Goal: Communication & Community: Answer question/provide support

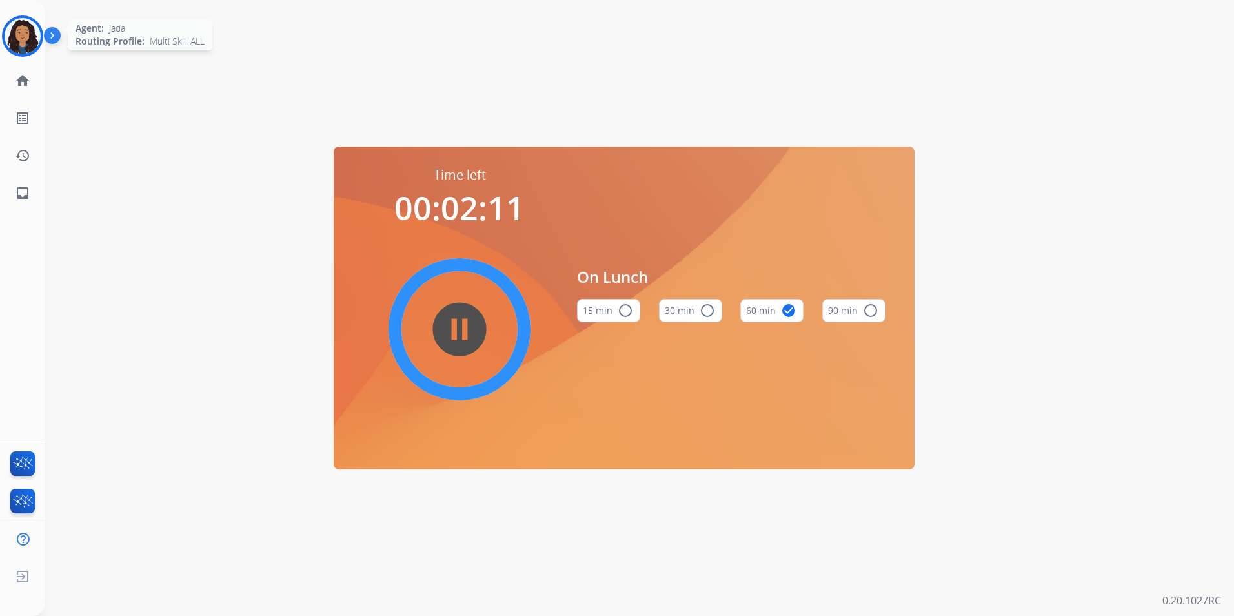
click at [29, 37] on img at bounding box center [23, 36] width 36 height 36
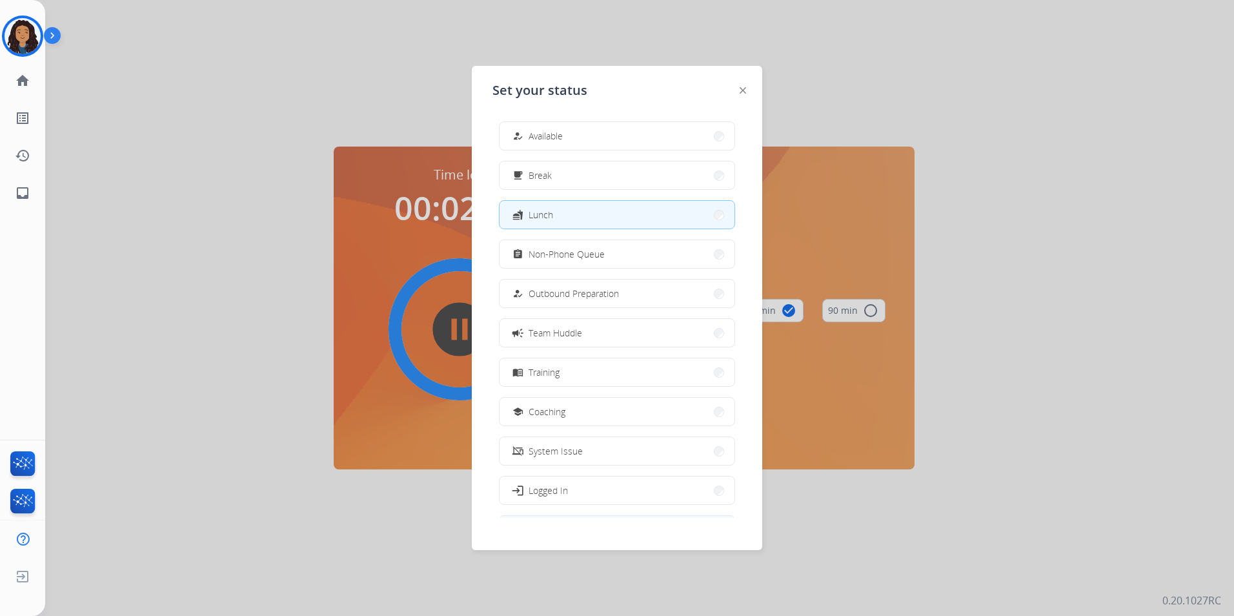
scroll to position [43, 0]
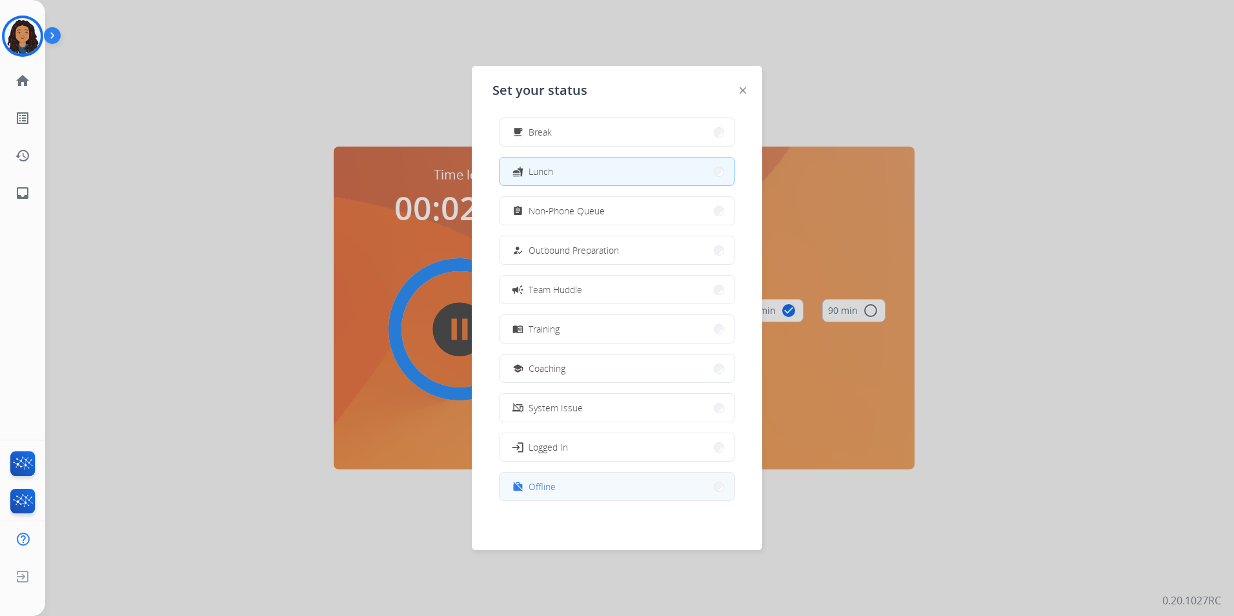
click at [602, 488] on button "work_off Offline" at bounding box center [617, 486] width 235 height 28
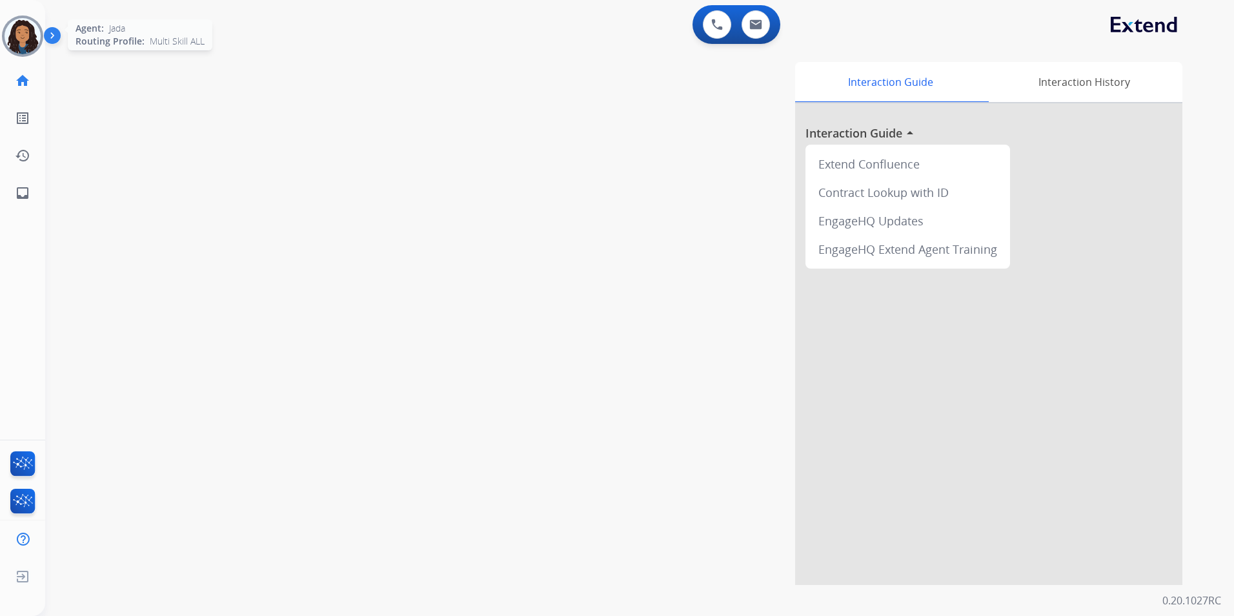
click at [17, 48] on img at bounding box center [23, 36] width 36 height 36
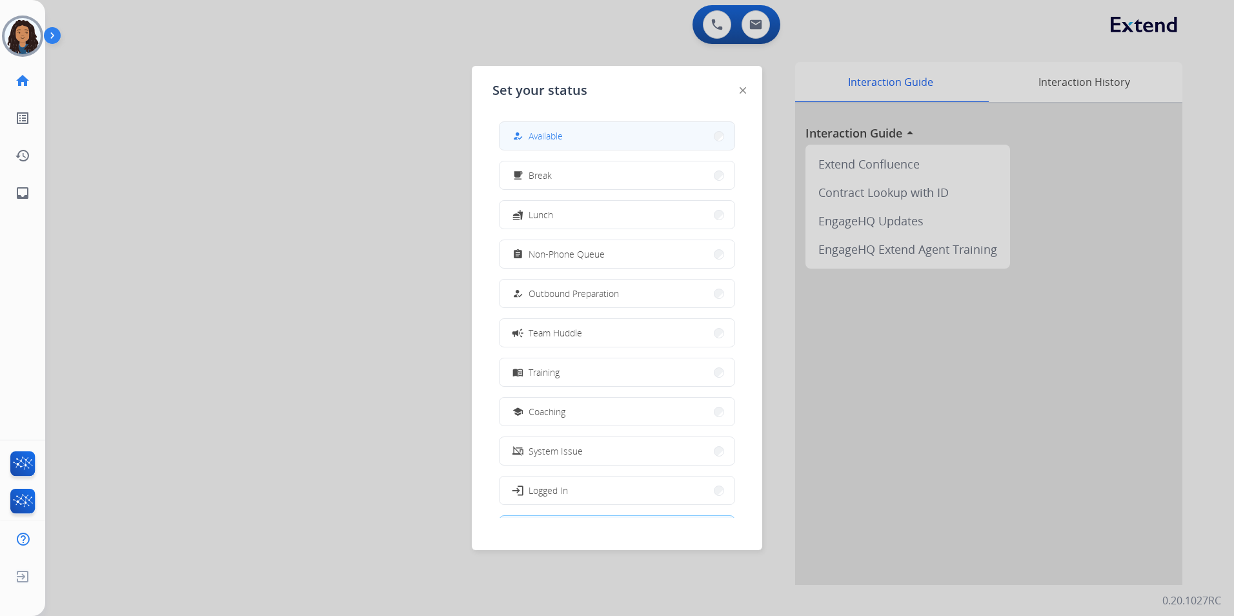
click at [605, 137] on button "how_to_reg Available" at bounding box center [617, 136] width 235 height 28
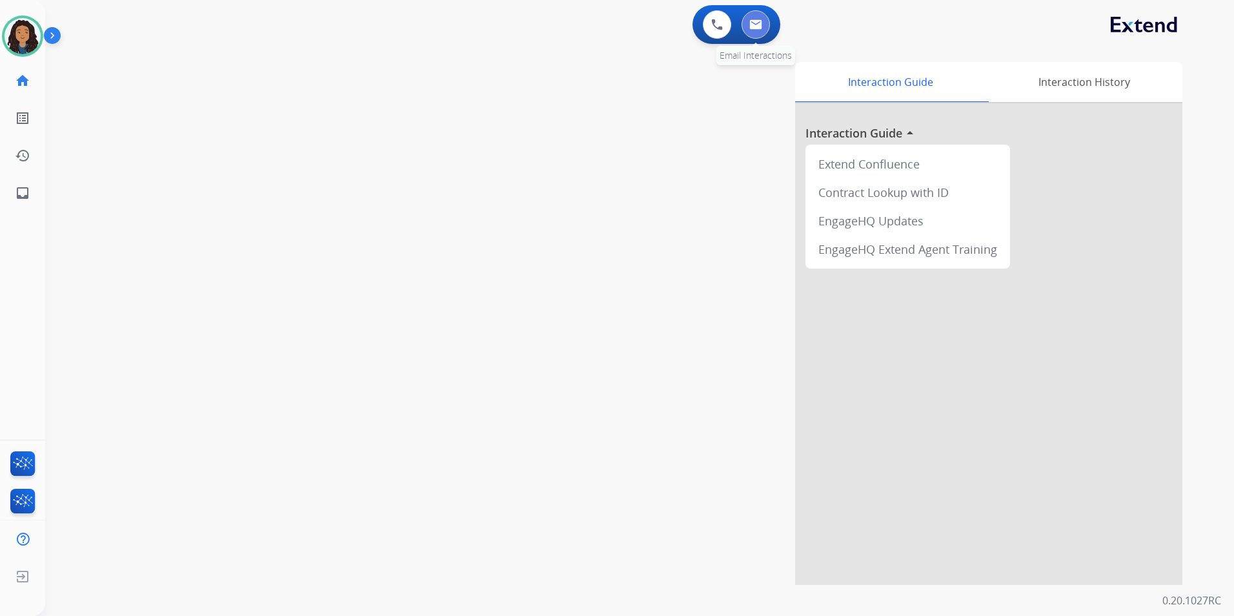
click at [765, 28] on button at bounding box center [756, 24] width 28 height 28
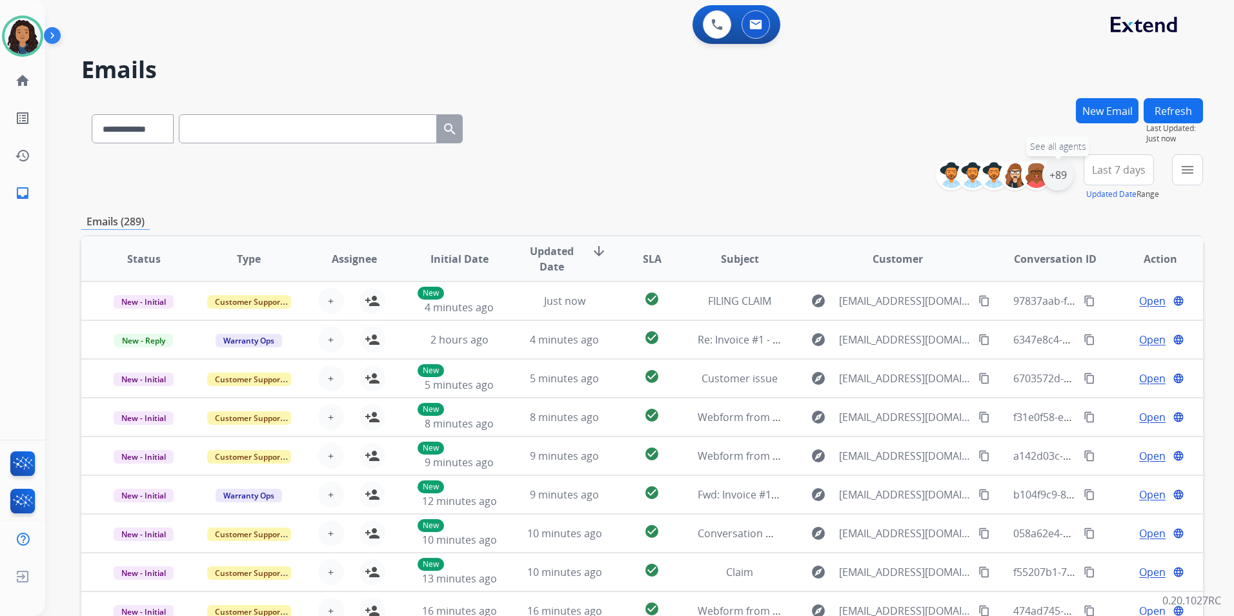
click at [1067, 176] on div "+89" at bounding box center [1057, 174] width 31 height 31
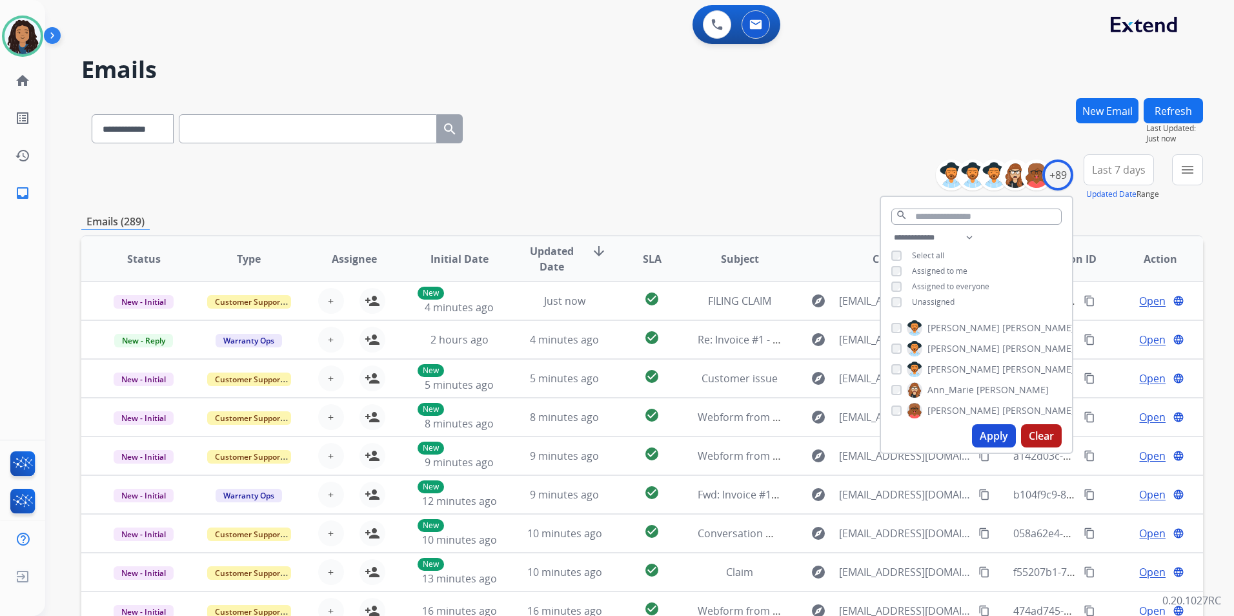
click at [948, 303] on span "Unassigned" at bounding box center [933, 301] width 43 height 11
click at [994, 434] on button "Apply" at bounding box center [994, 435] width 44 height 23
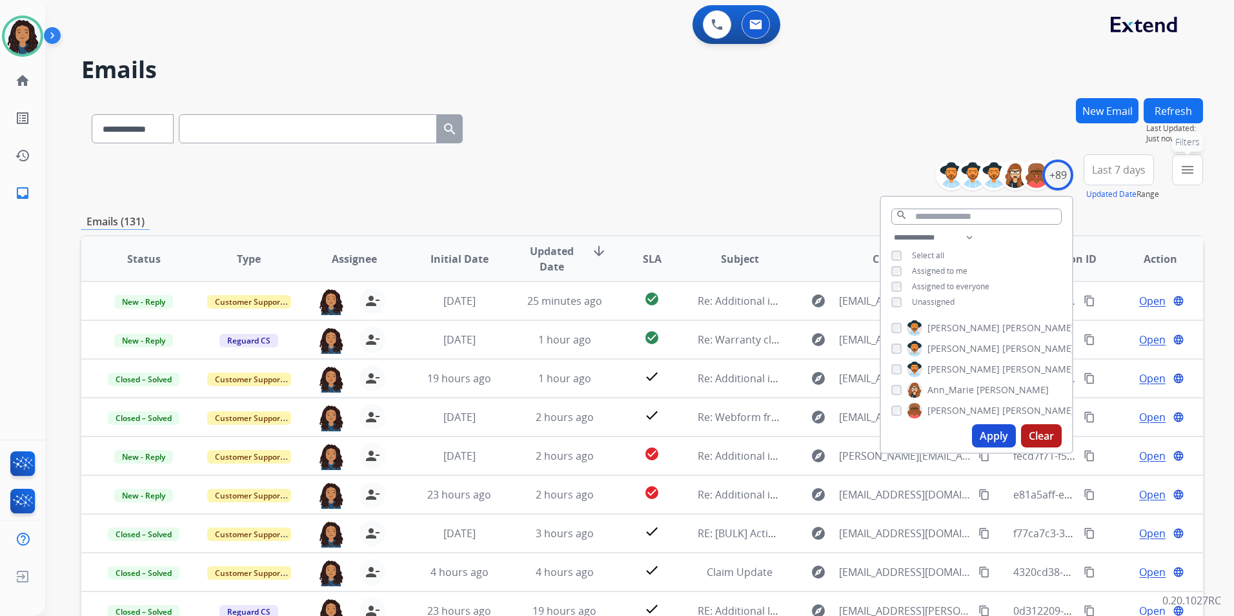
click at [1184, 179] on button "menu Filters" at bounding box center [1187, 169] width 31 height 31
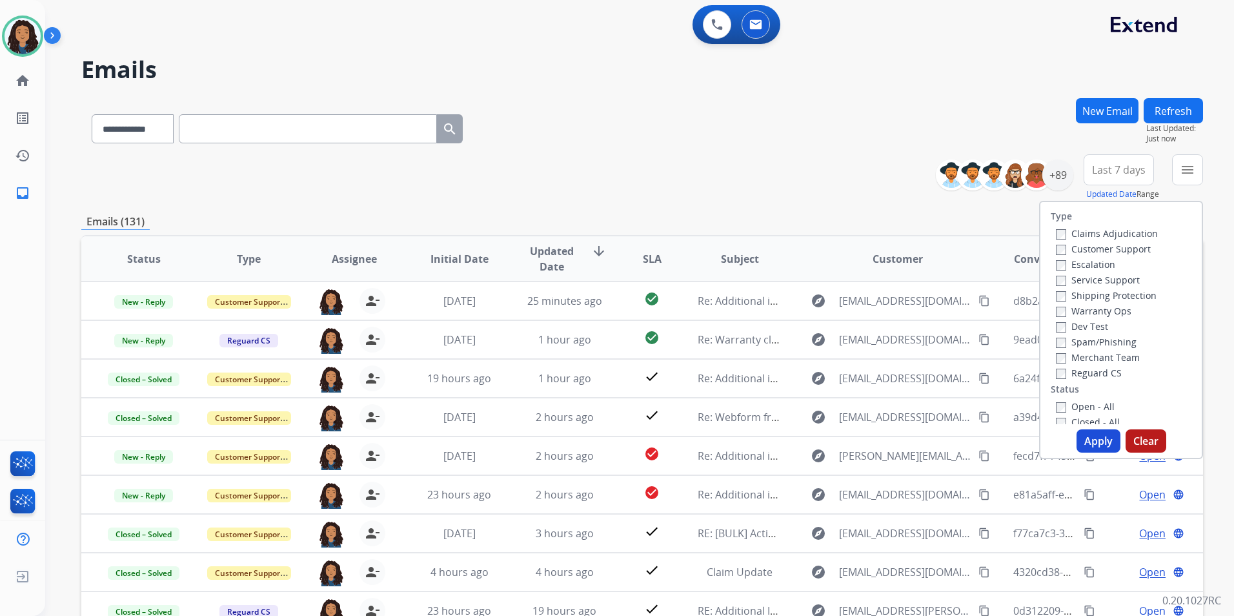
click at [1125, 248] on label "Customer Support" at bounding box center [1103, 249] width 95 height 12
click at [1134, 296] on label "Shipping Protection" at bounding box center [1106, 295] width 101 height 12
click at [1088, 374] on label "Reguard CS" at bounding box center [1089, 373] width 66 height 12
click at [1093, 409] on label "Open - All" at bounding box center [1085, 406] width 59 height 12
click at [1091, 432] on button "Apply" at bounding box center [1099, 440] width 44 height 23
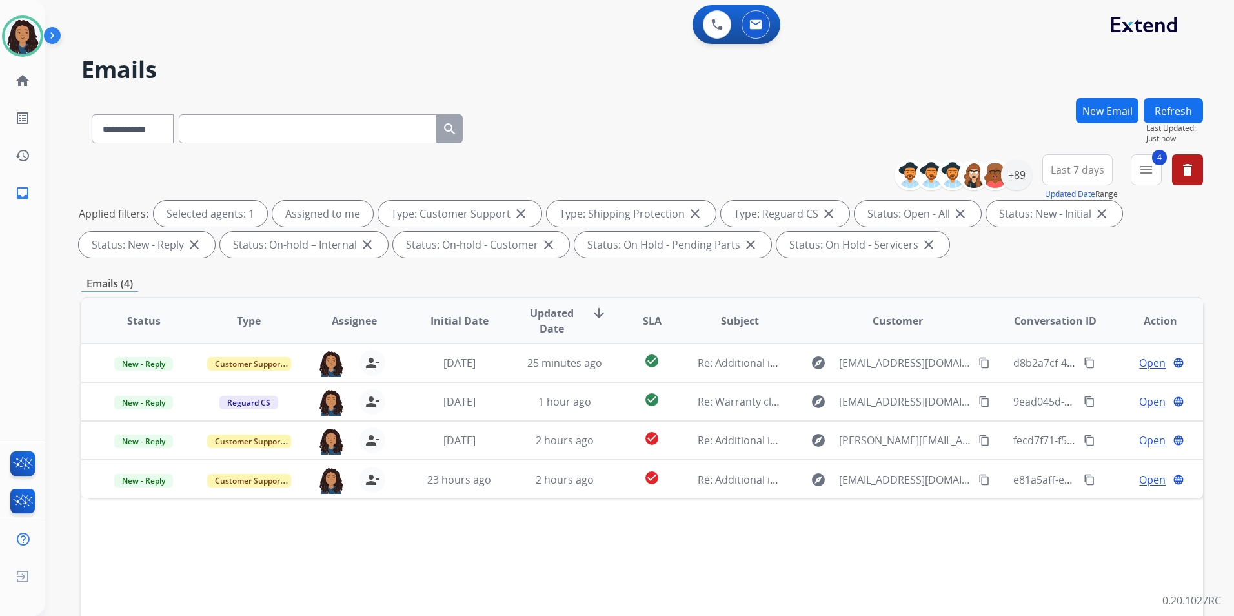
click at [1077, 169] on span "Last 7 days" at bounding box center [1078, 169] width 54 height 5
click at [1082, 333] on div "Last 90 days" at bounding box center [1073, 326] width 71 height 19
click at [862, 112] on div "**********" at bounding box center [642, 126] width 1122 height 56
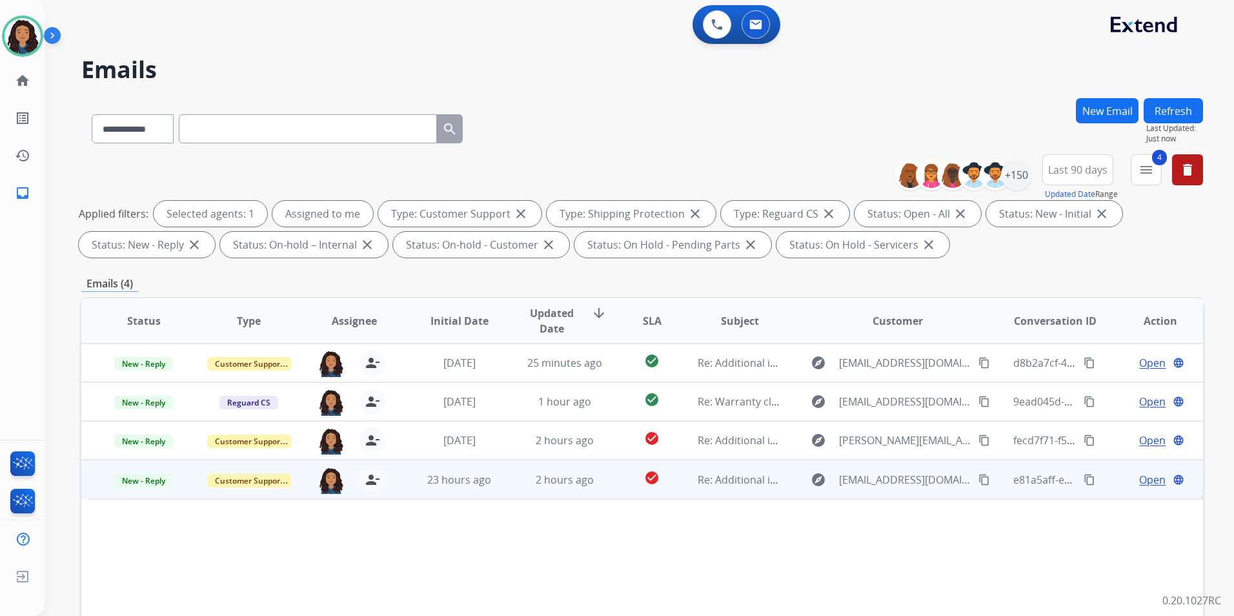
click at [1145, 480] on span "Open" at bounding box center [1152, 479] width 26 height 15
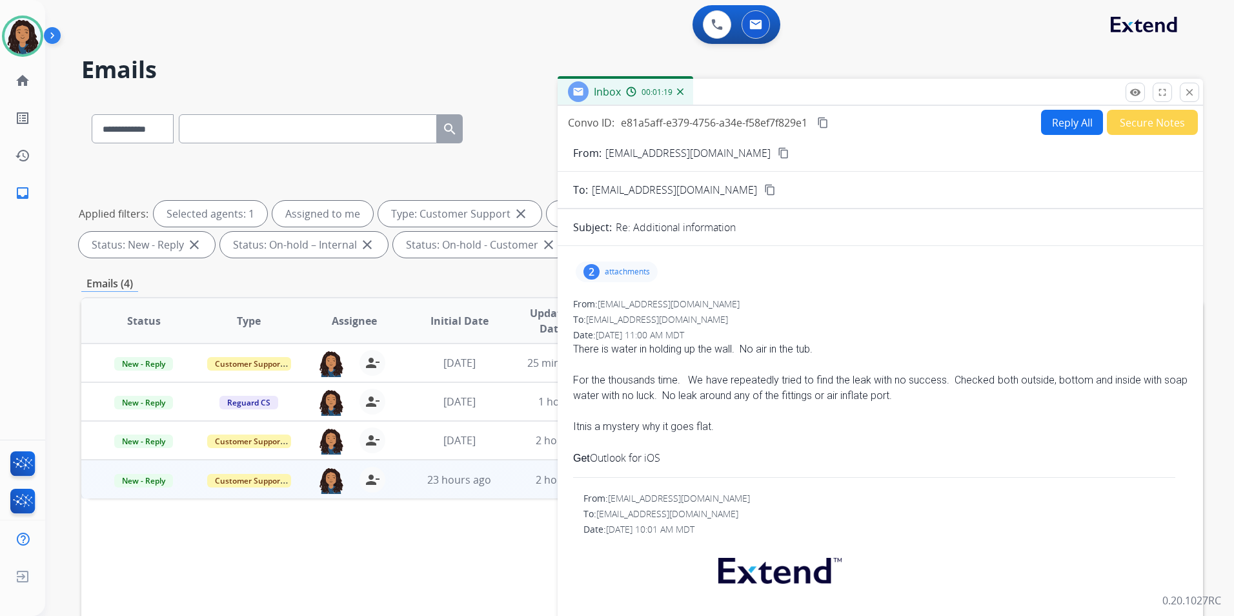
click at [613, 269] on p "attachments" at bounding box center [627, 272] width 45 height 10
click at [617, 314] on div at bounding box center [618, 304] width 65 height 45
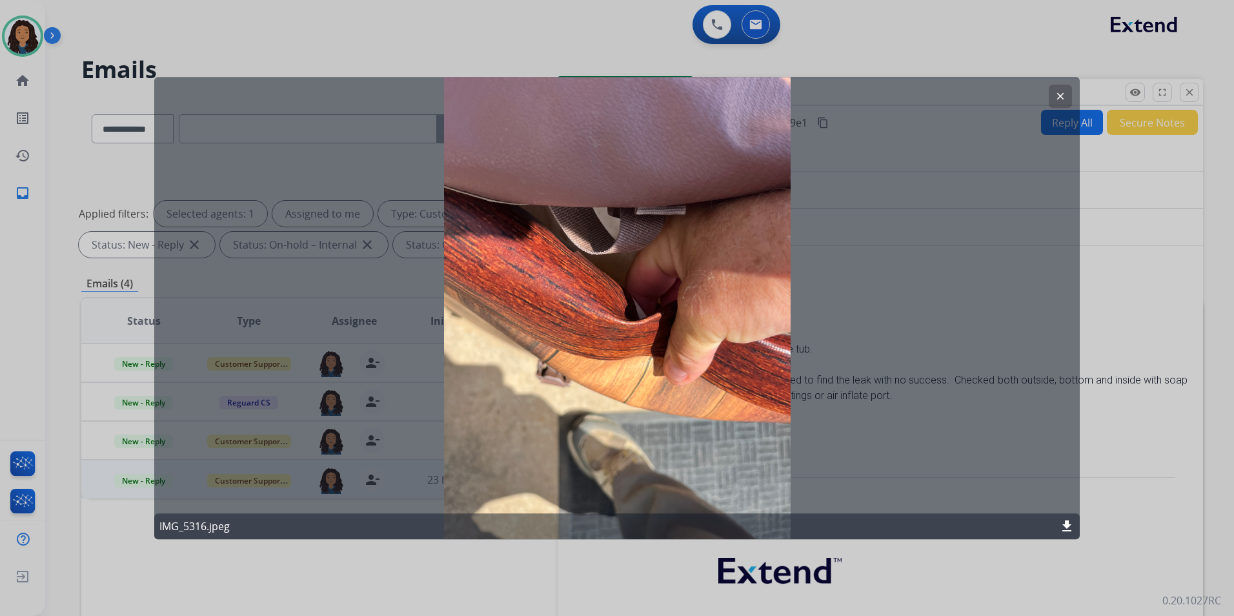
click at [1066, 98] on mat-icon "clear" at bounding box center [1061, 96] width 12 height 12
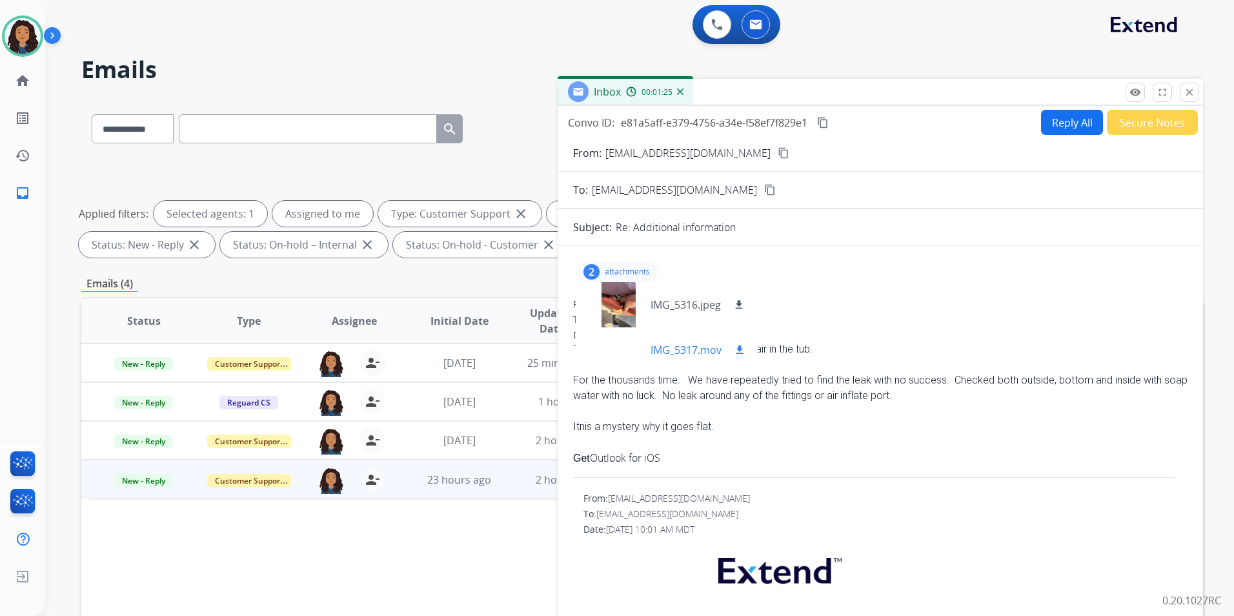
click at [613, 356] on div at bounding box center [618, 349] width 65 height 45
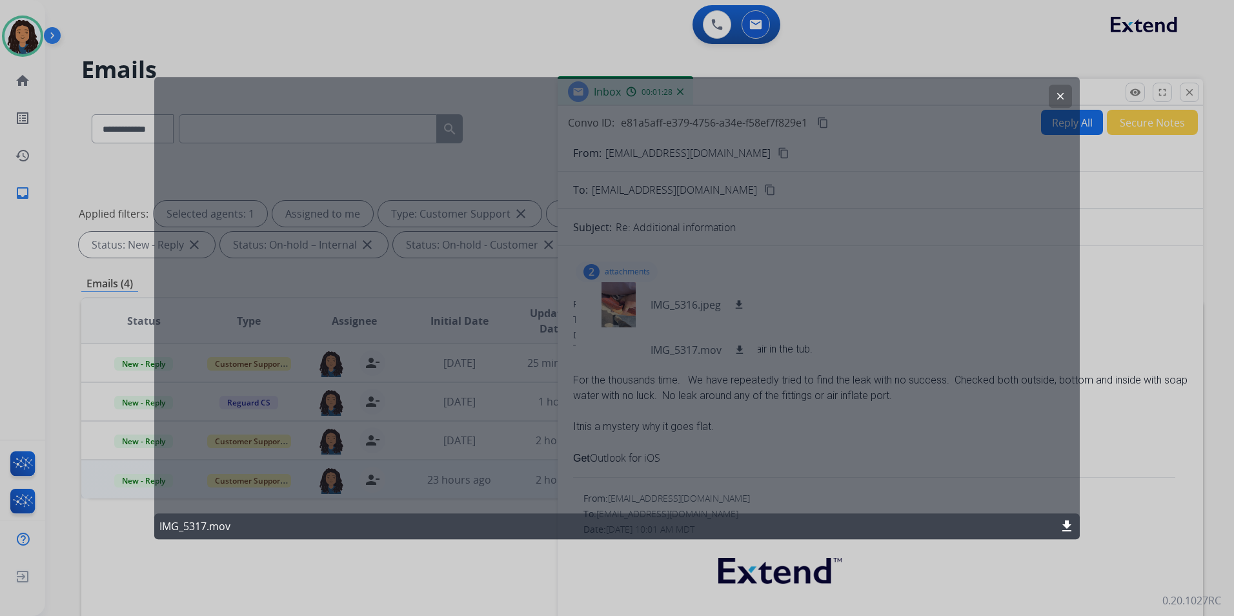
click at [1075, 523] on div "IMG_5317.mov download" at bounding box center [617, 526] width 926 height 26
click at [1069, 527] on mat-icon "download" at bounding box center [1066, 525] width 15 height 15
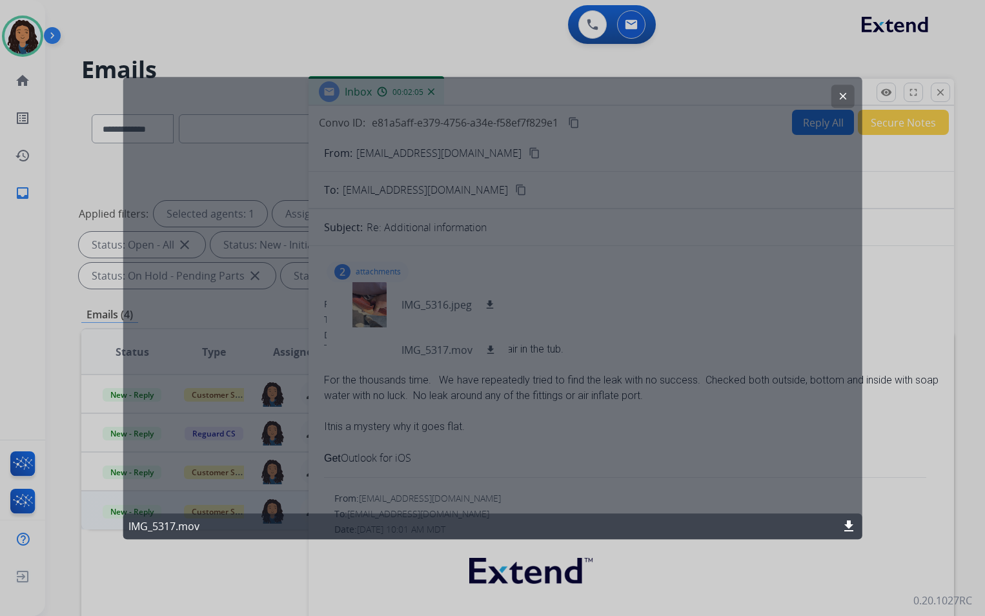
drag, startPoint x: 839, startPoint y: 92, endPoint x: 799, endPoint y: 169, distance: 87.2
click at [839, 92] on mat-icon "clear" at bounding box center [842, 96] width 12 height 12
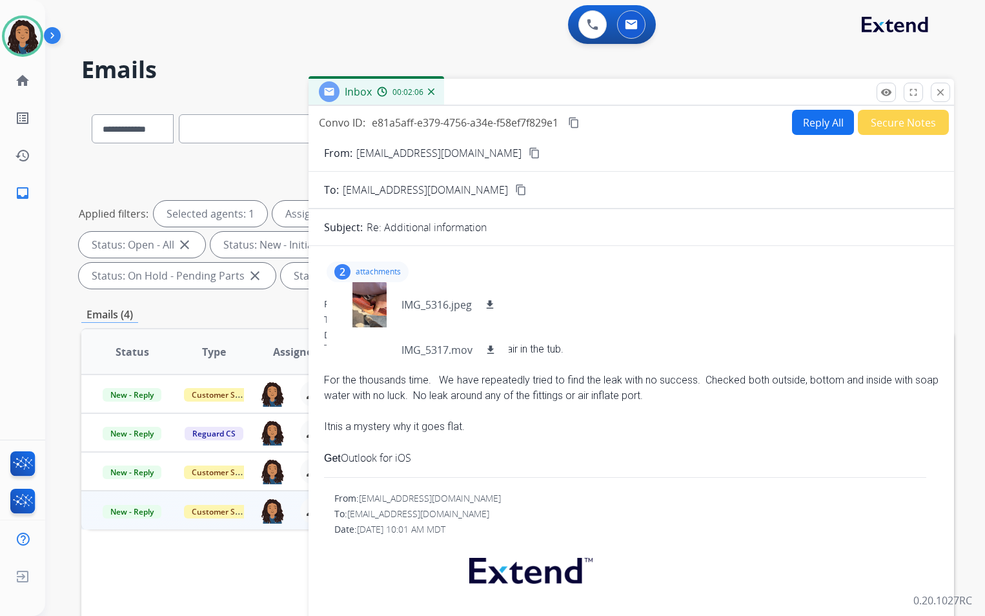
click at [382, 267] on p "attachments" at bounding box center [378, 272] width 45 height 10
click at [527, 159] on button "content_copy" at bounding box center [534, 152] width 15 height 15
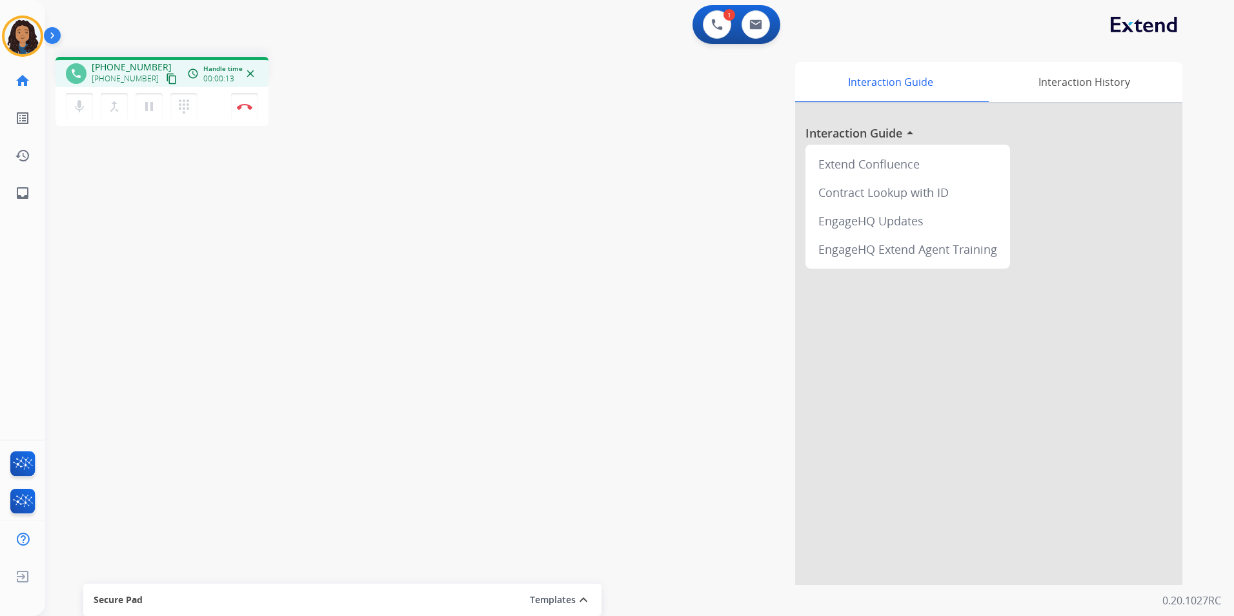
click at [166, 79] on mat-icon "content_copy" at bounding box center [172, 79] width 12 height 12
click at [243, 112] on button "Disconnect" at bounding box center [244, 106] width 27 height 27
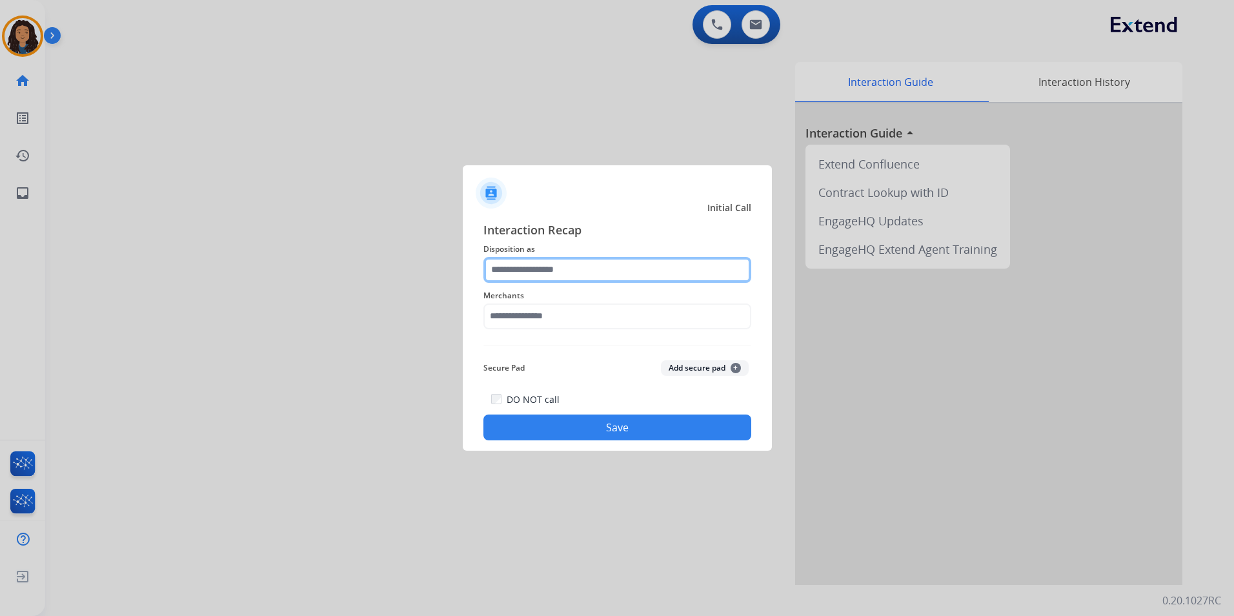
click at [538, 274] on input "text" at bounding box center [617, 270] width 268 height 26
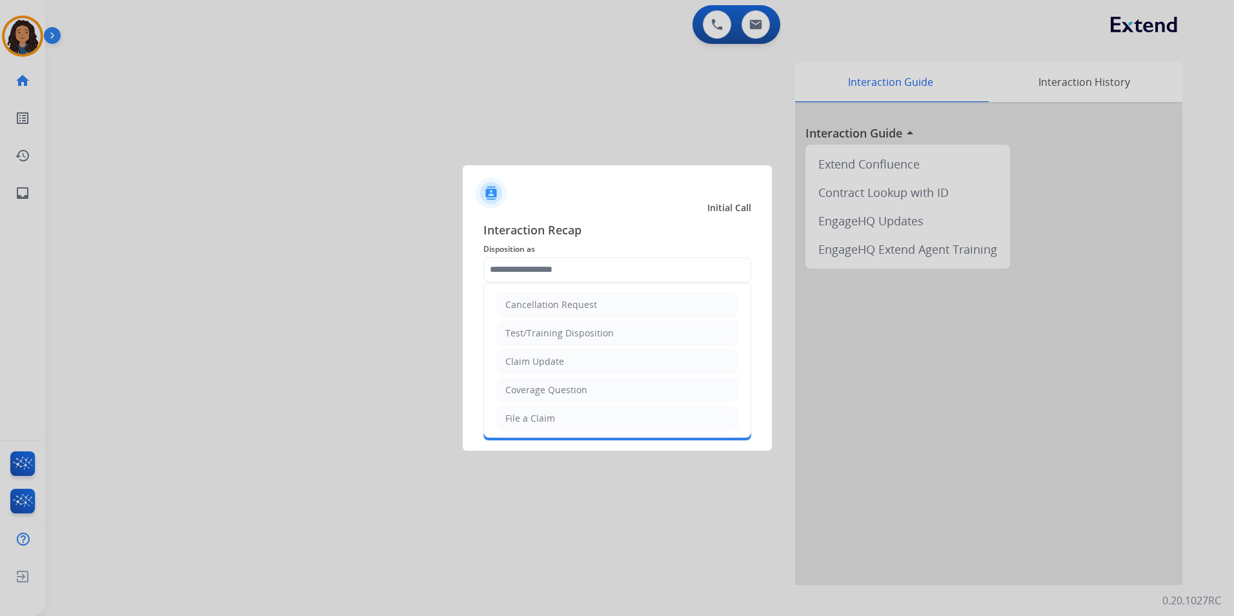
click at [605, 360] on li "Claim Update" at bounding box center [617, 361] width 241 height 25
type input "**********"
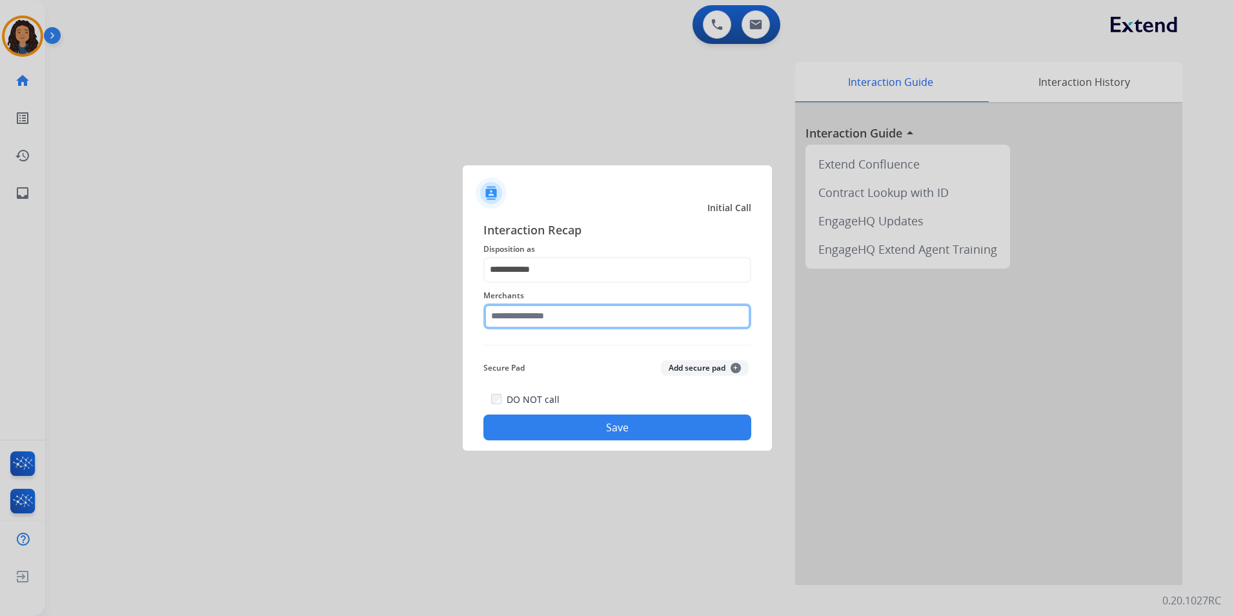
click at [528, 315] on input "text" at bounding box center [617, 316] width 268 height 26
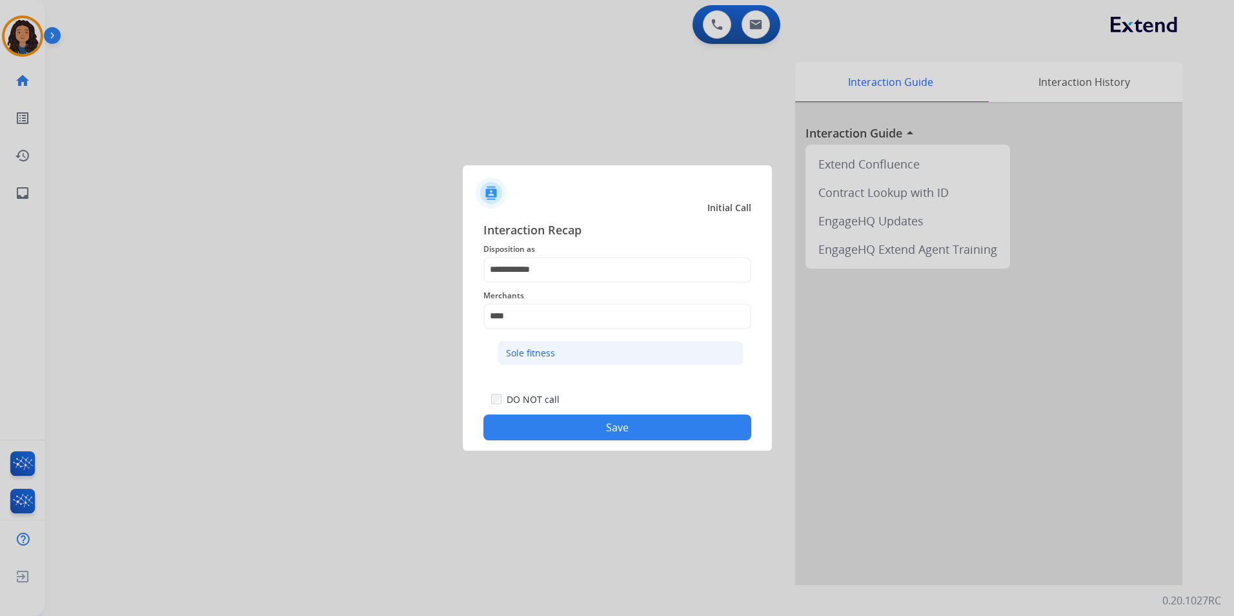
click at [532, 363] on li "Sole fitness" at bounding box center [621, 353] width 246 height 25
type input "**********"
click at [546, 447] on div "**********" at bounding box center [617, 330] width 309 height 241
click at [530, 430] on button "Save" at bounding box center [617, 427] width 268 height 26
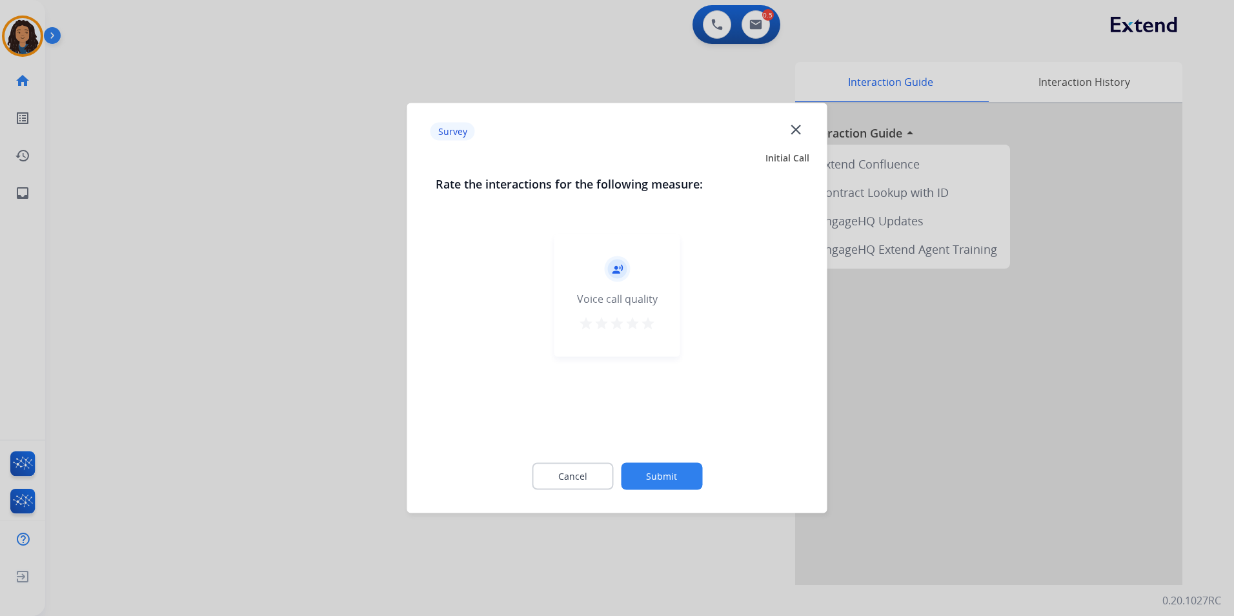
click at [290, 361] on div at bounding box center [617, 308] width 1234 height 616
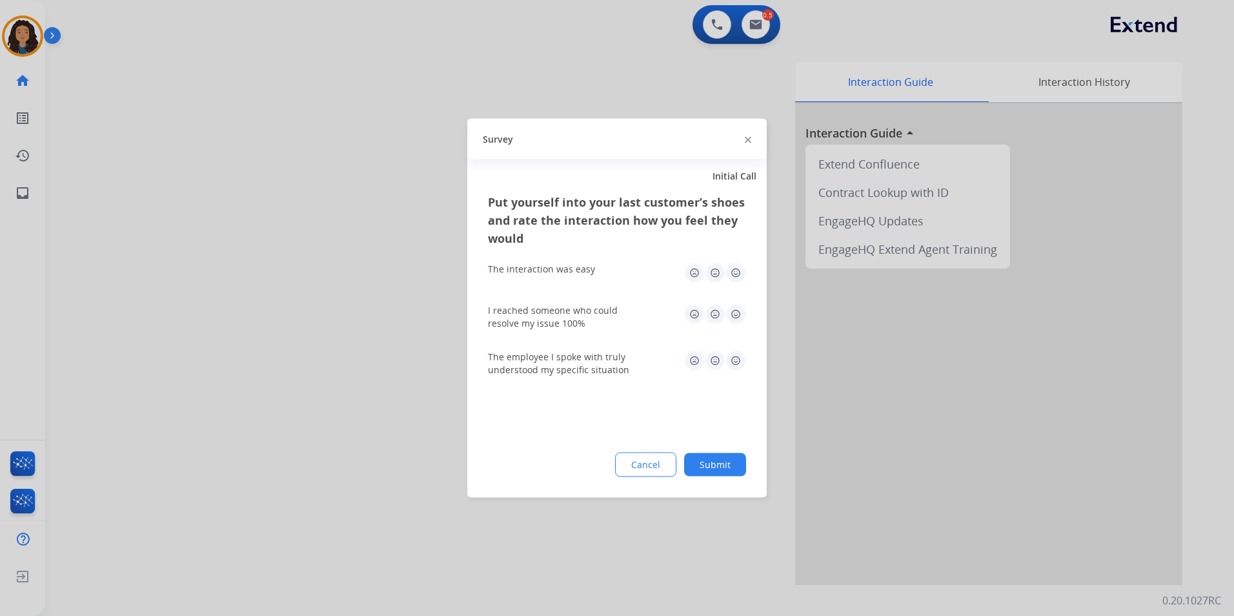
click at [290, 358] on div at bounding box center [617, 308] width 1234 height 616
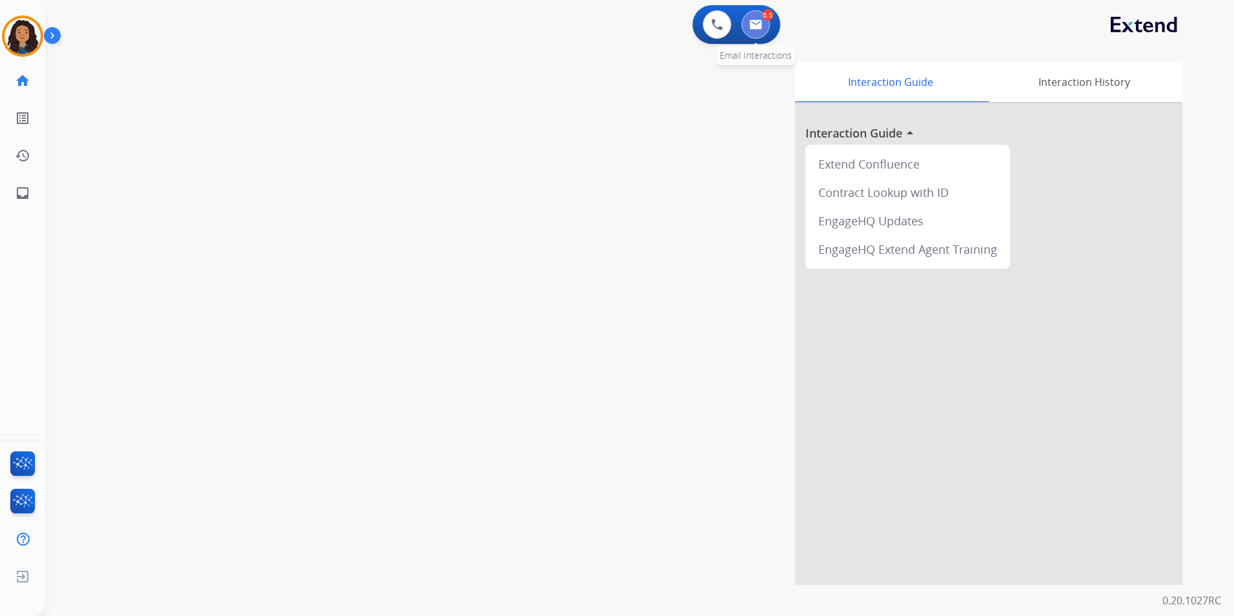
click at [760, 23] on img at bounding box center [755, 24] width 13 height 10
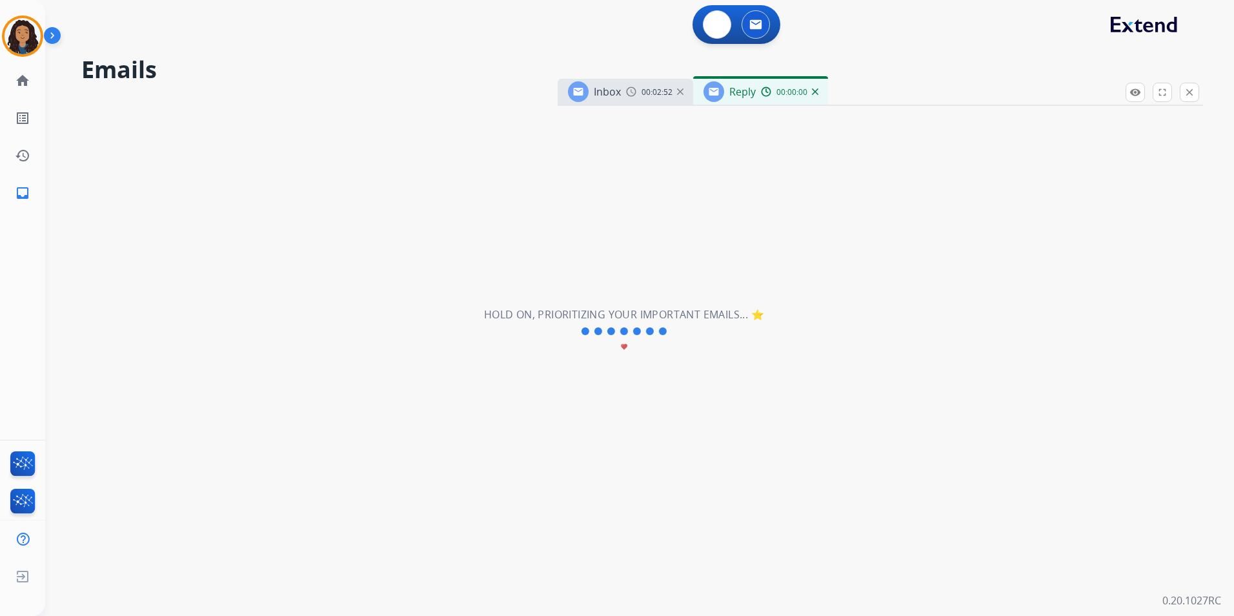
select select "**********"
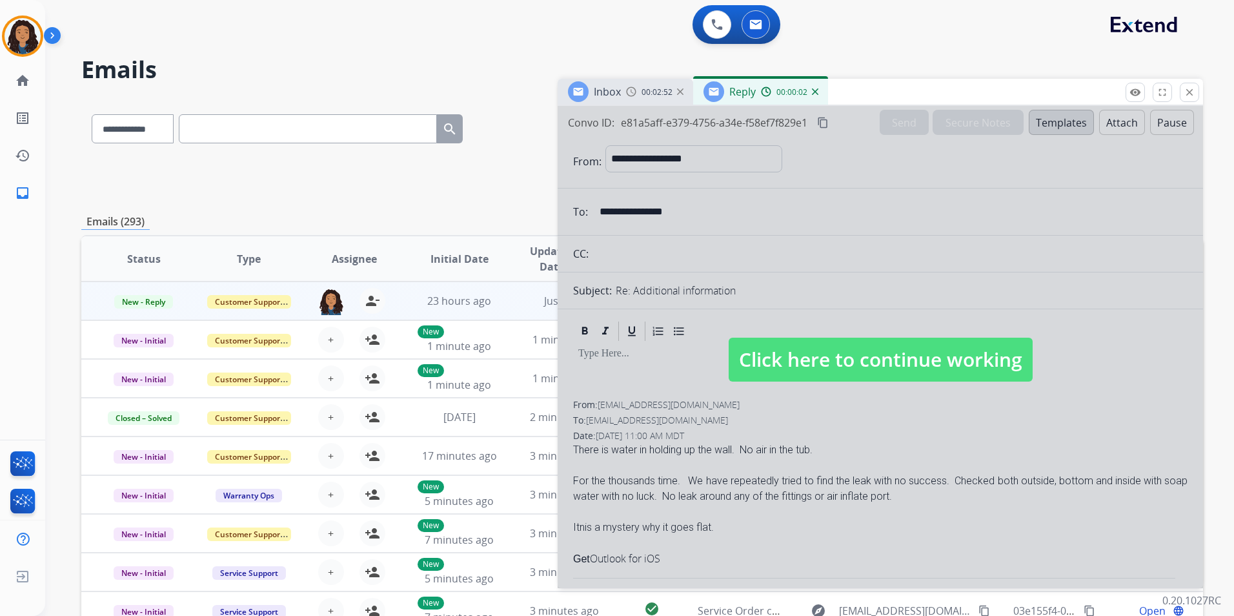
drag, startPoint x: 829, startPoint y: 340, endPoint x: 823, endPoint y: 353, distance: 14.2
click at [827, 347] on span "Click here to continue working" at bounding box center [881, 360] width 304 height 44
select select
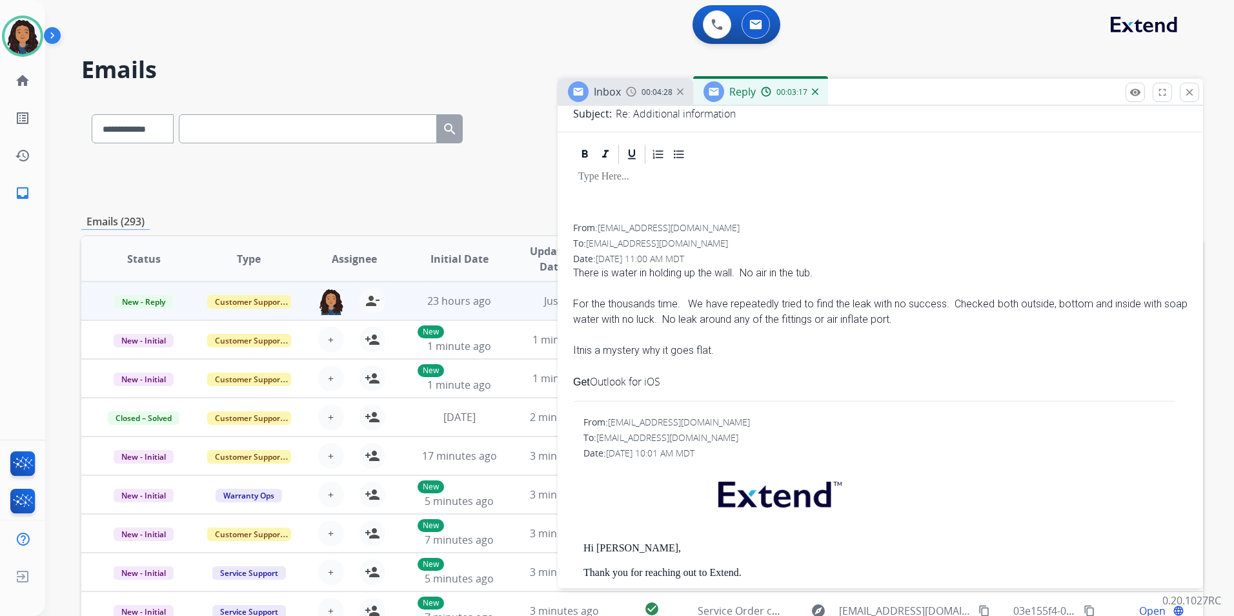
scroll to position [129, 0]
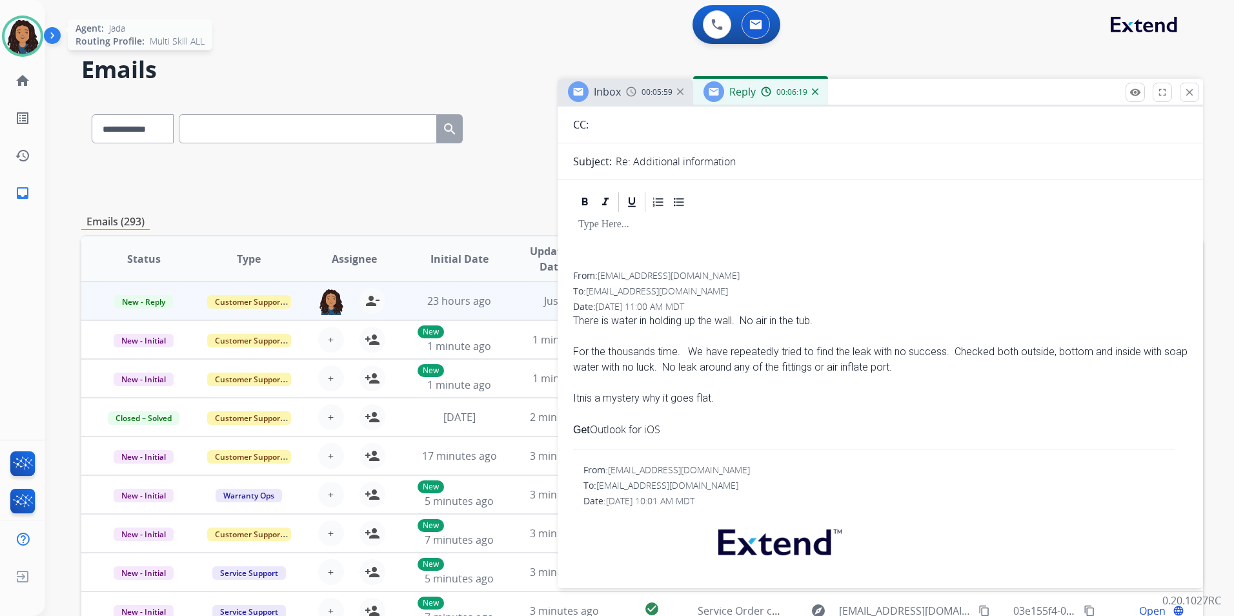
click at [17, 28] on img at bounding box center [23, 36] width 36 height 36
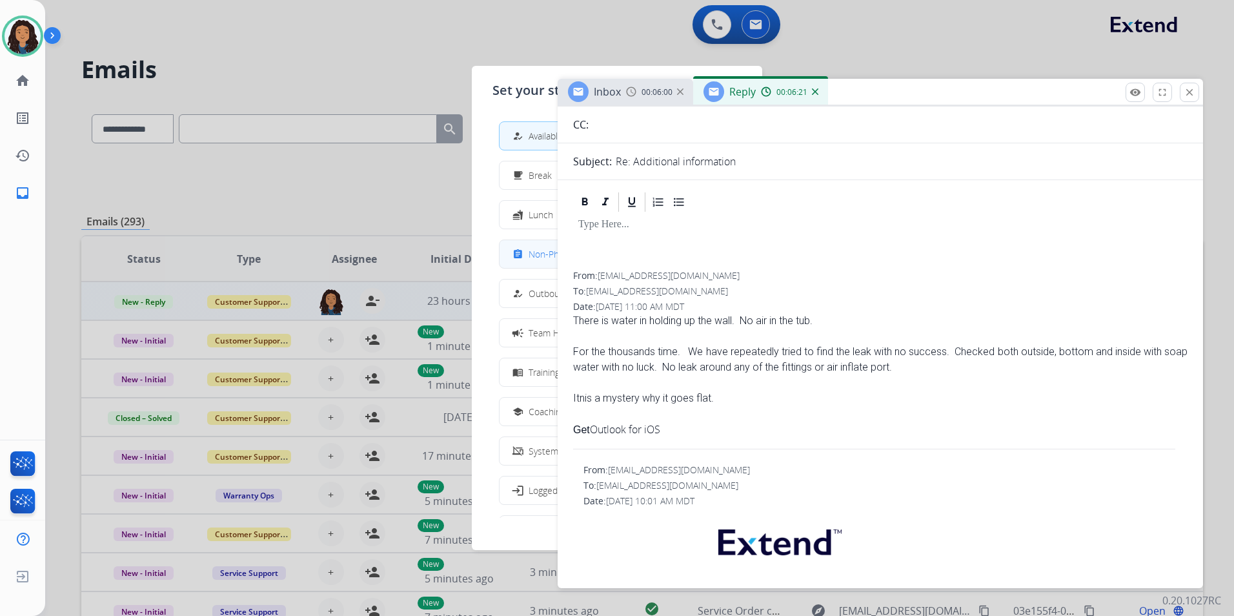
click at [536, 263] on button "assignment Non-Phone Queue" at bounding box center [617, 254] width 235 height 28
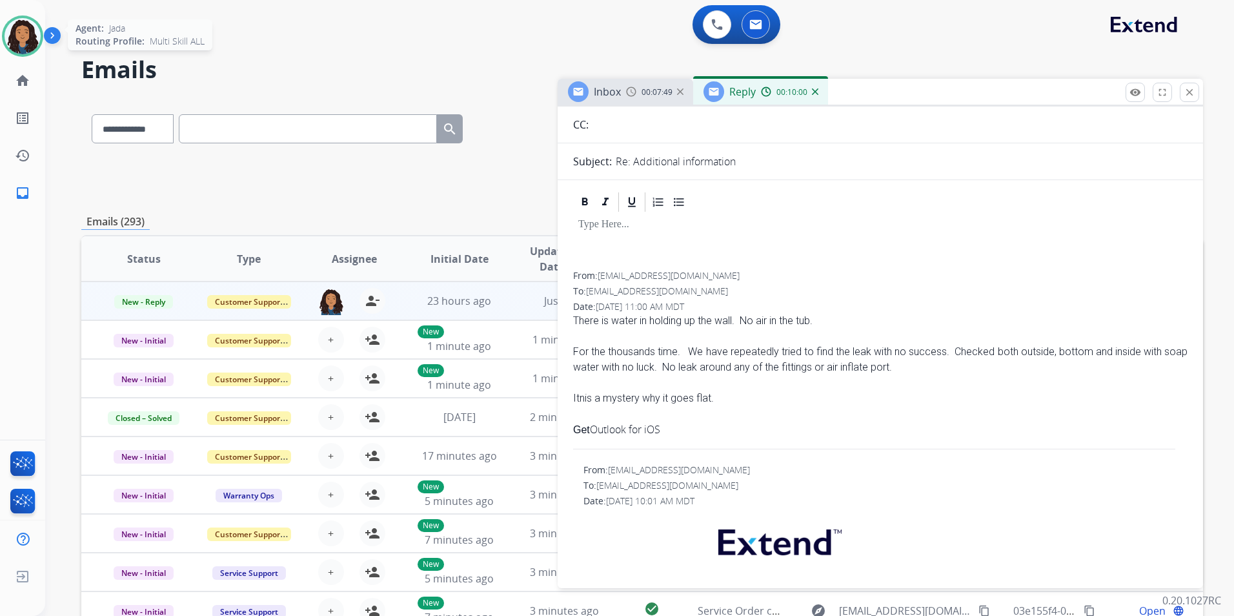
click at [19, 39] on img at bounding box center [23, 36] width 36 height 36
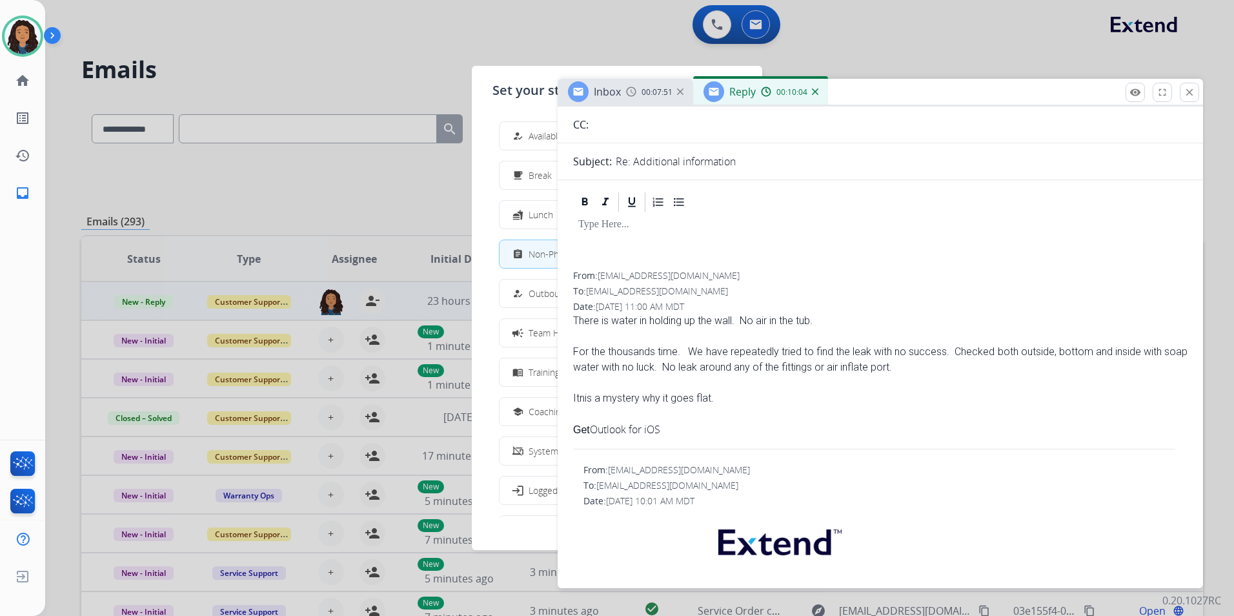
click at [328, 55] on div at bounding box center [617, 308] width 1234 height 616
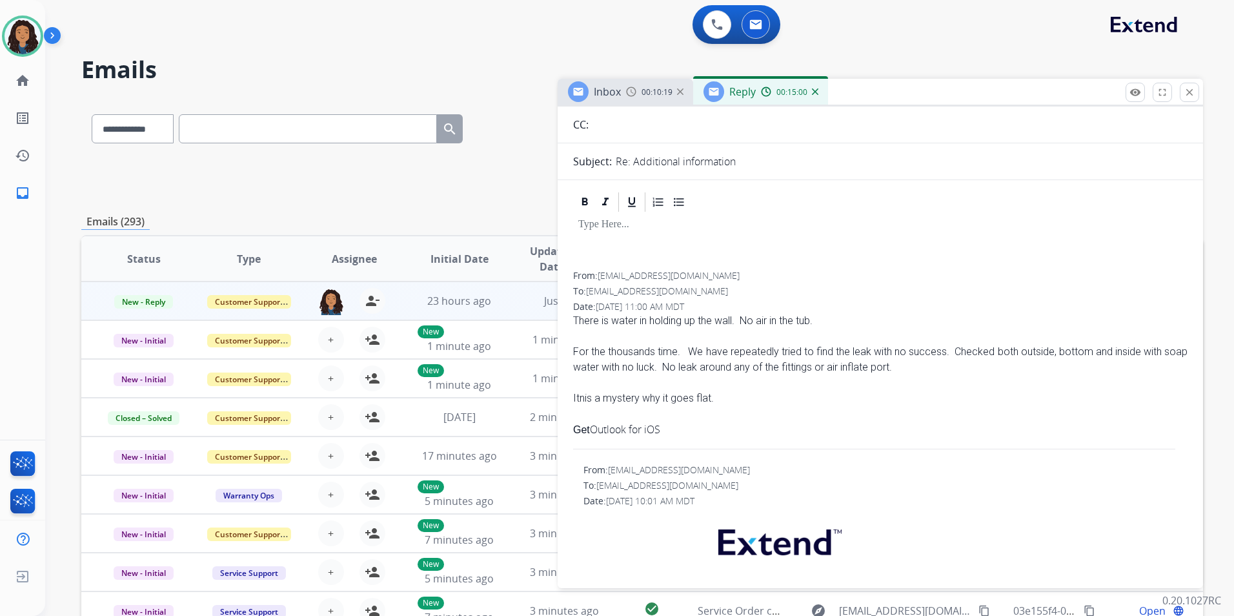
click at [814, 84] on div "Reply 00:15:00" at bounding box center [760, 92] width 135 height 26
click at [814, 91] on img at bounding box center [815, 91] width 6 height 6
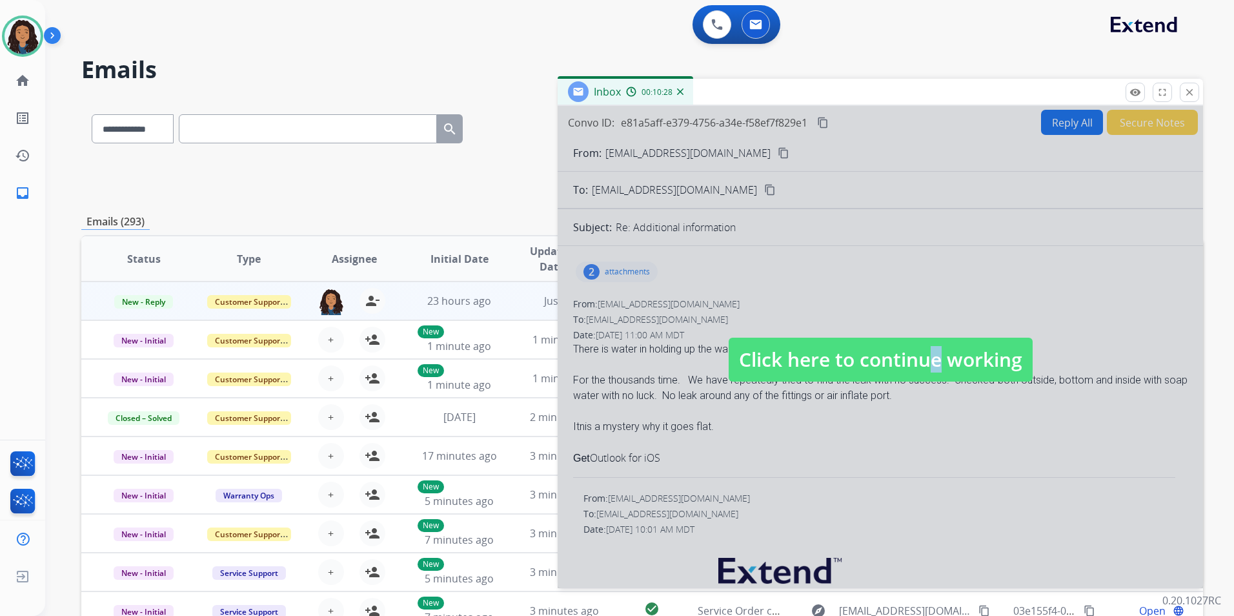
drag, startPoint x: 917, startPoint y: 358, endPoint x: 911, endPoint y: 349, distance: 10.7
click at [916, 355] on span "Click here to continue working" at bounding box center [881, 360] width 304 height 44
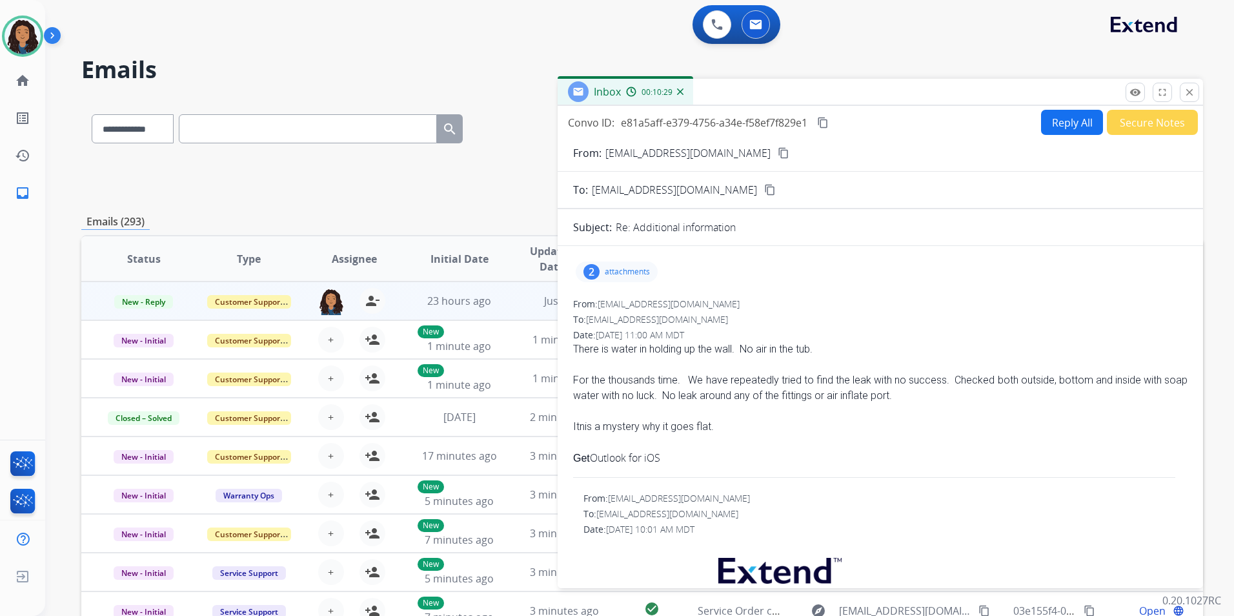
click at [778, 156] on mat-icon "content_copy" at bounding box center [784, 153] width 12 height 12
click at [824, 123] on mat-icon "content_copy" at bounding box center [823, 123] width 12 height 12
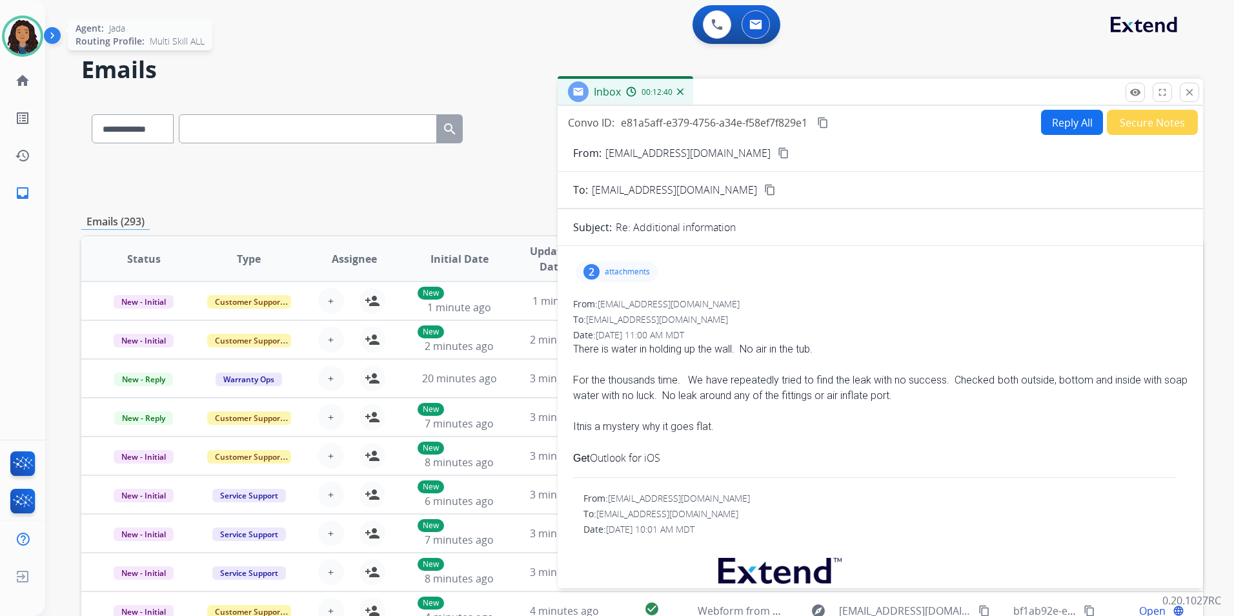
drag, startPoint x: 11, startPoint y: 27, endPoint x: 21, endPoint y: 25, distance: 9.9
click at [12, 27] on img at bounding box center [23, 36] width 36 height 36
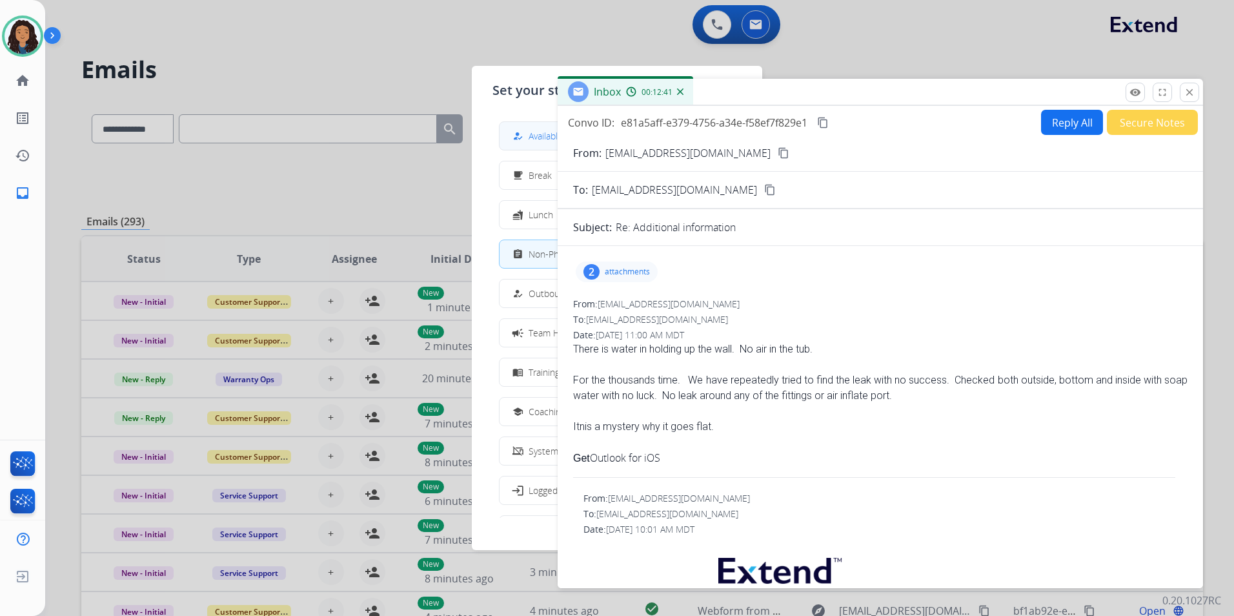
click at [532, 134] on div "how_to_reg Available" at bounding box center [536, 135] width 53 height 15
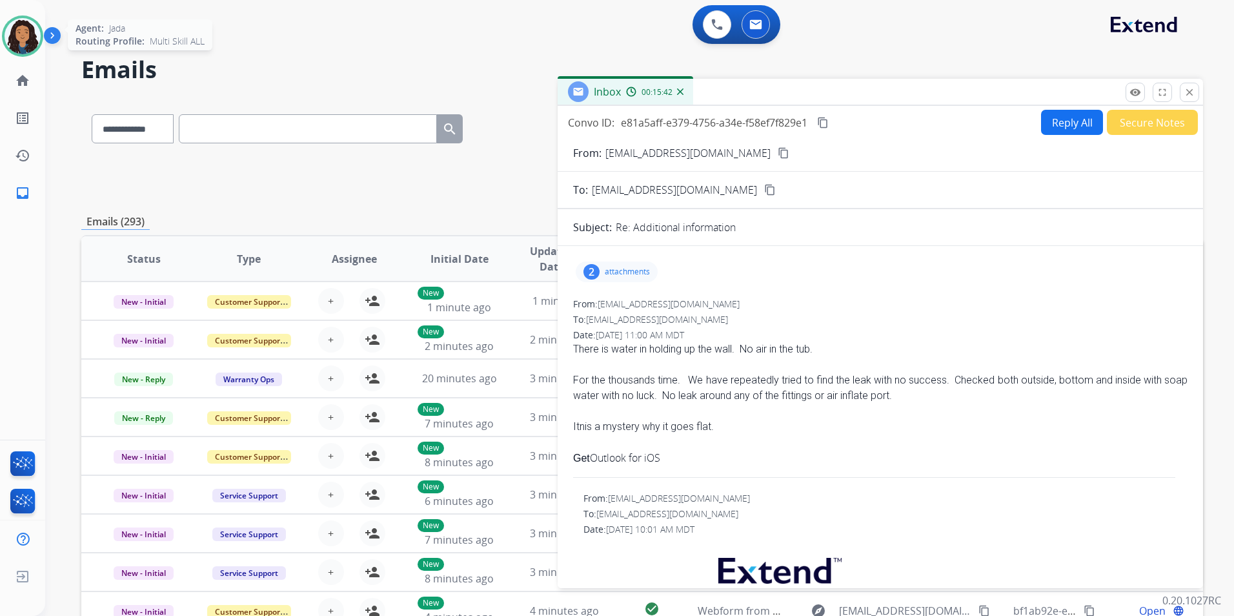
click at [26, 21] on img at bounding box center [23, 36] width 36 height 36
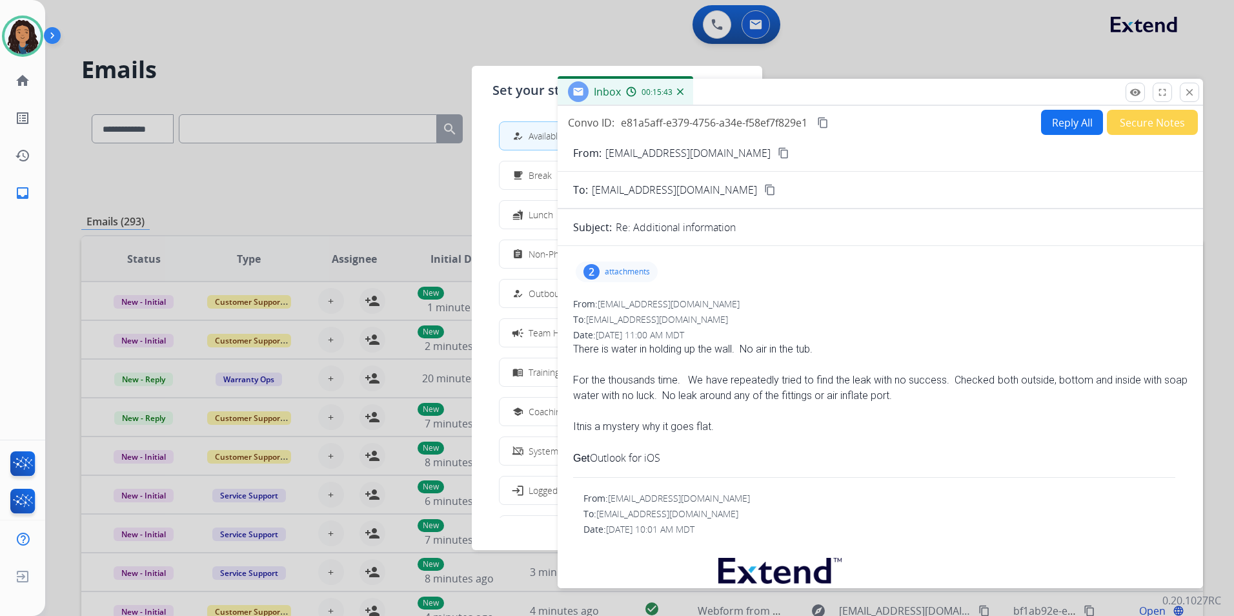
click at [365, 73] on div at bounding box center [617, 308] width 1234 height 616
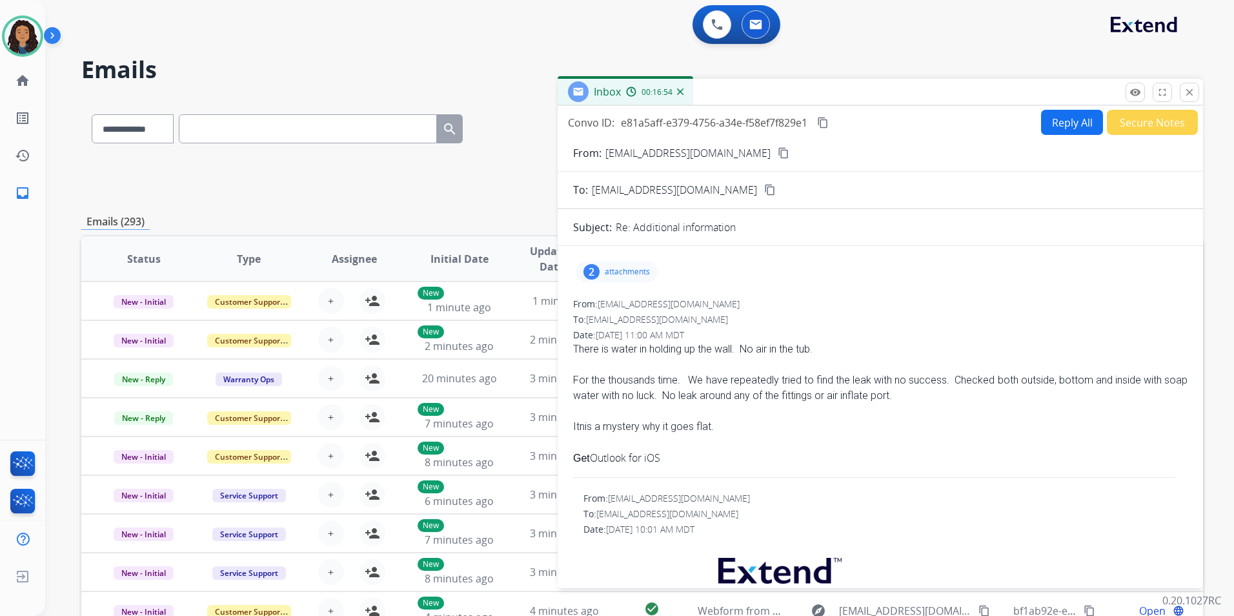
click at [1188, 96] on mat-icon "close" at bounding box center [1190, 92] width 12 height 12
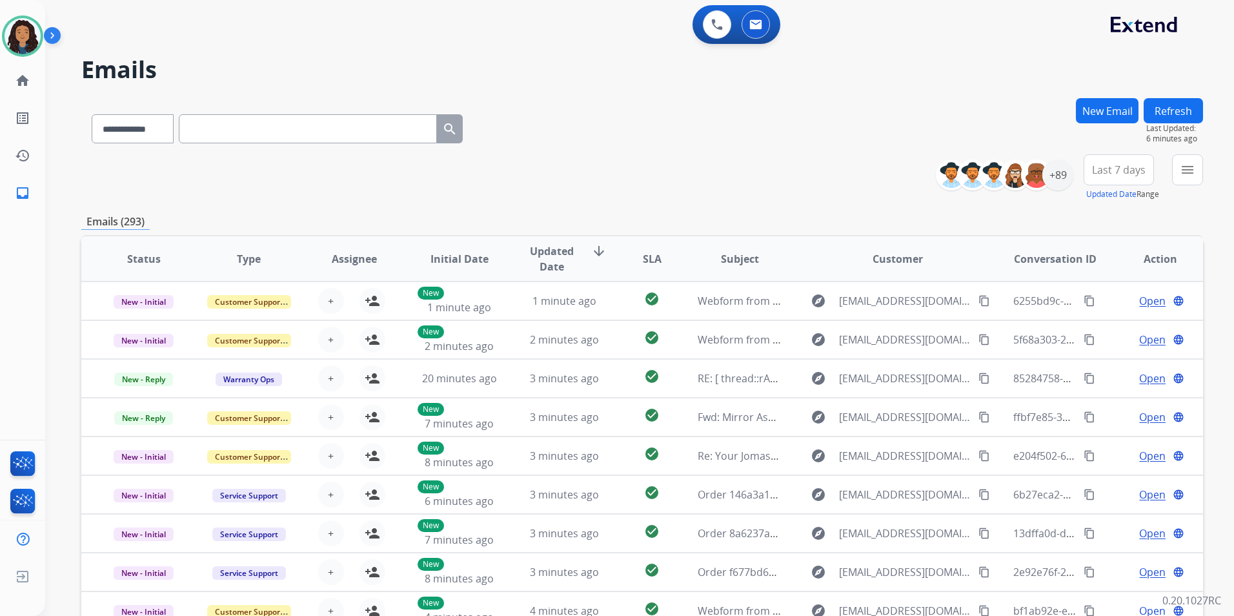
paste input "**********"
type input "**********"
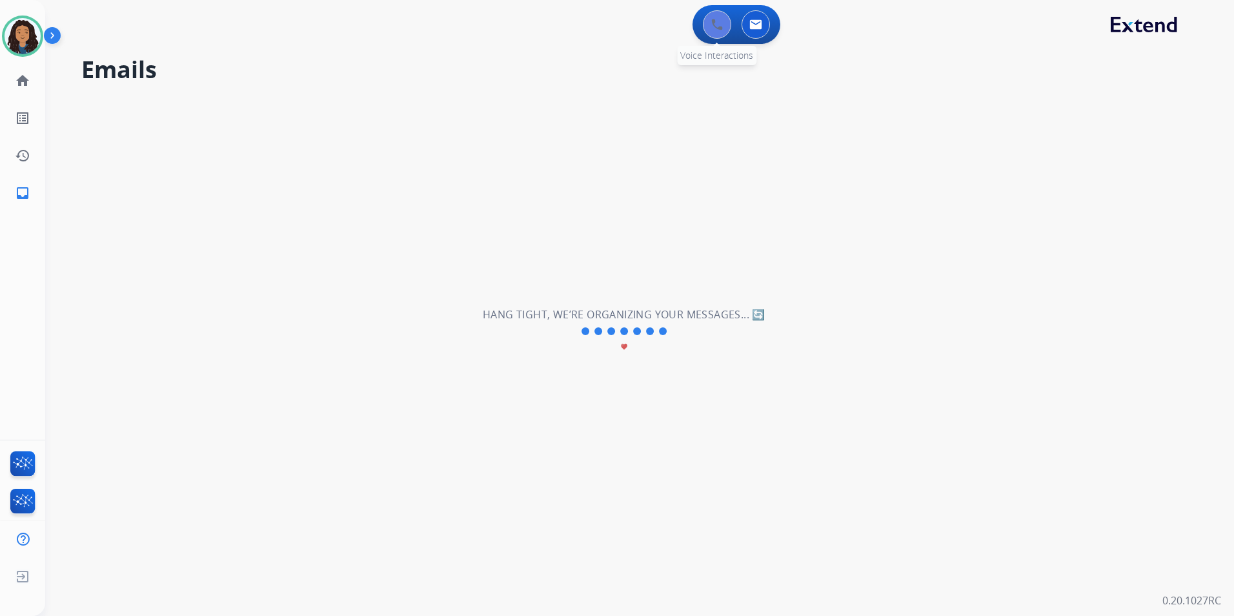
click at [720, 31] on button at bounding box center [717, 24] width 28 height 28
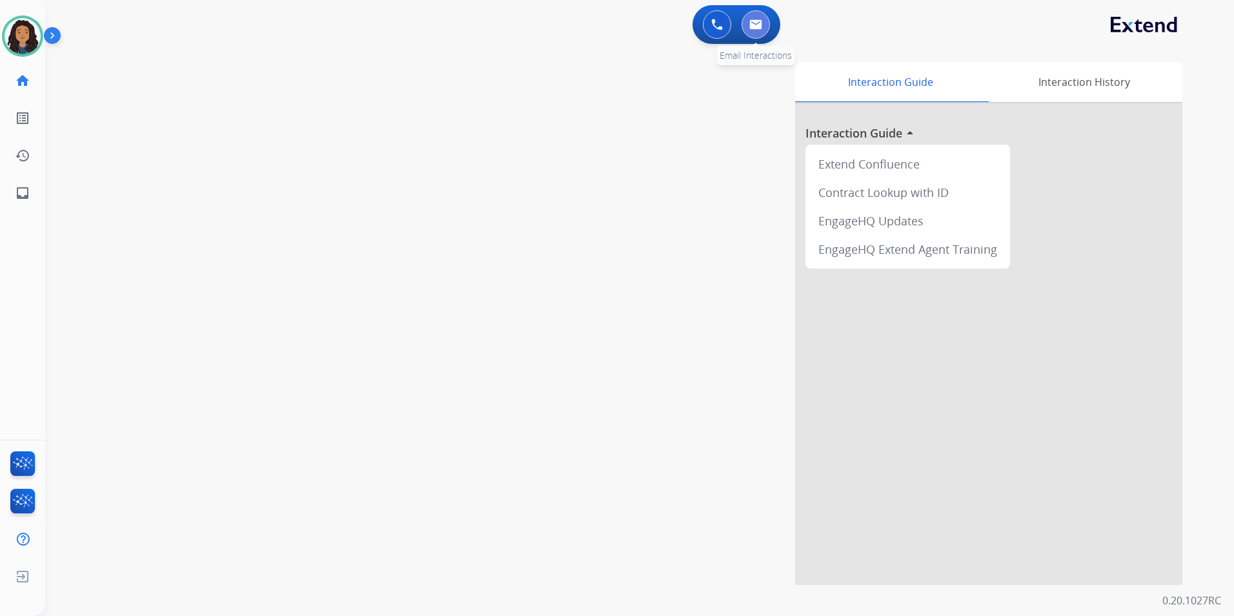
click at [758, 26] on img at bounding box center [755, 24] width 13 height 10
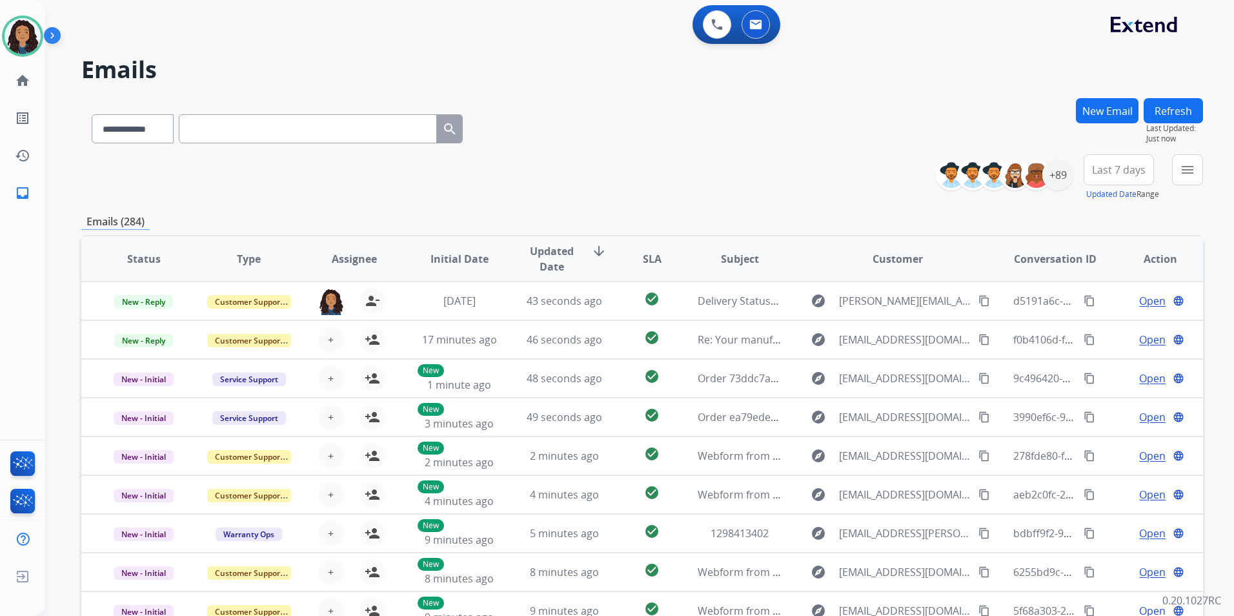
paste input "**********"
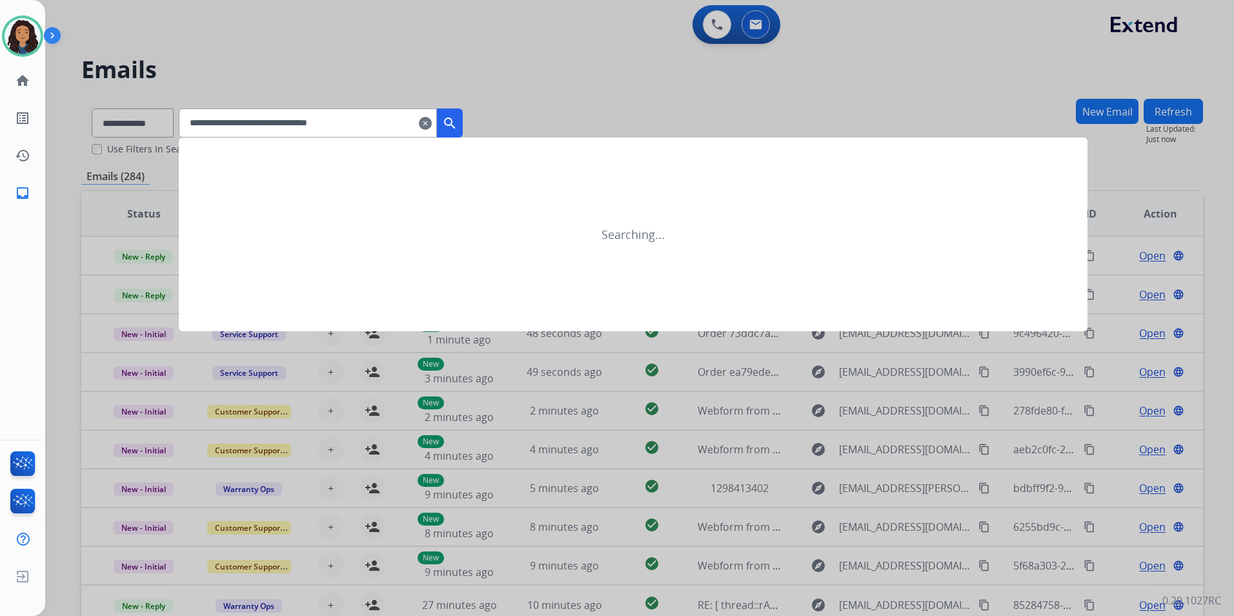
type input "**********"
click at [148, 121] on div at bounding box center [617, 308] width 1234 height 616
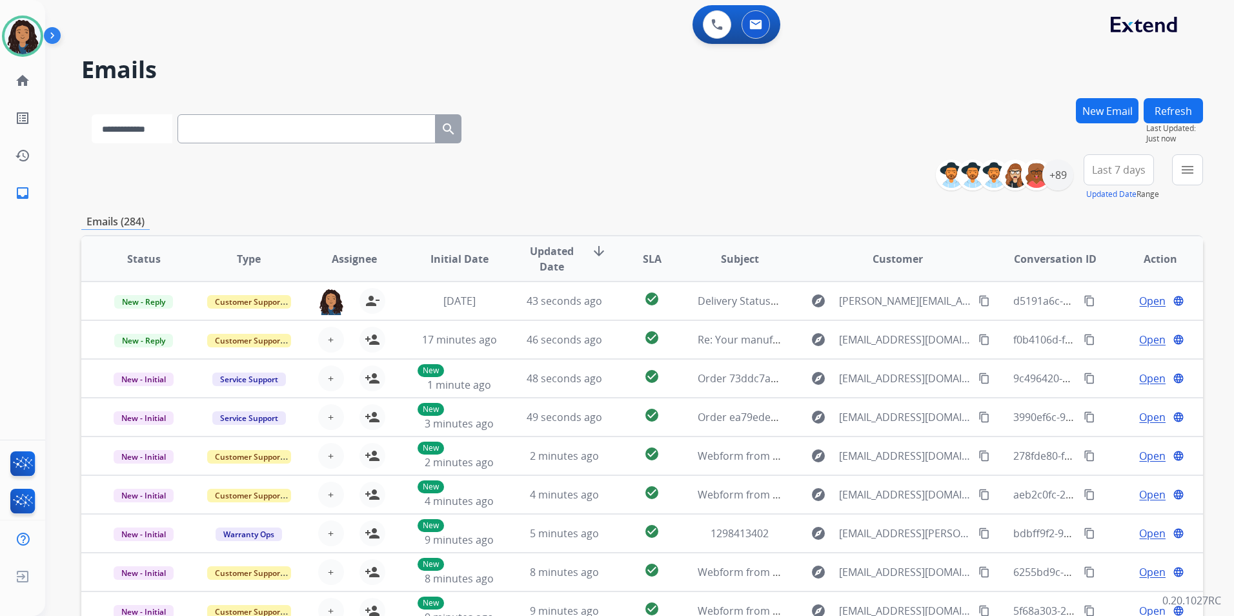
click at [148, 121] on select "**********" at bounding box center [132, 128] width 81 height 29
select select "**********"
click at [92, 114] on select "**********" at bounding box center [132, 128] width 81 height 29
paste input "**********"
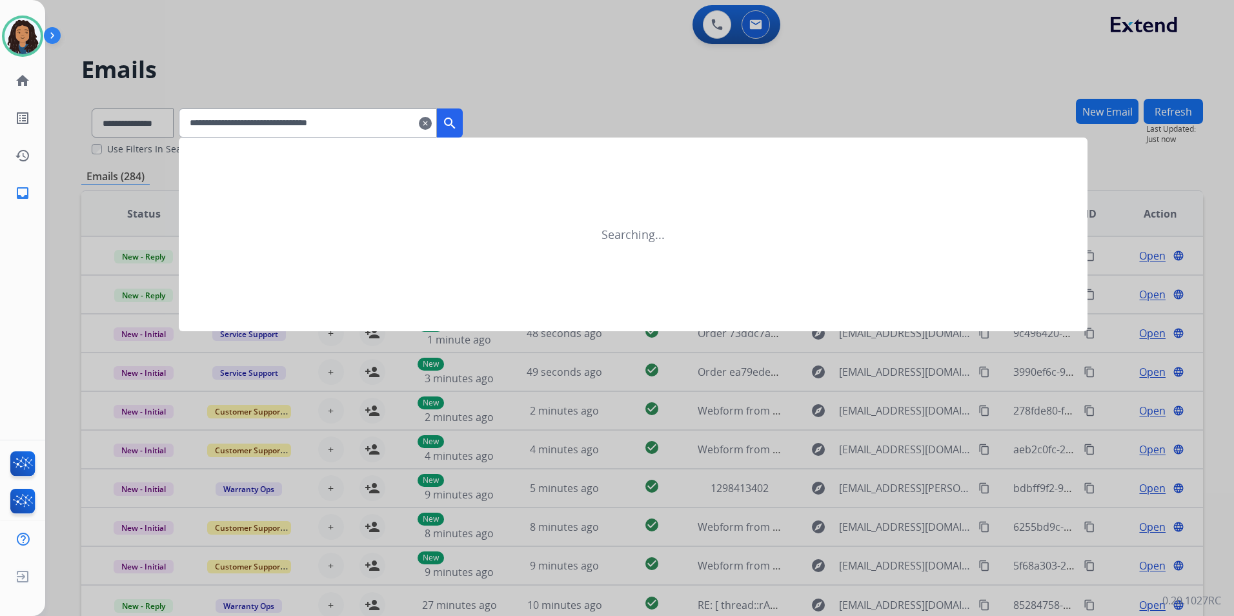
type input "**********"
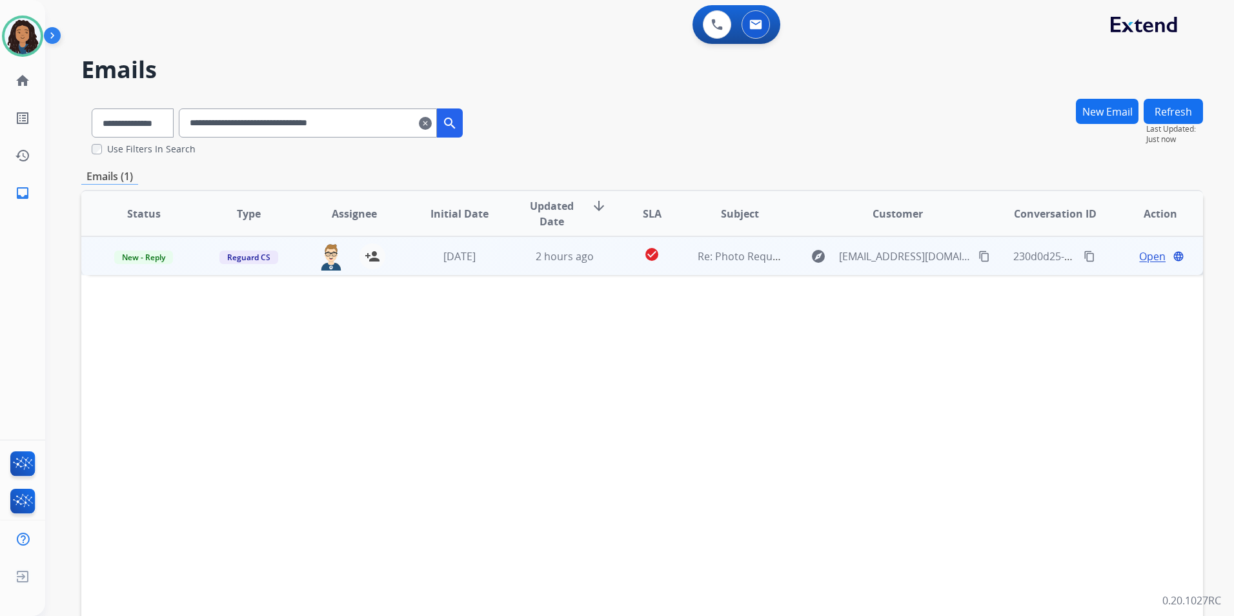
click at [1139, 250] on span "Open" at bounding box center [1152, 255] width 26 height 15
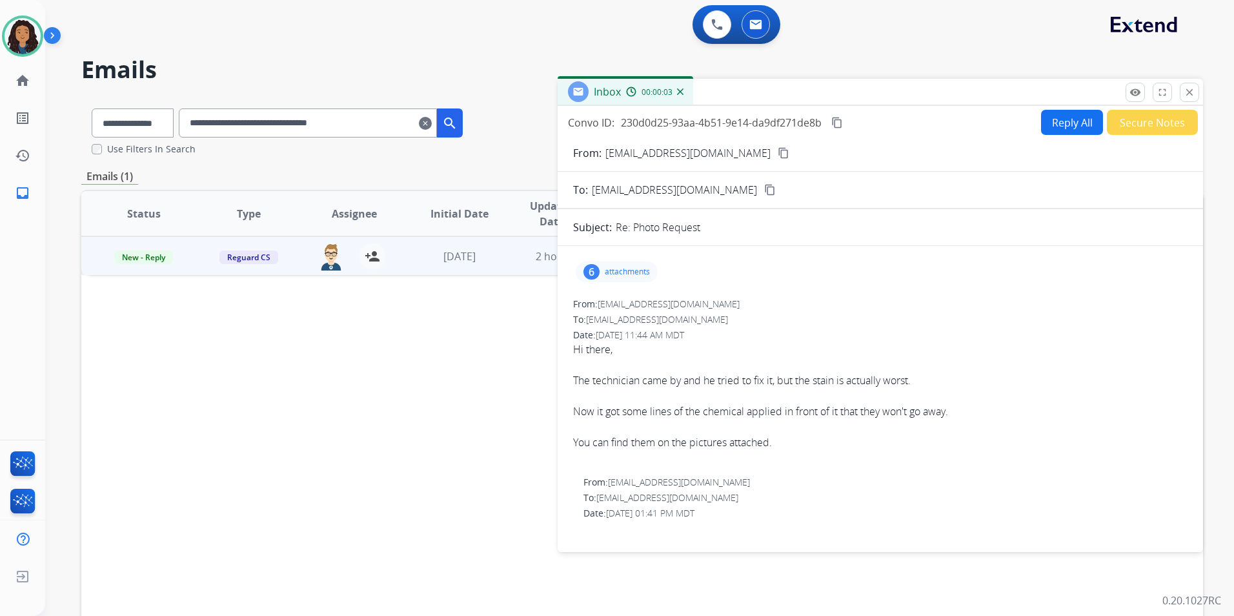
click at [606, 278] on div "6 attachments" at bounding box center [617, 271] width 82 height 21
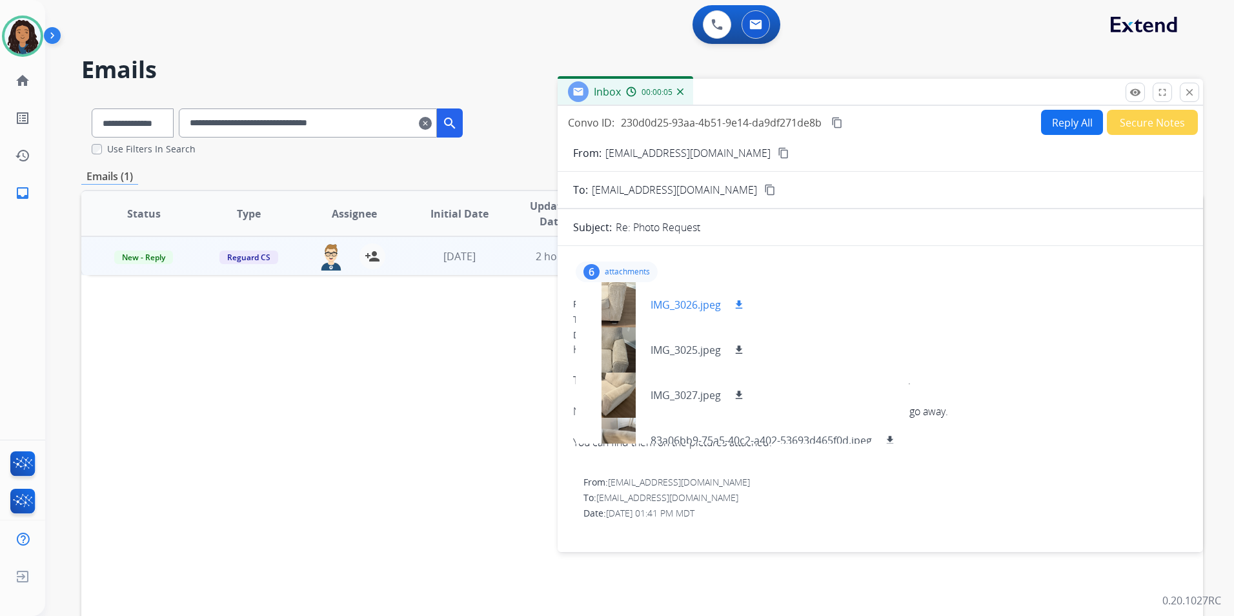
click at [619, 305] on div at bounding box center [618, 304] width 65 height 45
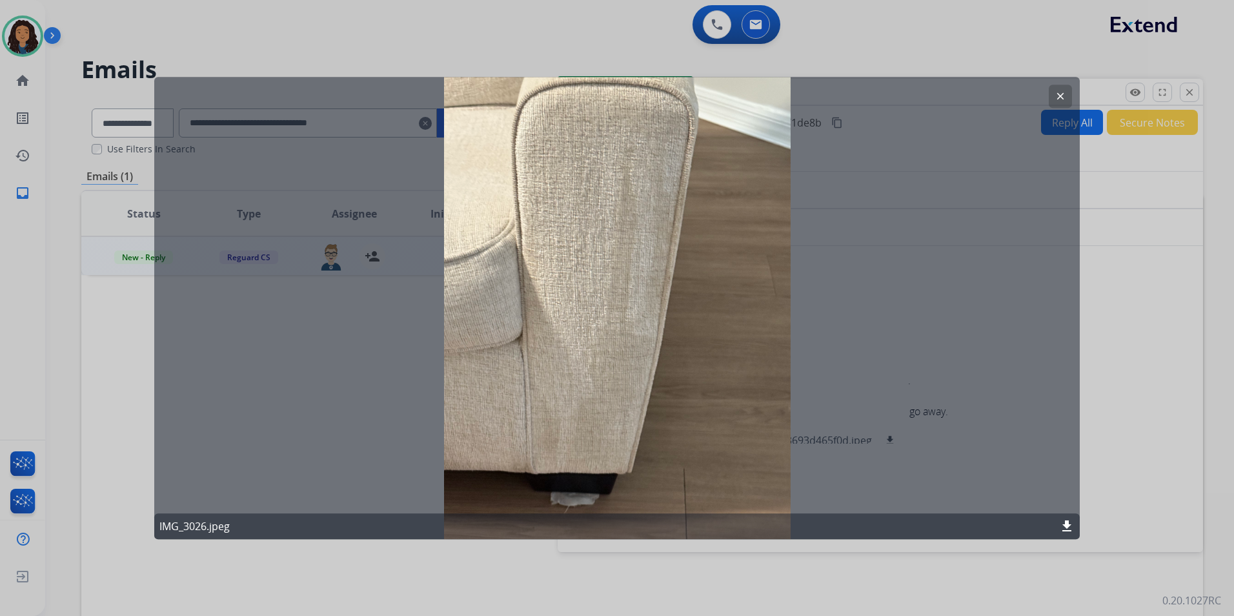
click at [1054, 98] on button "clear" at bounding box center [1060, 96] width 23 height 23
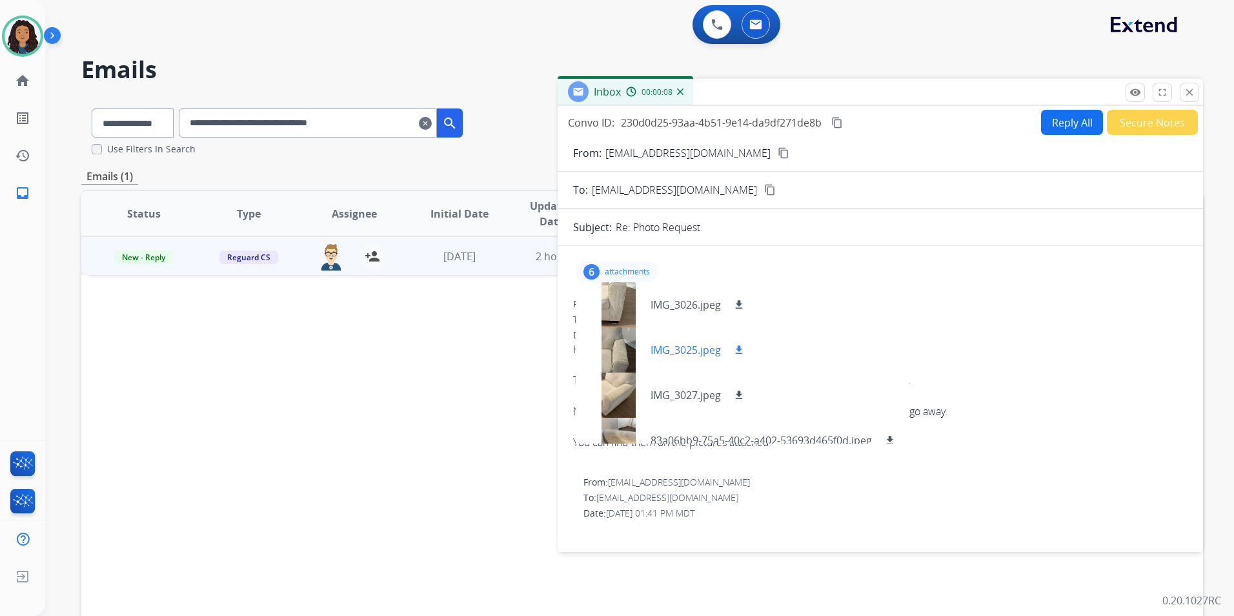
click at [623, 349] on div at bounding box center [618, 349] width 65 height 45
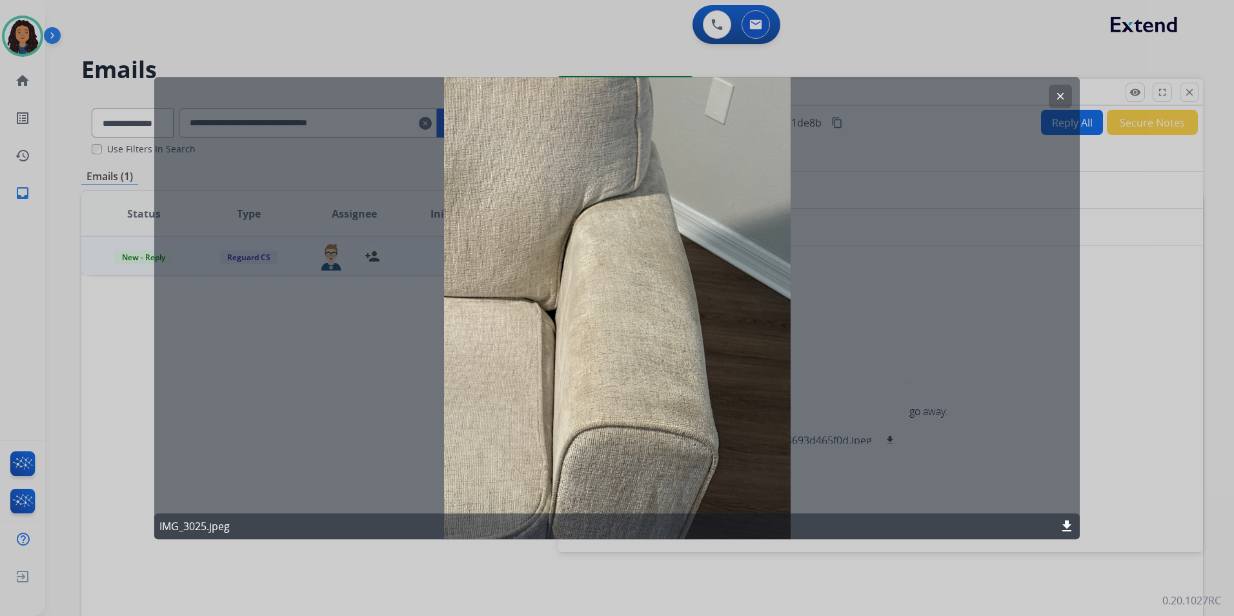
click at [1054, 98] on button "clear" at bounding box center [1060, 96] width 23 height 23
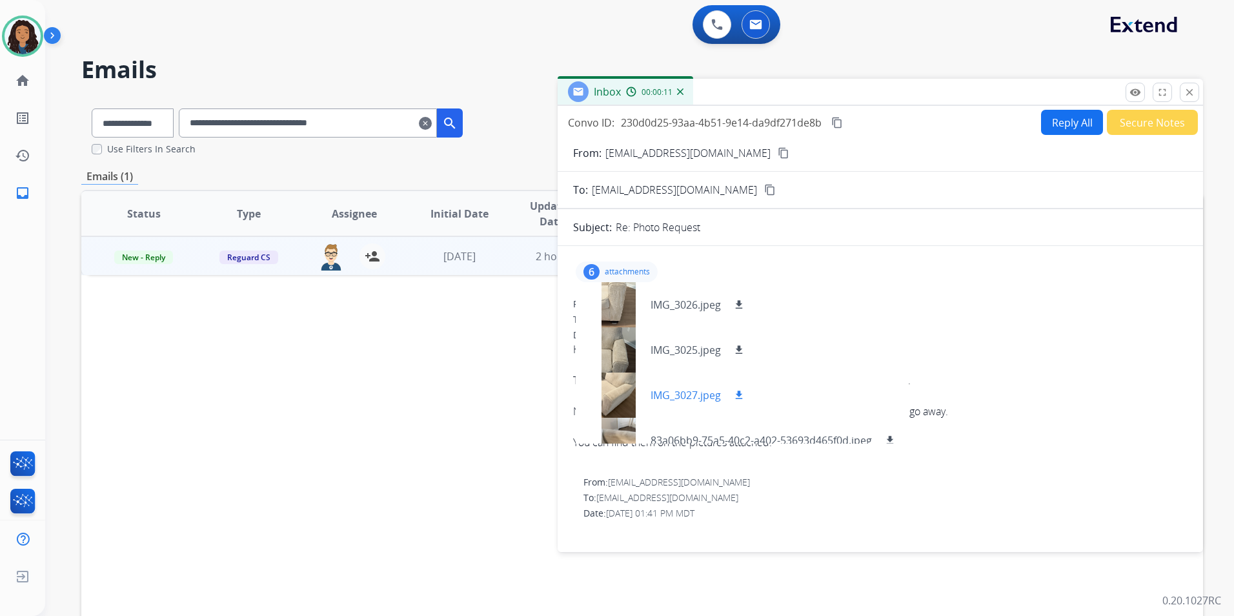
click at [614, 393] on div at bounding box center [618, 394] width 65 height 45
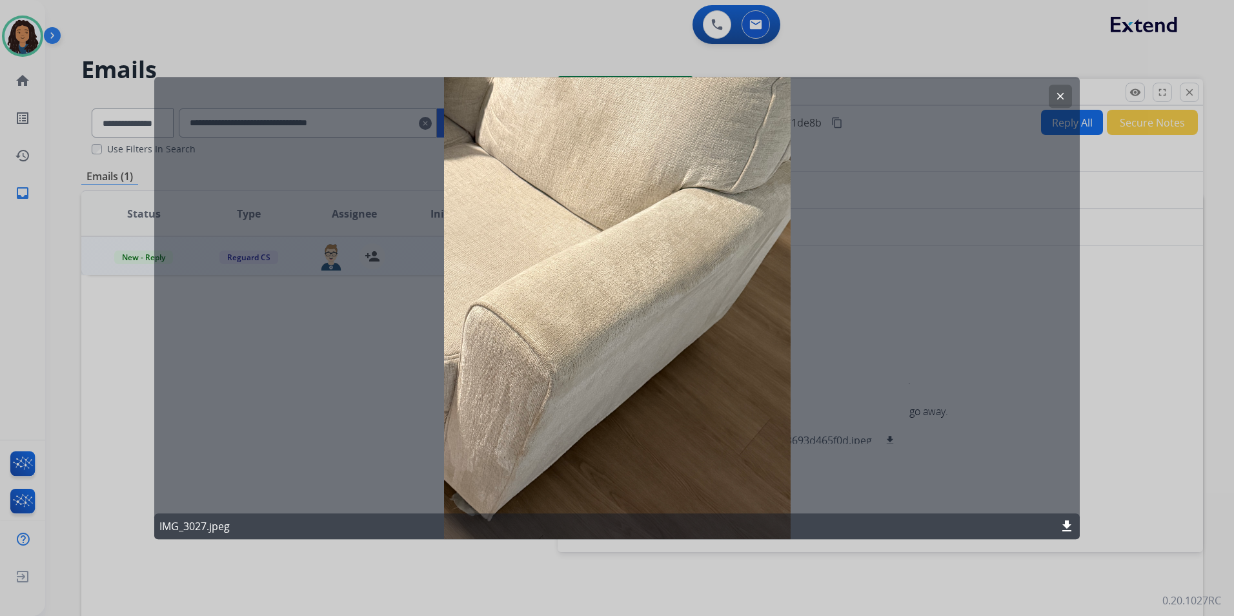
click at [1054, 99] on button "clear" at bounding box center [1060, 96] width 23 height 23
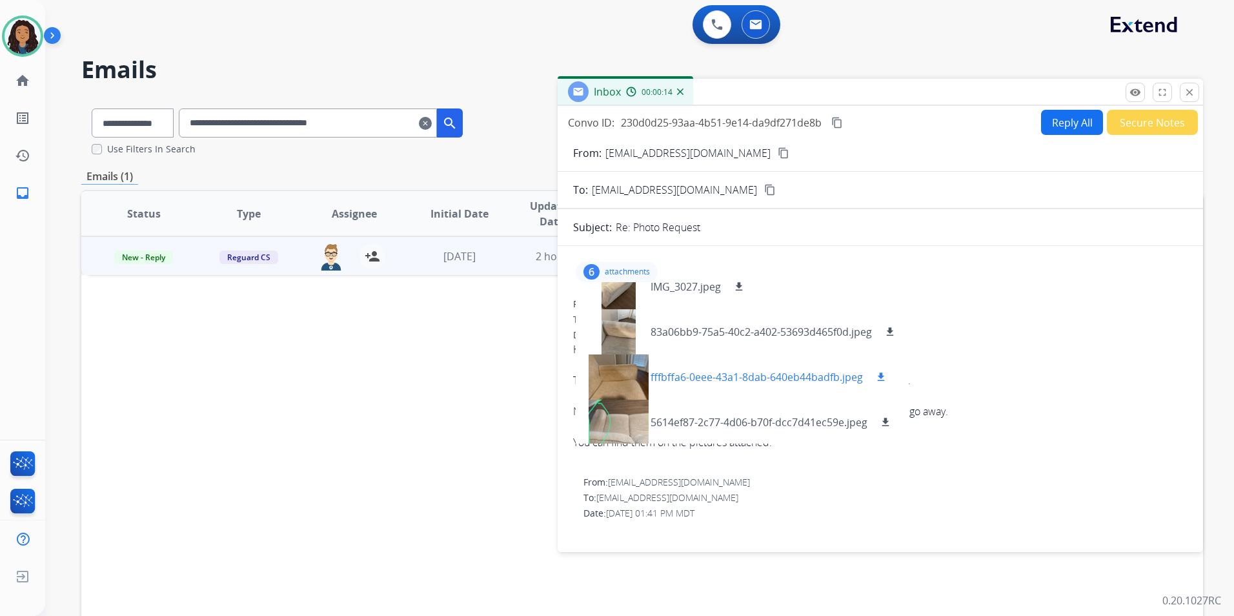
scroll to position [110, 0]
click at [621, 325] on div at bounding box center [618, 330] width 65 height 45
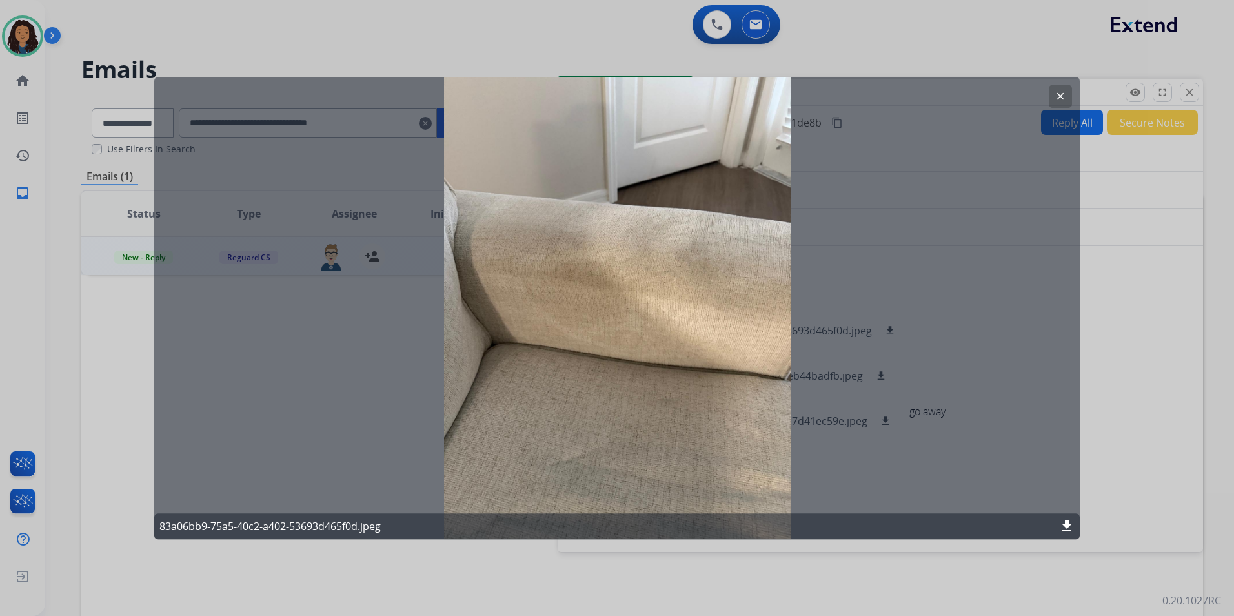
click at [1060, 98] on mat-icon "clear" at bounding box center [1061, 96] width 12 height 12
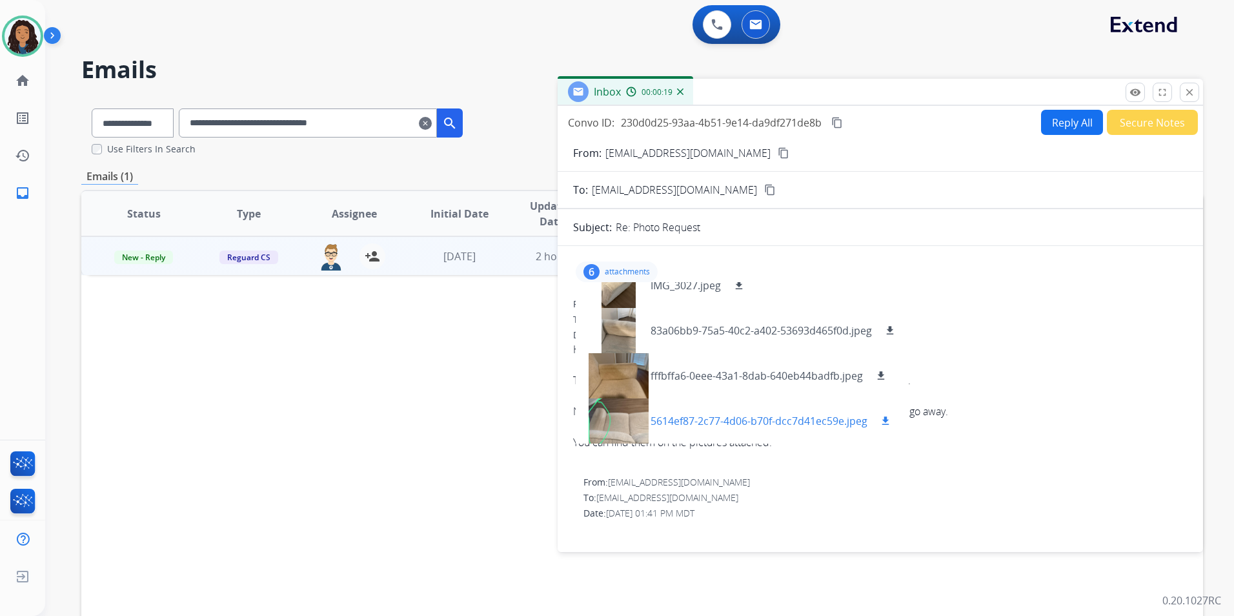
click at [607, 414] on div at bounding box center [618, 420] width 65 height 45
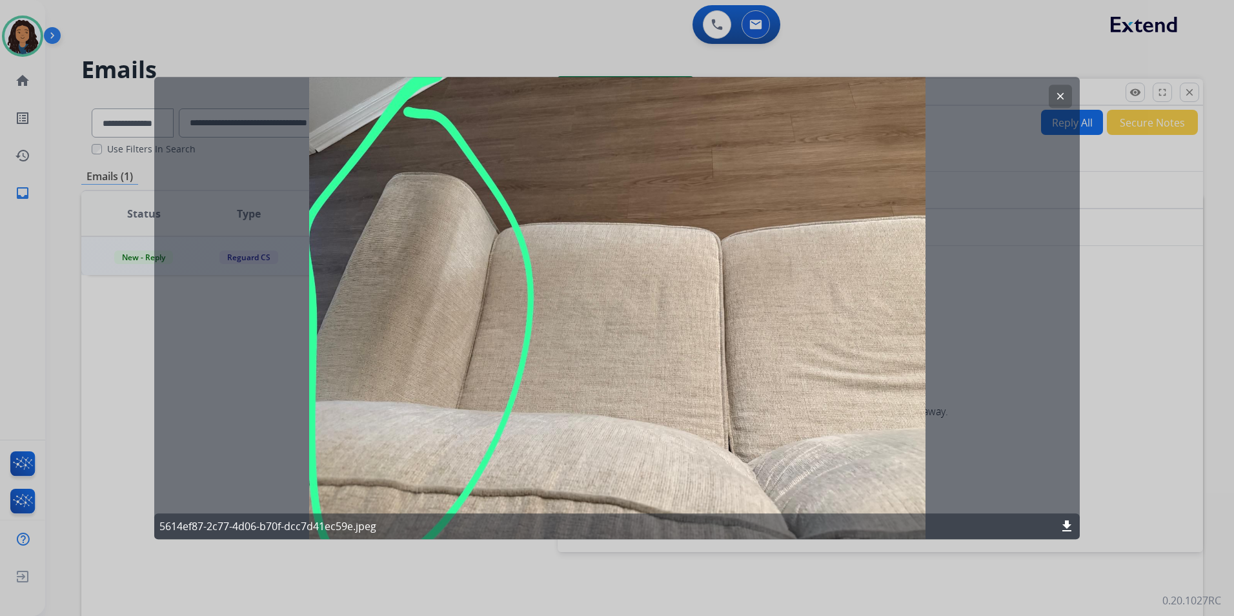
click at [1059, 92] on mat-icon "clear" at bounding box center [1061, 96] width 12 height 12
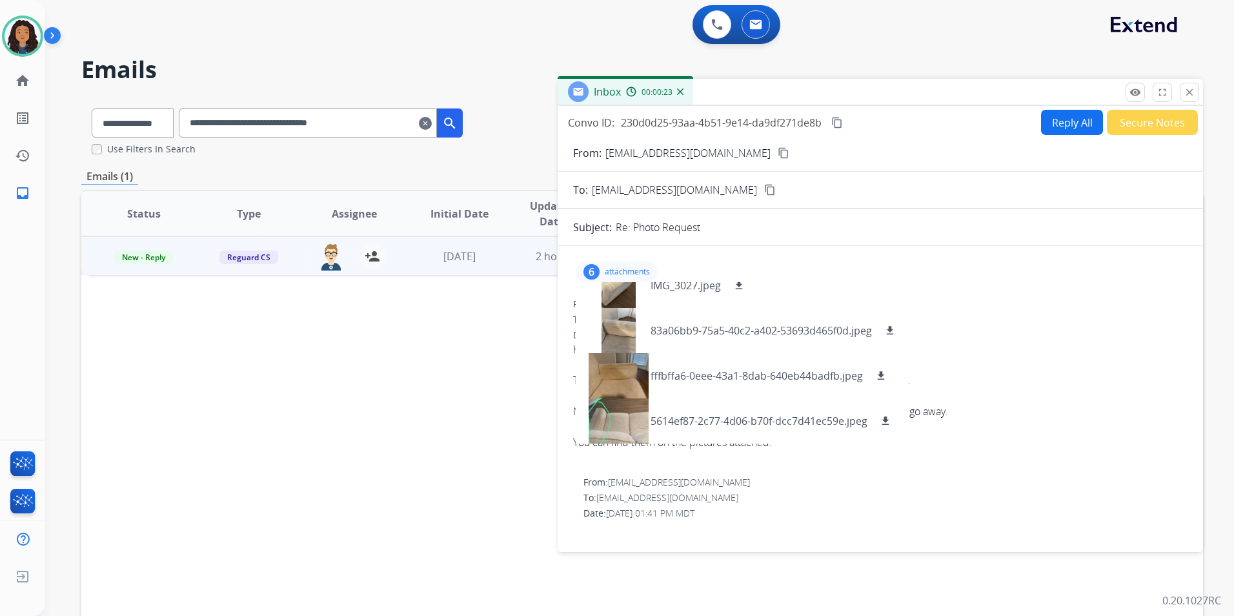
click at [778, 153] on mat-icon "content_copy" at bounding box center [784, 153] width 12 height 12
click at [432, 123] on mat-icon "clear" at bounding box center [425, 123] width 13 height 15
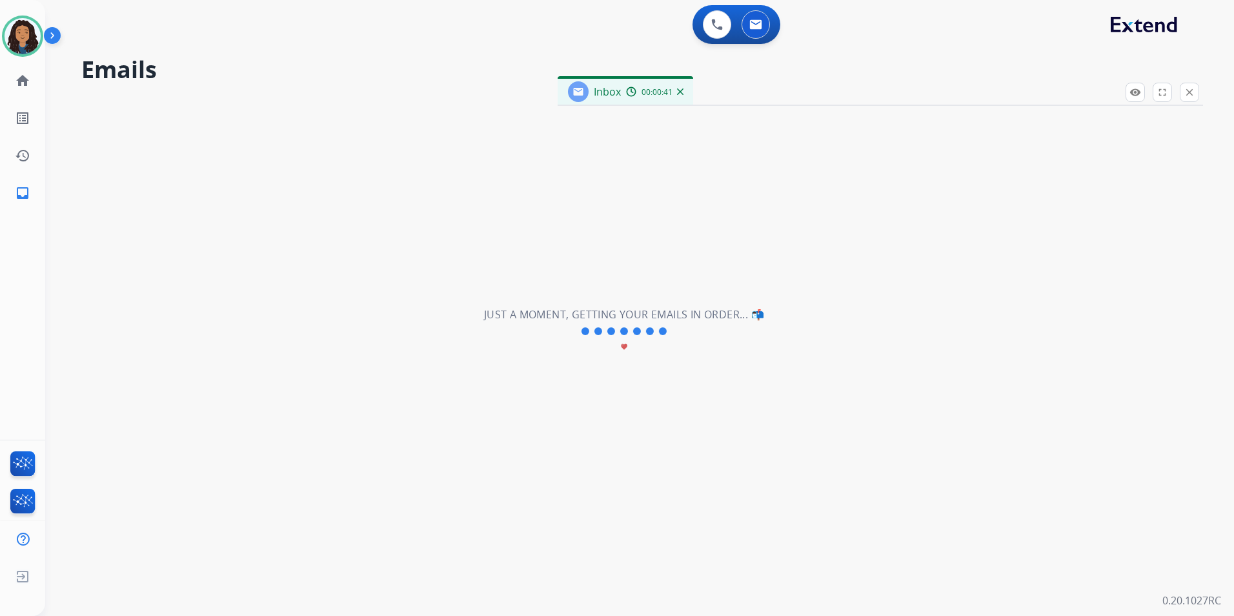
select select "**********"
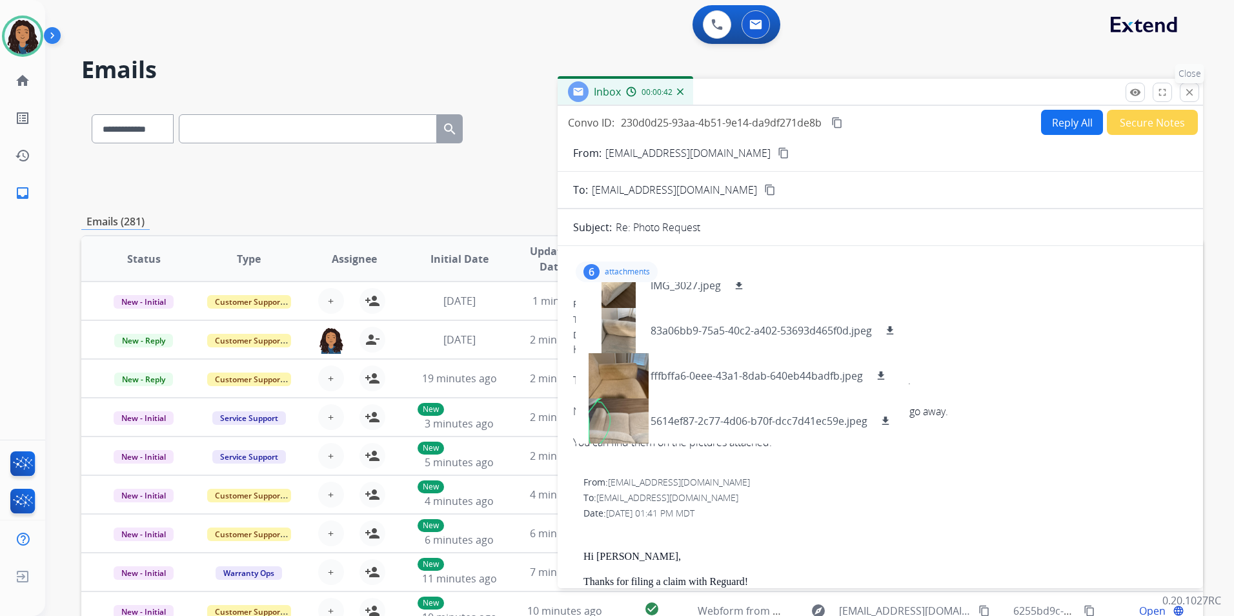
click at [1190, 95] on mat-icon "close" at bounding box center [1190, 92] width 12 height 12
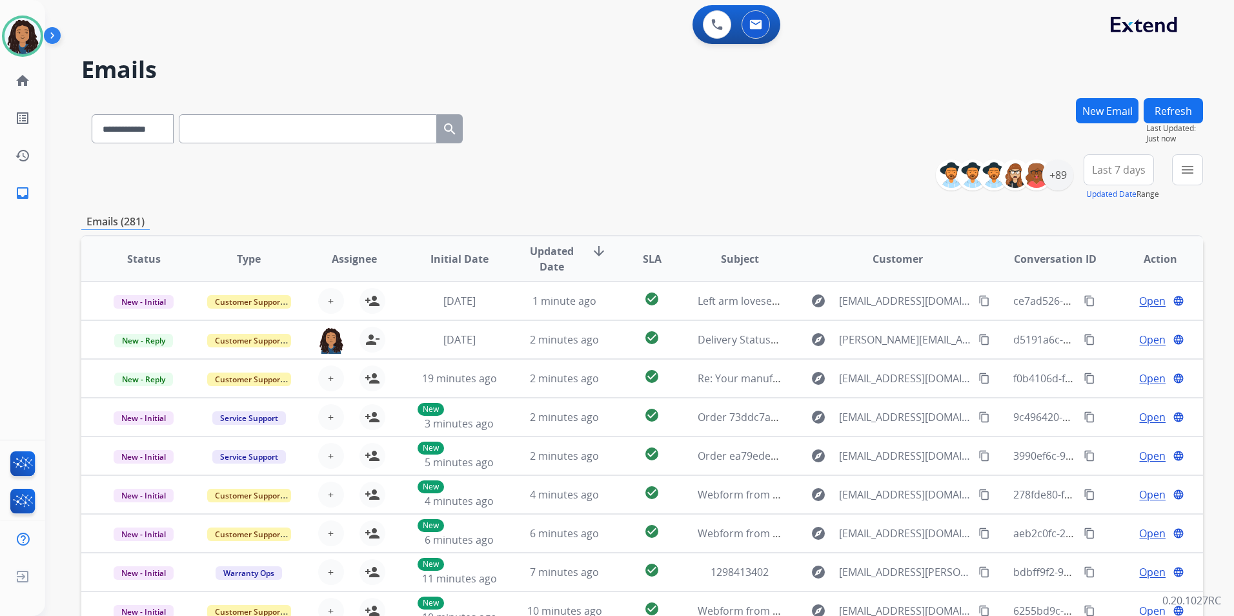
paste input "**********"
type input "**********"
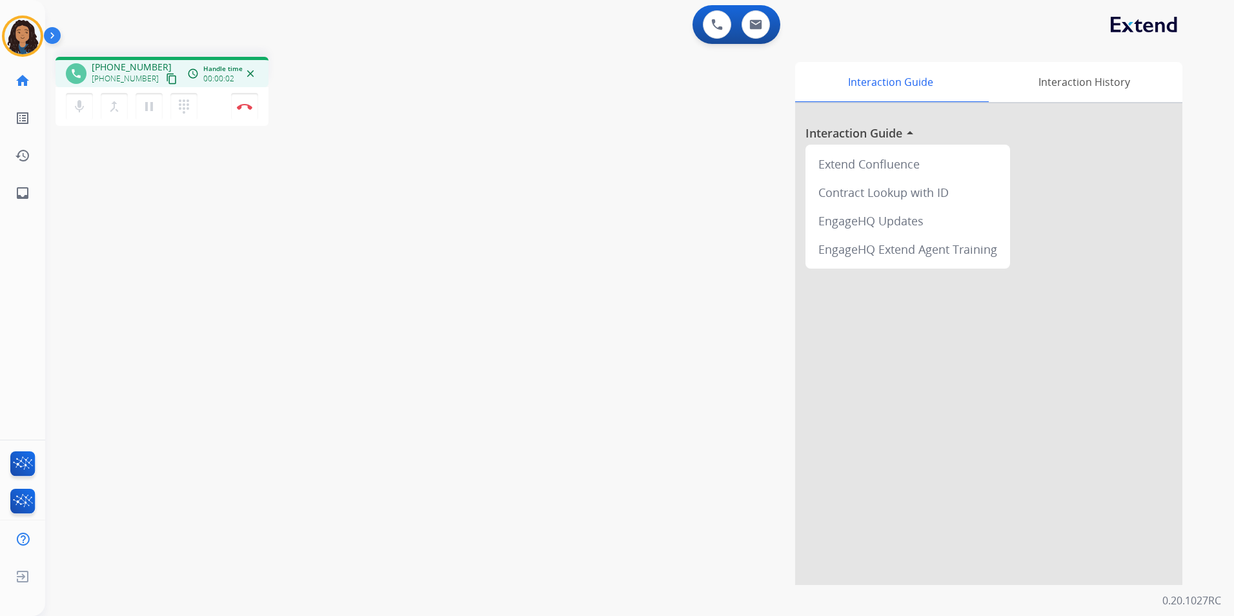
click at [166, 81] on mat-icon "content_copy" at bounding box center [172, 79] width 12 height 12
click at [242, 110] on button "Disconnect" at bounding box center [244, 106] width 27 height 27
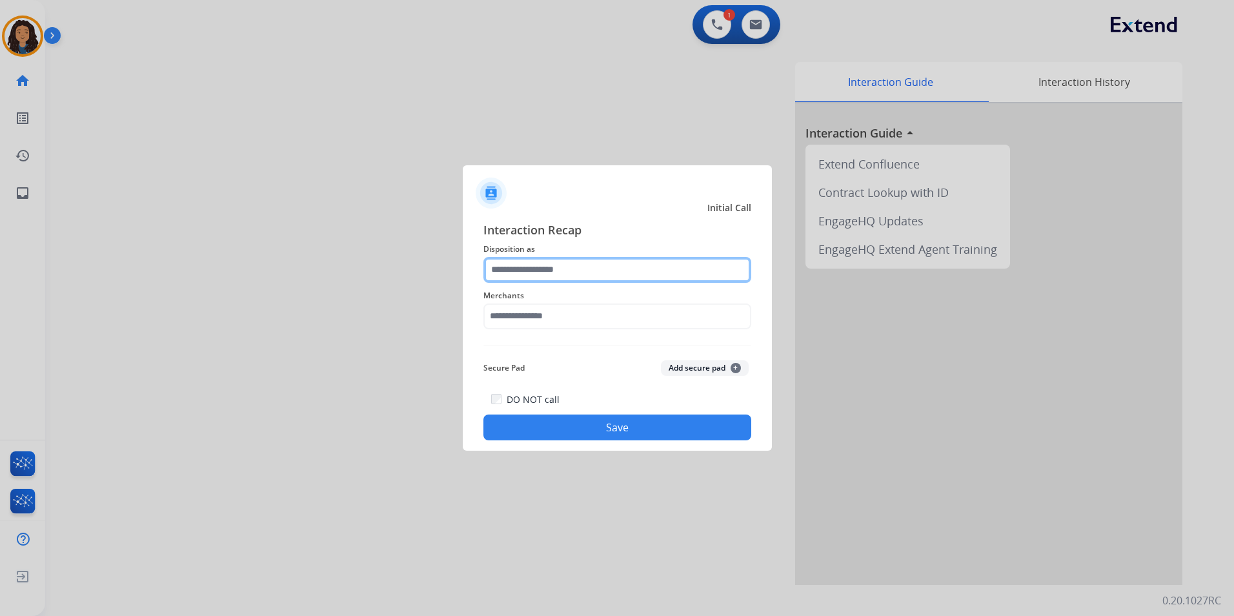
click at [593, 264] on input "text" at bounding box center [617, 270] width 268 height 26
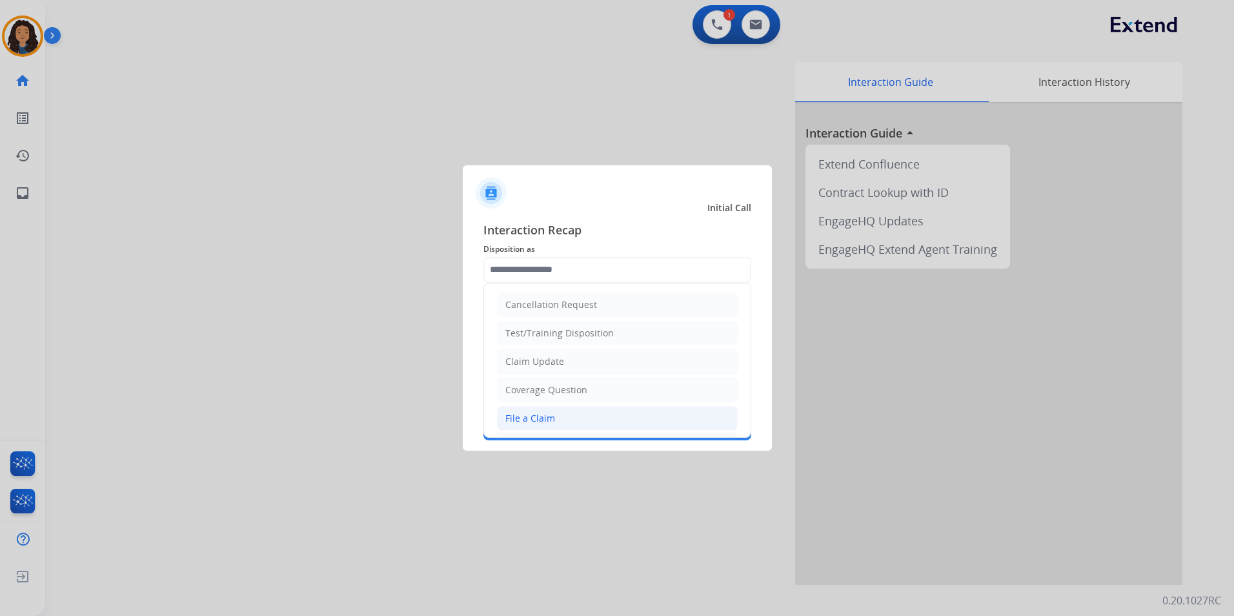
click at [542, 413] on div "File a Claim" at bounding box center [530, 418] width 50 height 13
type input "**********"
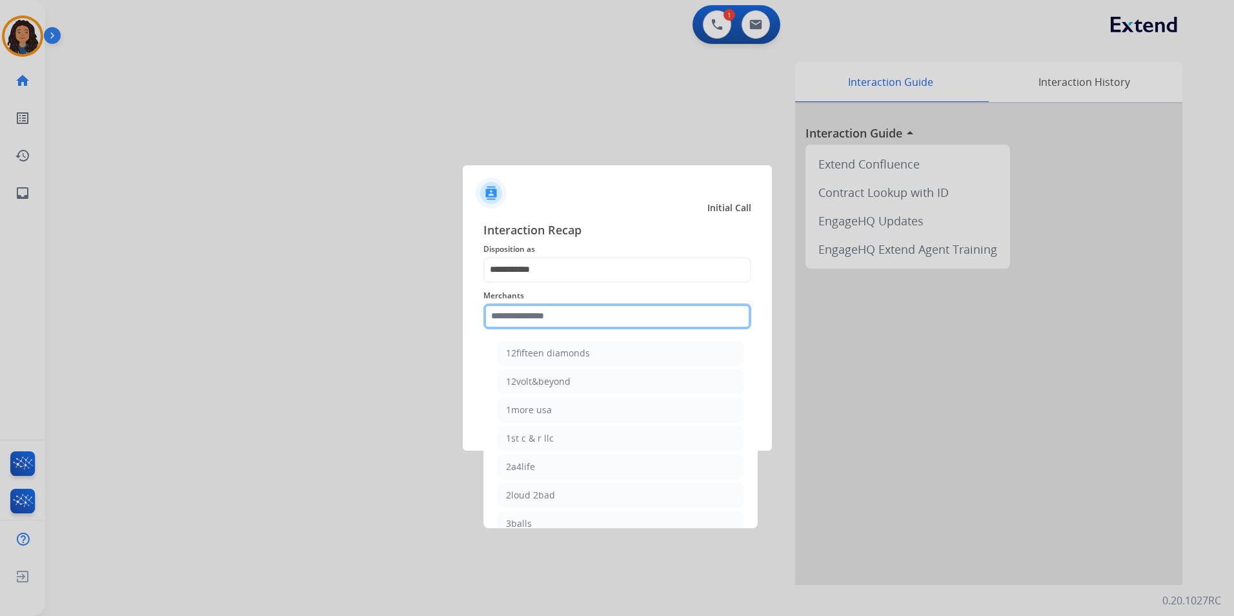
drag, startPoint x: 566, startPoint y: 327, endPoint x: 571, endPoint y: 317, distance: 11.3
click at [566, 327] on input "text" at bounding box center [617, 316] width 268 height 26
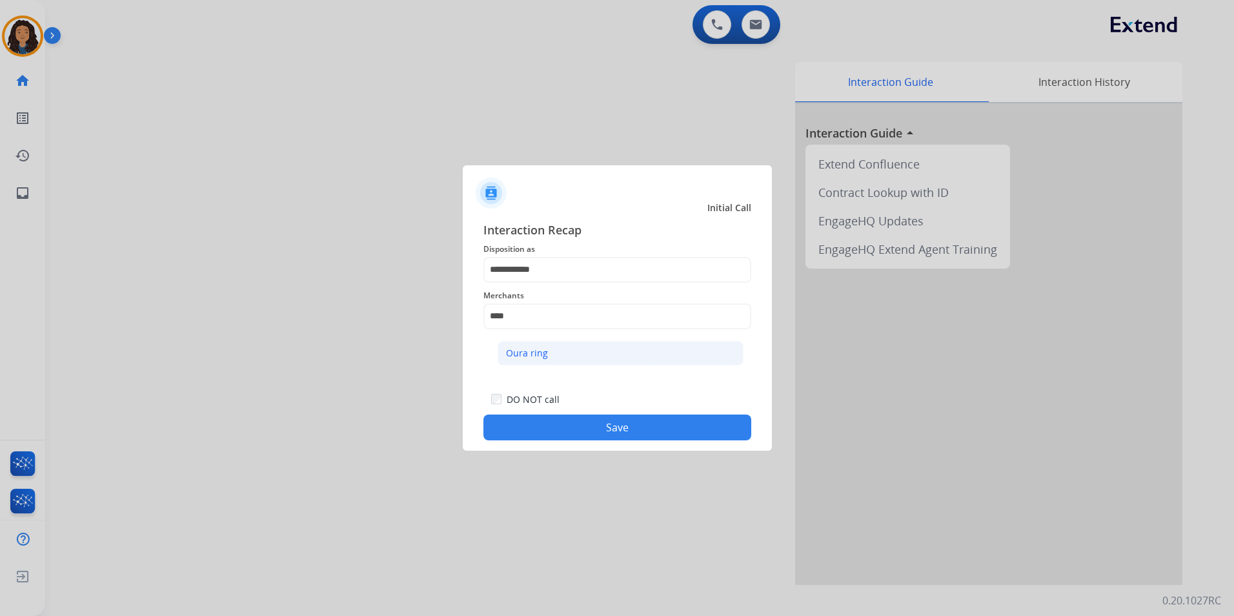
click at [590, 353] on li "Oura ring" at bounding box center [621, 353] width 246 height 25
type input "*********"
click at [586, 425] on button "Save" at bounding box center [617, 427] width 268 height 26
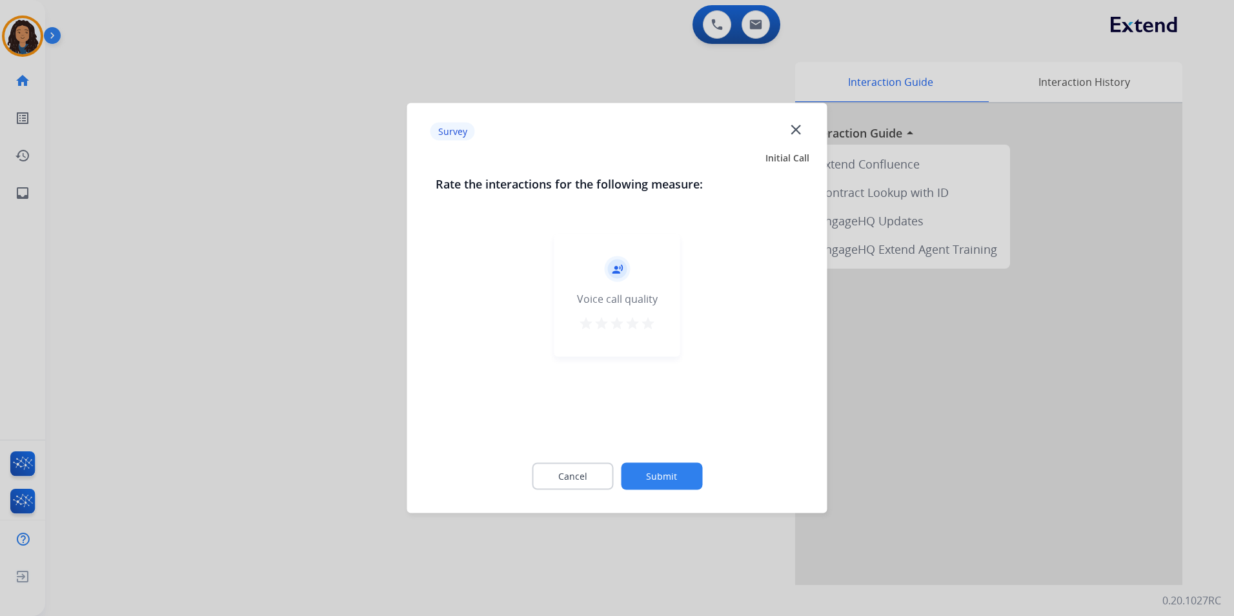
click at [176, 270] on div at bounding box center [617, 308] width 1234 height 616
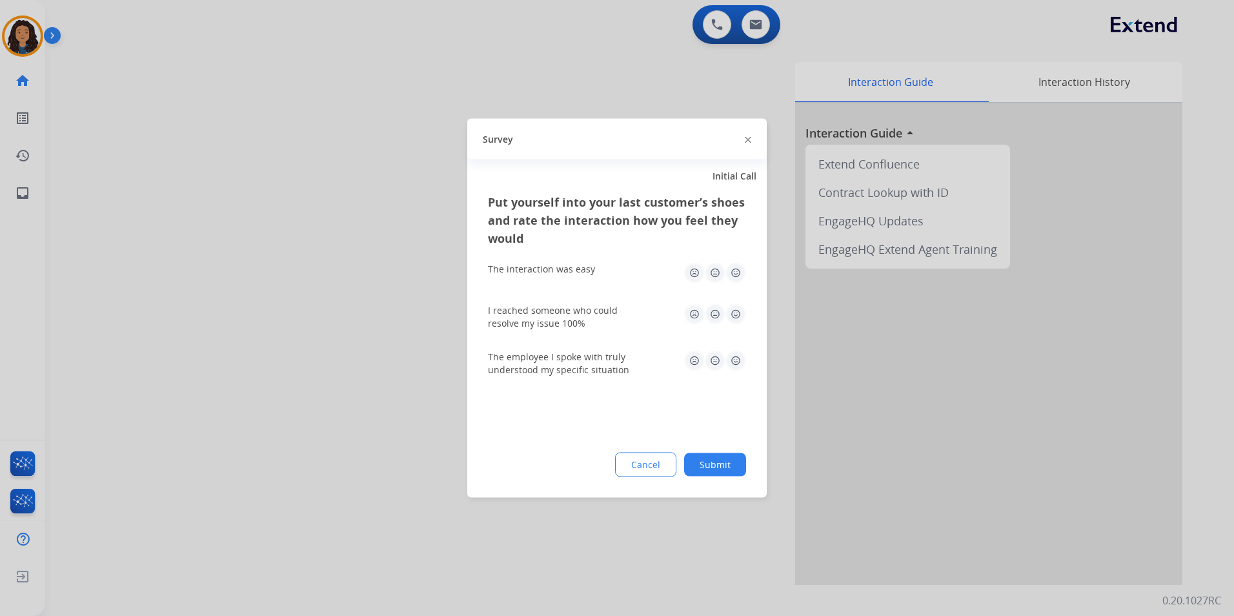
click at [174, 268] on div at bounding box center [617, 308] width 1234 height 616
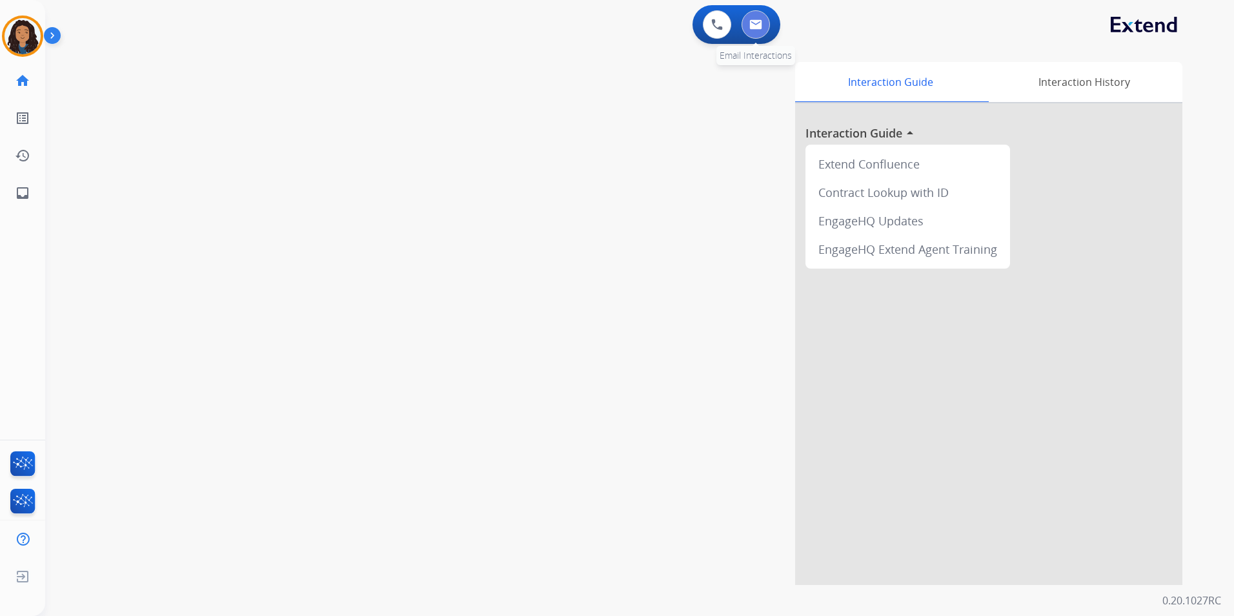
click at [764, 36] on button at bounding box center [756, 24] width 28 height 28
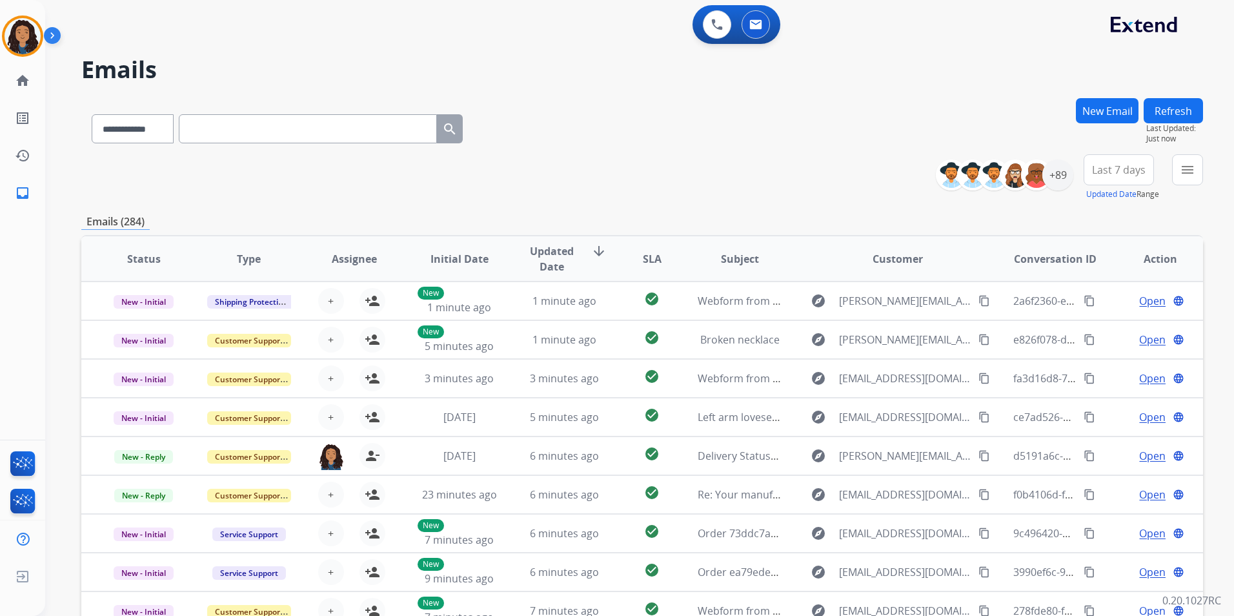
paste input "**********"
type input "**********"
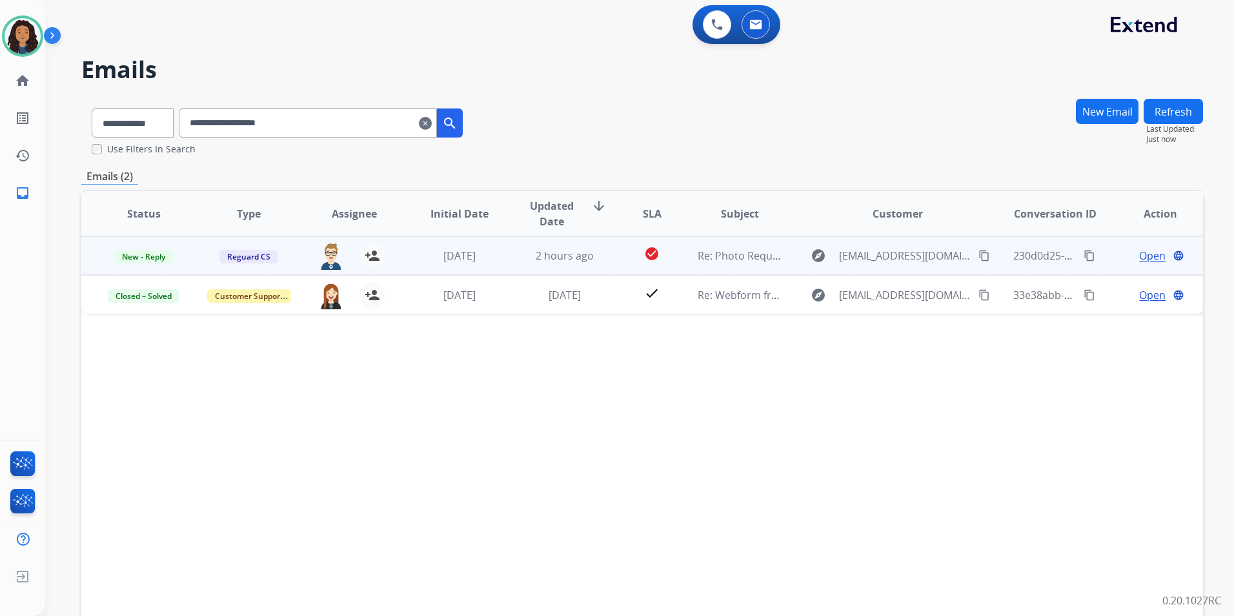
click at [1145, 258] on span "Open" at bounding box center [1152, 255] width 26 height 15
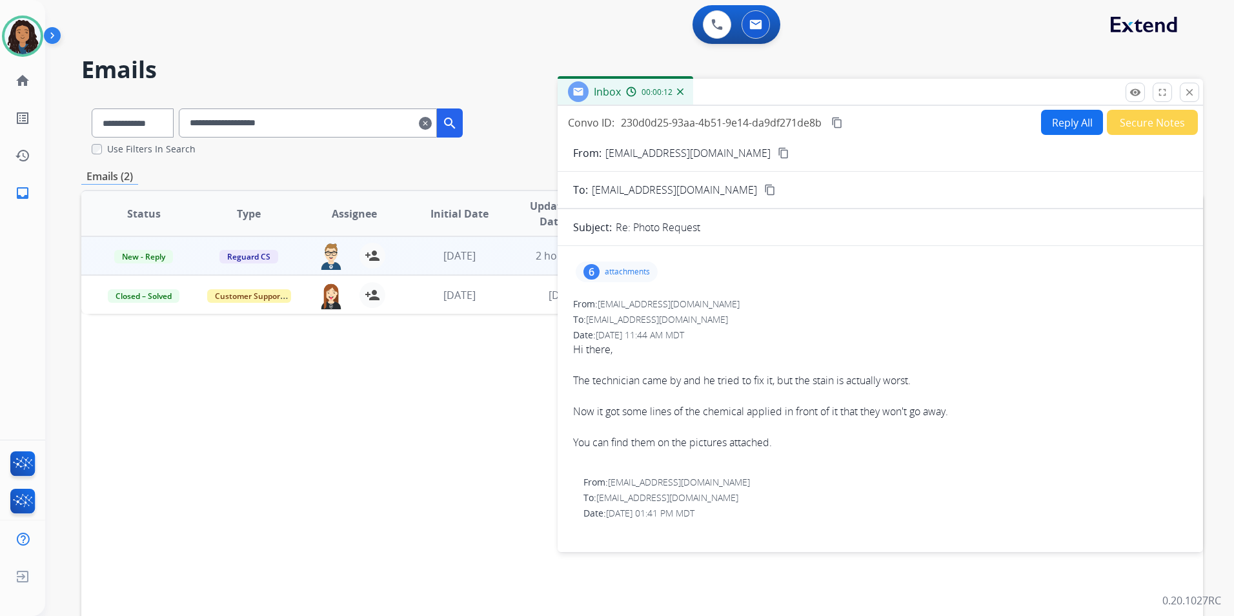
click at [778, 150] on mat-icon "content_copy" at bounding box center [784, 153] width 12 height 12
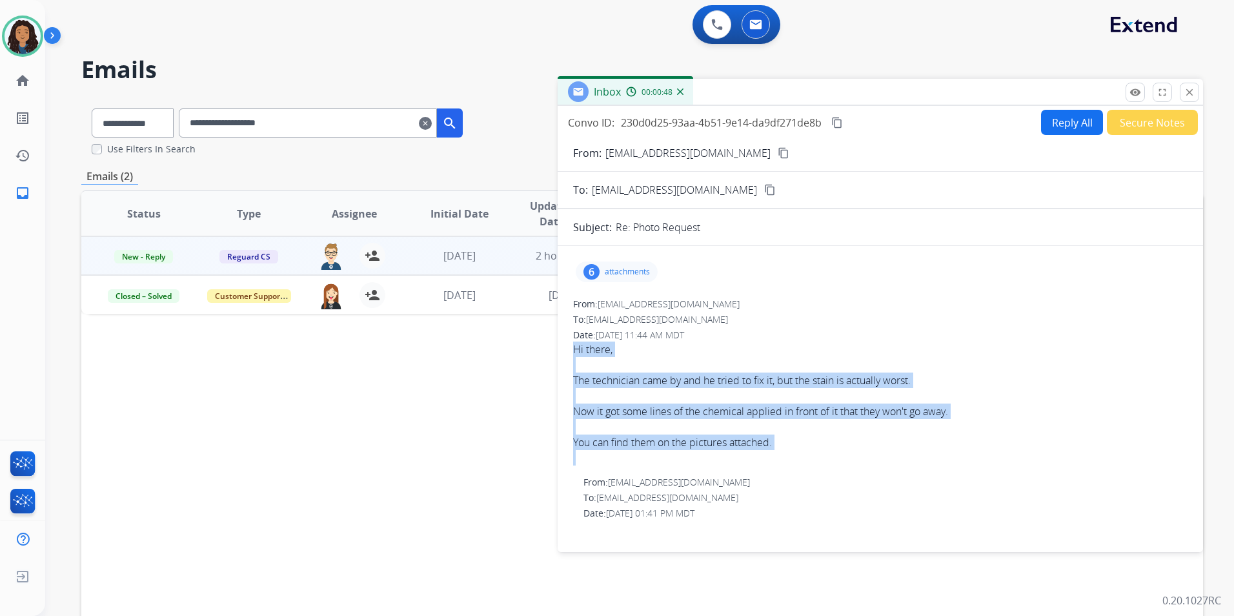
drag, startPoint x: 747, startPoint y: 405, endPoint x: 840, endPoint y: 461, distance: 109.1
copy span "Hi there, The technician came by and he tried to fix it, but the stain is actua…"
click at [834, 119] on mat-icon "content_copy" at bounding box center [837, 123] width 12 height 12
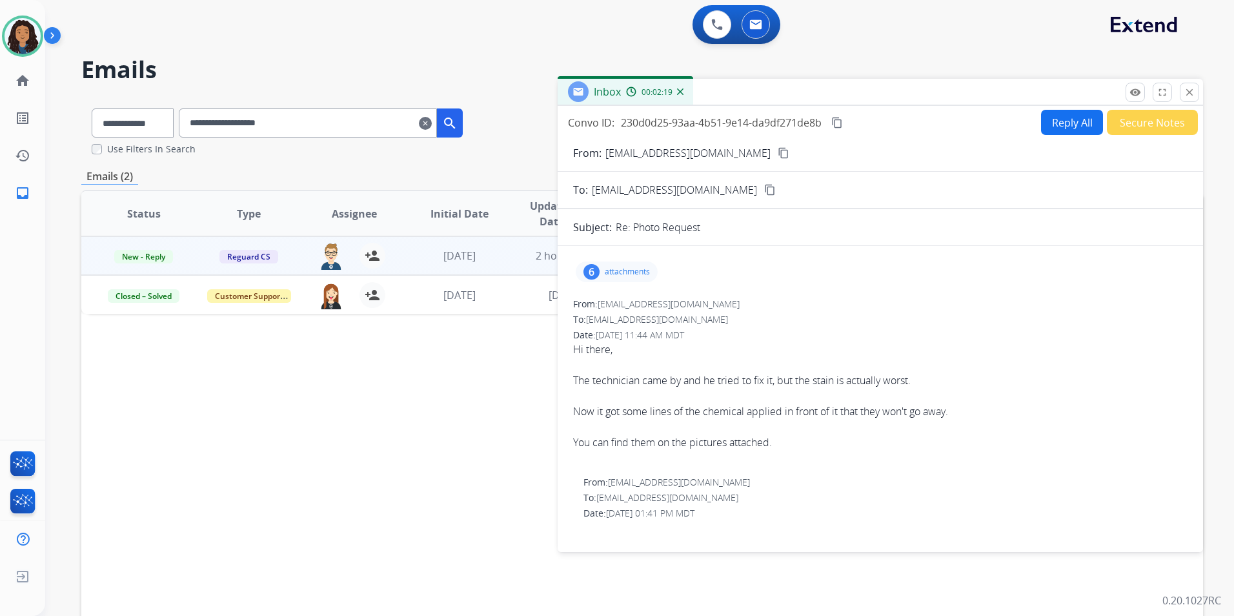
click at [842, 302] on div "From: [EMAIL_ADDRESS][DOMAIN_NAME]" at bounding box center [880, 304] width 614 height 13
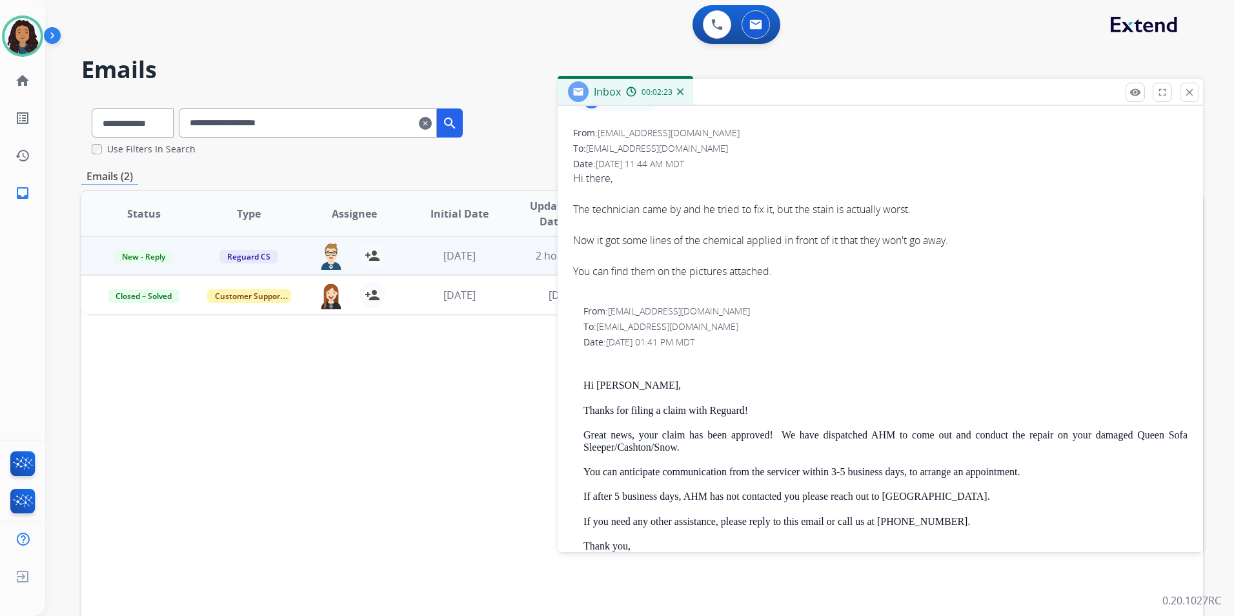
scroll to position [194, 0]
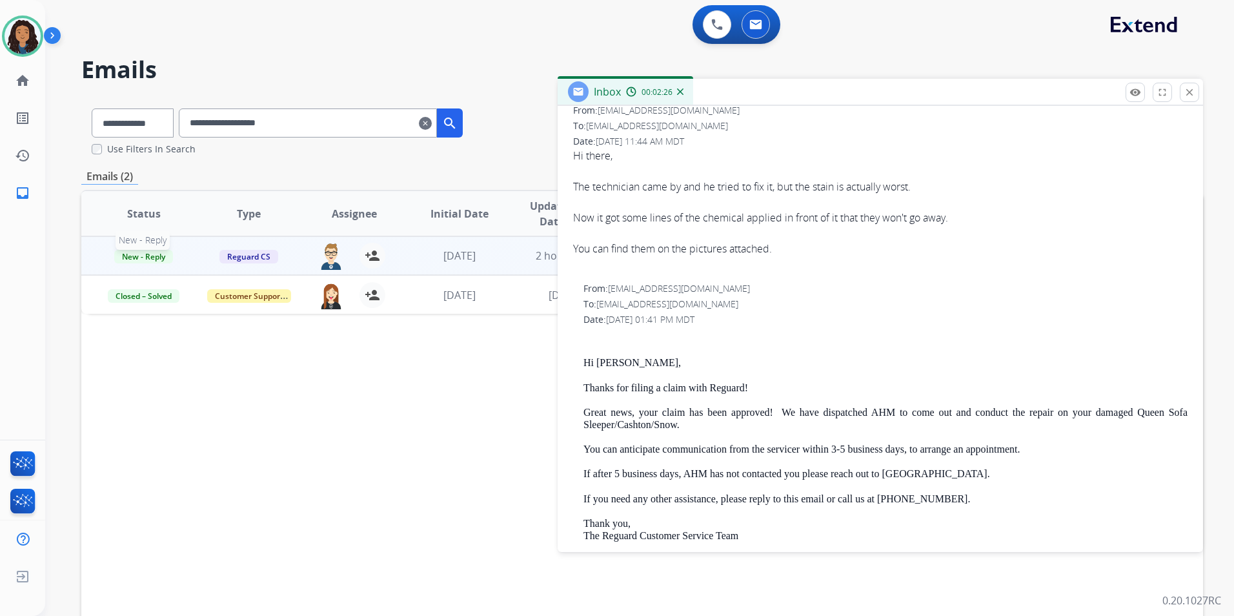
click at [156, 256] on span "New - Reply" at bounding box center [143, 257] width 59 height 14
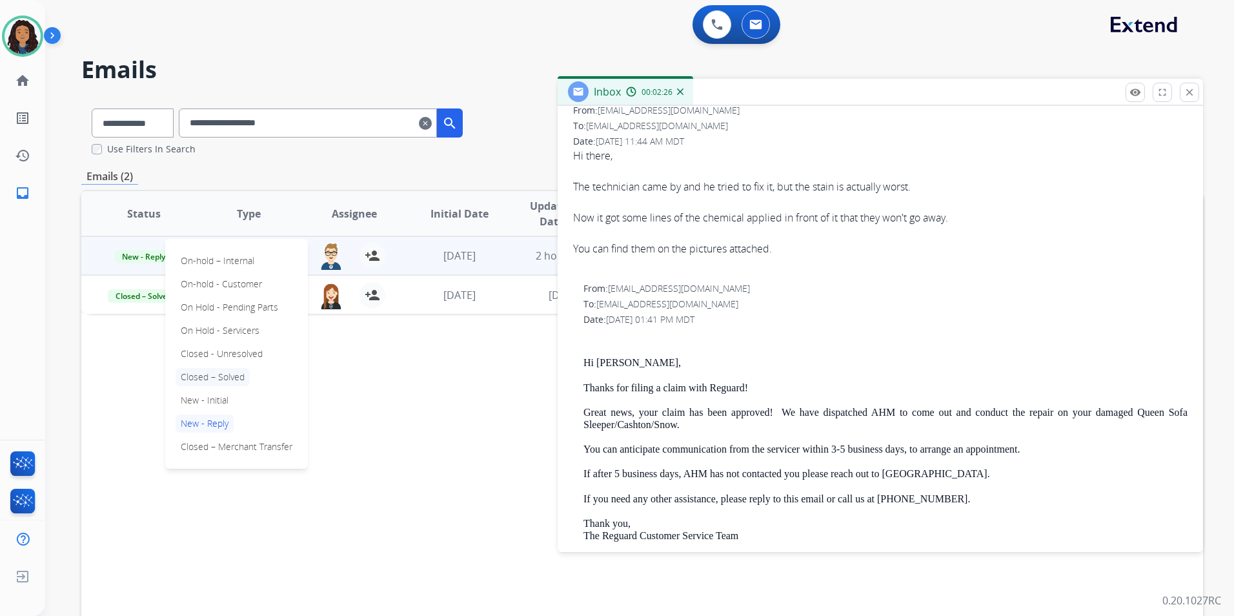
click at [229, 368] on p "Closed – Solved" at bounding box center [213, 377] width 74 height 18
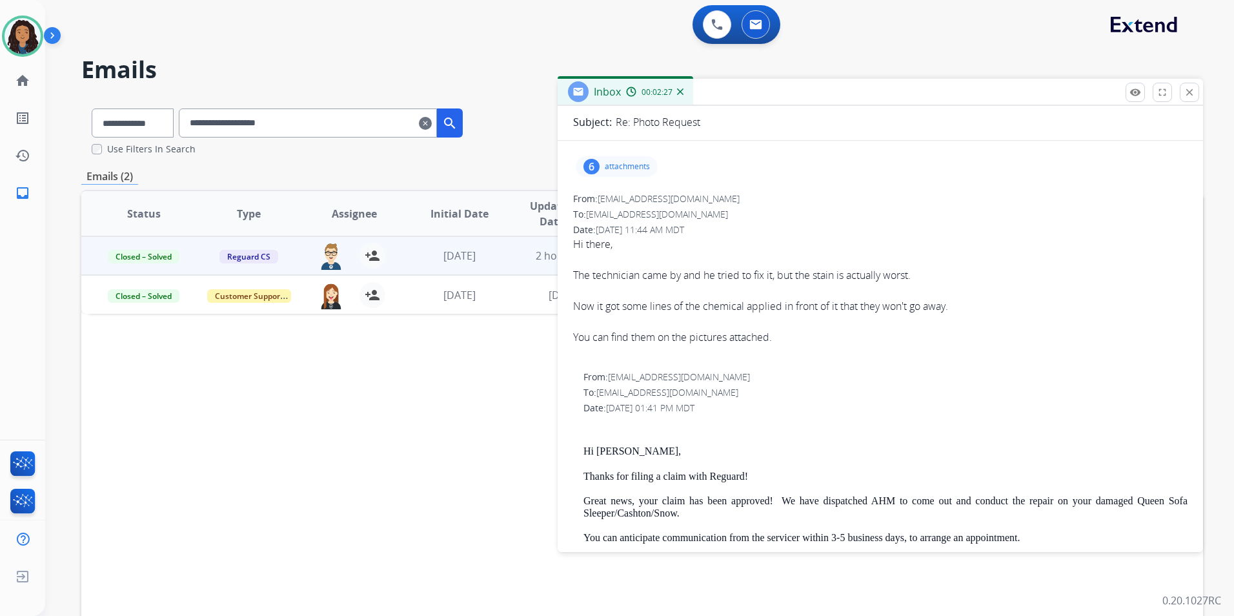
scroll to position [0, 0]
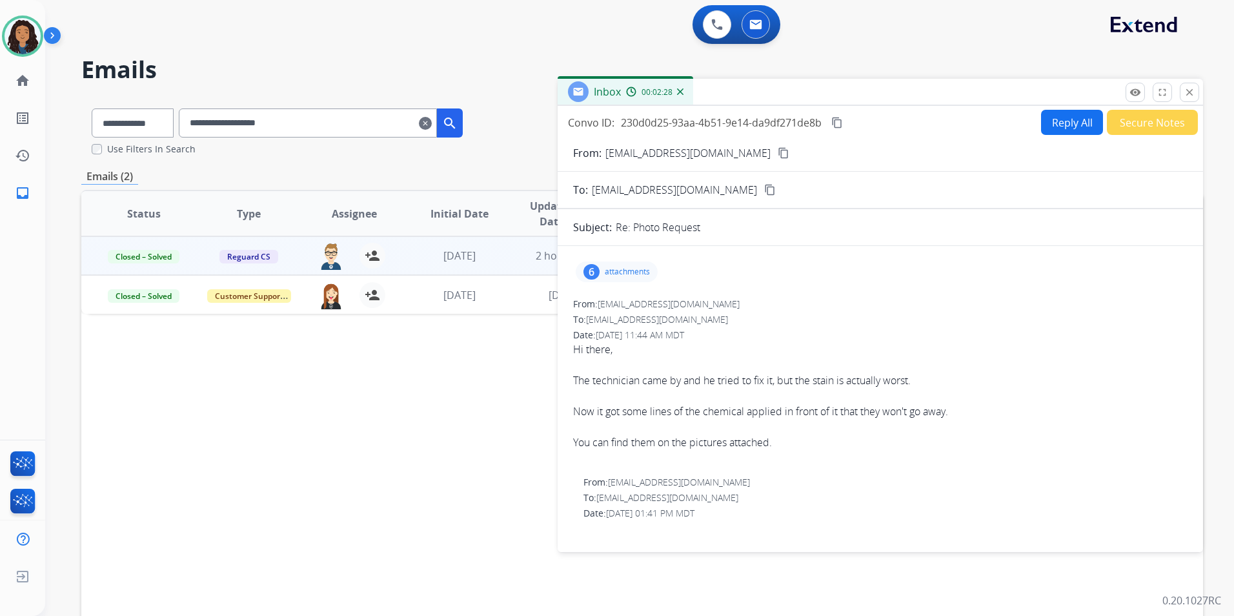
click at [1132, 121] on button "Secure Notes" at bounding box center [1152, 122] width 91 height 25
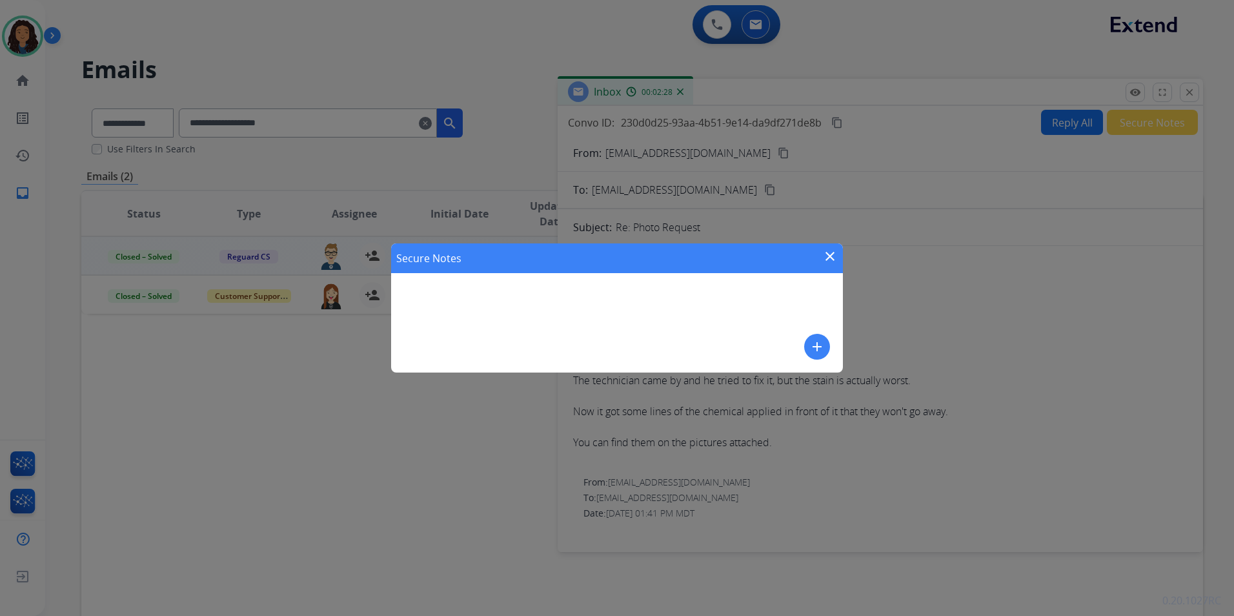
click at [813, 353] on mat-icon "add" at bounding box center [816, 346] width 15 height 15
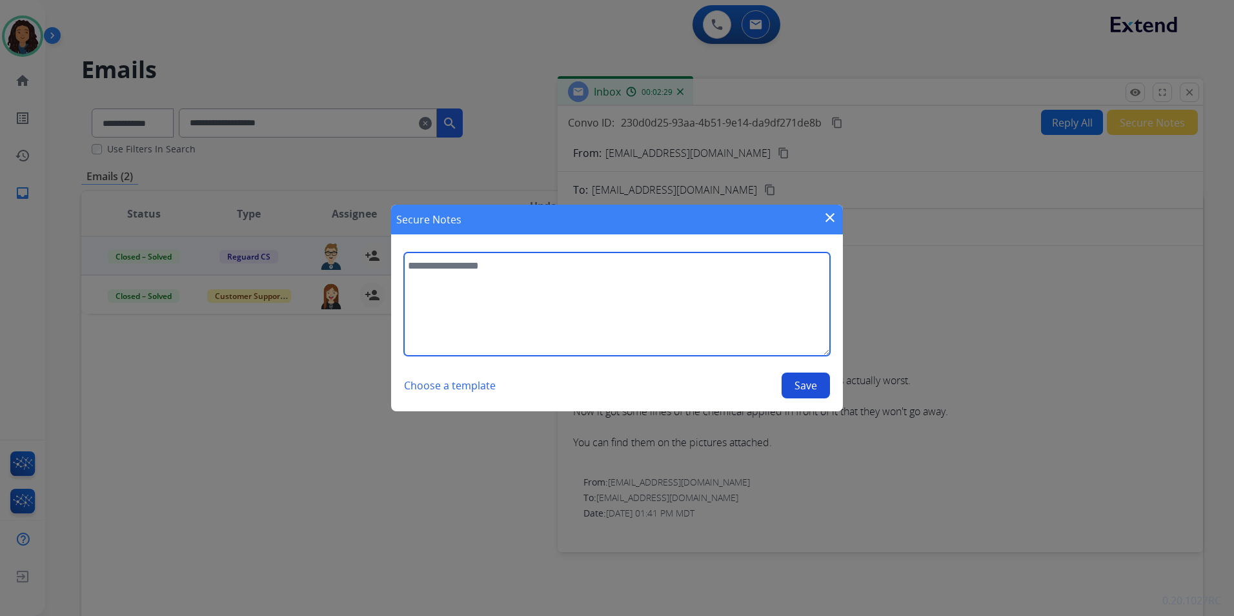
click at [625, 264] on textarea at bounding box center [617, 303] width 426 height 103
type textarea "**********"
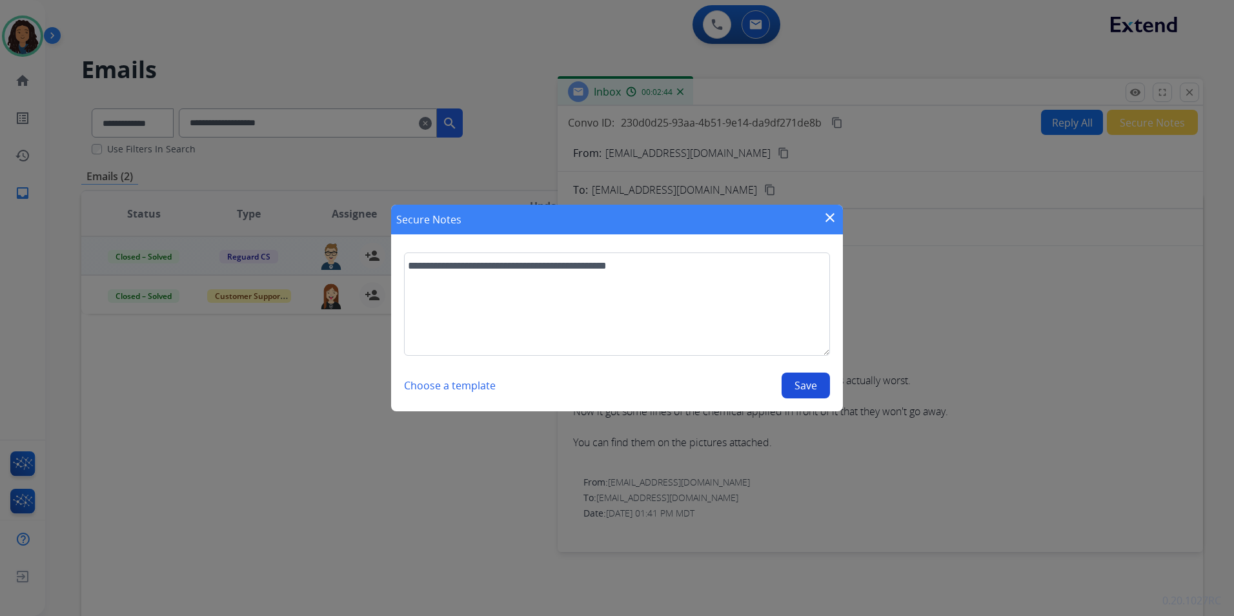
click at [795, 394] on button "Save" at bounding box center [806, 385] width 48 height 26
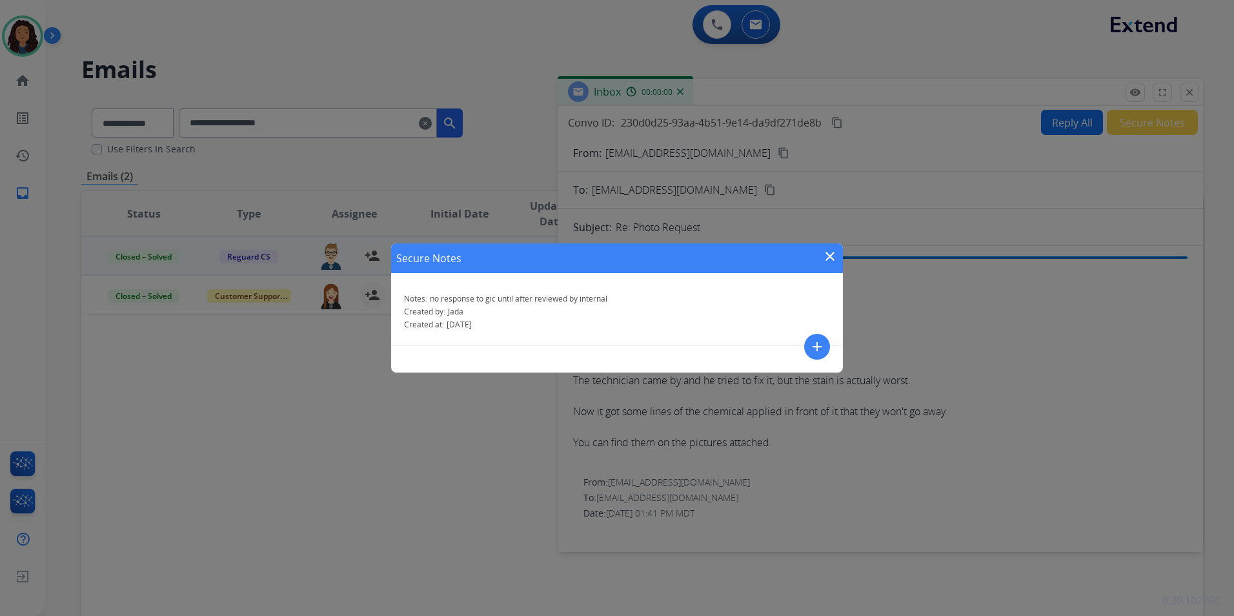
click at [825, 252] on mat-icon "close" at bounding box center [829, 255] width 15 height 15
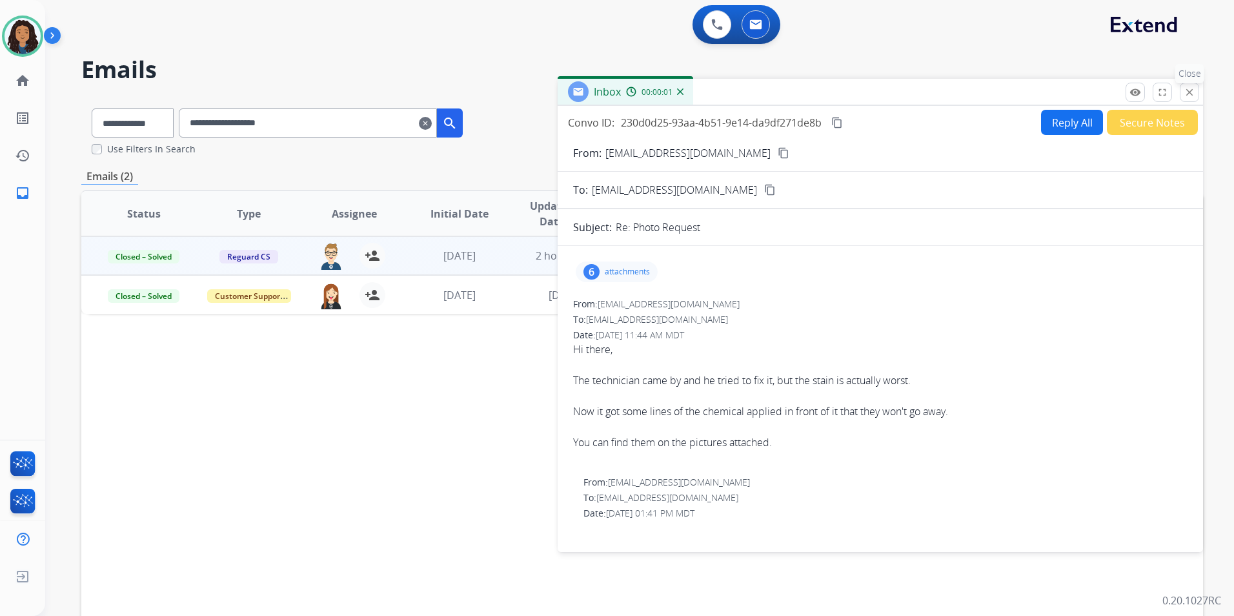
click at [1197, 96] on button "close Close" at bounding box center [1189, 92] width 19 height 19
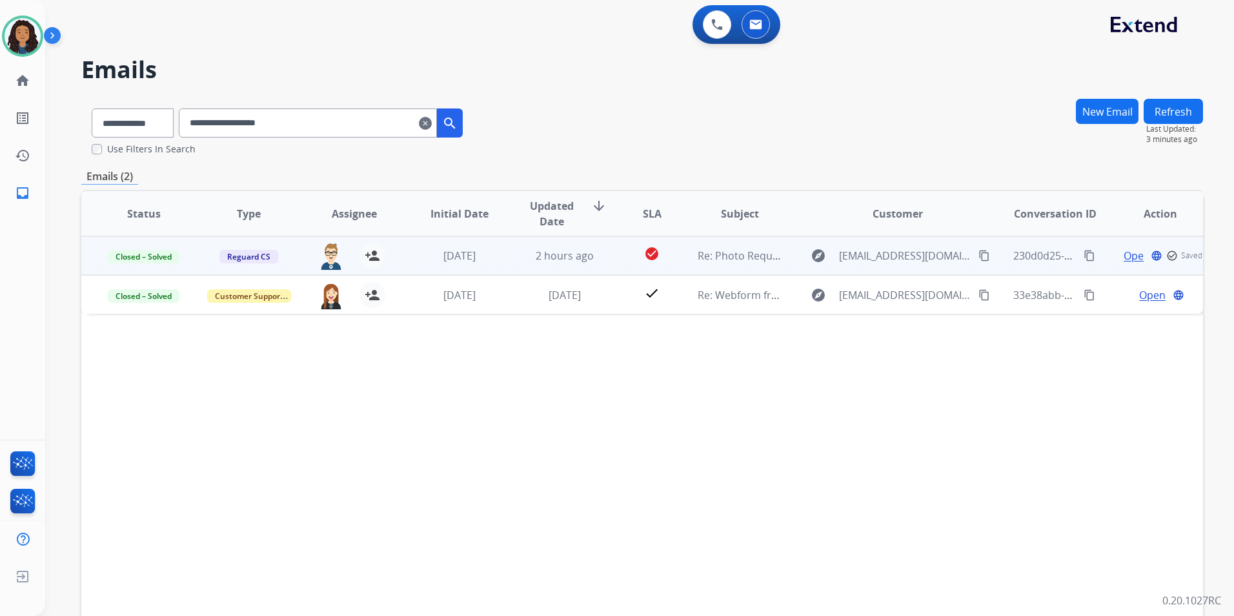
click at [432, 123] on mat-icon "clear" at bounding box center [425, 123] width 13 height 15
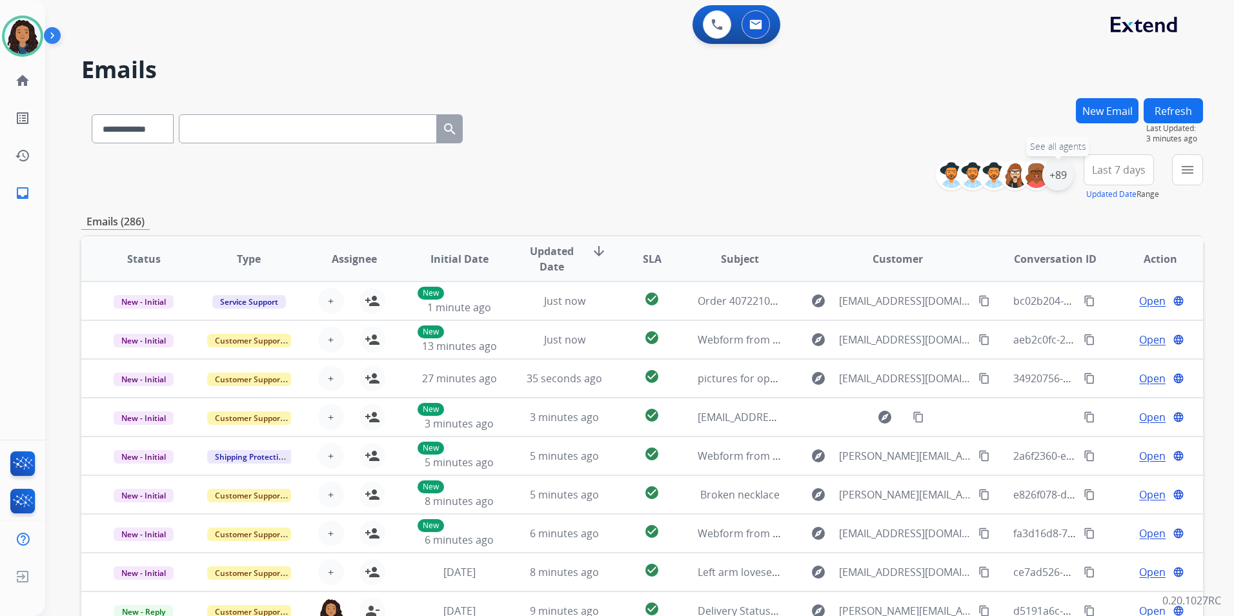
click at [1058, 179] on div "+89" at bounding box center [1057, 174] width 31 height 31
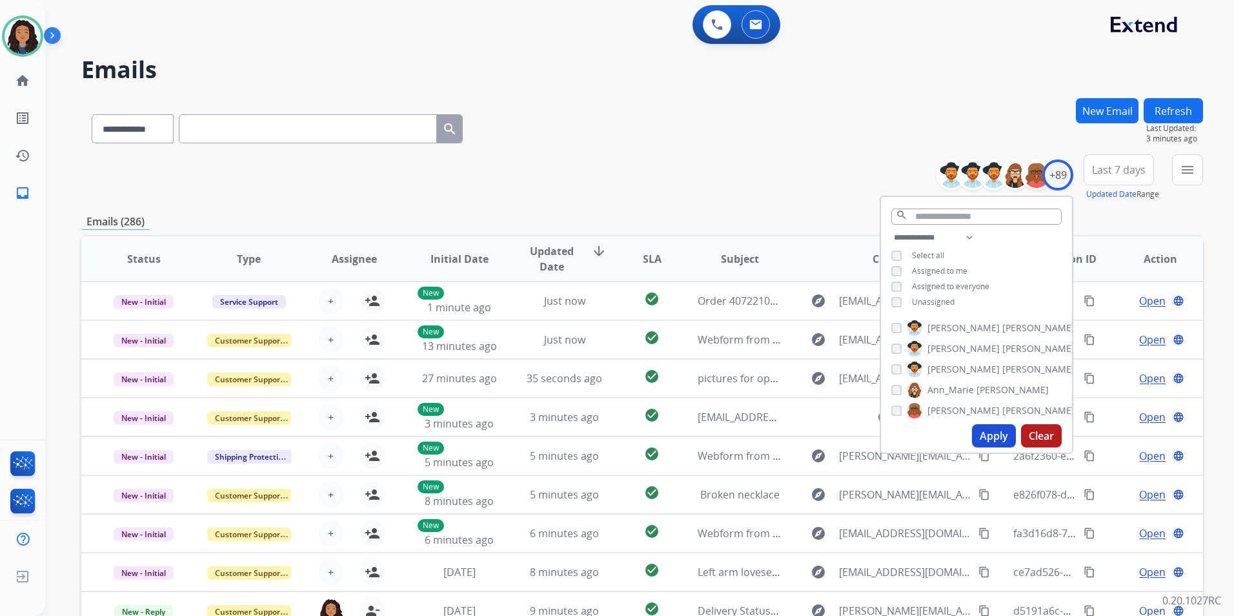
click at [916, 296] on span "Unassigned" at bounding box center [933, 301] width 43 height 11
click at [998, 431] on button "Apply" at bounding box center [994, 435] width 44 height 23
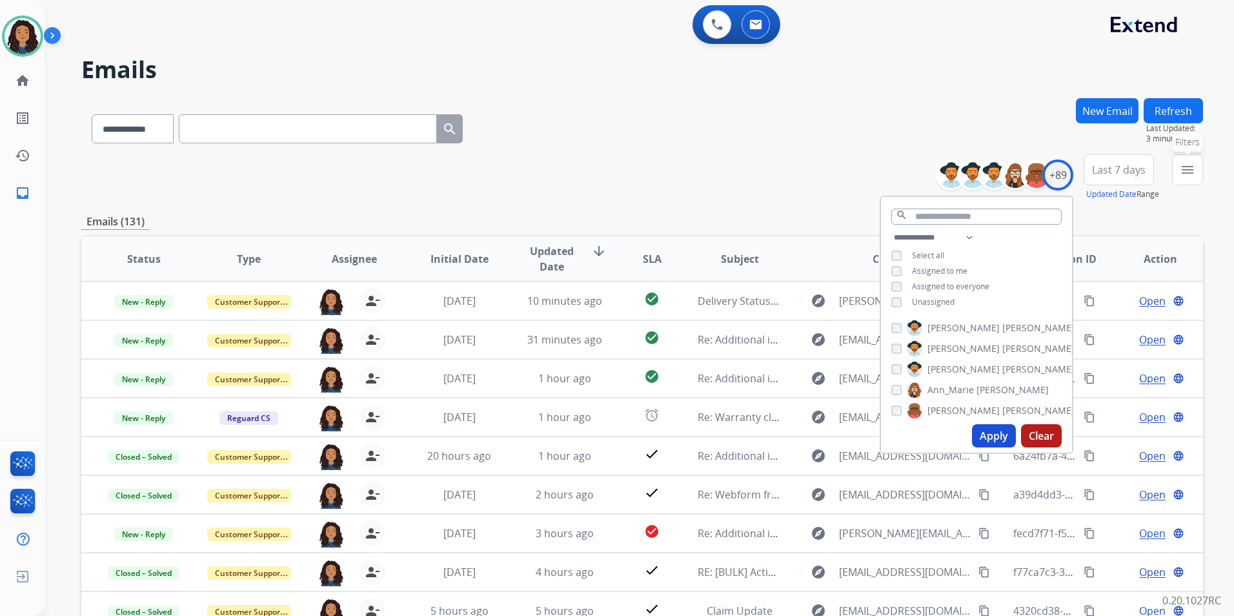
click at [1190, 183] on button "menu Filters" at bounding box center [1187, 169] width 31 height 31
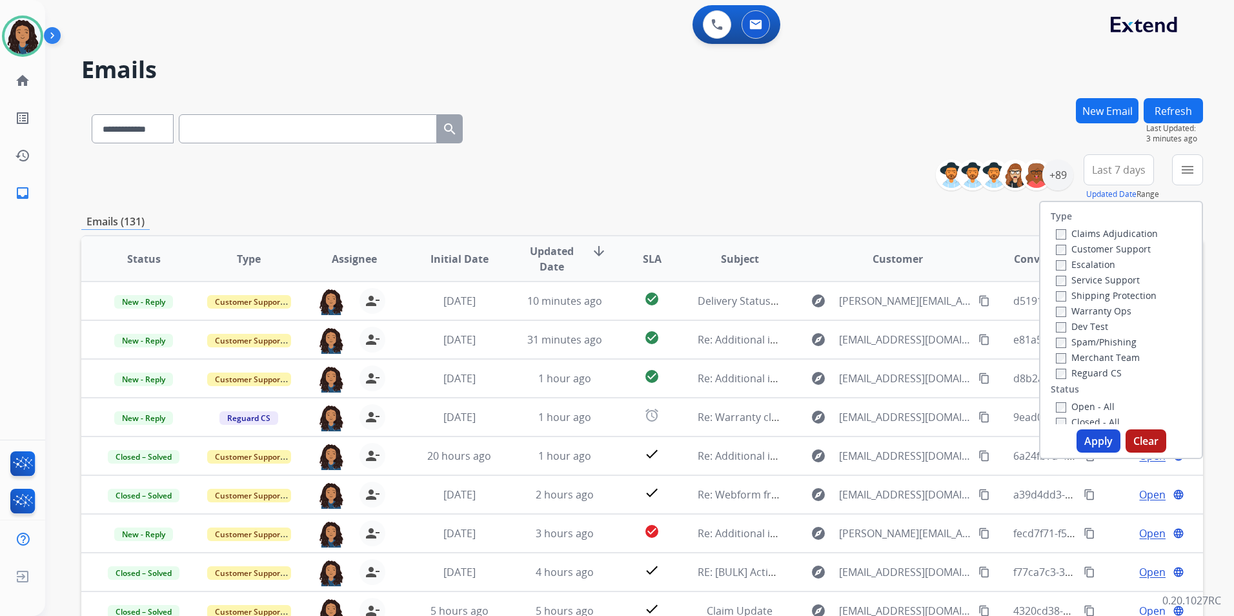
click at [1124, 245] on label "Customer Support" at bounding box center [1103, 249] width 95 height 12
click at [1135, 294] on label "Shipping Protection" at bounding box center [1106, 295] width 101 height 12
drag, startPoint x: 1077, startPoint y: 381, endPoint x: 1084, endPoint y: 405, distance: 24.9
click at [1077, 381] on div "Type Claims Adjudication Customer Support Escalation Service Support Shipping P…" at bounding box center [1120, 313] width 161 height 222
drag, startPoint x: 1086, startPoint y: 370, endPoint x: 1097, endPoint y: 382, distance: 16.5
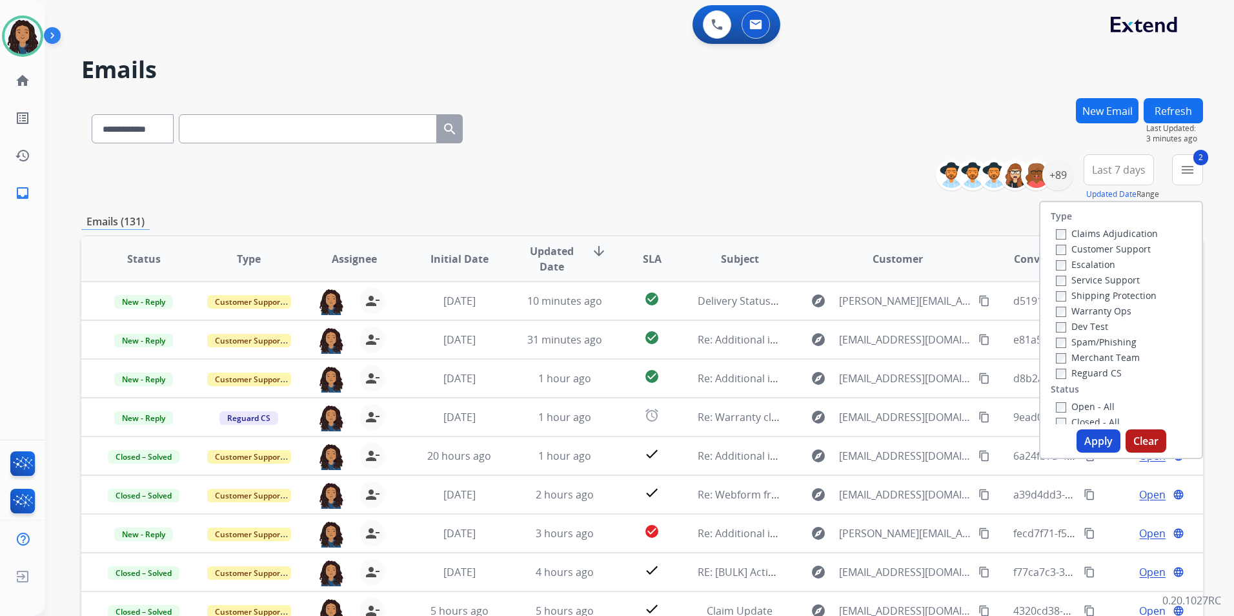
click at [1097, 382] on div "Type Claims Adjudication Customer Support Escalation Service Support Shipping P…" at bounding box center [1120, 313] width 161 height 222
click at [1069, 402] on label "Open - All" at bounding box center [1085, 406] width 59 height 12
click at [1086, 439] on button "Apply" at bounding box center [1099, 440] width 44 height 23
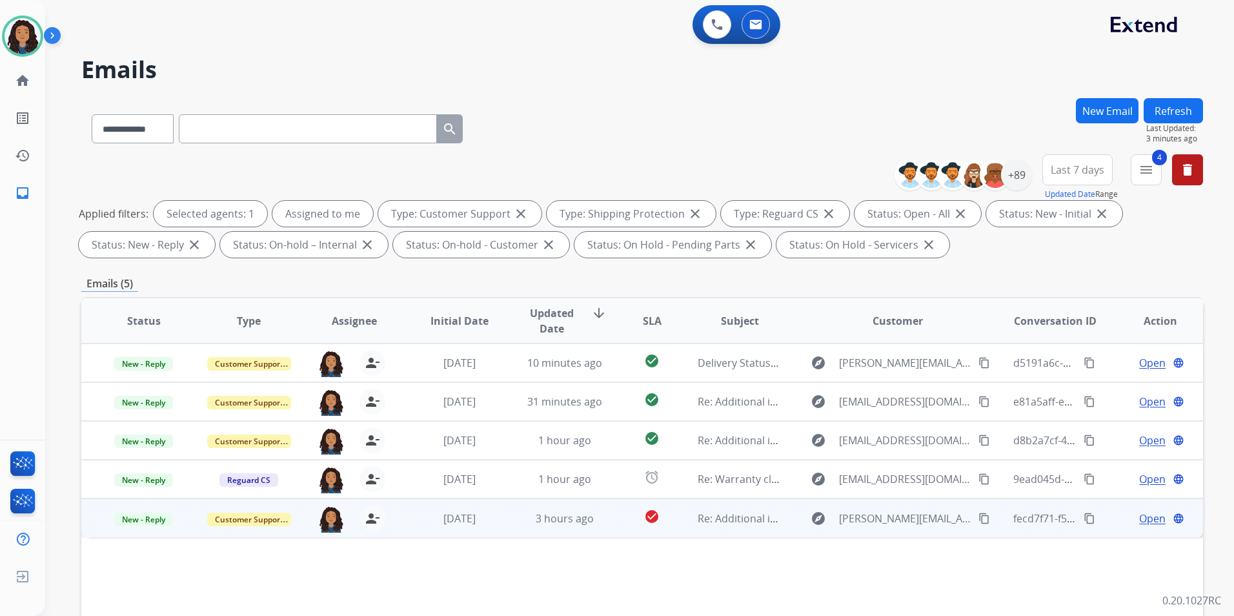
click at [1143, 517] on span "Open" at bounding box center [1152, 518] width 26 height 15
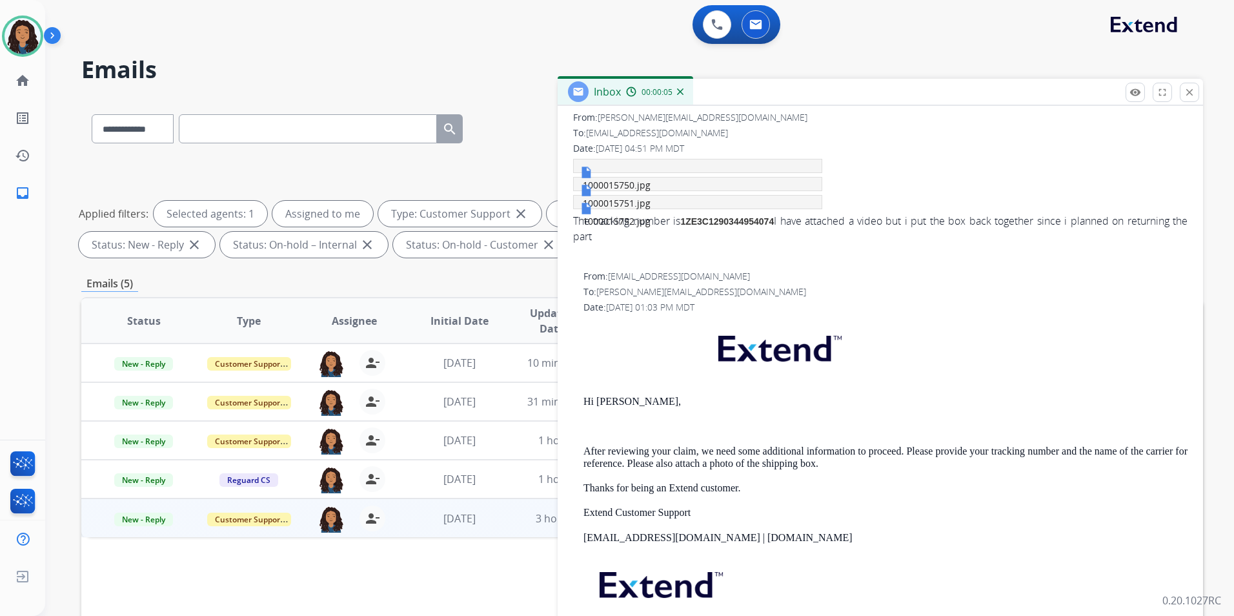
scroll to position [194, 0]
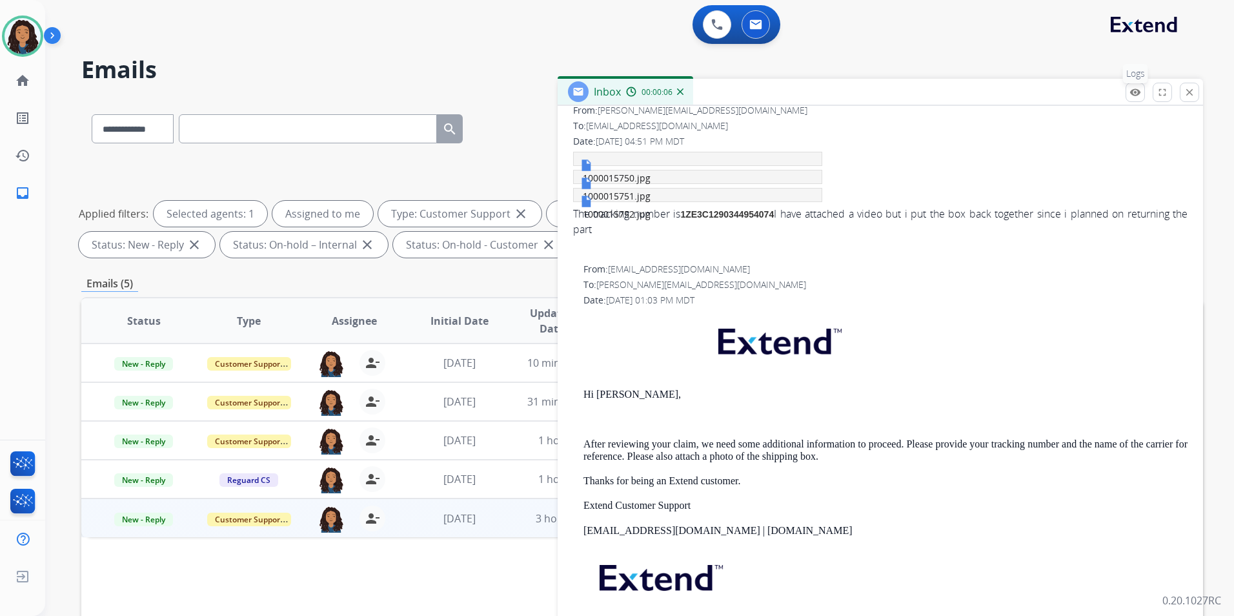
click at [1144, 92] on button "remove_red_eye Logs" at bounding box center [1135, 92] width 19 height 19
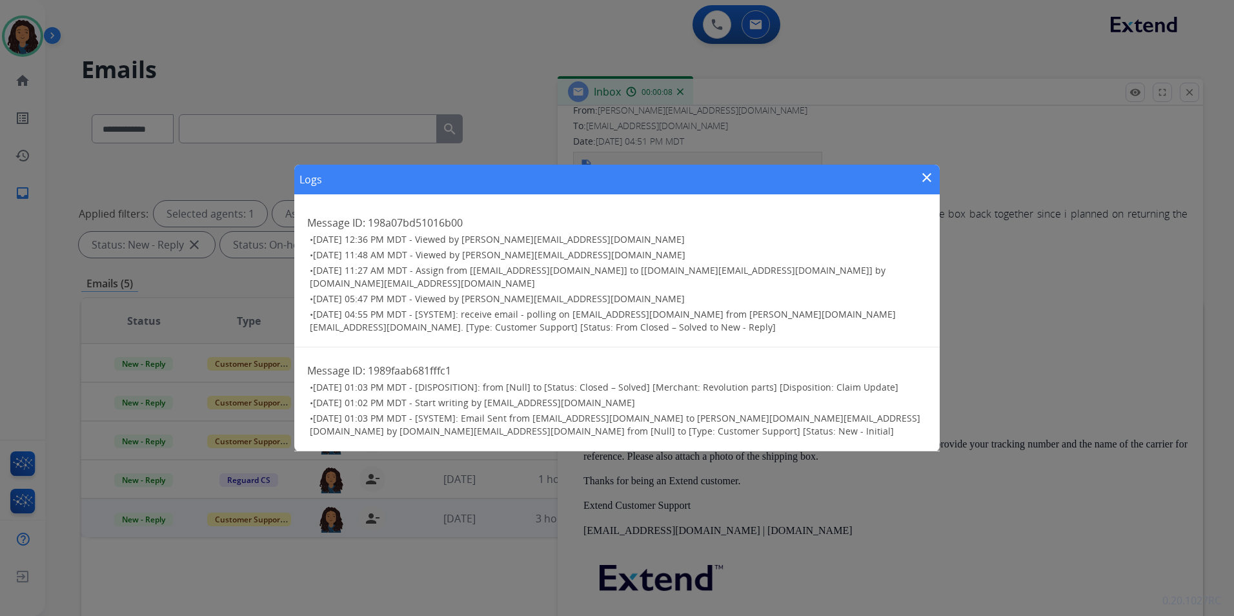
click at [1140, 92] on div "Logs close Message ID: 198a07bd51016b00 • [DATE] 12:36 PM MDT - Viewed by [PERS…" at bounding box center [617, 308] width 1234 height 616
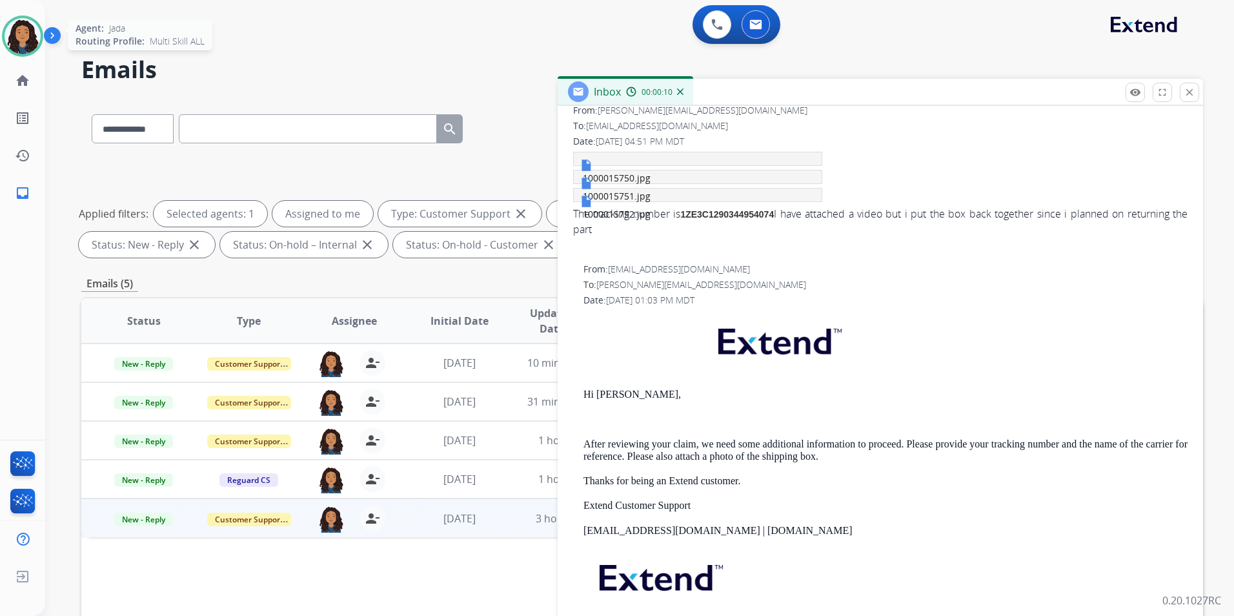
click at [25, 43] on img at bounding box center [23, 36] width 36 height 36
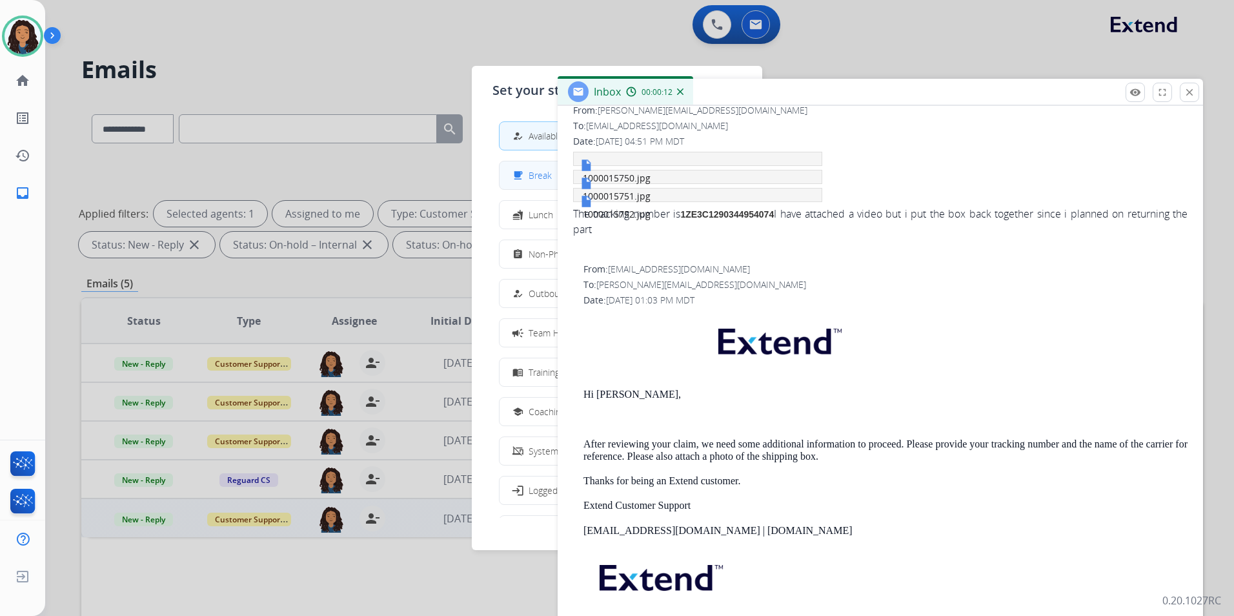
click at [534, 176] on span "Break" at bounding box center [540, 175] width 23 height 14
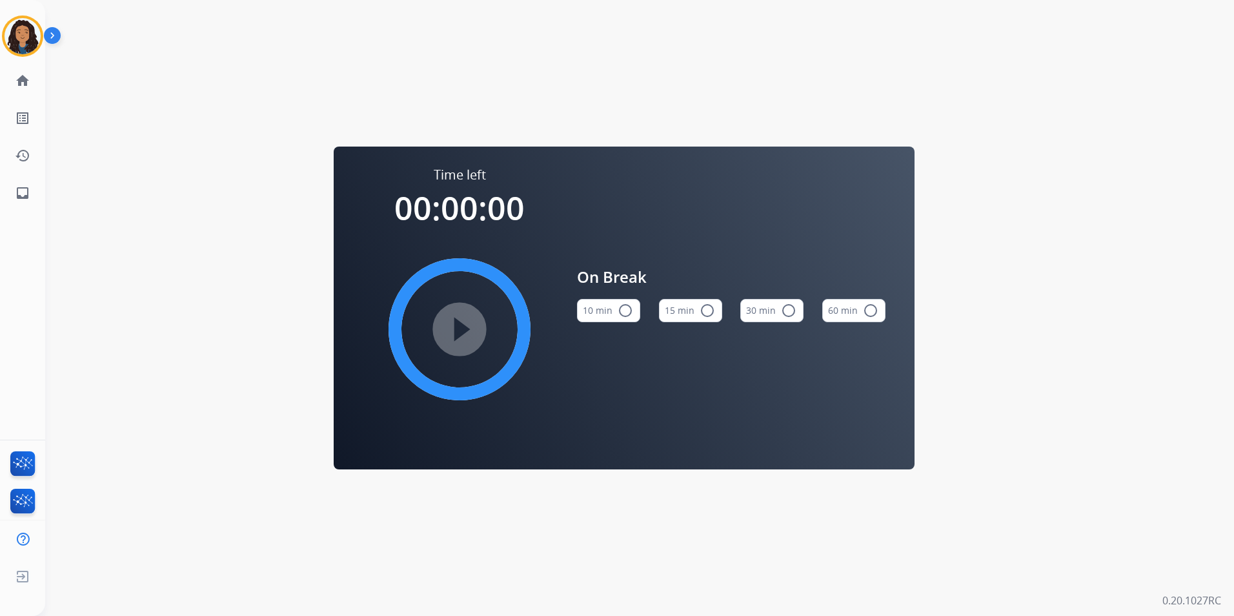
drag, startPoint x: 693, startPoint y: 316, endPoint x: 516, endPoint y: 321, distance: 177.6
click at [691, 314] on button "15 min radio_button_unchecked" at bounding box center [690, 310] width 63 height 23
click at [467, 329] on mat-icon "play_circle_filled" at bounding box center [459, 328] width 15 height 15
click at [26, 43] on img at bounding box center [23, 36] width 36 height 36
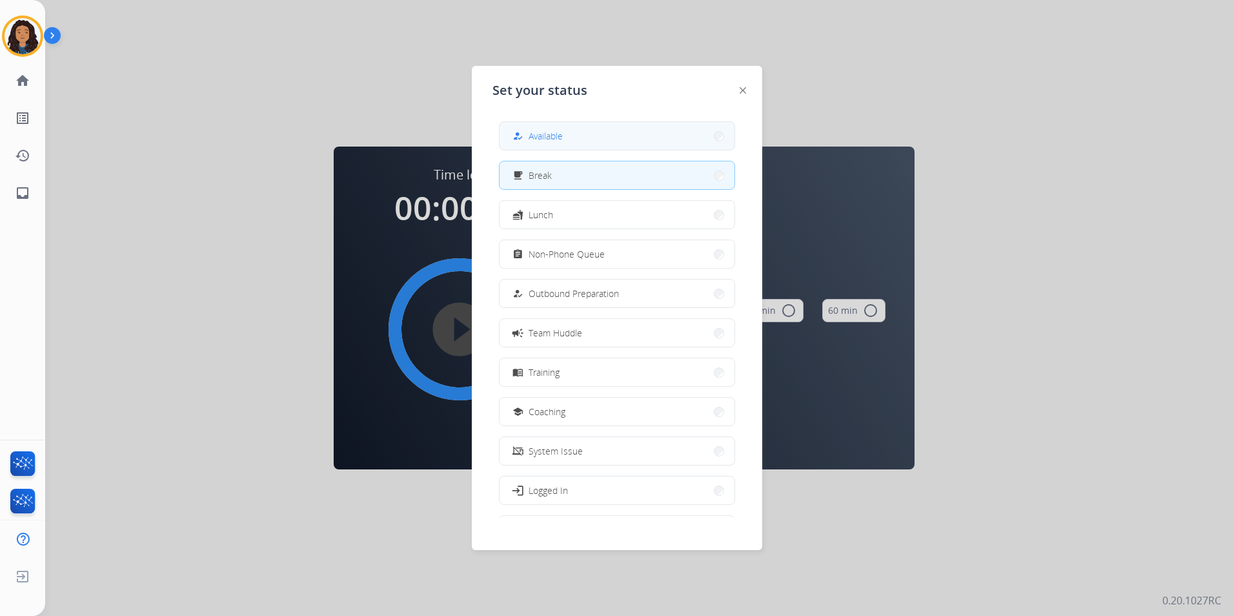
click at [520, 132] on mat-icon "how_to_reg" at bounding box center [517, 135] width 11 height 11
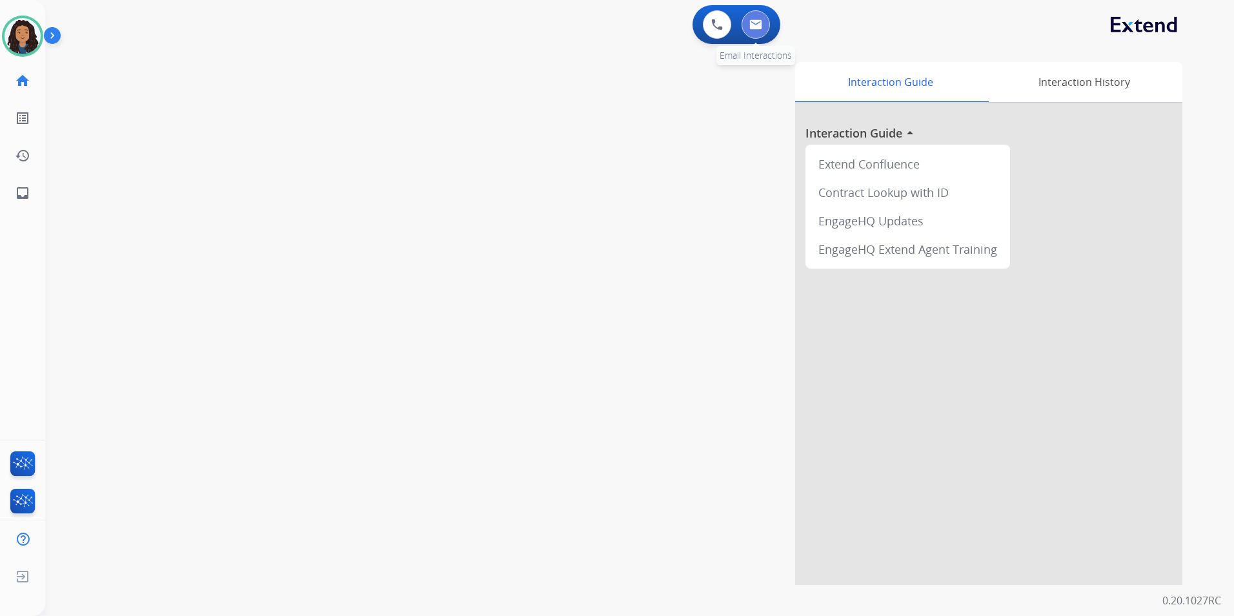
click at [749, 26] on img at bounding box center [755, 24] width 13 height 10
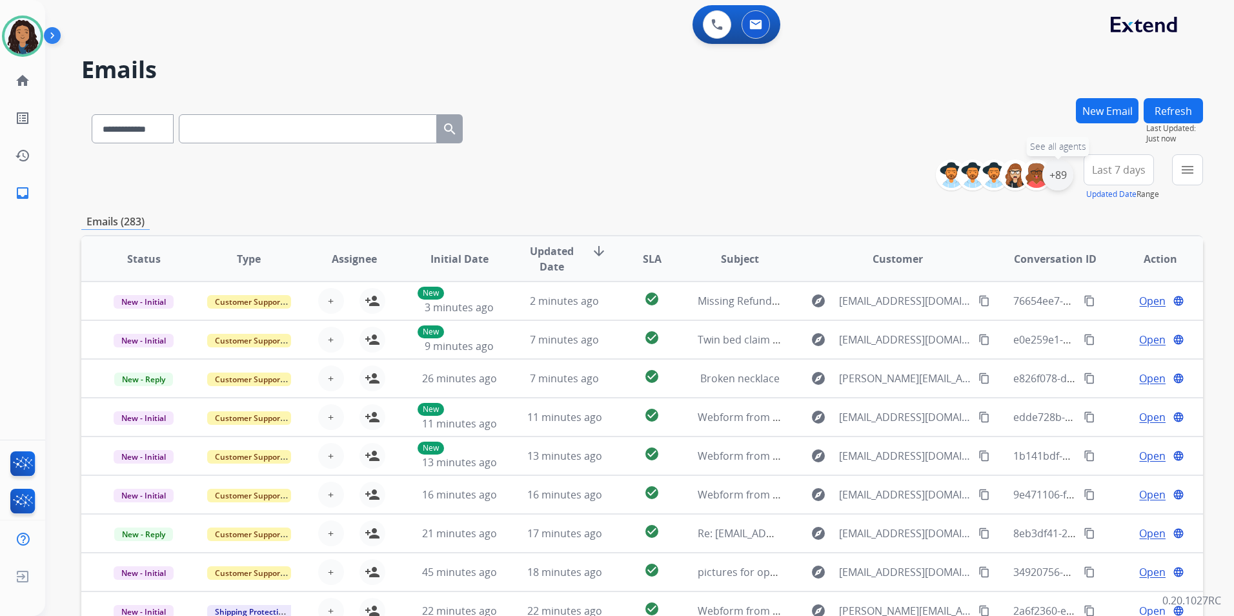
click at [1062, 175] on div "+89" at bounding box center [1057, 174] width 31 height 31
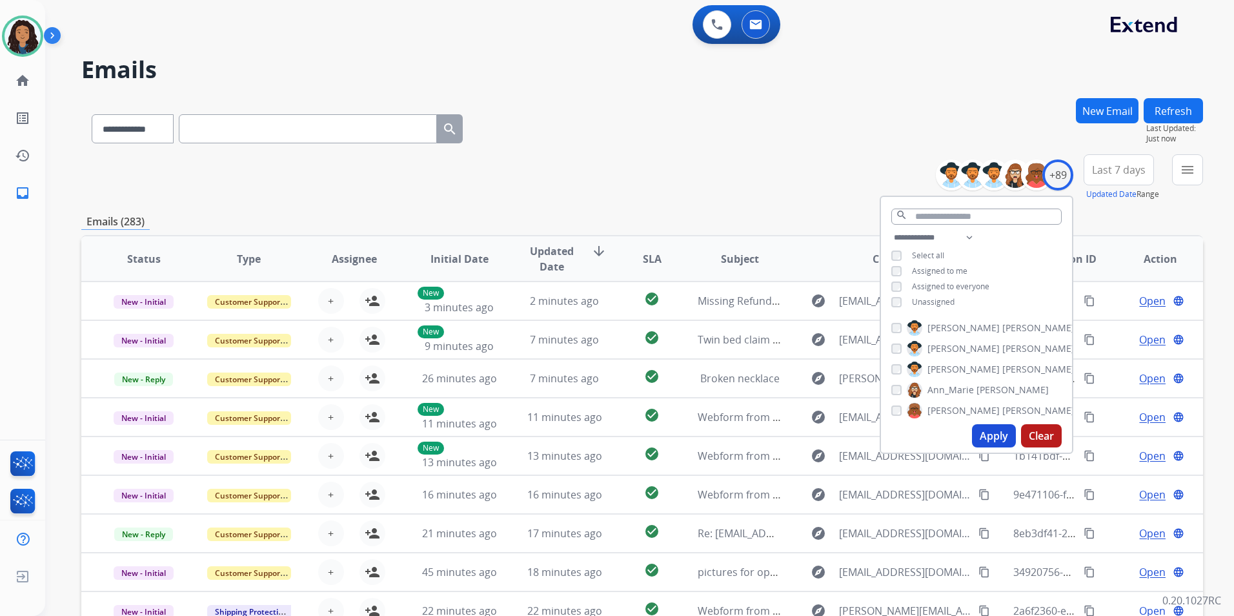
click at [942, 307] on div "**********" at bounding box center [976, 271] width 191 height 83
click at [931, 298] on span "Unassigned" at bounding box center [933, 301] width 43 height 11
click at [988, 426] on button "Apply" at bounding box center [994, 435] width 44 height 23
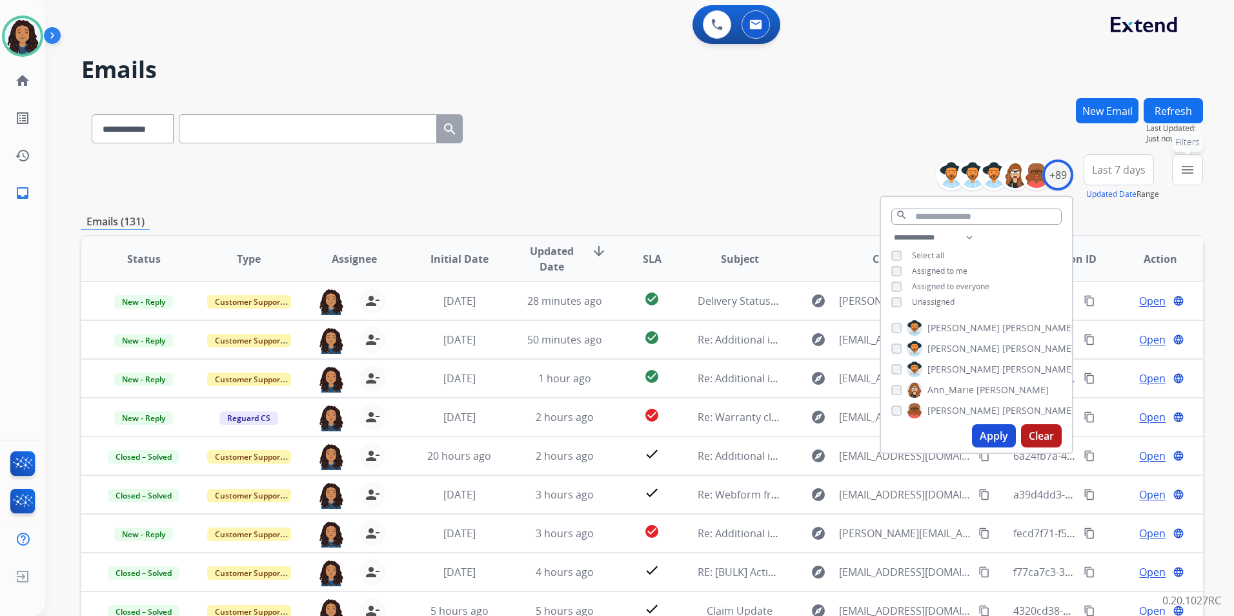
click at [1188, 161] on button "menu Filters" at bounding box center [1187, 169] width 31 height 31
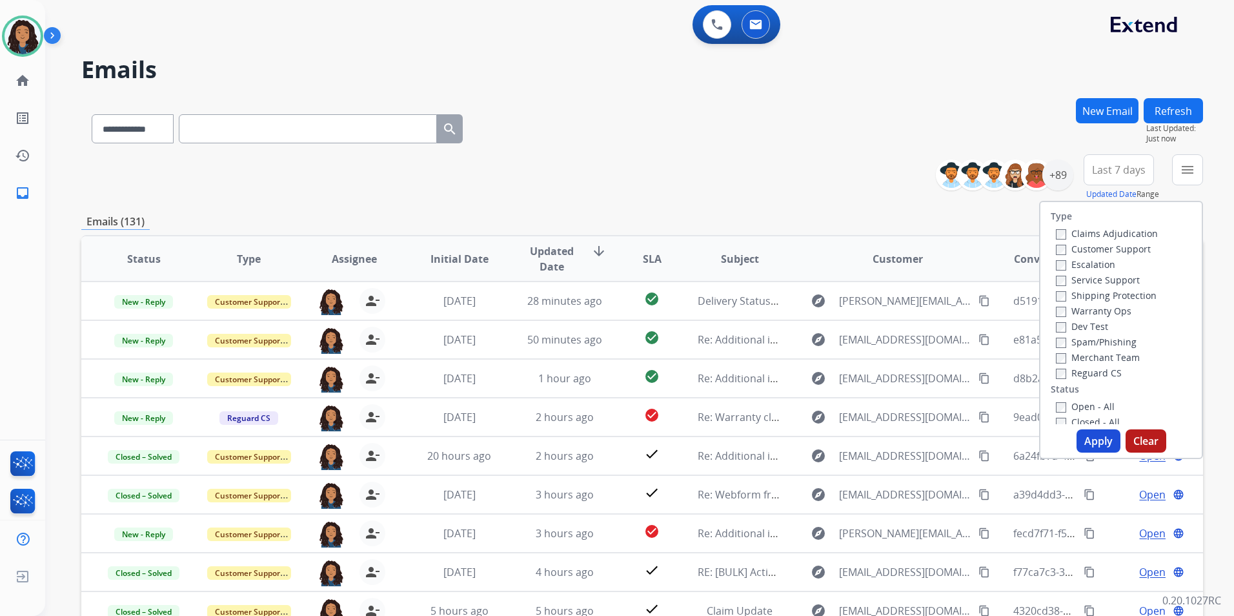
click at [1111, 248] on label "Customer Support" at bounding box center [1103, 249] width 95 height 12
click at [1144, 291] on label "Shipping Protection" at bounding box center [1106, 295] width 101 height 12
click at [1096, 370] on label "Reguard CS" at bounding box center [1089, 373] width 66 height 12
click at [1085, 406] on label "Open - All" at bounding box center [1085, 406] width 59 height 12
click at [1089, 441] on button "Apply" at bounding box center [1099, 440] width 44 height 23
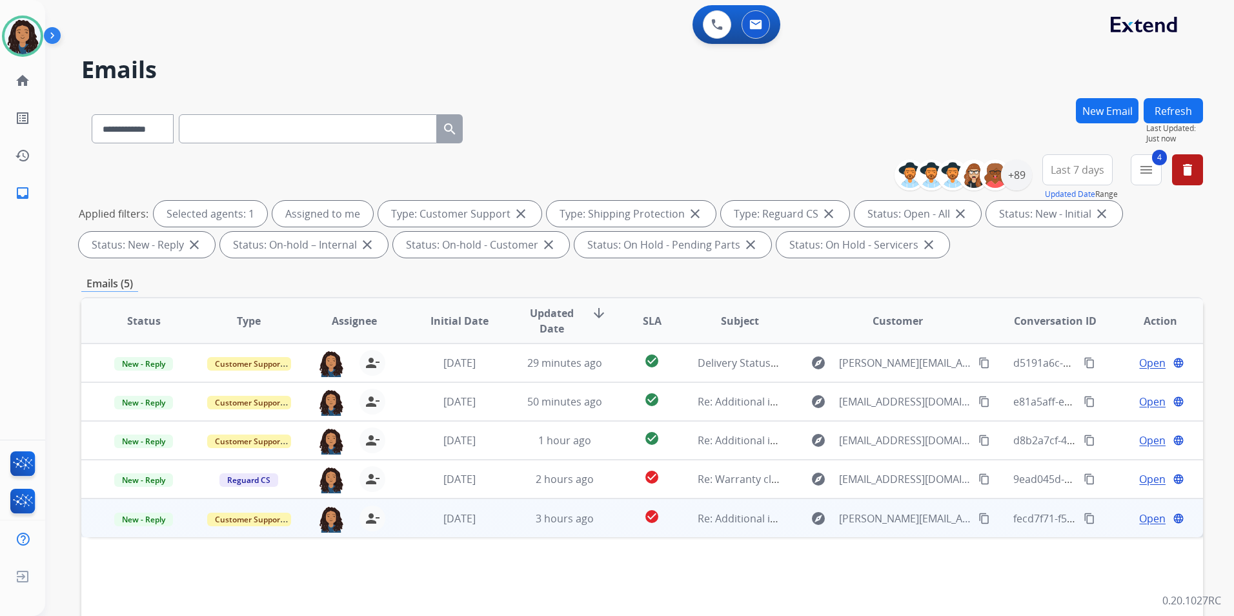
click at [1144, 518] on span "Open" at bounding box center [1152, 518] width 26 height 15
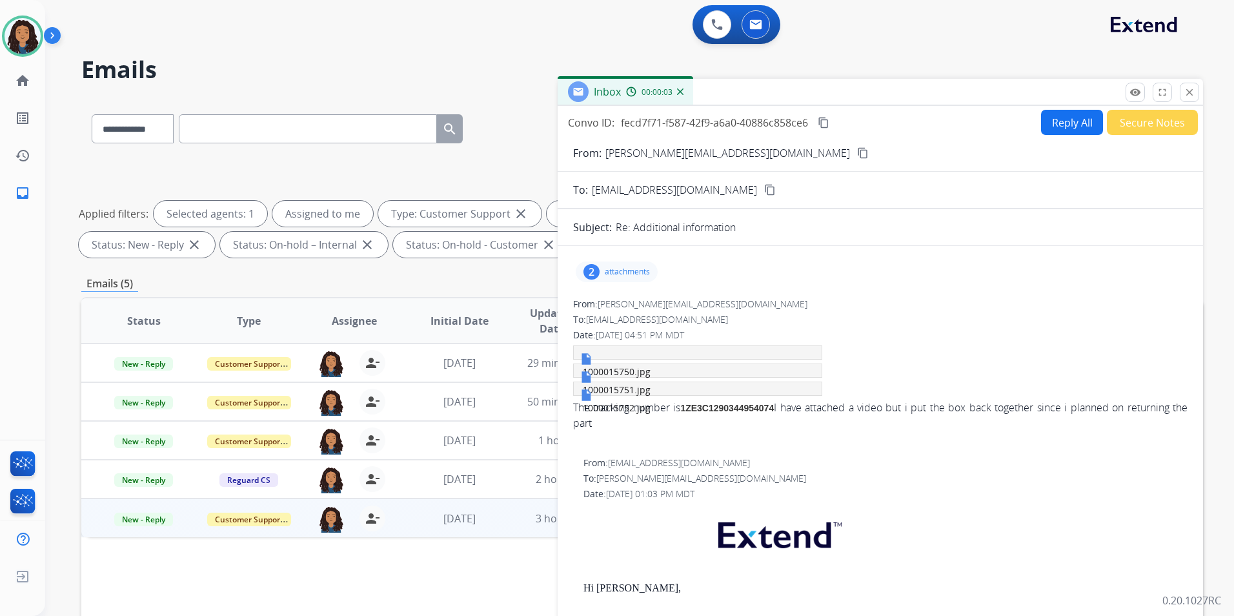
click at [623, 276] on p "attachments" at bounding box center [627, 272] width 45 height 10
click at [602, 349] on div at bounding box center [618, 349] width 65 height 45
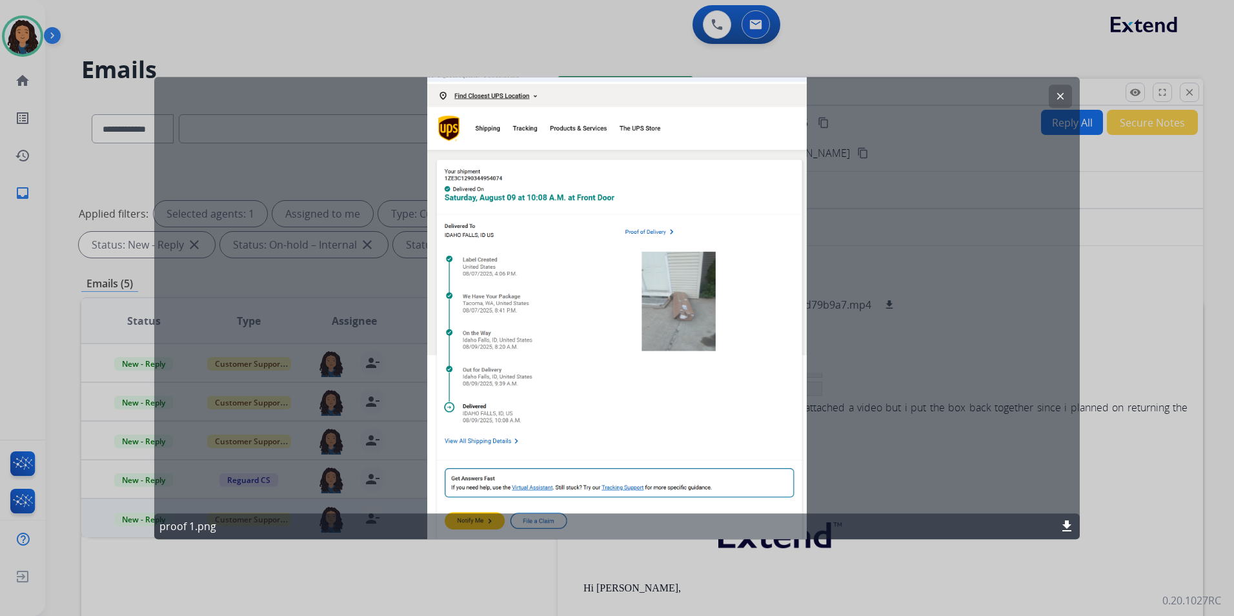
click at [1064, 91] on mat-icon "clear" at bounding box center [1061, 96] width 12 height 12
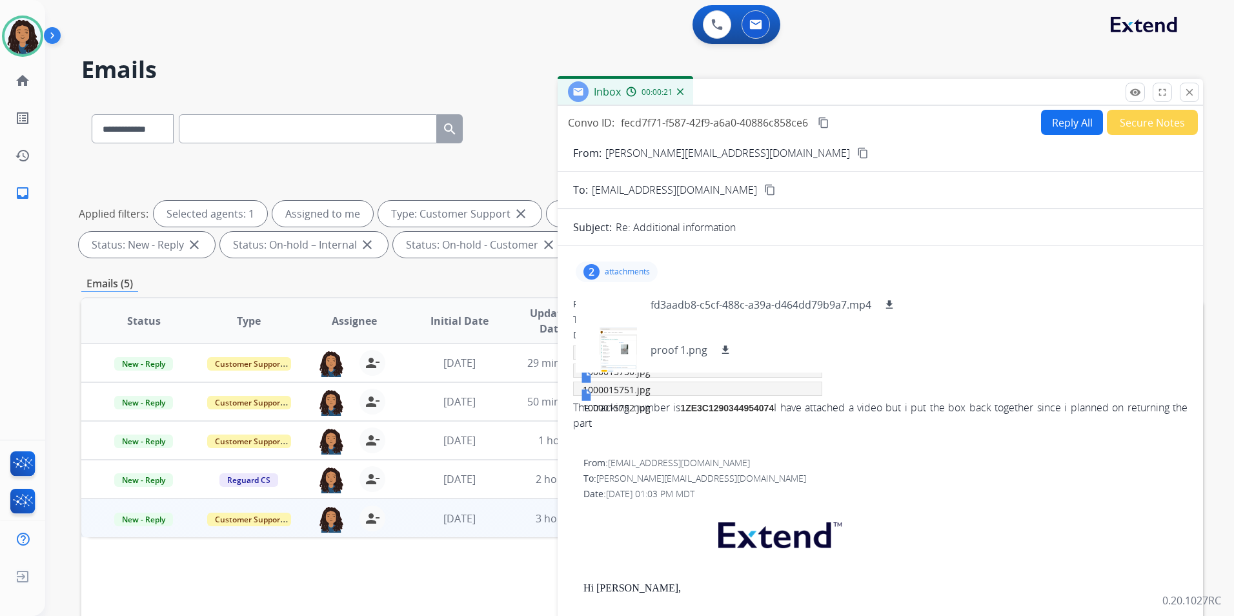
click at [857, 154] on mat-icon "content_copy" at bounding box center [863, 153] width 12 height 12
click at [627, 351] on div at bounding box center [618, 349] width 65 height 45
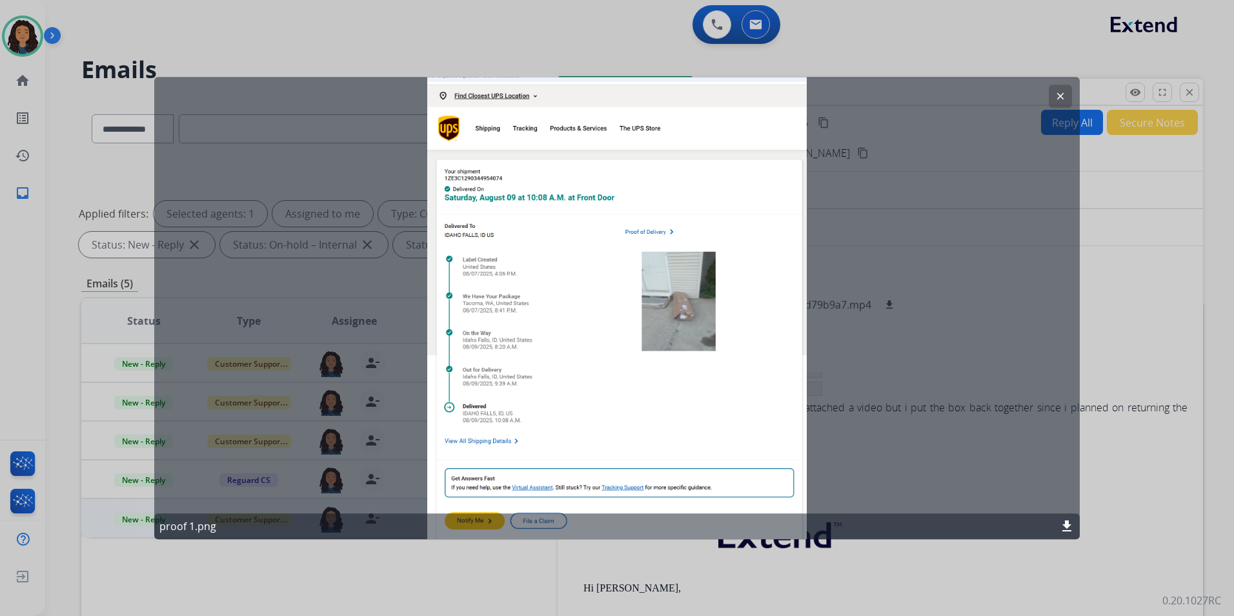
click at [1058, 93] on mat-icon "clear" at bounding box center [1061, 96] width 12 height 12
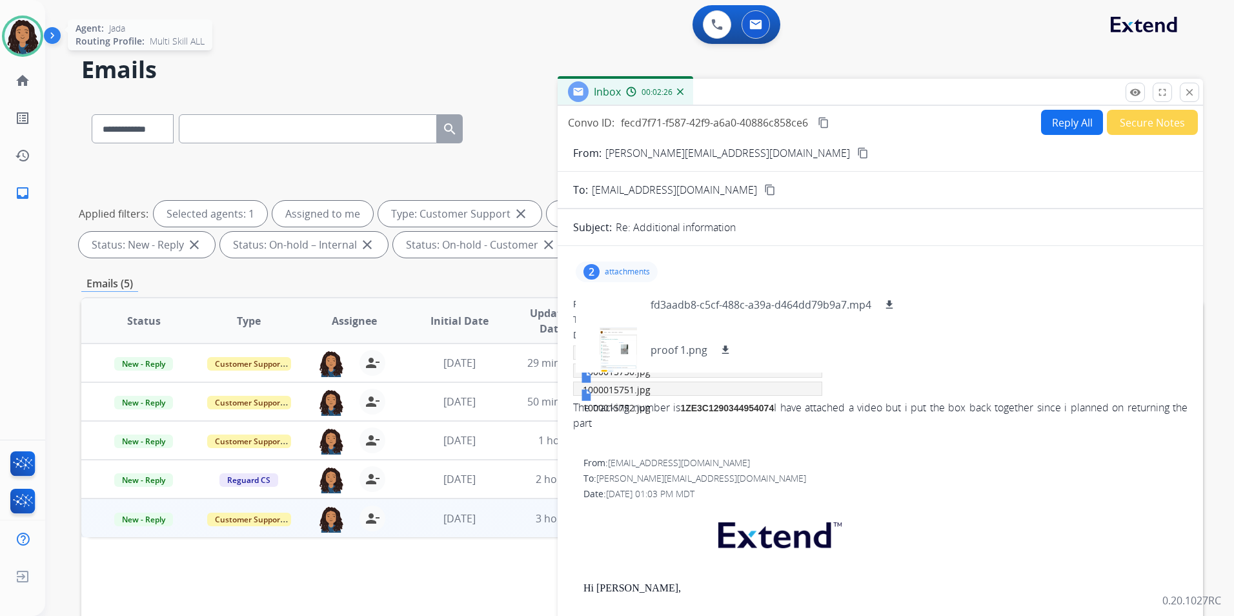
click at [15, 27] on img at bounding box center [23, 36] width 36 height 36
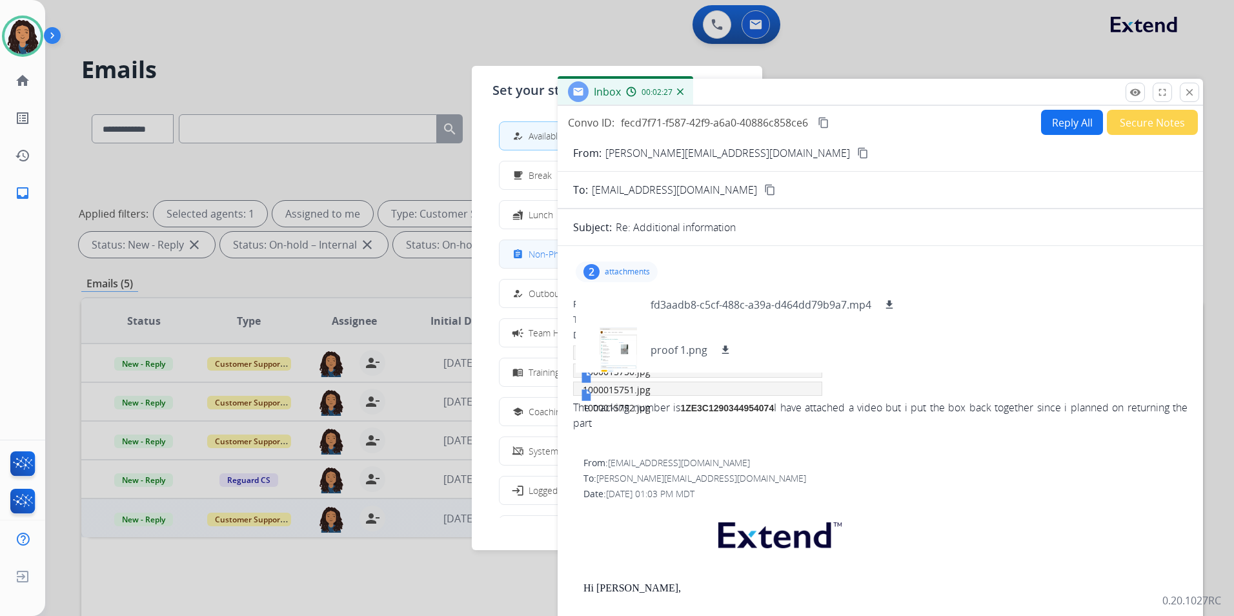
click at [523, 250] on mat-icon "assignment" at bounding box center [517, 253] width 11 height 11
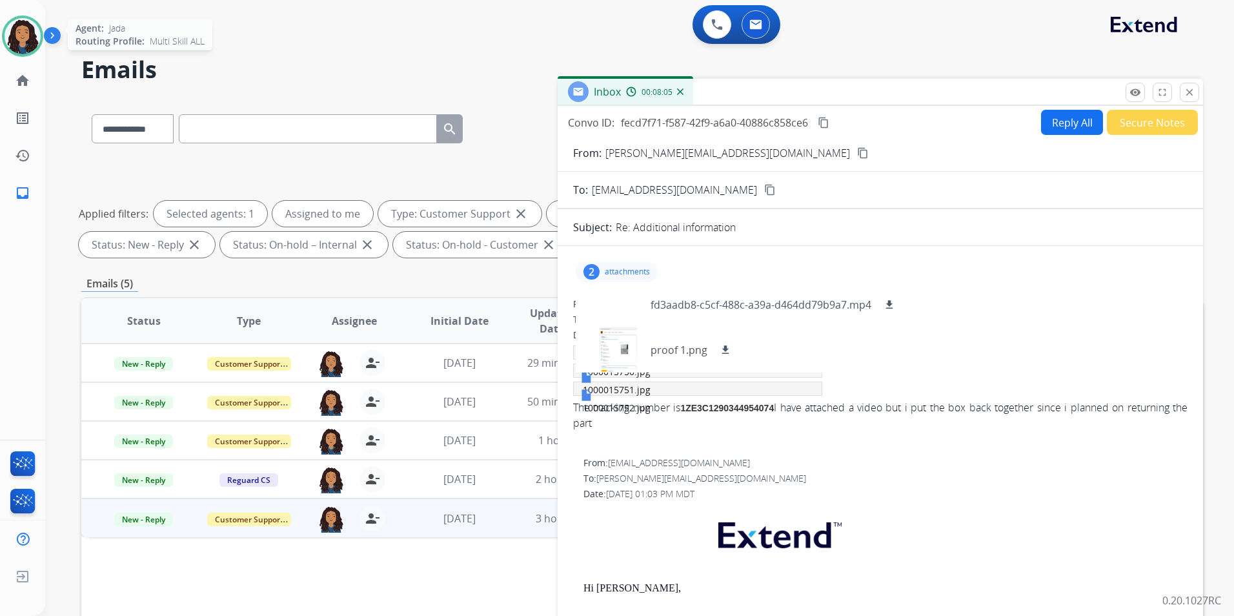
click at [17, 32] on img at bounding box center [23, 36] width 36 height 36
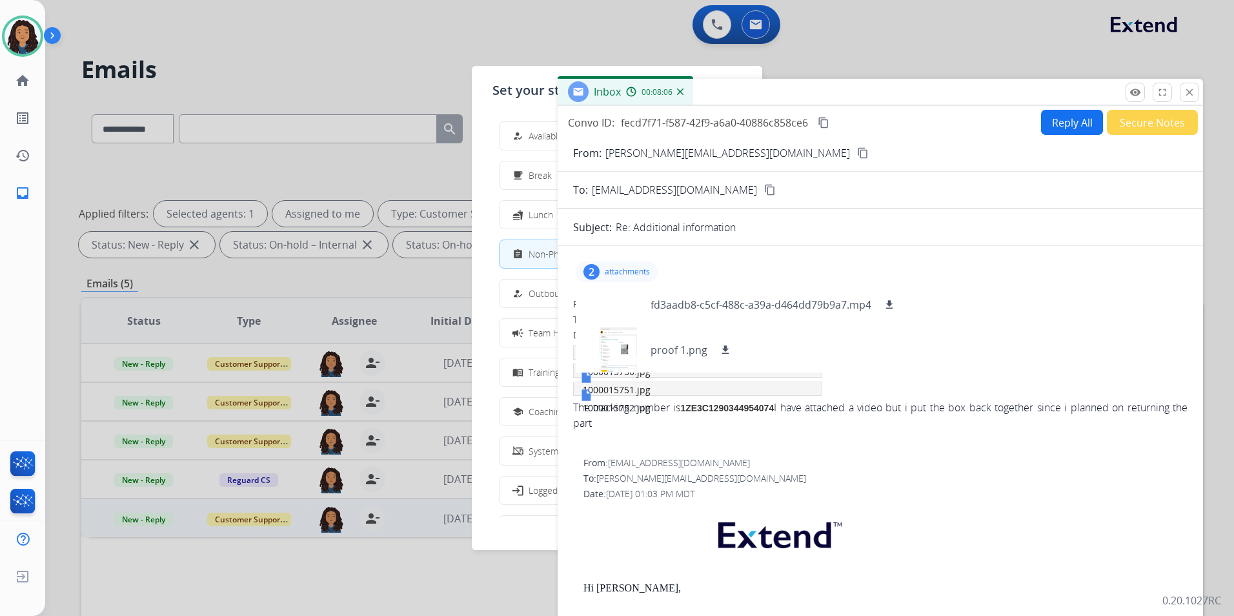
click at [521, 131] on mat-icon "how_to_reg" at bounding box center [517, 135] width 11 height 11
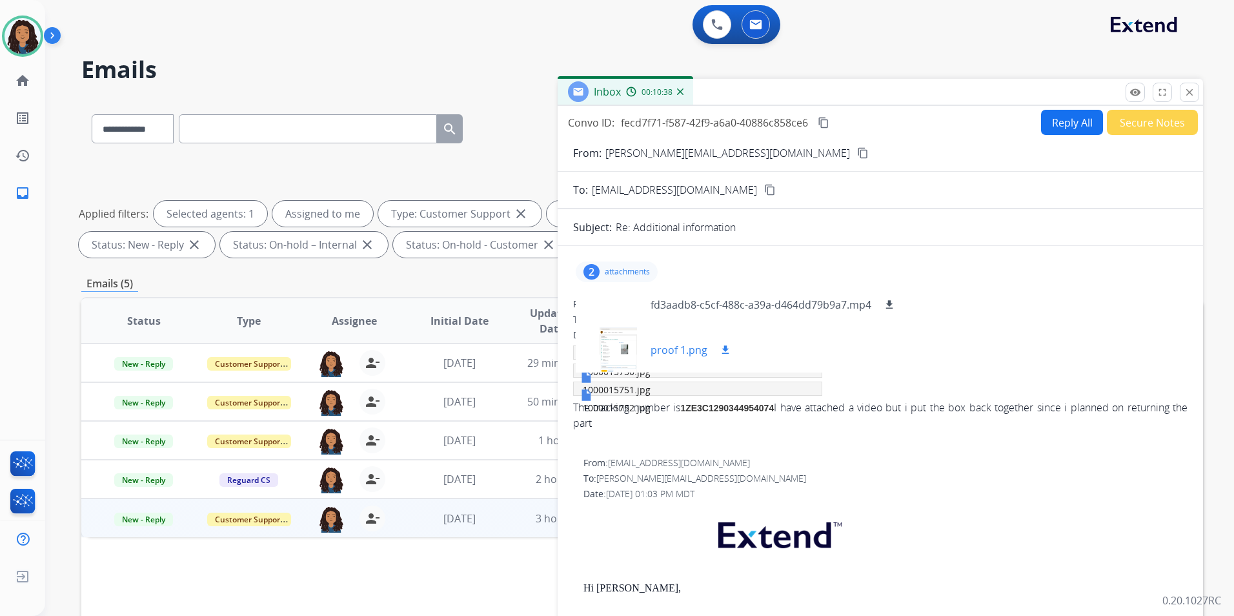
click at [722, 349] on mat-icon "download" at bounding box center [726, 350] width 12 height 12
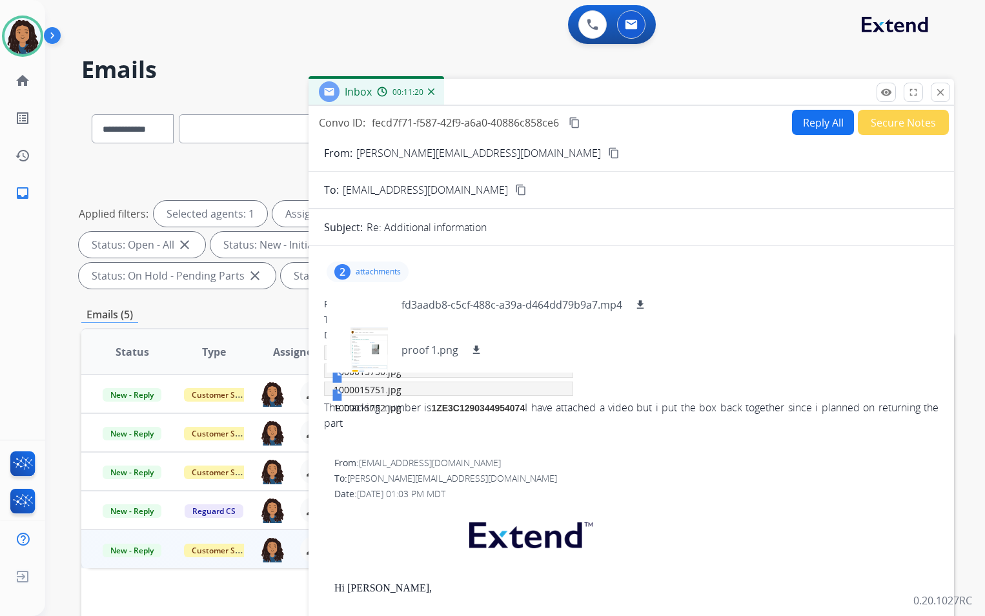
click at [574, 125] on mat-icon "content_copy" at bounding box center [575, 123] width 12 height 12
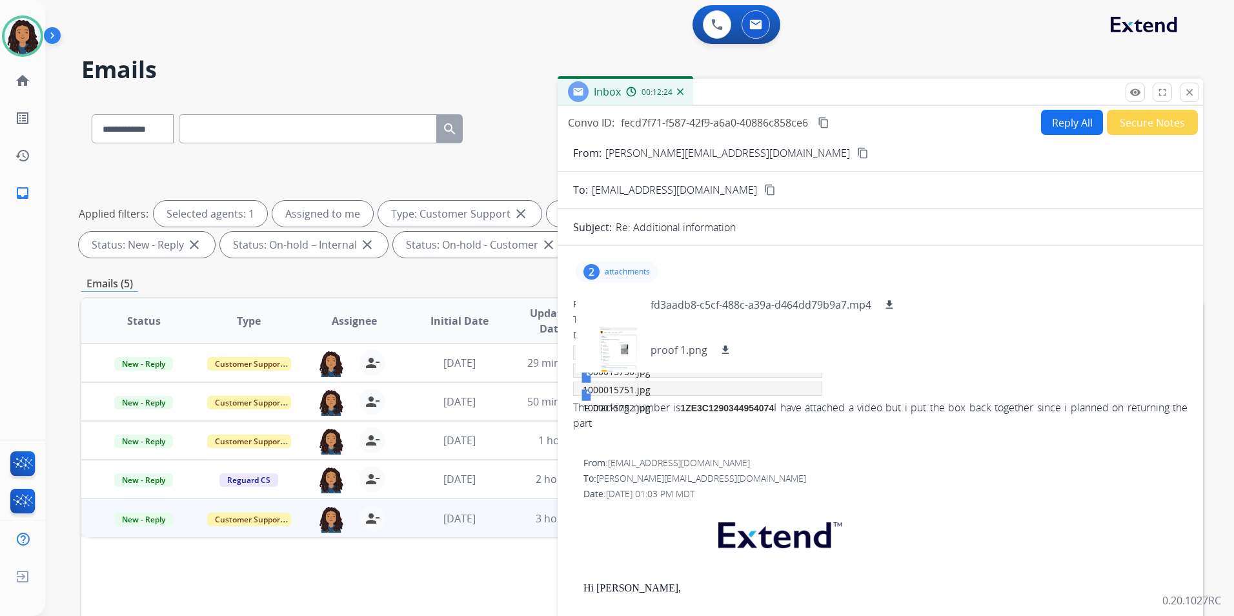
click at [617, 270] on p "attachments" at bounding box center [627, 272] width 45 height 10
click at [147, 516] on span "New - Reply" at bounding box center [143, 519] width 59 height 14
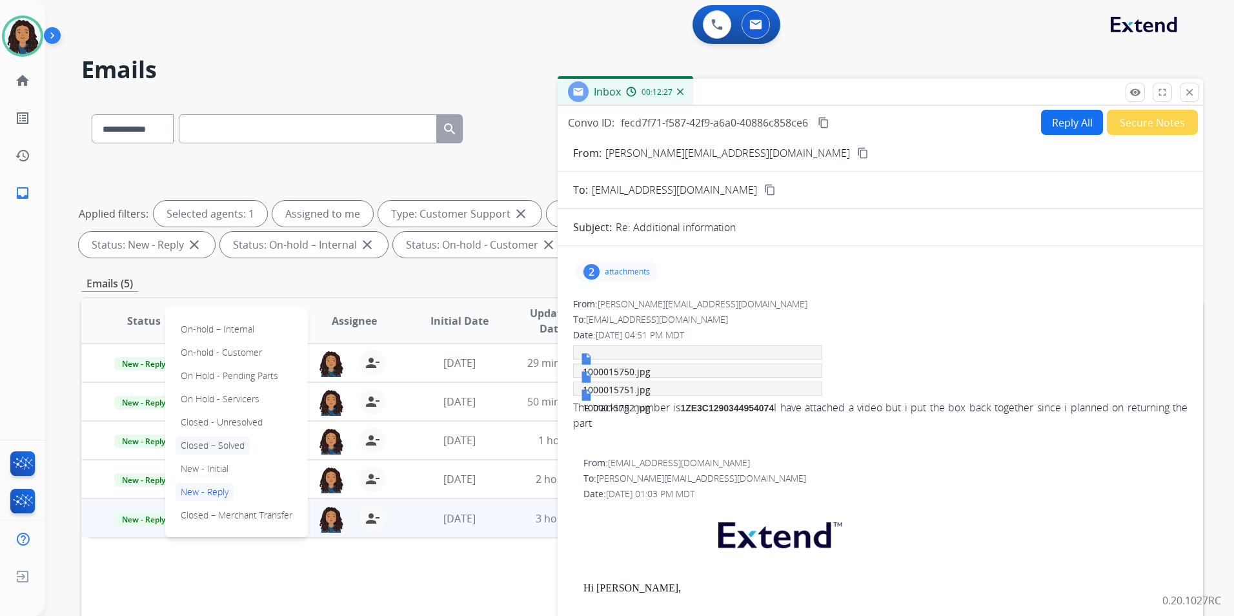
click at [228, 447] on p "Closed – Solved" at bounding box center [213, 445] width 74 height 18
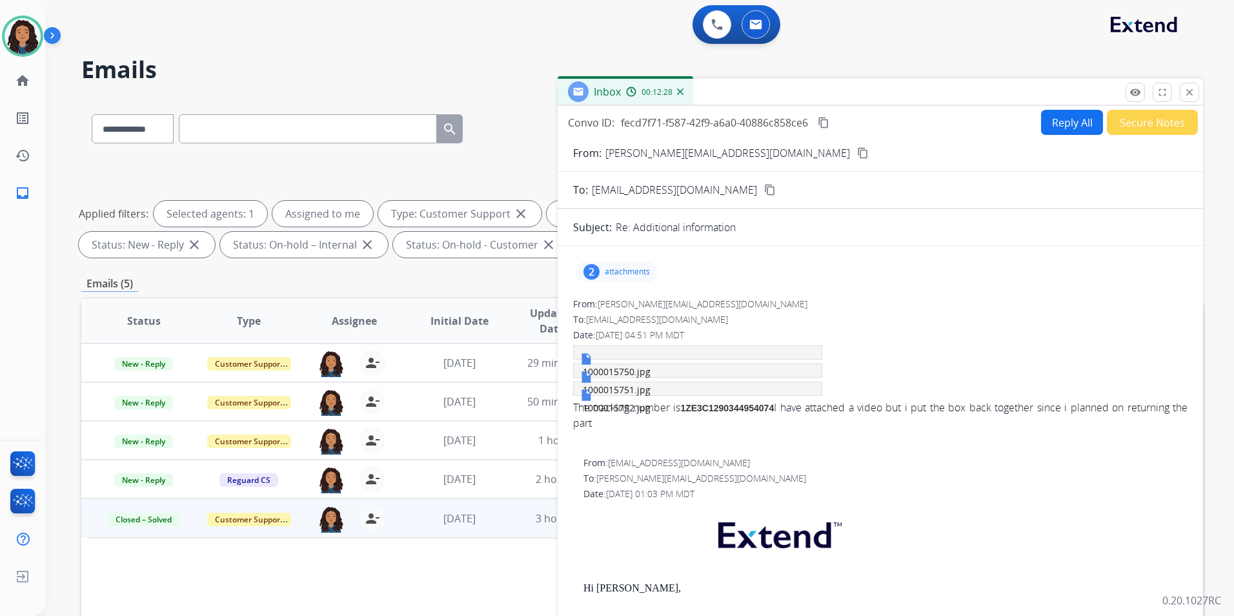
click at [1137, 120] on button "Secure Notes" at bounding box center [1152, 122] width 91 height 25
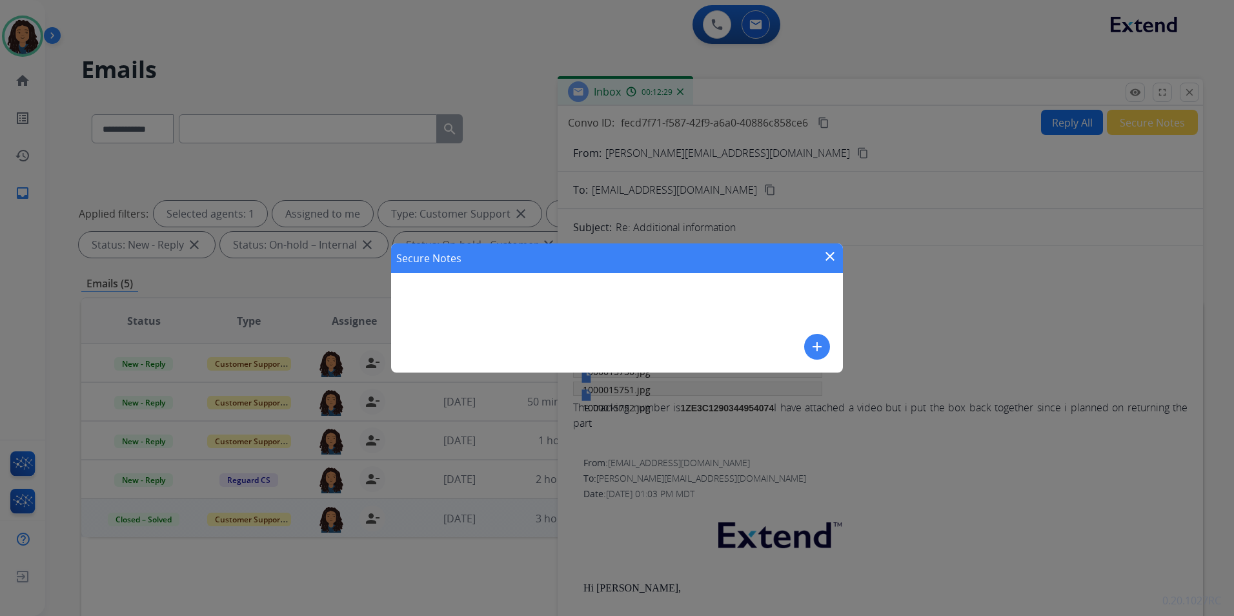
click at [811, 349] on mat-icon "add" at bounding box center [816, 346] width 15 height 15
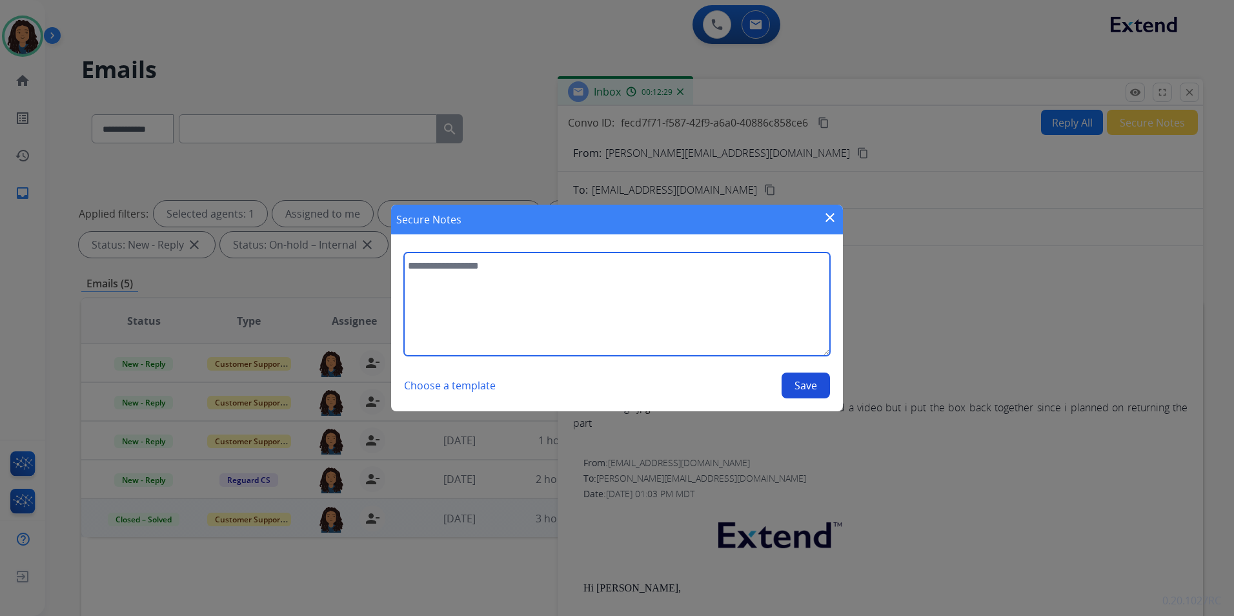
click at [739, 331] on textarea at bounding box center [617, 303] width 426 height 103
type textarea "**********"
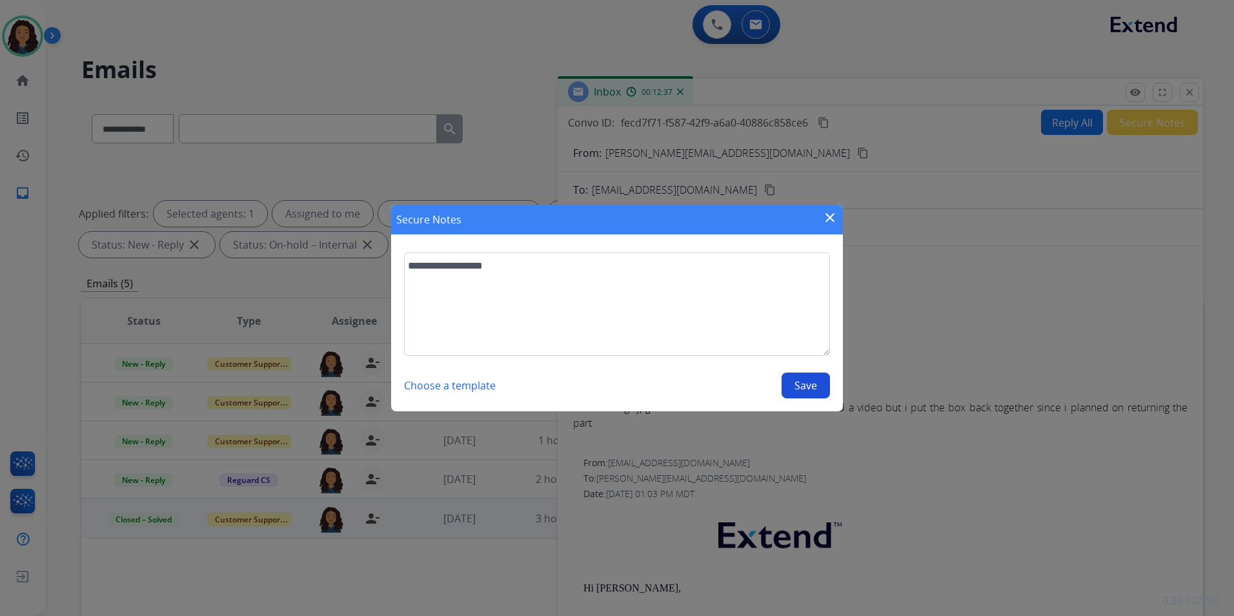
click at [793, 380] on button "Save" at bounding box center [806, 385] width 48 height 26
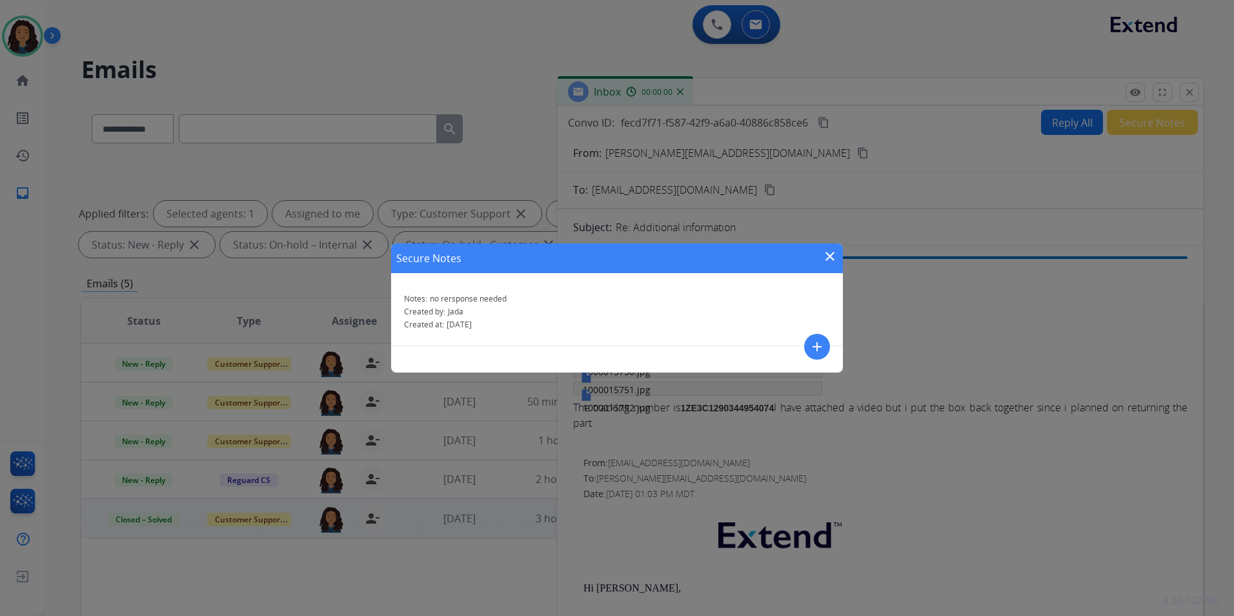
click at [831, 256] on mat-icon "close" at bounding box center [829, 255] width 15 height 15
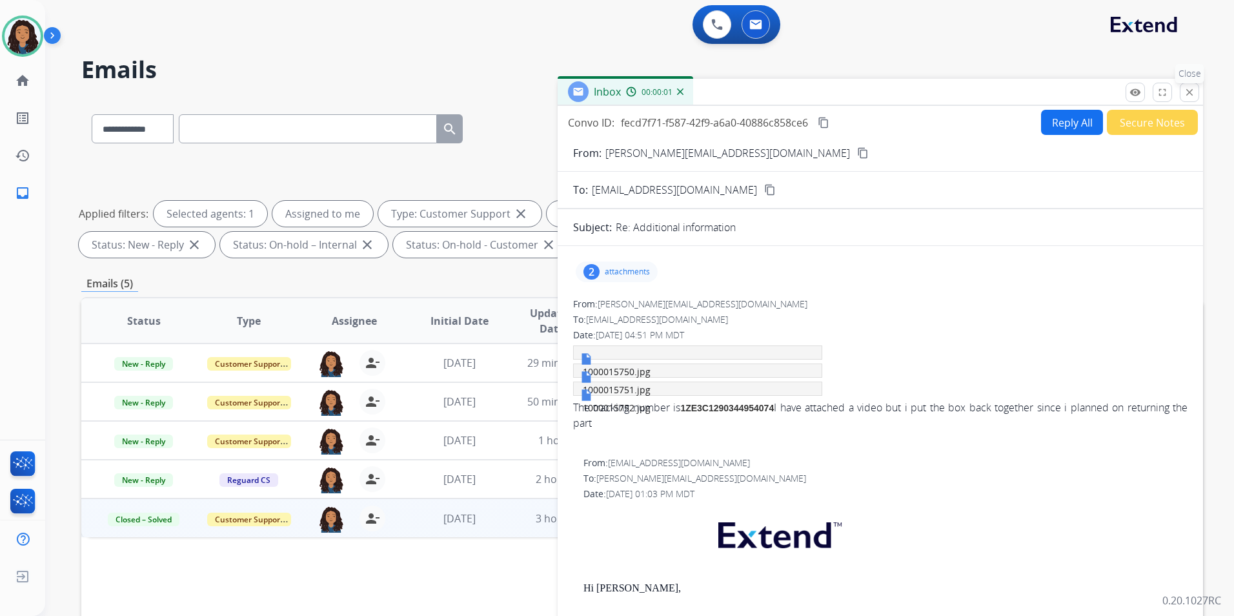
click at [1196, 93] on button "close Close" at bounding box center [1189, 92] width 19 height 19
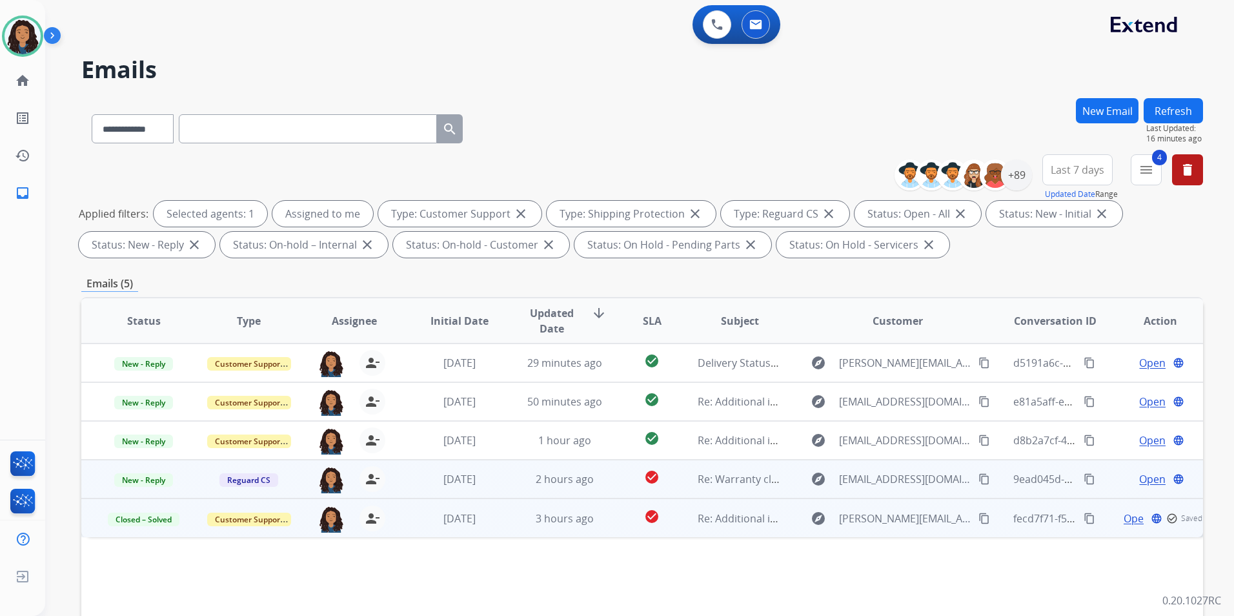
click at [1155, 480] on span "Open" at bounding box center [1152, 478] width 26 height 15
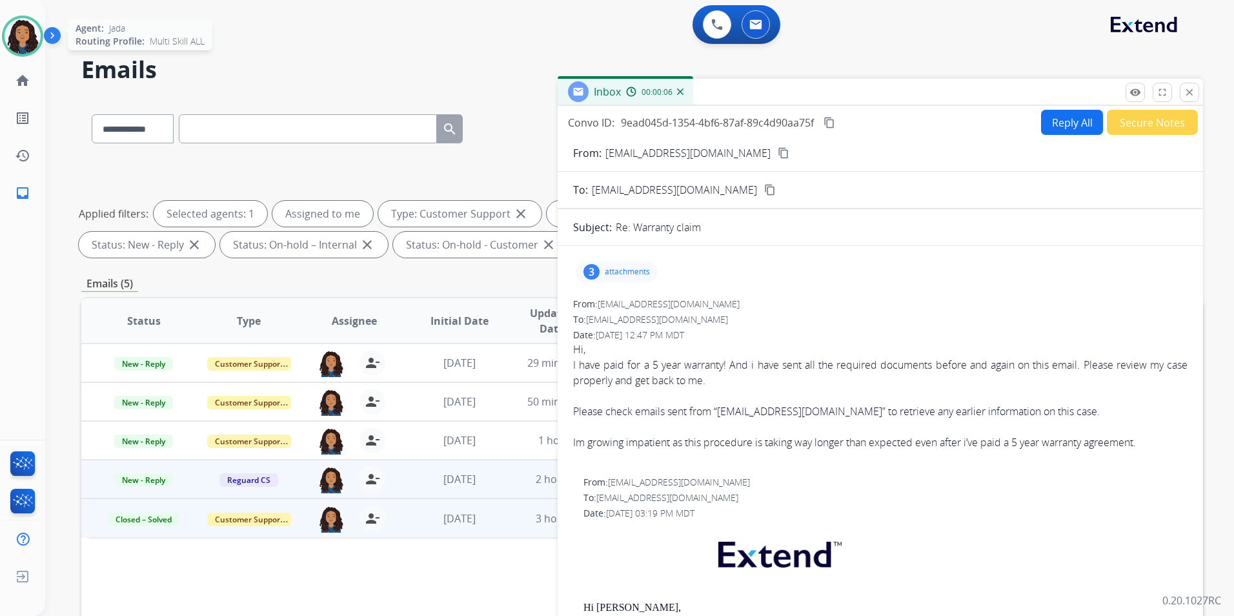
click at [21, 26] on img at bounding box center [23, 36] width 36 height 36
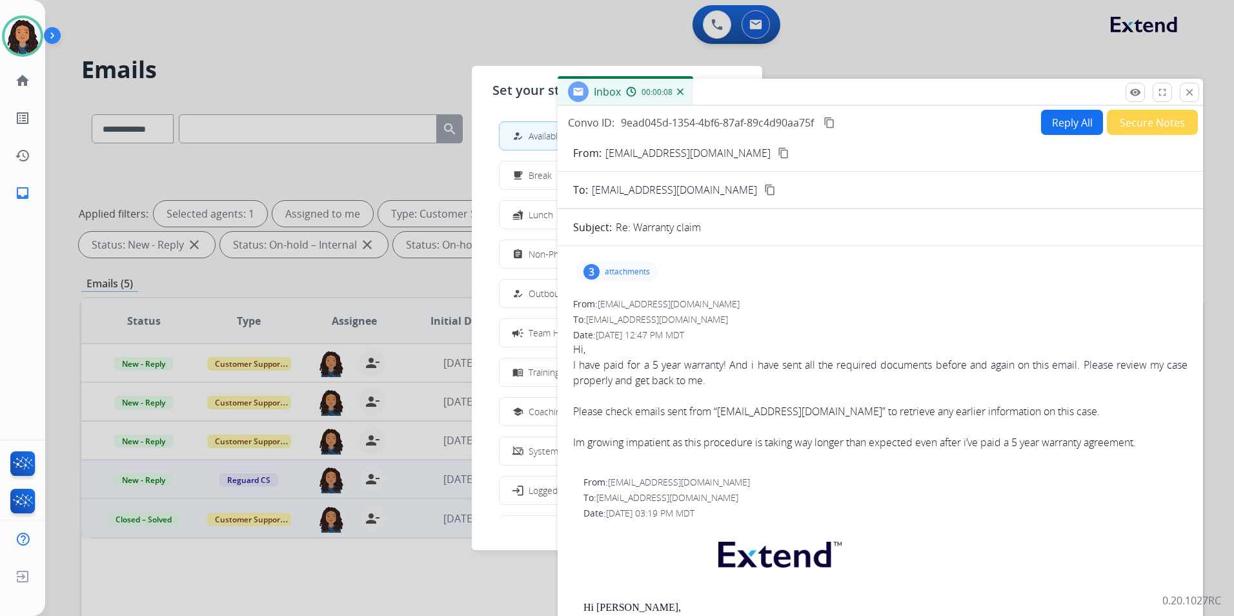
click at [532, 256] on span "Non-Phone Queue" at bounding box center [567, 254] width 76 height 14
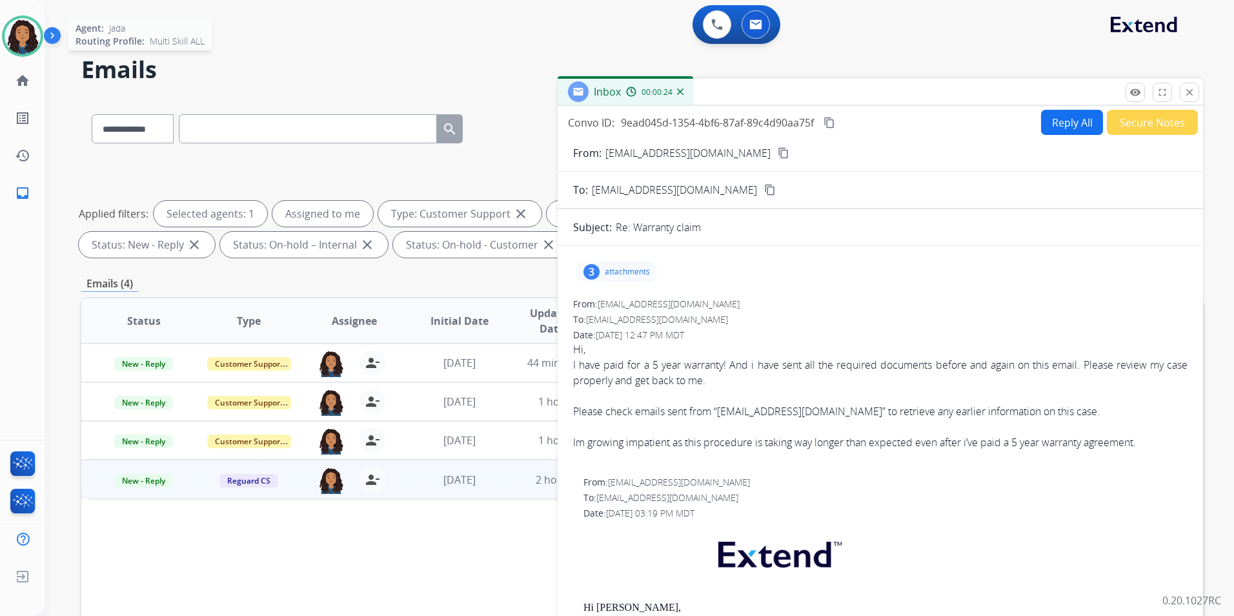
drag, startPoint x: 7, startPoint y: 35, endPoint x: 76, endPoint y: 50, distance: 70.6
click at [8, 35] on img at bounding box center [23, 36] width 36 height 36
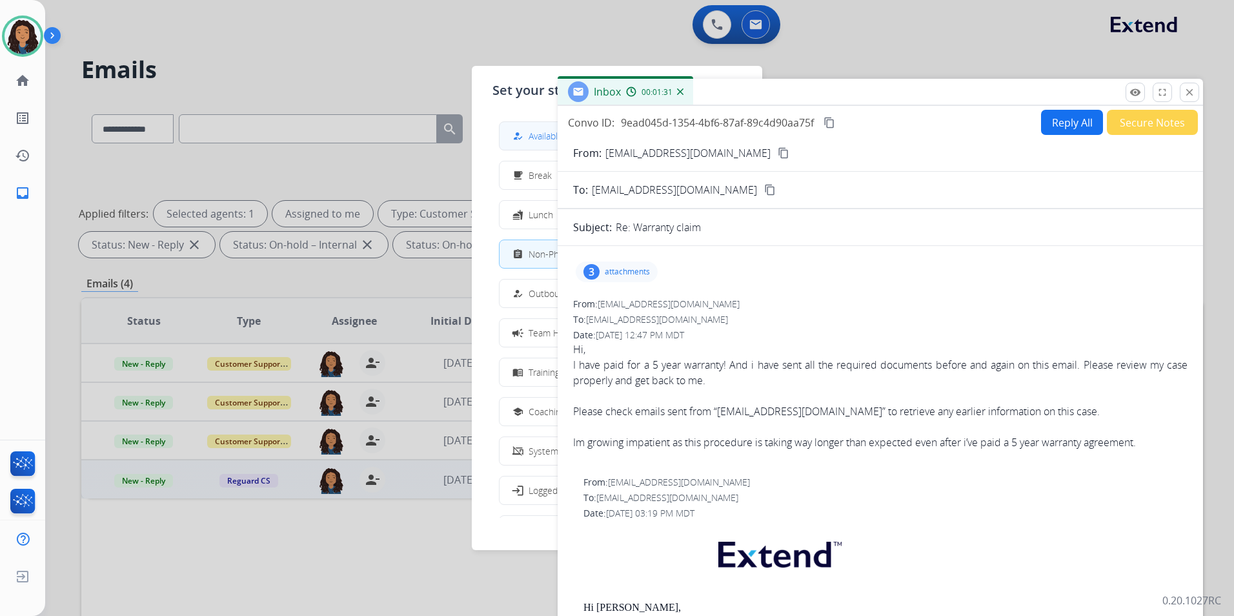
click at [524, 136] on div "how_to_reg" at bounding box center [519, 135] width 19 height 15
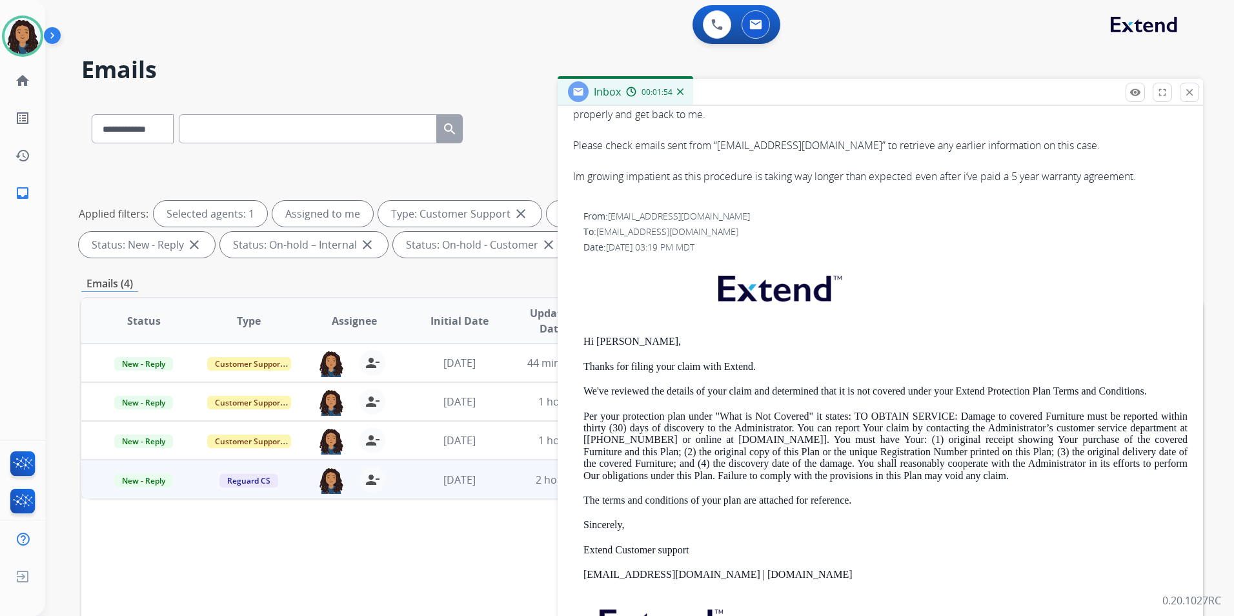
scroll to position [323, 0]
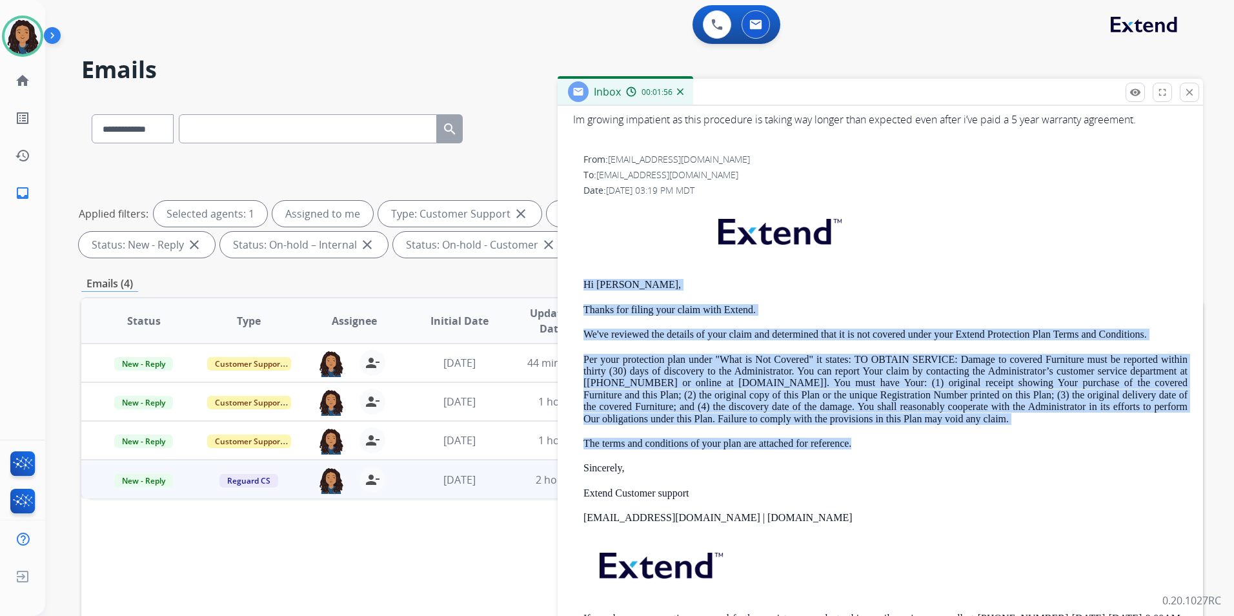
drag, startPoint x: 582, startPoint y: 282, endPoint x: 882, endPoint y: 432, distance: 334.8
click at [882, 432] on div "From: [EMAIL_ADDRESS][DOMAIN_NAME] To: [EMAIL_ADDRESS][DOMAIN_NAME] Date: [DATE…" at bounding box center [880, 405] width 614 height 504
copy div "Lo IPSUMDO, Sitame con adipis elit seddo eius Tempor. In'ut laboreet dol magnaa…"
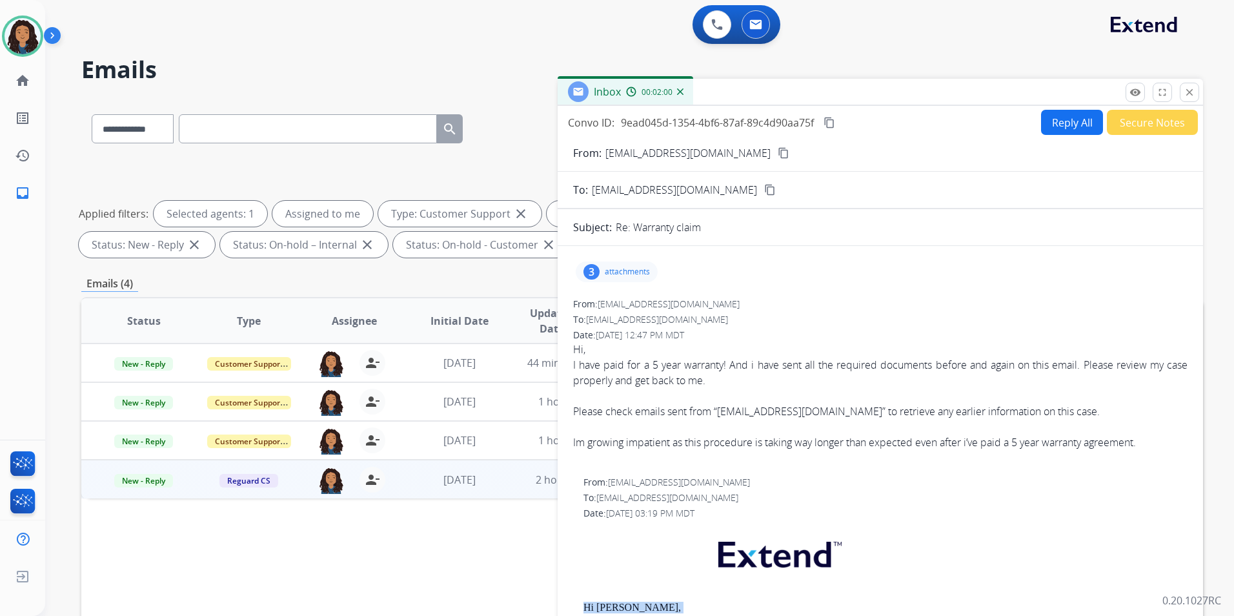
click at [1078, 123] on button "Reply All" at bounding box center [1072, 122] width 62 height 25
select select "**********"
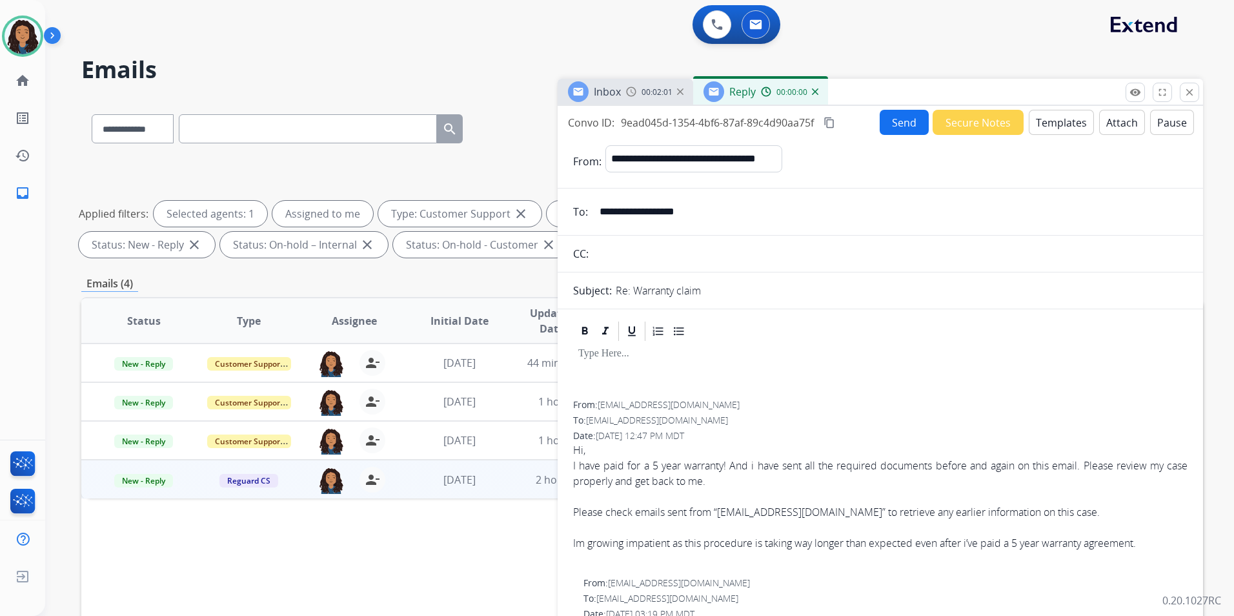
click at [1078, 123] on button "Templates" at bounding box center [1061, 122] width 65 height 25
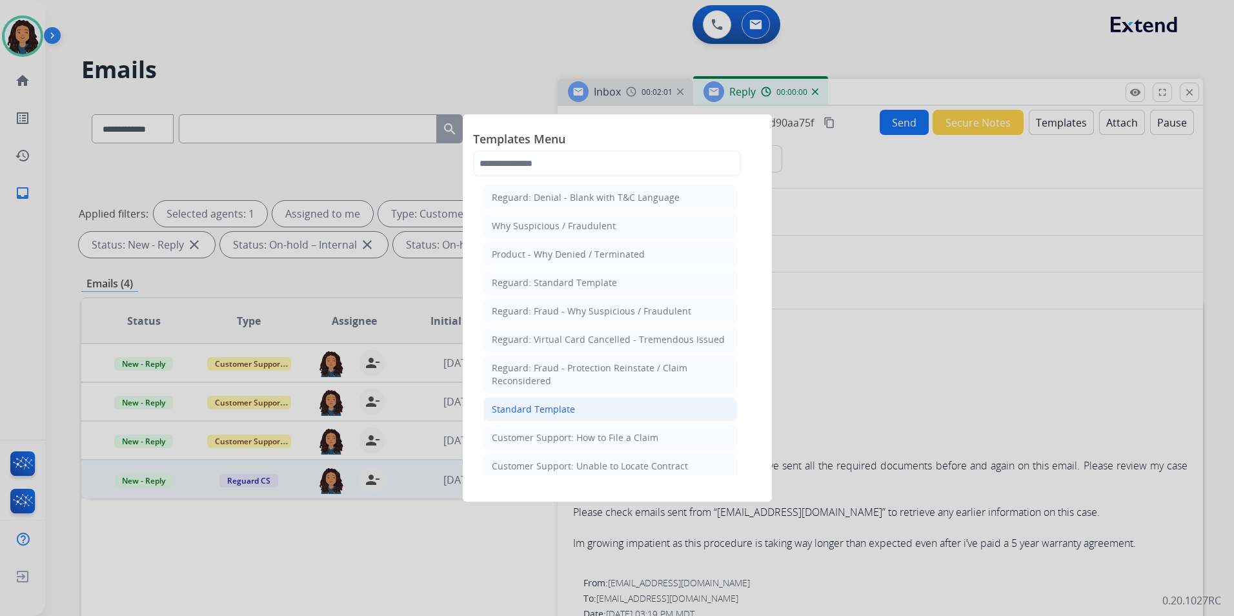
click at [562, 406] on div "Standard Template" at bounding box center [533, 409] width 83 height 13
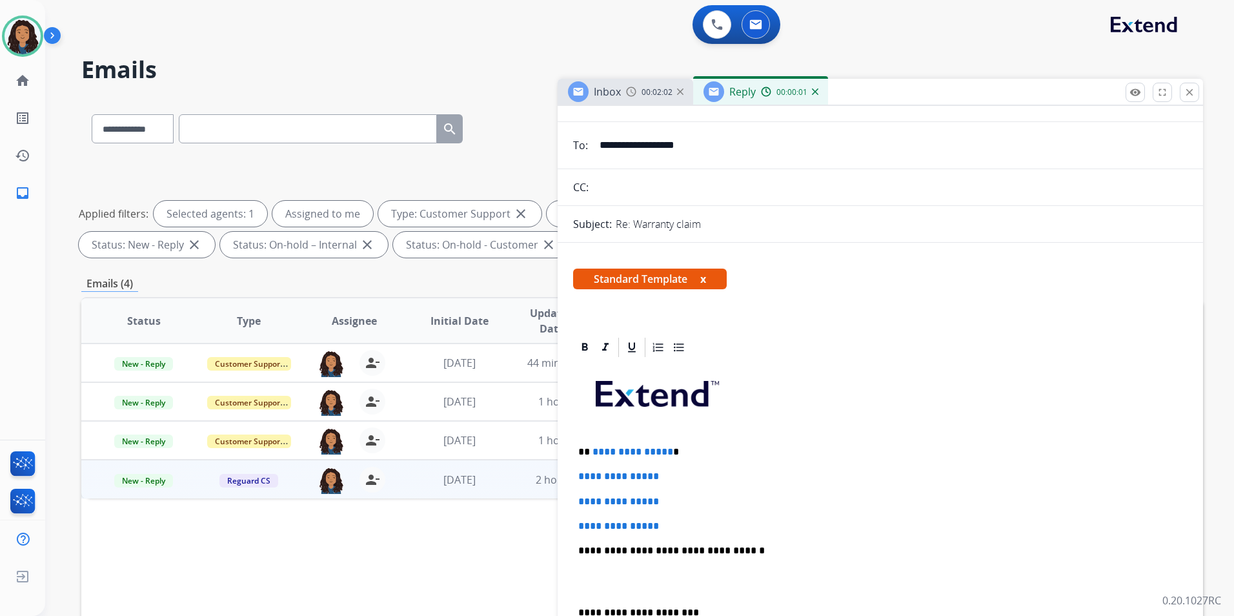
scroll to position [129, 0]
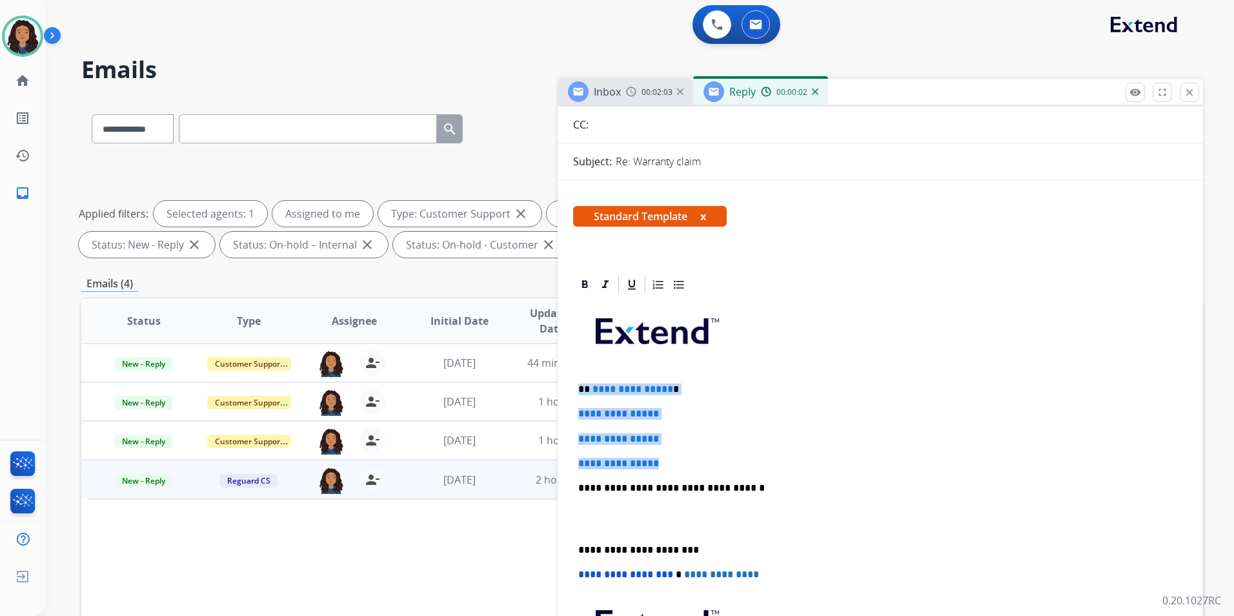
drag, startPoint x: 574, startPoint y: 380, endPoint x: 711, endPoint y: 458, distance: 157.5
click at [711, 458] on div "**********" at bounding box center [880, 518] width 614 height 444
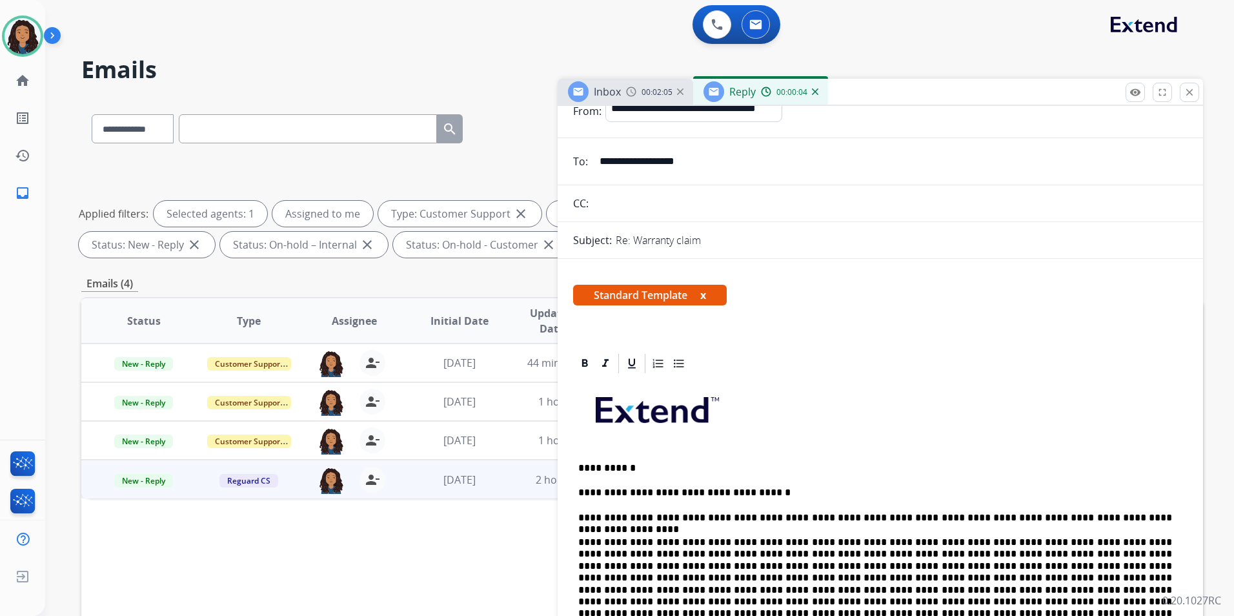
scroll to position [0, 0]
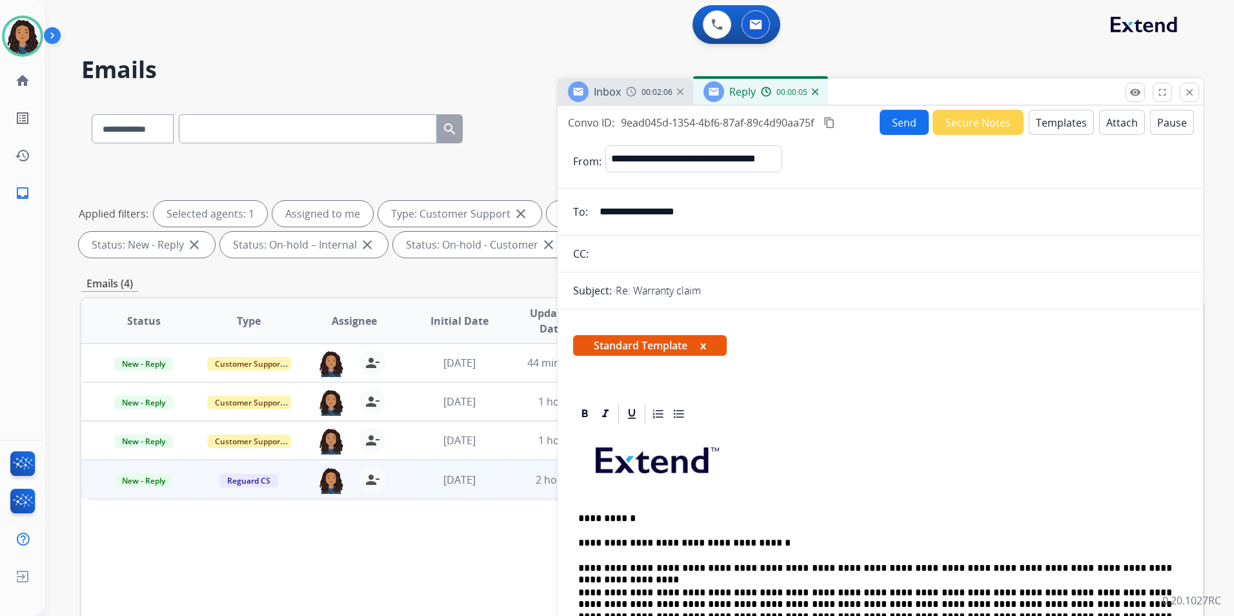
click at [882, 126] on button "Send" at bounding box center [904, 122] width 49 height 25
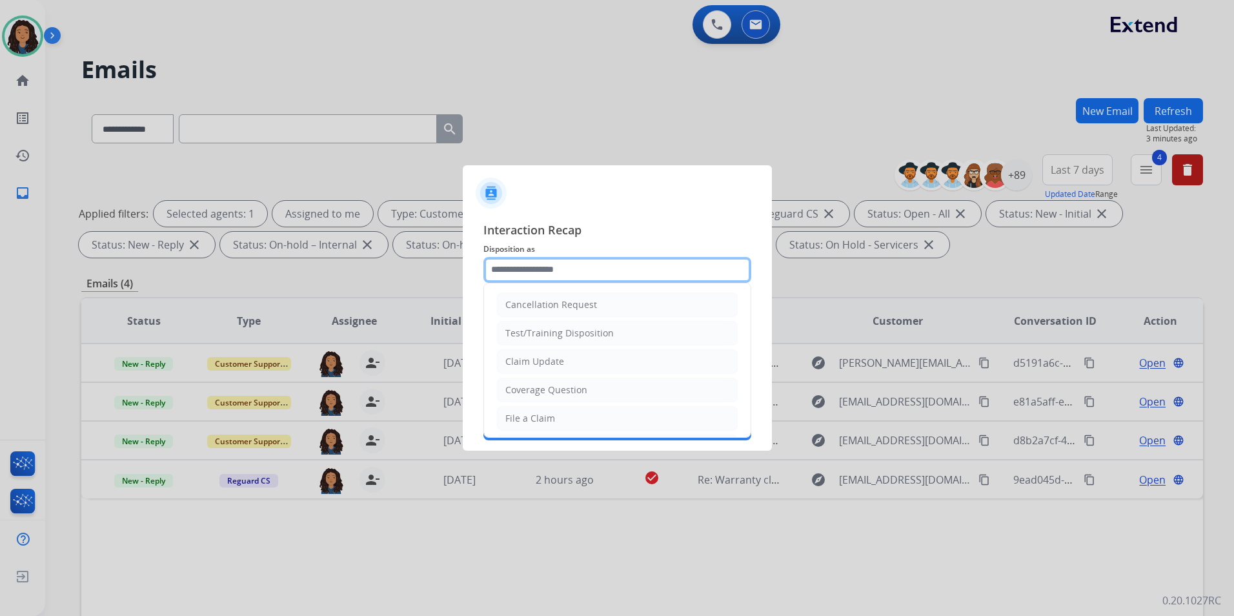
drag, startPoint x: 555, startPoint y: 276, endPoint x: 558, endPoint y: 295, distance: 19.0
click at [555, 277] on input "text" at bounding box center [617, 270] width 268 height 26
drag, startPoint x: 558, startPoint y: 361, endPoint x: 552, endPoint y: 357, distance: 7.4
click at [557, 362] on div "Claim Update" at bounding box center [534, 361] width 59 height 13
type input "**********"
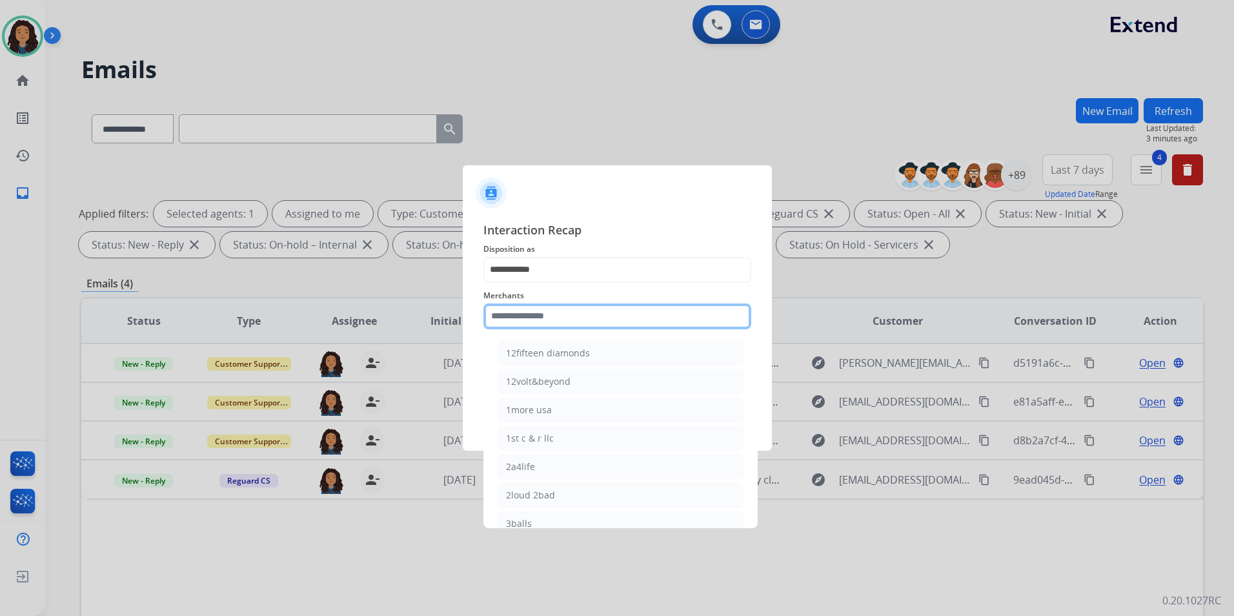
click at [542, 314] on input "text" at bounding box center [617, 316] width 268 height 26
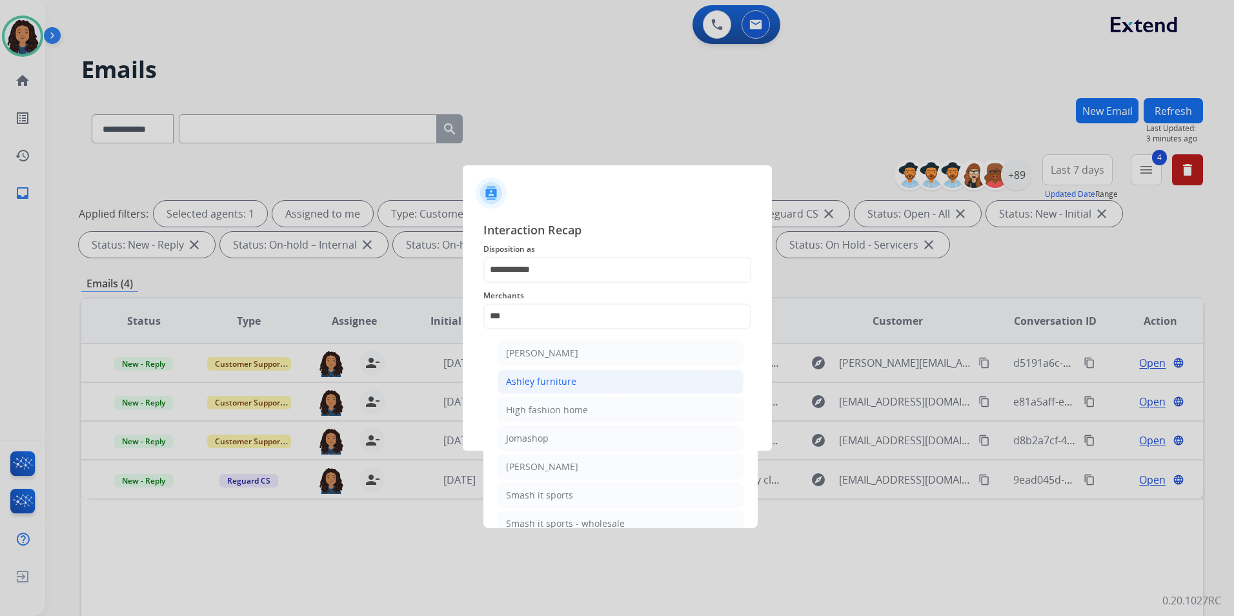
click at [566, 383] on div "Ashley furniture" at bounding box center [541, 381] width 70 height 13
type input "**********"
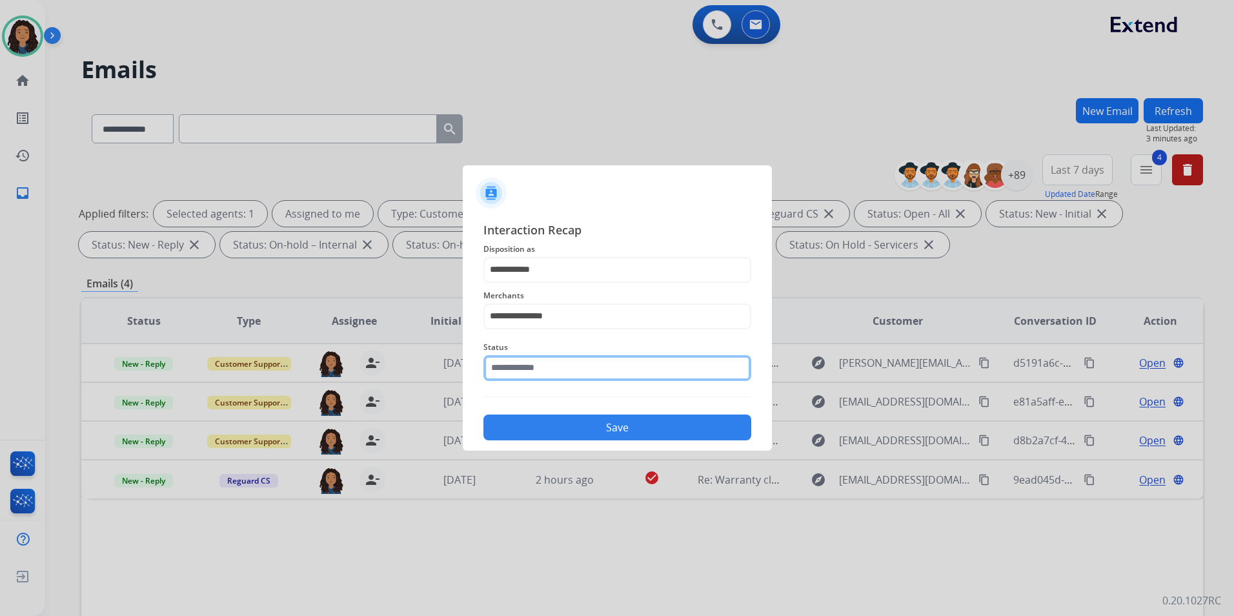
click at [558, 373] on input "text" at bounding box center [617, 368] width 268 height 26
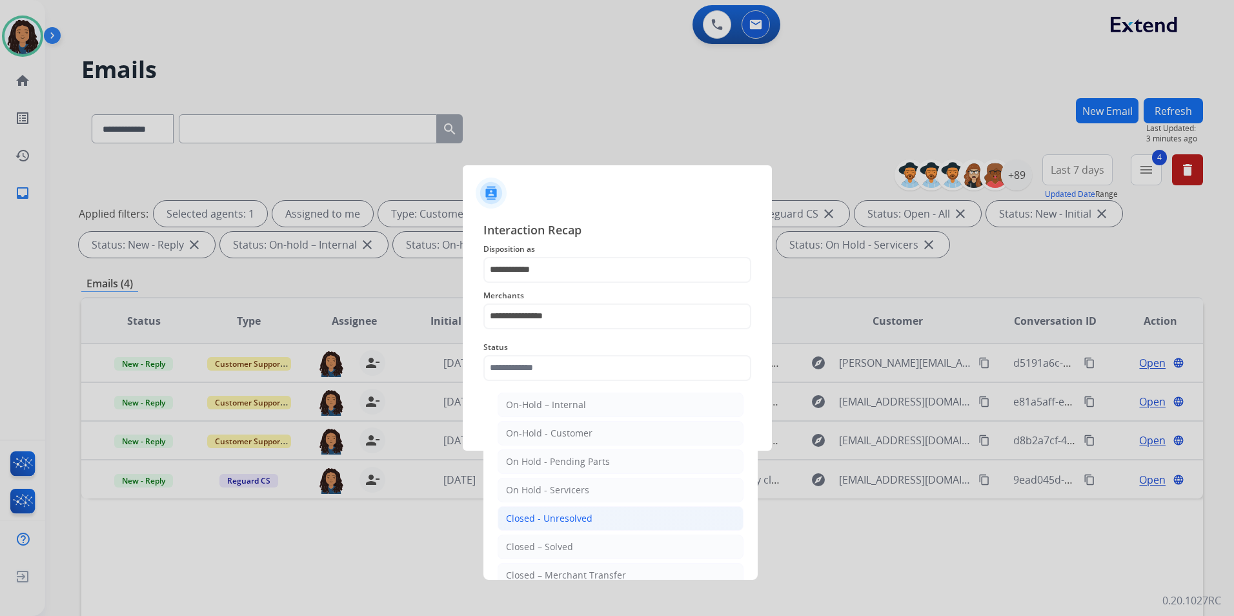
click at [540, 522] on div "Closed - Unresolved" at bounding box center [549, 518] width 86 height 13
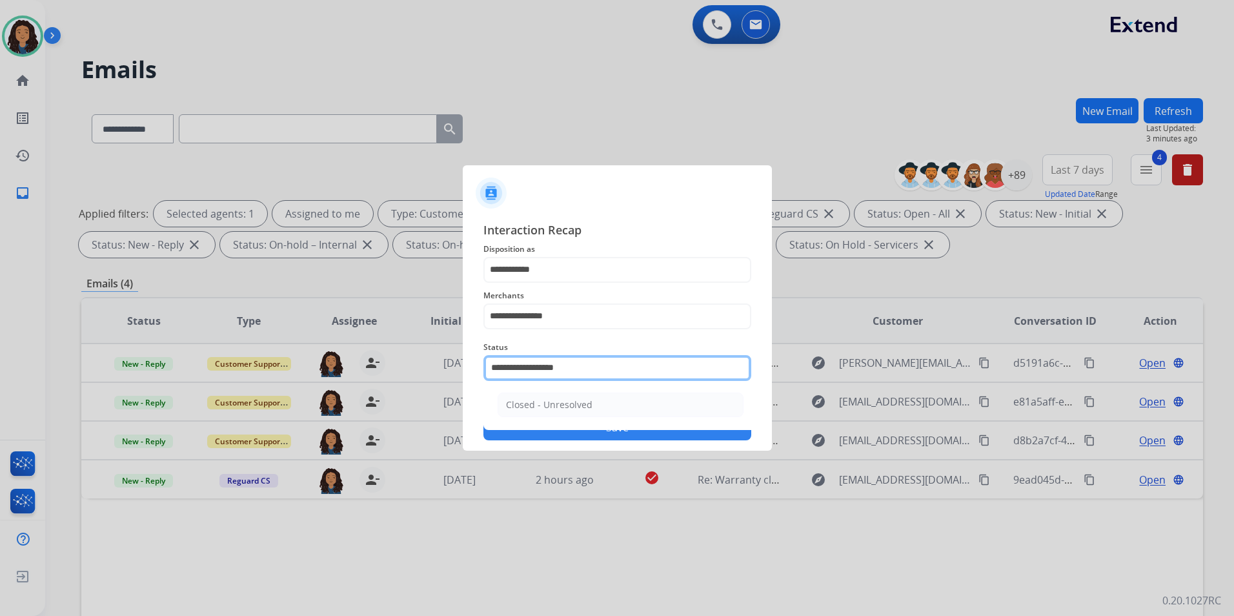
drag, startPoint x: 570, startPoint y: 374, endPoint x: 0, endPoint y: 337, distance: 571.1
click at [0, 337] on html "**********" at bounding box center [617, 308] width 1234 height 616
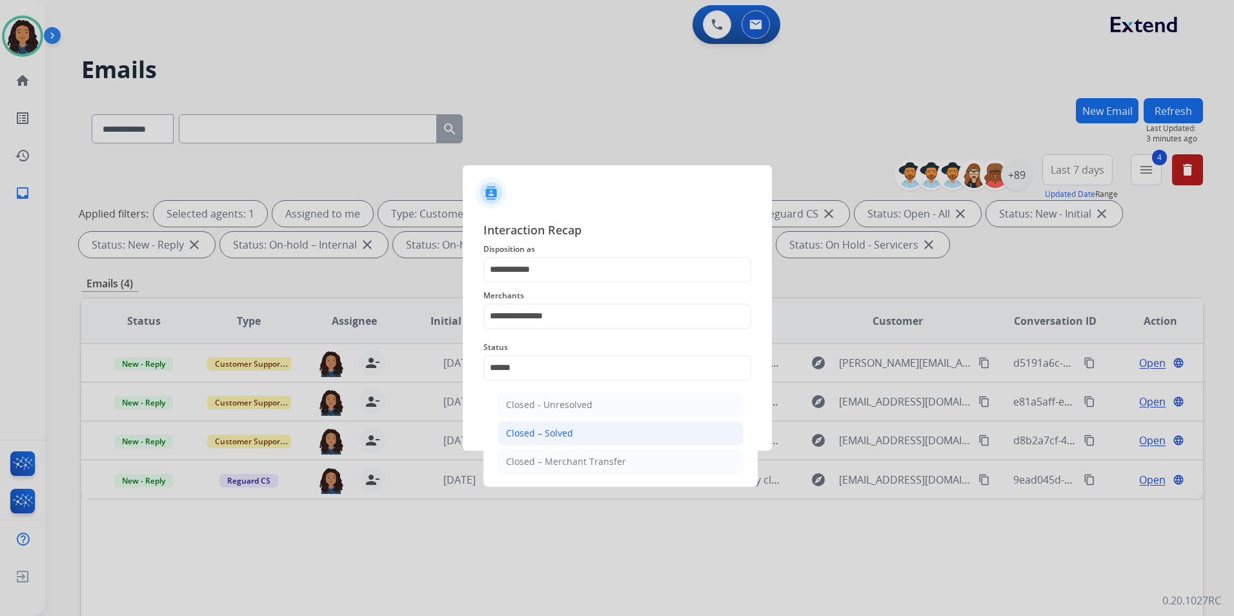
click at [549, 438] on div "Closed – Solved" at bounding box center [539, 433] width 67 height 13
type input "**********"
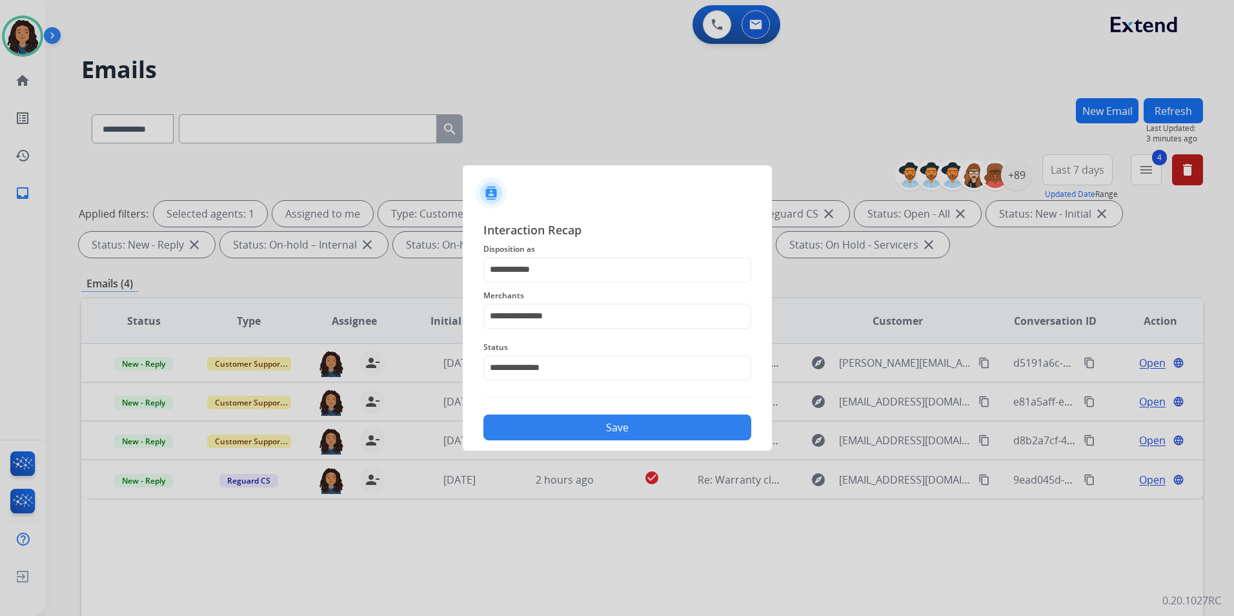
click at [552, 433] on button "Save" at bounding box center [617, 427] width 268 height 26
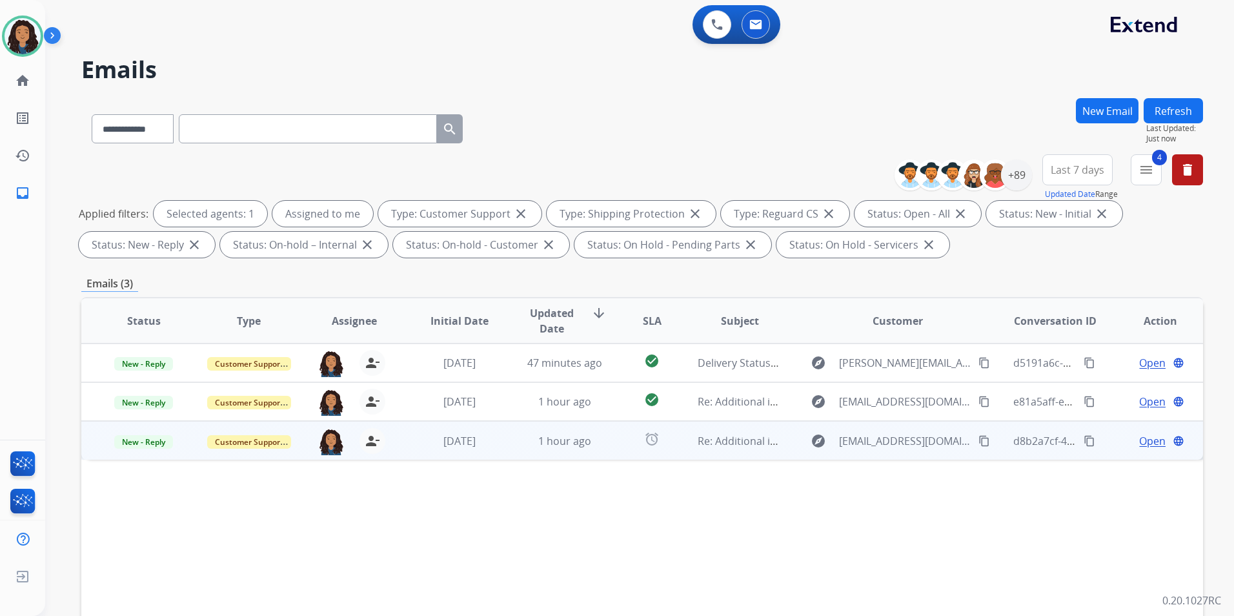
click at [1139, 437] on span "Open" at bounding box center [1152, 440] width 26 height 15
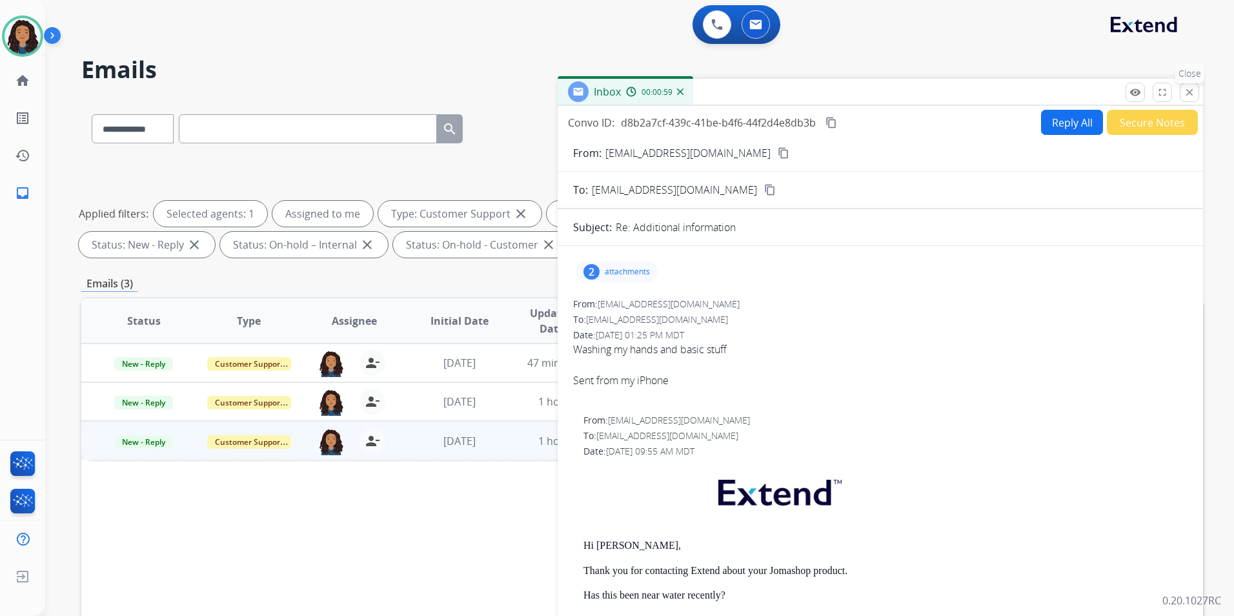
click at [1185, 90] on mat-icon "close" at bounding box center [1190, 92] width 12 height 12
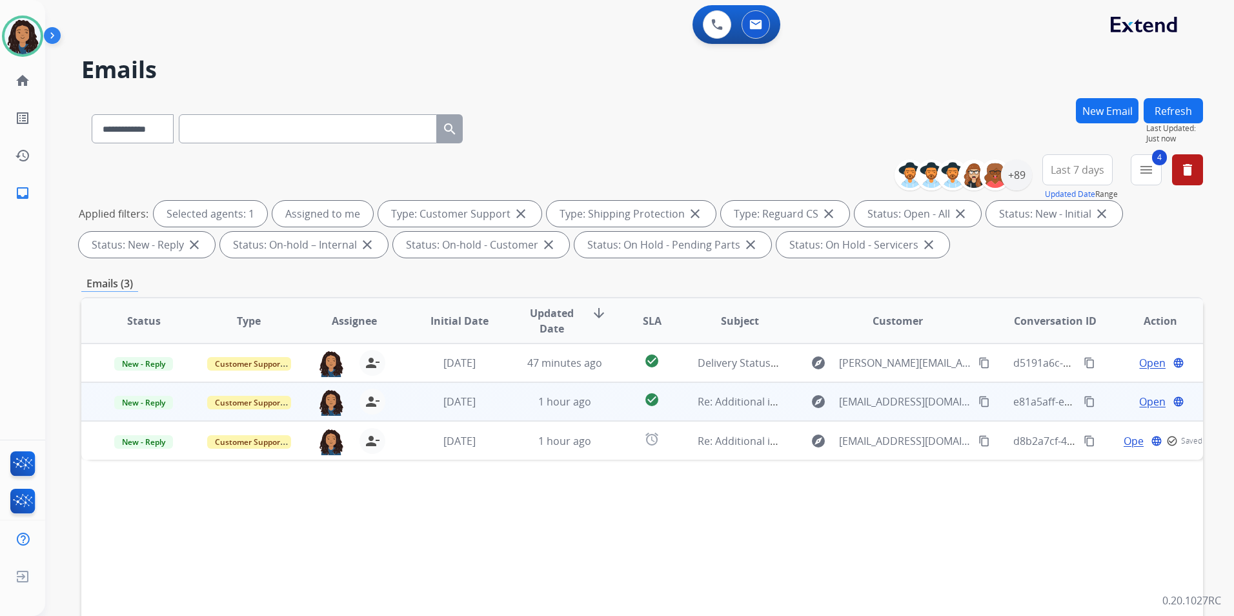
click at [1150, 397] on span "Open" at bounding box center [1152, 401] width 26 height 15
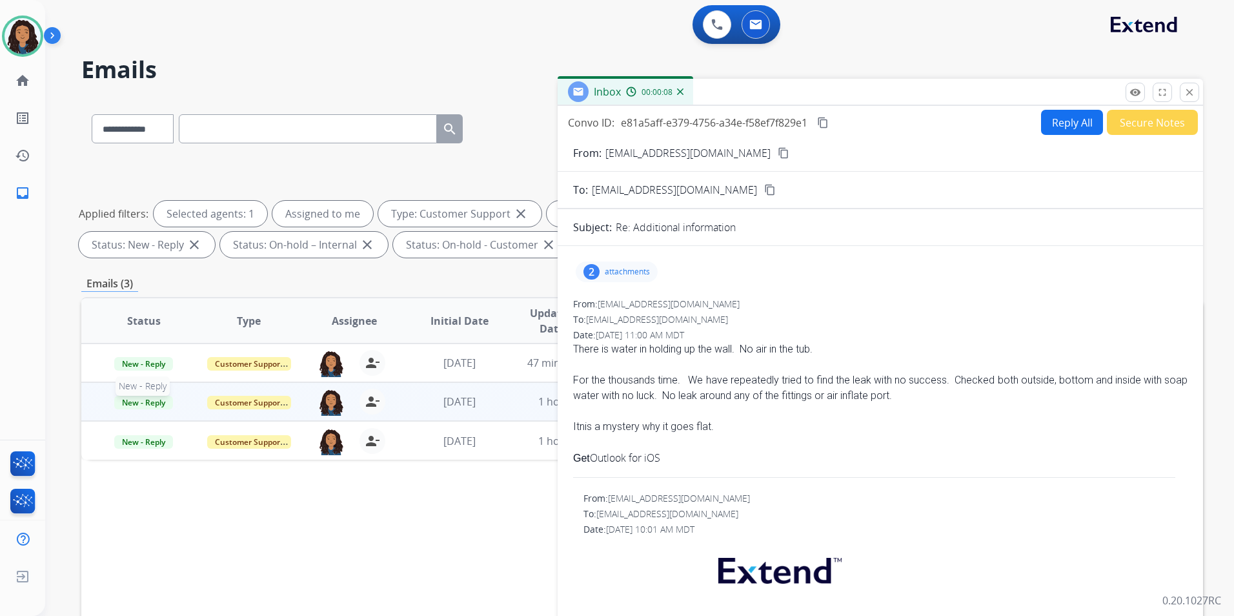
click at [132, 406] on span "New - Reply" at bounding box center [143, 403] width 59 height 14
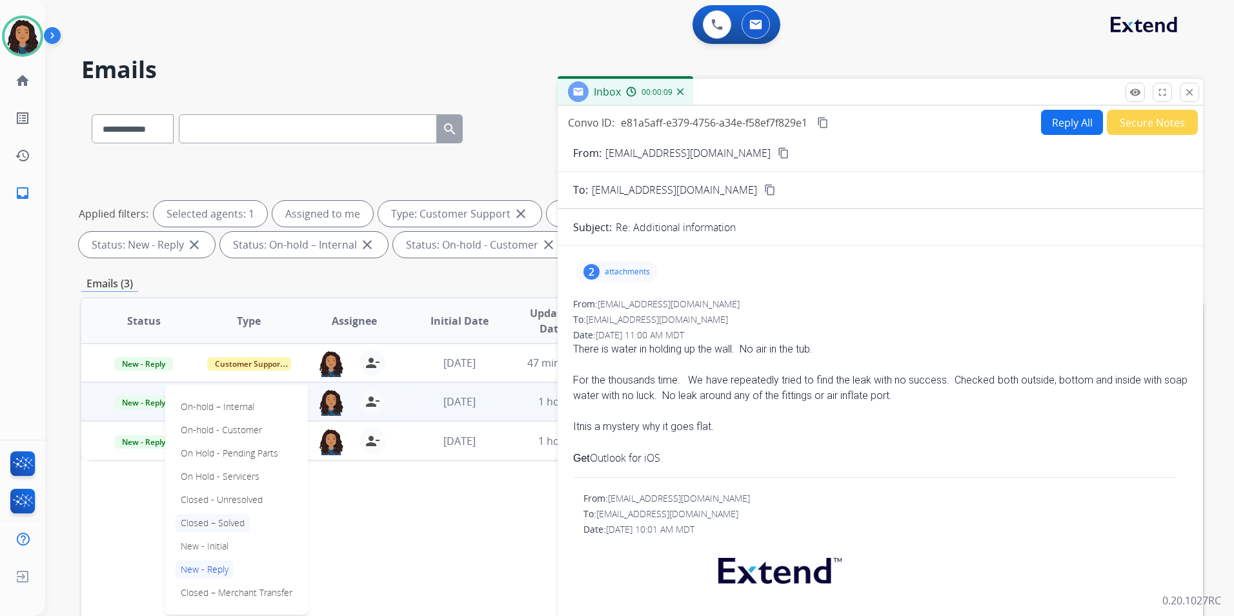
click at [242, 520] on p "Closed – Solved" at bounding box center [213, 523] width 74 height 18
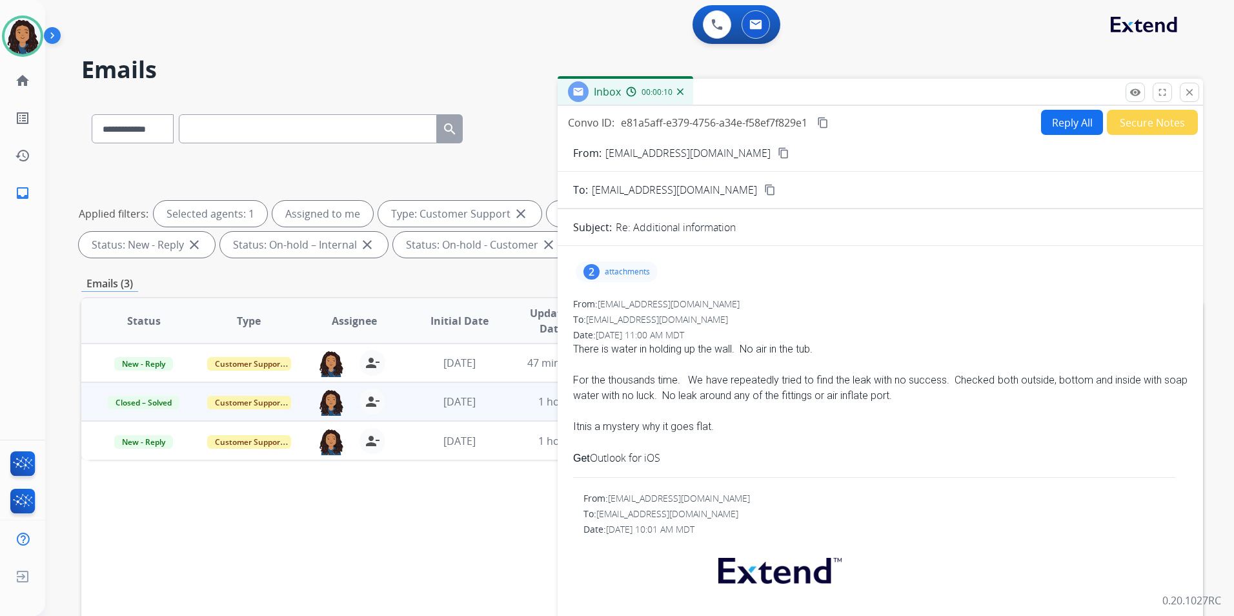
click at [1153, 124] on button "Secure Notes" at bounding box center [1152, 122] width 91 height 25
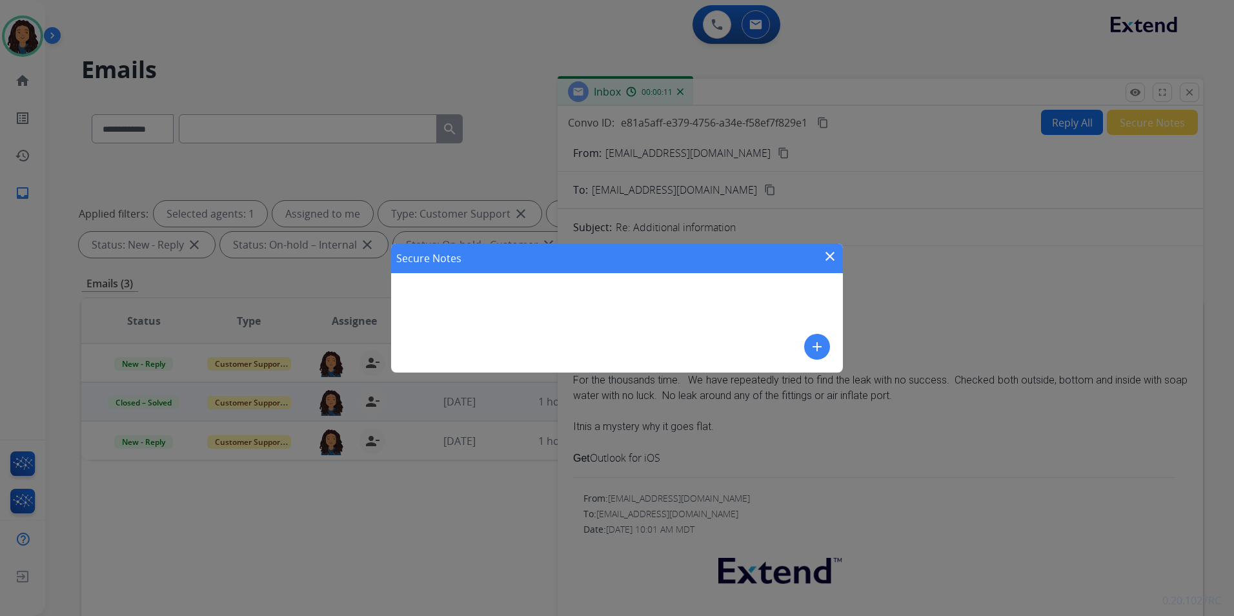
click at [816, 347] on mat-icon "add" at bounding box center [816, 346] width 15 height 15
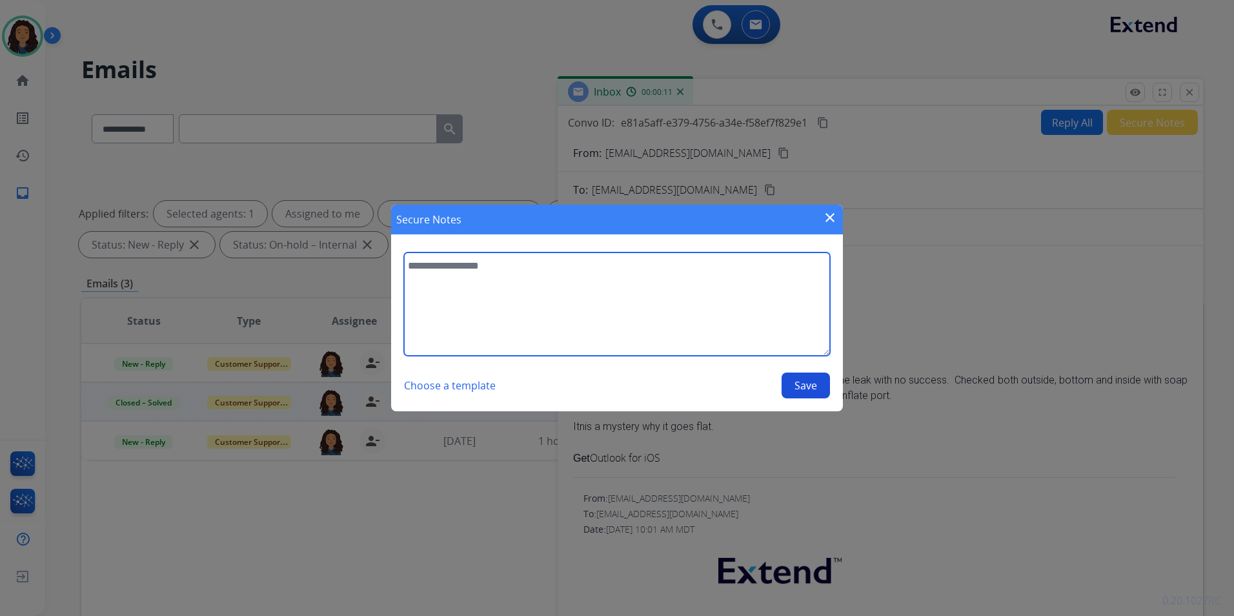
drag, startPoint x: 816, startPoint y: 347, endPoint x: 686, endPoint y: 323, distance: 132.5
click at [687, 323] on textarea at bounding box center [617, 303] width 426 height 103
type textarea "**********"
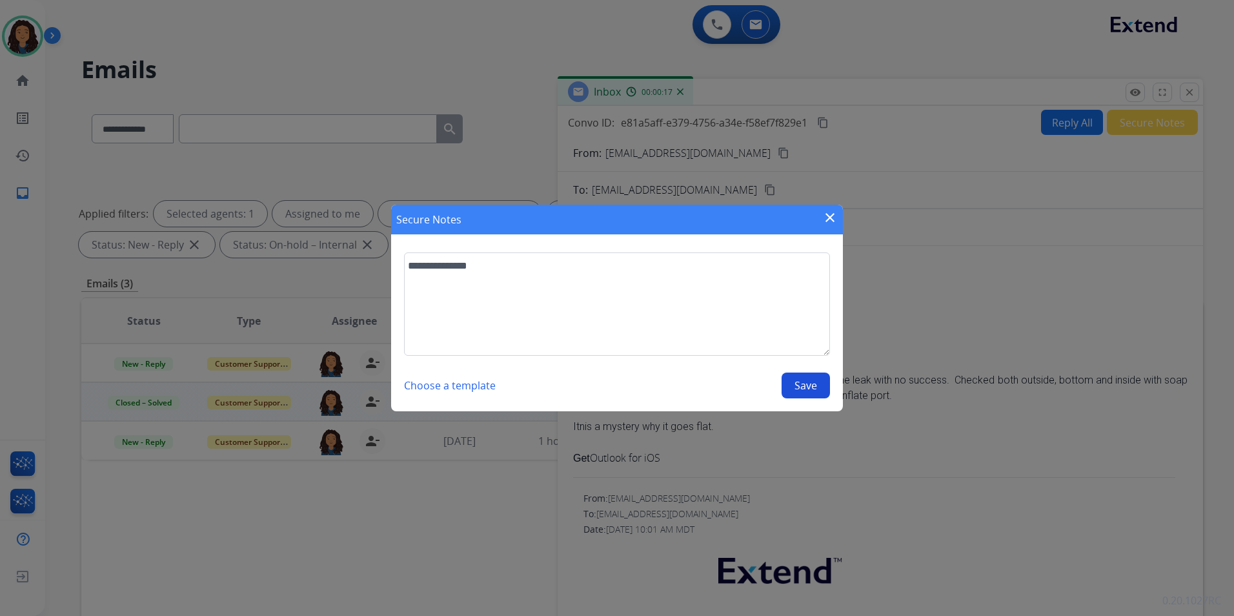
click at [818, 392] on button "Save" at bounding box center [806, 385] width 48 height 26
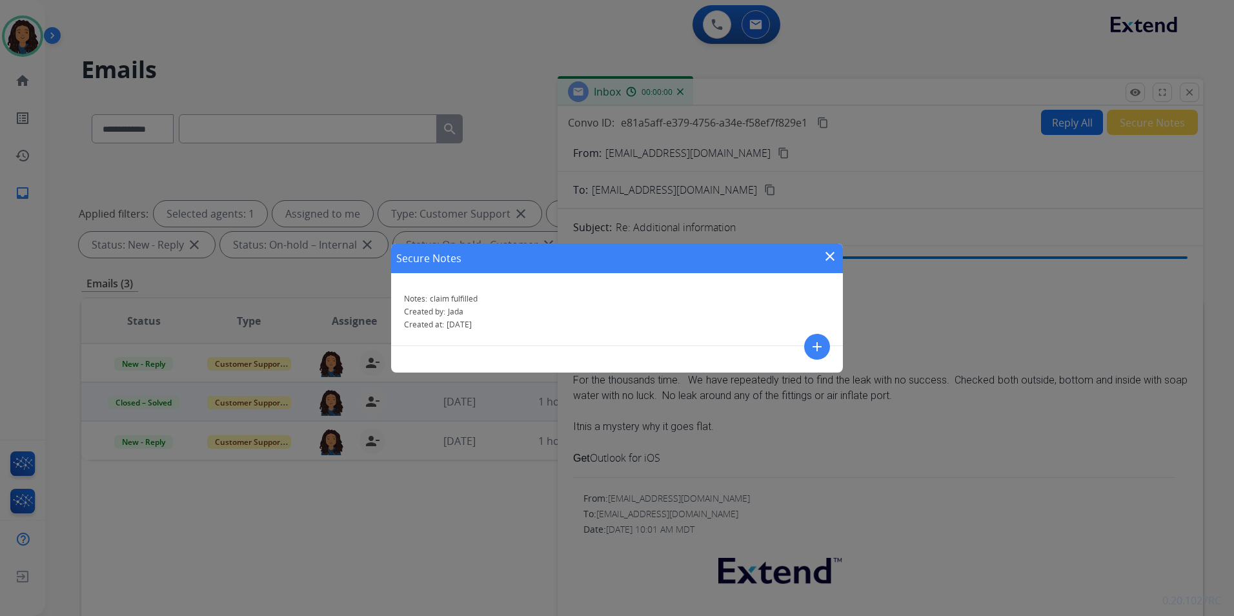
click at [831, 243] on div "Secure Notes close" at bounding box center [617, 258] width 452 height 30
click at [833, 251] on mat-icon "close" at bounding box center [829, 255] width 15 height 15
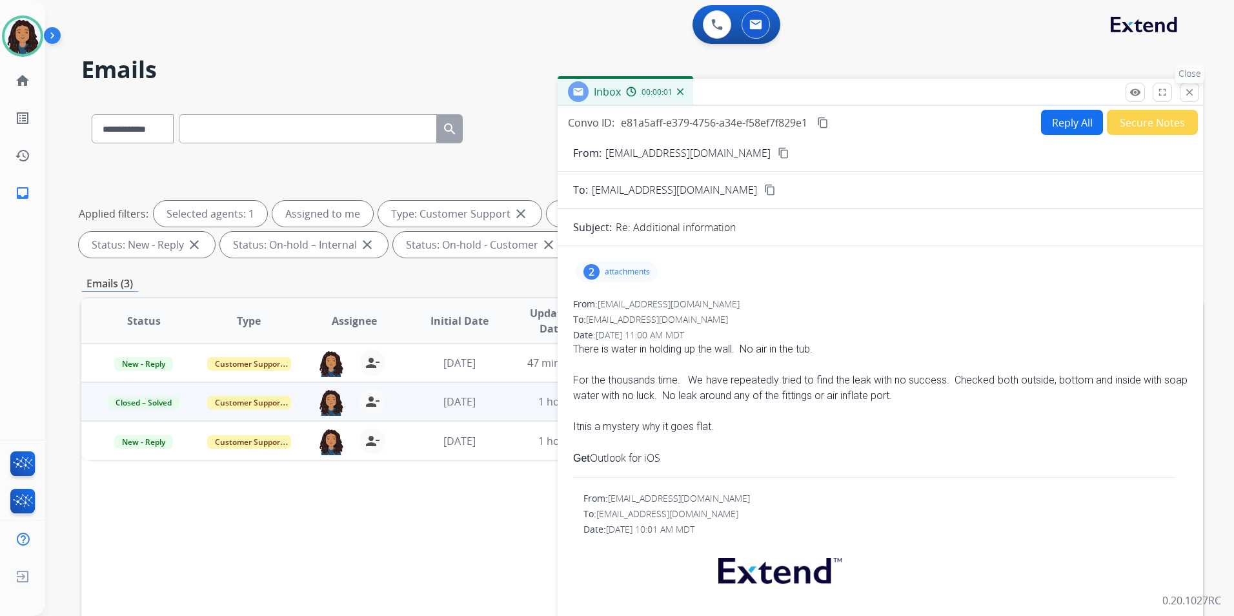
click at [1195, 87] on button "close Close" at bounding box center [1189, 92] width 19 height 19
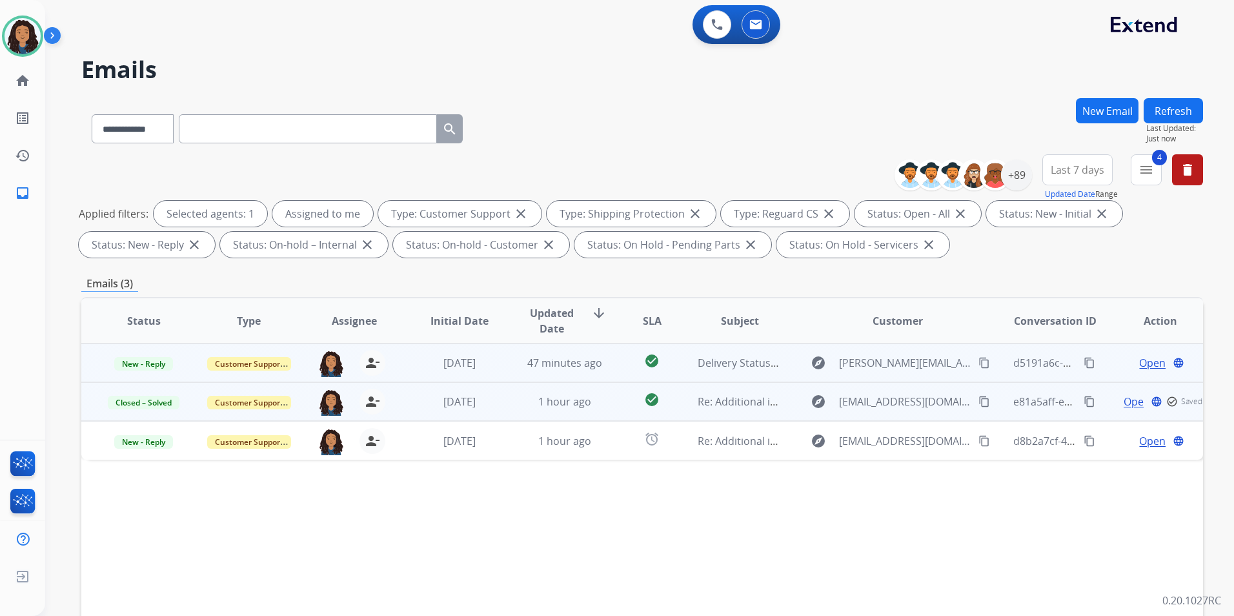
click at [1144, 365] on span "Open" at bounding box center [1152, 362] width 26 height 15
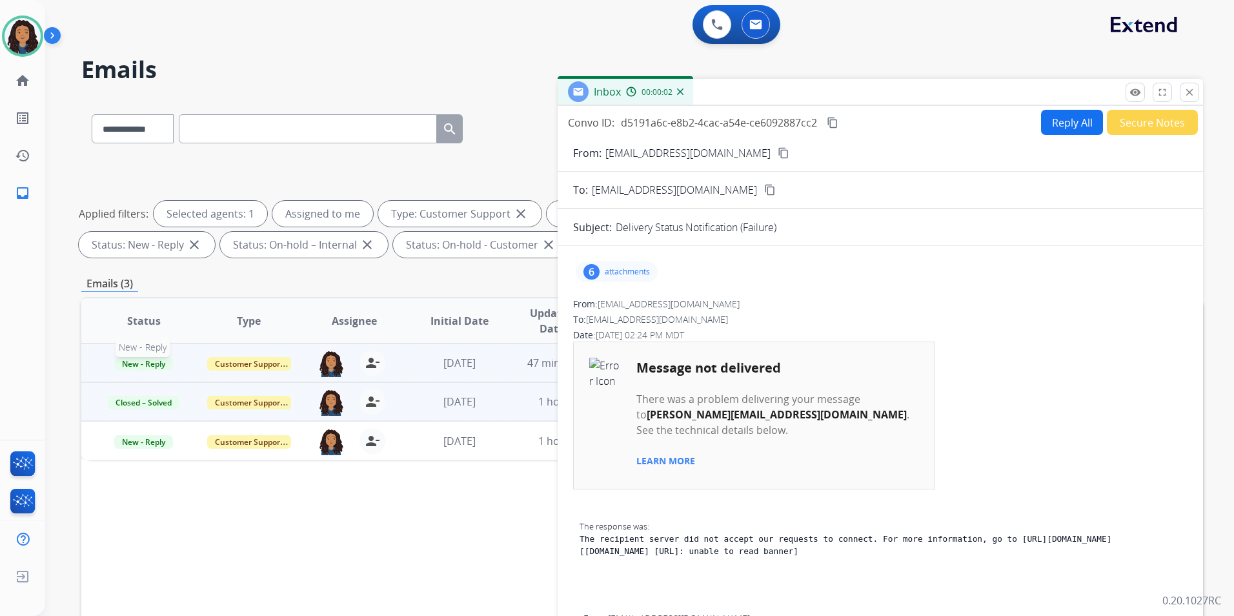
click at [157, 364] on span "New - Reply" at bounding box center [143, 364] width 59 height 14
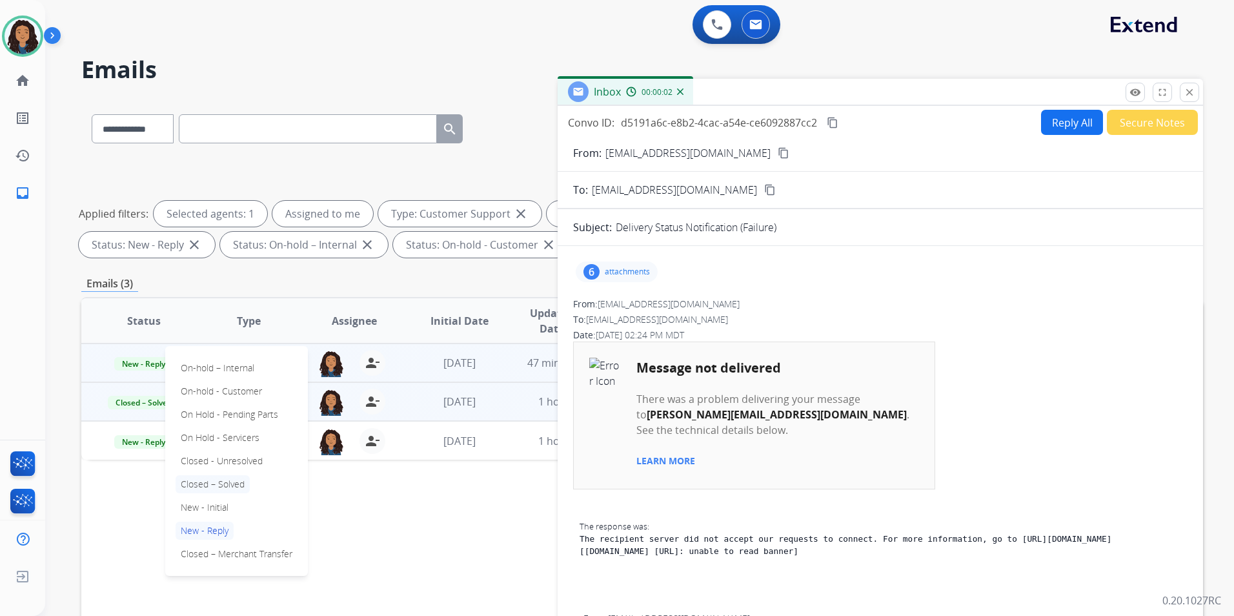
click at [225, 485] on p "Closed – Solved" at bounding box center [213, 484] width 74 height 18
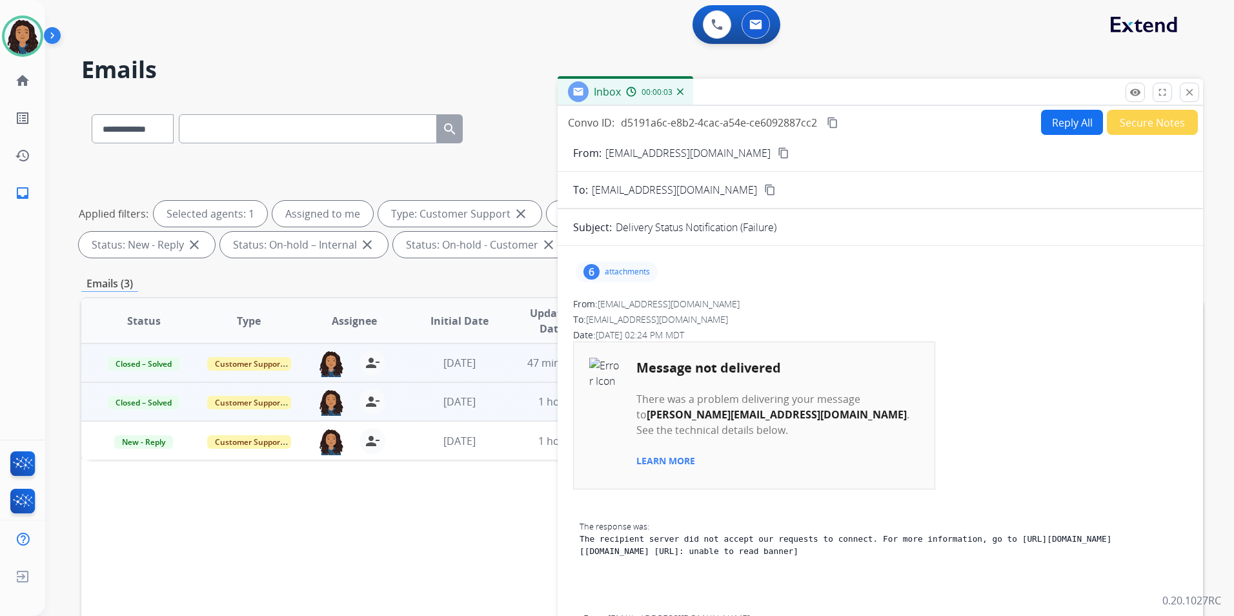
click at [1176, 122] on button "Secure Notes" at bounding box center [1152, 122] width 91 height 25
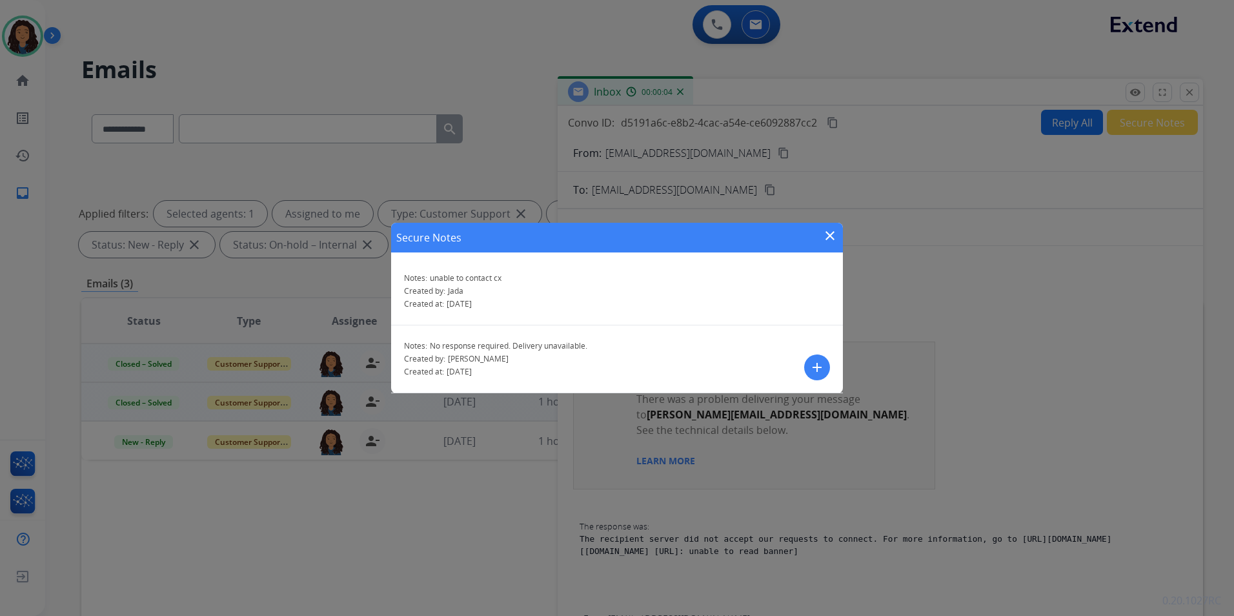
click at [813, 369] on mat-icon "add" at bounding box center [816, 367] width 15 height 15
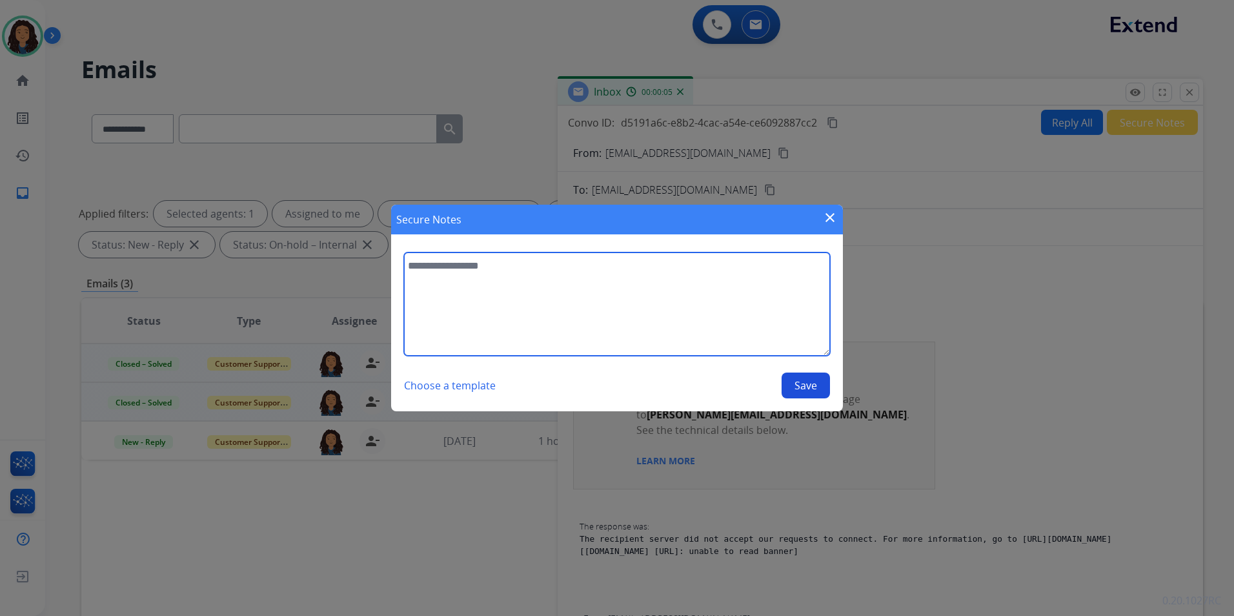
click at [608, 309] on textarea at bounding box center [617, 303] width 426 height 103
type textarea "**********"
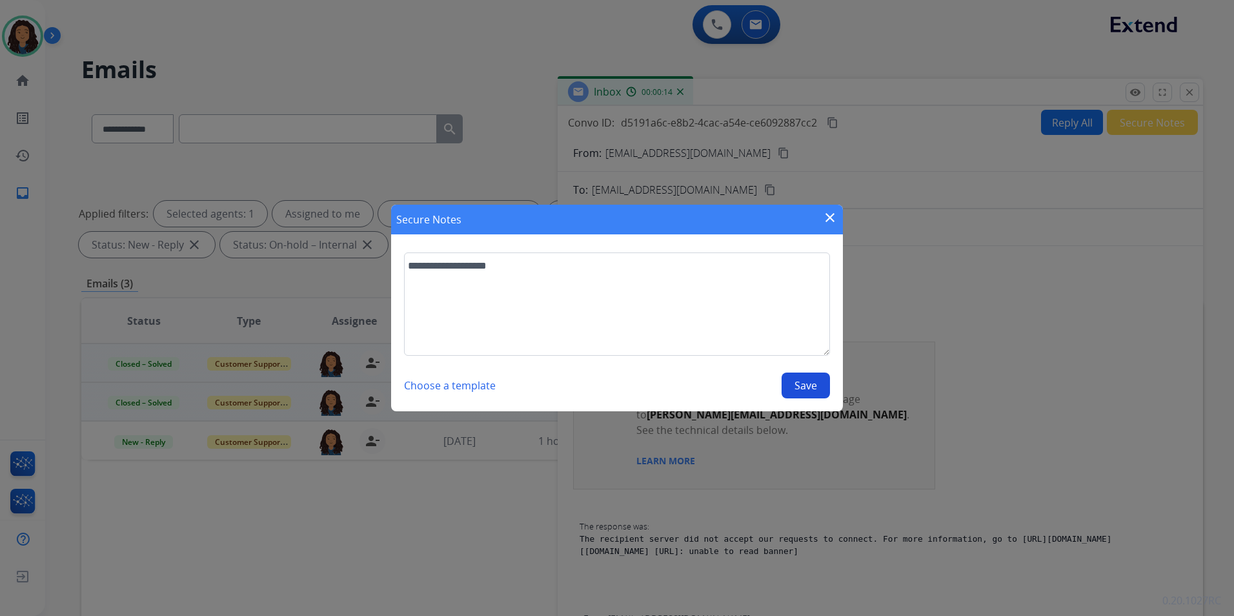
click at [797, 376] on button "Save" at bounding box center [806, 385] width 48 height 26
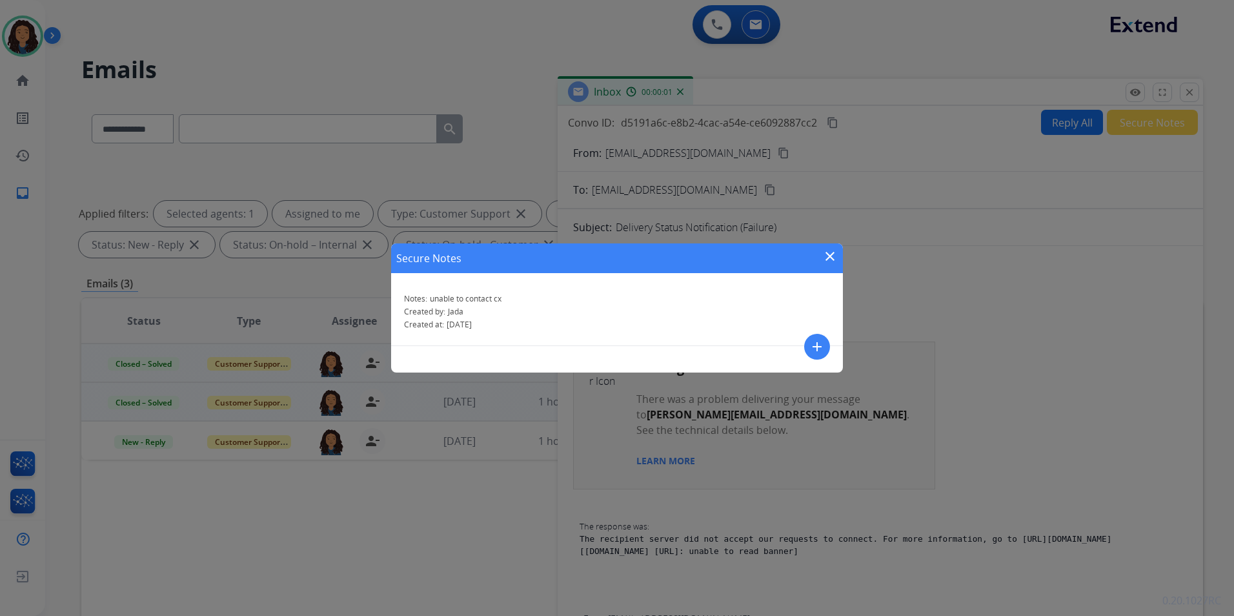
click at [829, 258] on mat-icon "close" at bounding box center [829, 255] width 15 height 15
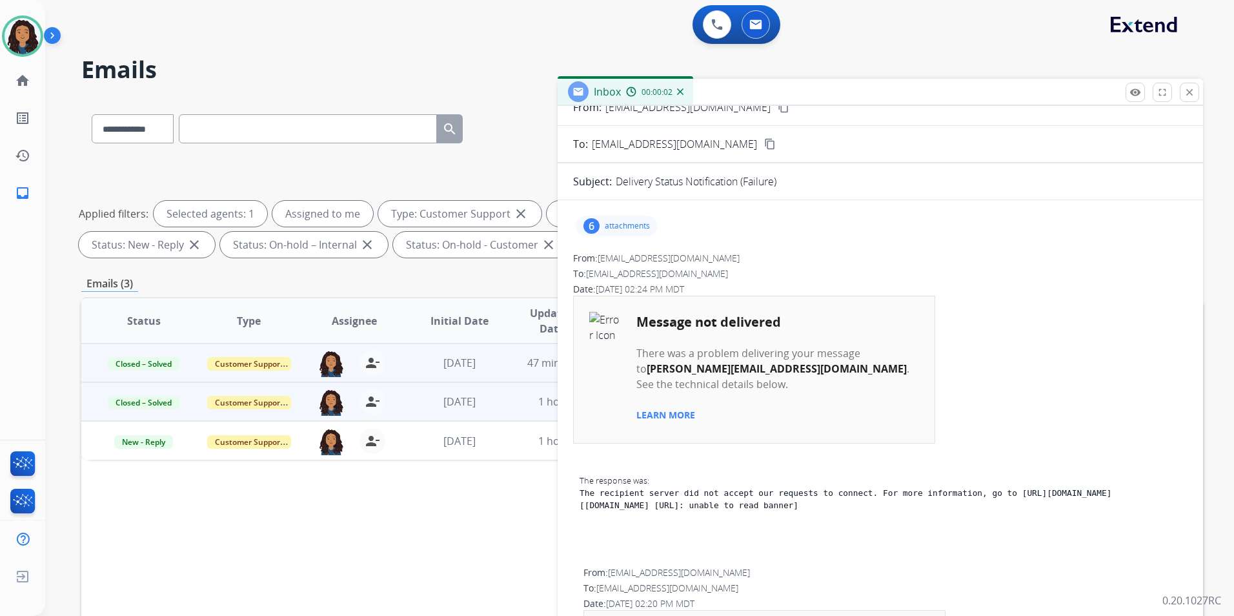
scroll to position [129, 0]
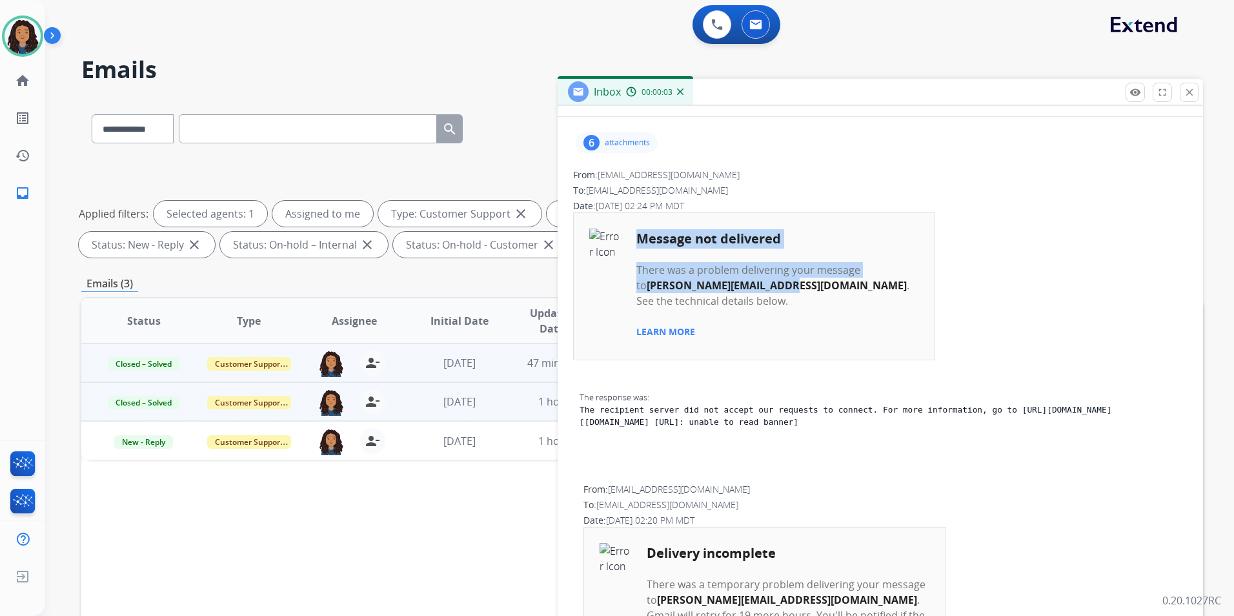
drag, startPoint x: 635, startPoint y: 278, endPoint x: 776, endPoint y: 284, distance: 141.5
click at [776, 284] on td "Message not delivered There was a problem delivering your message to [PERSON_NA…" at bounding box center [754, 286] width 361 height 147
drag, startPoint x: 776, startPoint y: 284, endPoint x: 661, endPoint y: 288, distance: 115.6
click at [653, 285] on b "[PERSON_NAME][EMAIL_ADDRESS][DOMAIN_NAME]" at bounding box center [777, 285] width 260 height 14
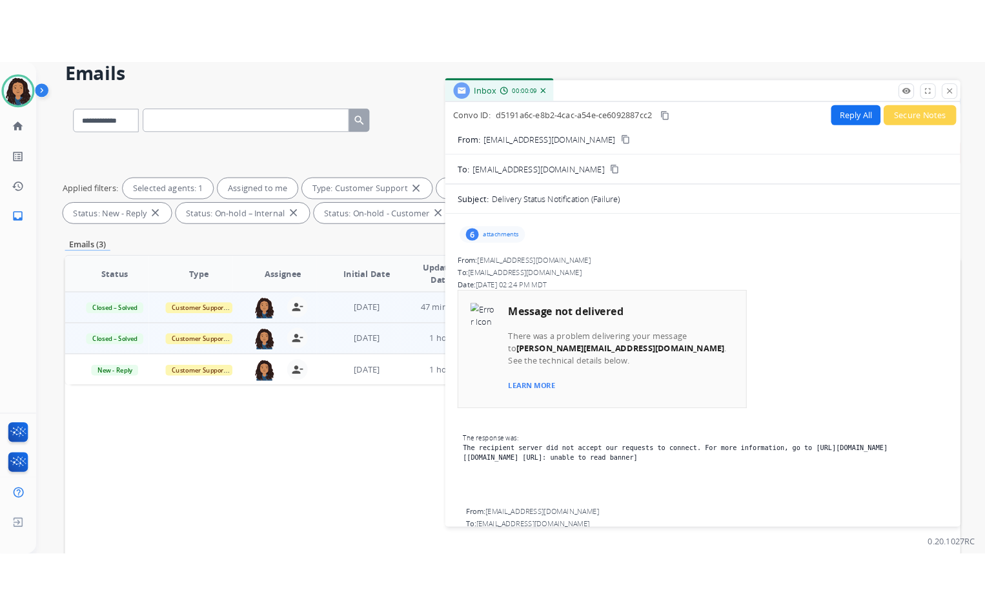
scroll to position [0, 0]
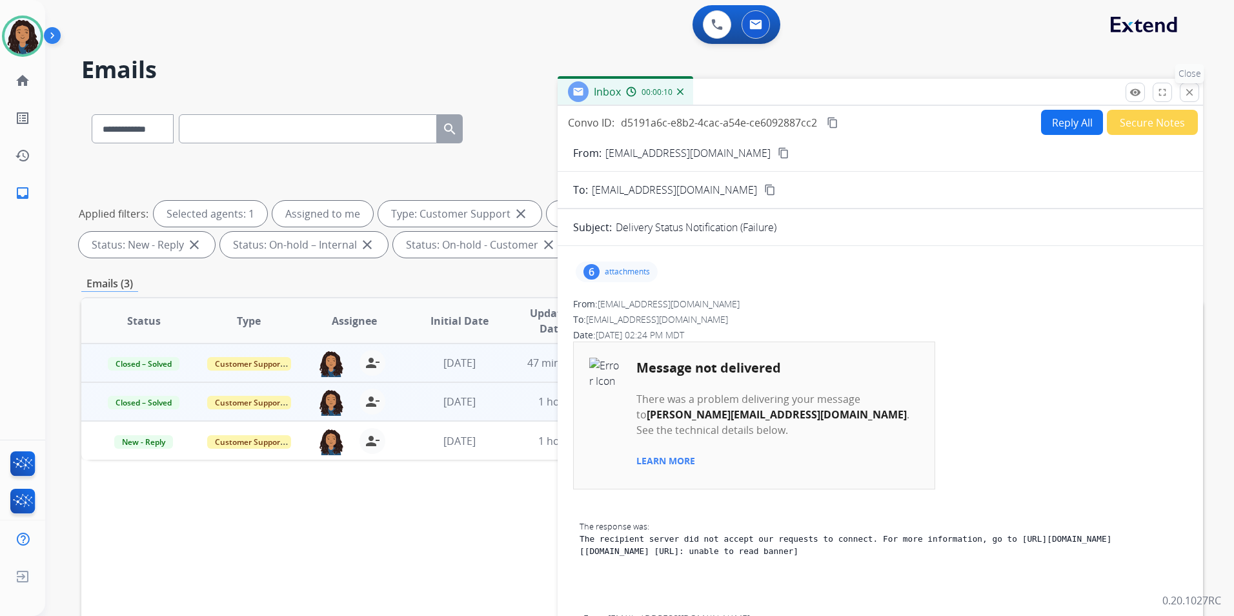
click at [1193, 86] on button "close Close" at bounding box center [1189, 92] width 19 height 19
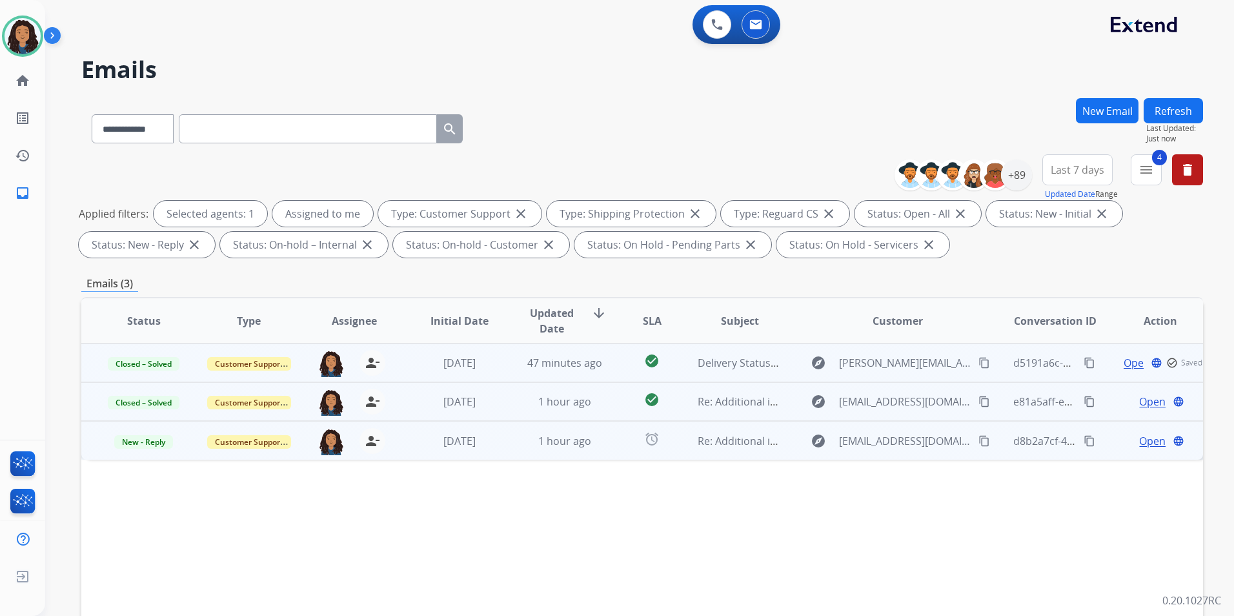
click at [1142, 434] on span "Open" at bounding box center [1152, 440] width 26 height 15
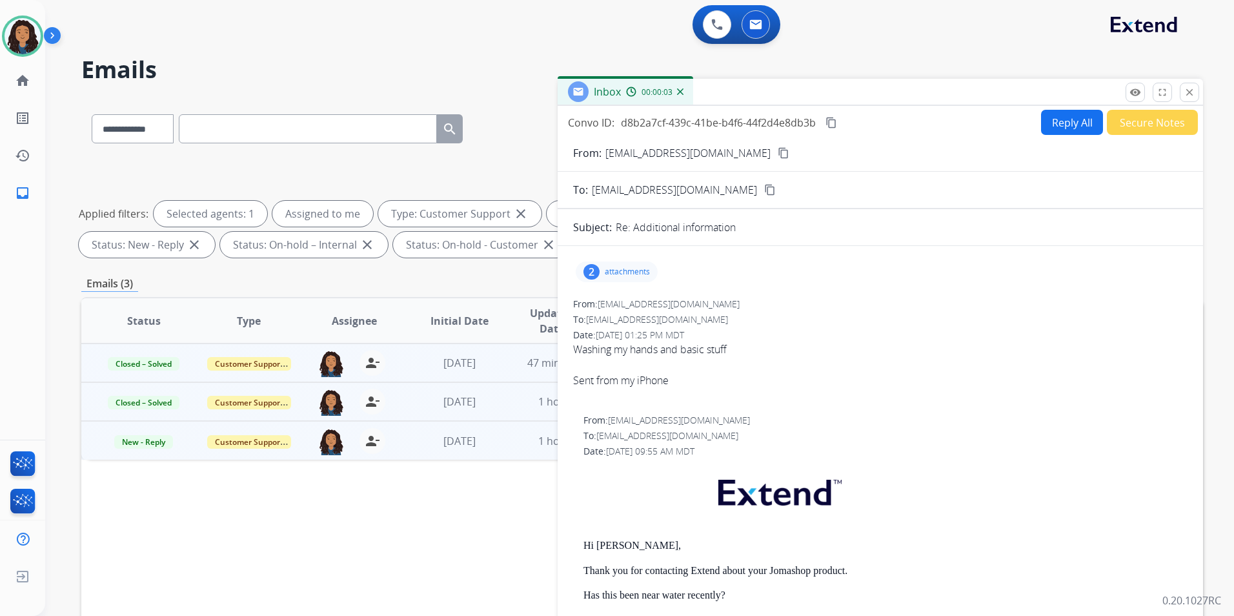
click at [778, 154] on mat-icon "content_copy" at bounding box center [784, 153] width 12 height 12
click at [26, 22] on img at bounding box center [23, 36] width 36 height 36
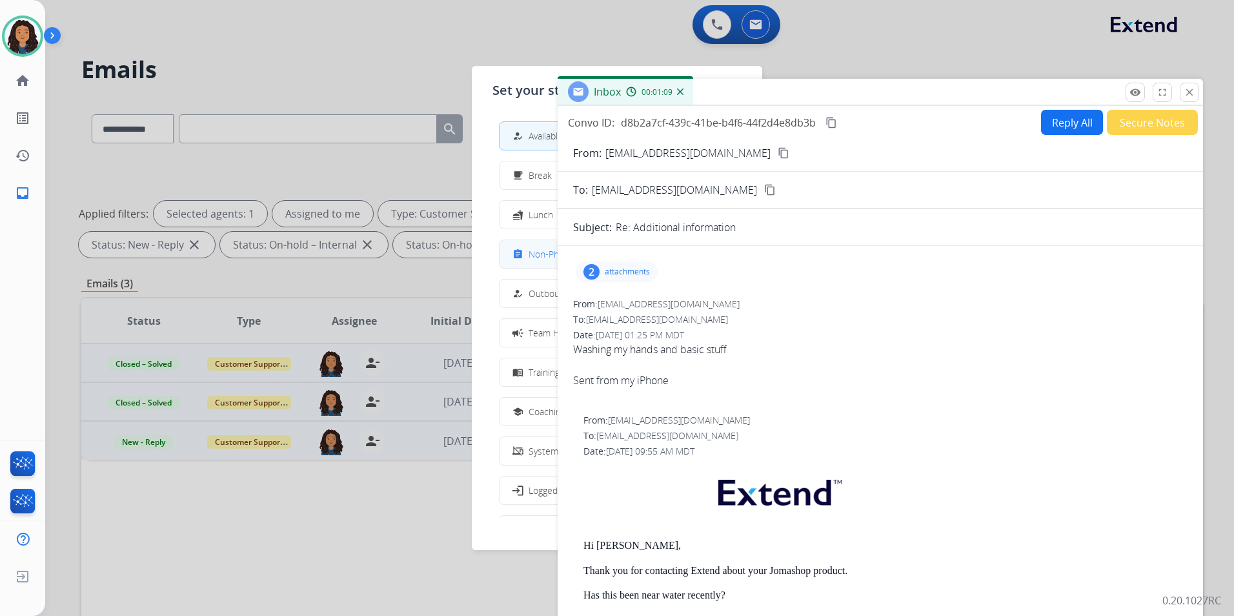
click at [543, 243] on button "assignment Non-Phone Queue" at bounding box center [617, 254] width 235 height 28
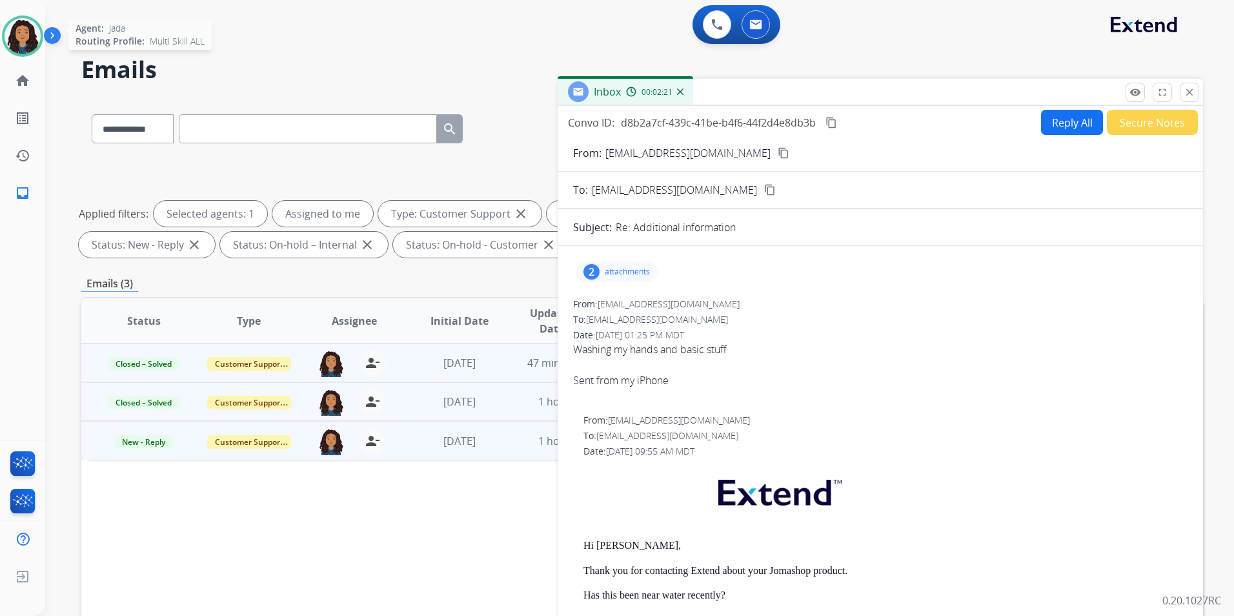
click at [22, 24] on img at bounding box center [23, 36] width 36 height 36
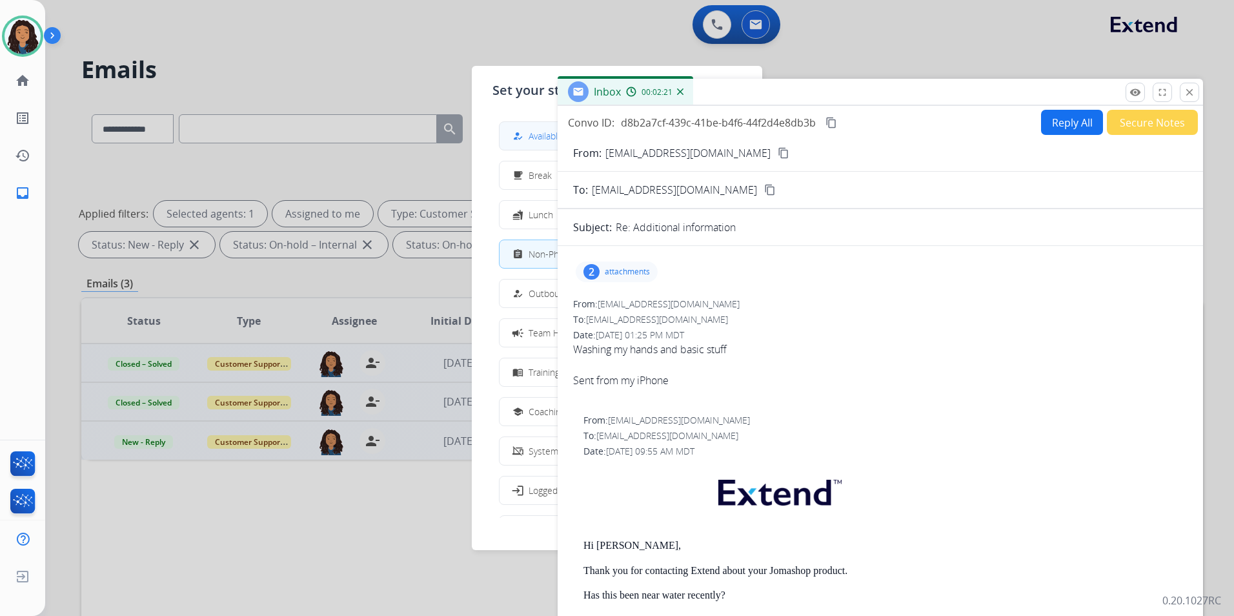
click at [538, 129] on span "Available" at bounding box center [546, 136] width 34 height 14
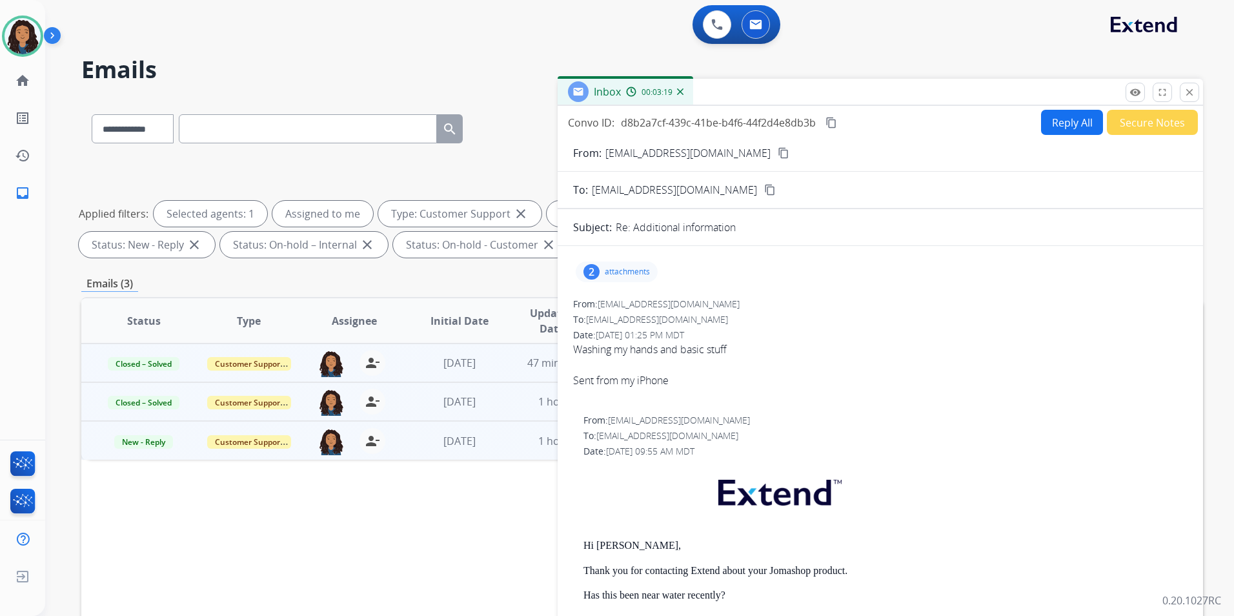
click at [778, 149] on mat-icon "content_copy" at bounding box center [784, 153] width 12 height 12
click at [627, 270] on p "attachments" at bounding box center [627, 272] width 45 height 10
click at [730, 345] on mat-icon "download" at bounding box center [728, 350] width 12 height 12
click at [727, 304] on mat-icon "download" at bounding box center [728, 305] width 12 height 12
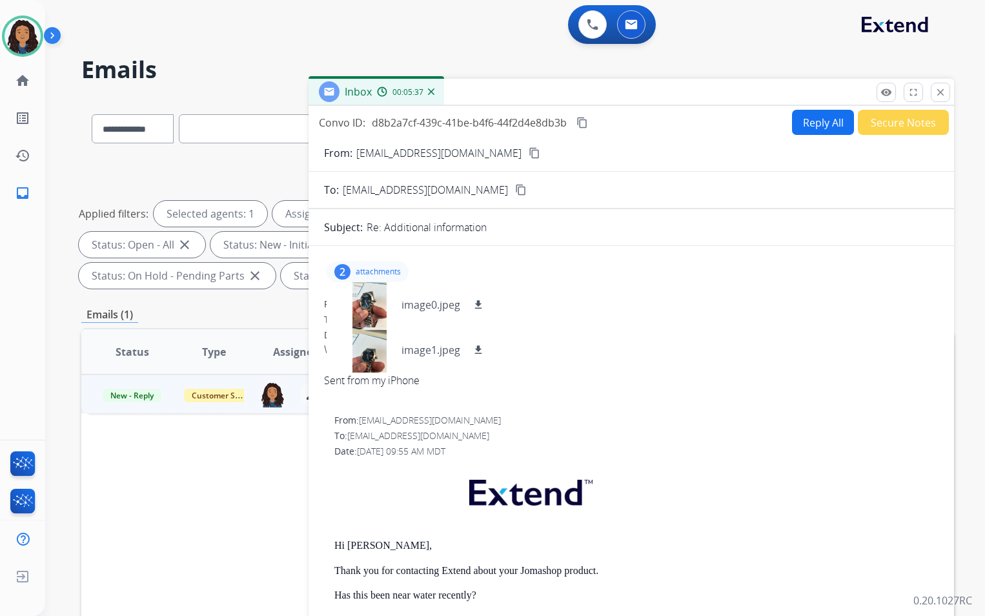
click at [807, 126] on button "Reply All" at bounding box center [823, 122] width 62 height 25
select select "**********"
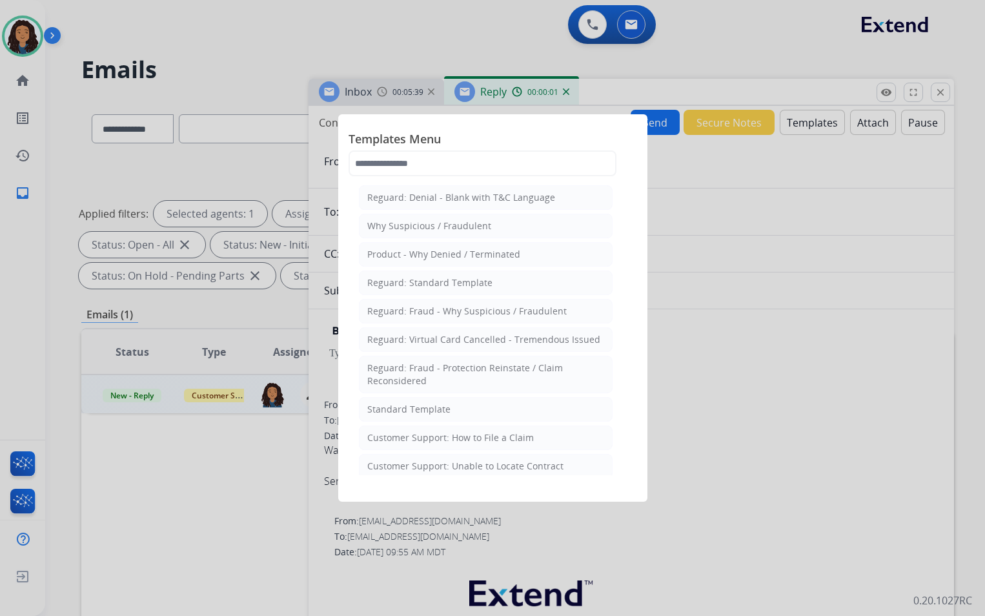
click at [407, 413] on div "Standard Template" at bounding box center [408, 409] width 83 height 13
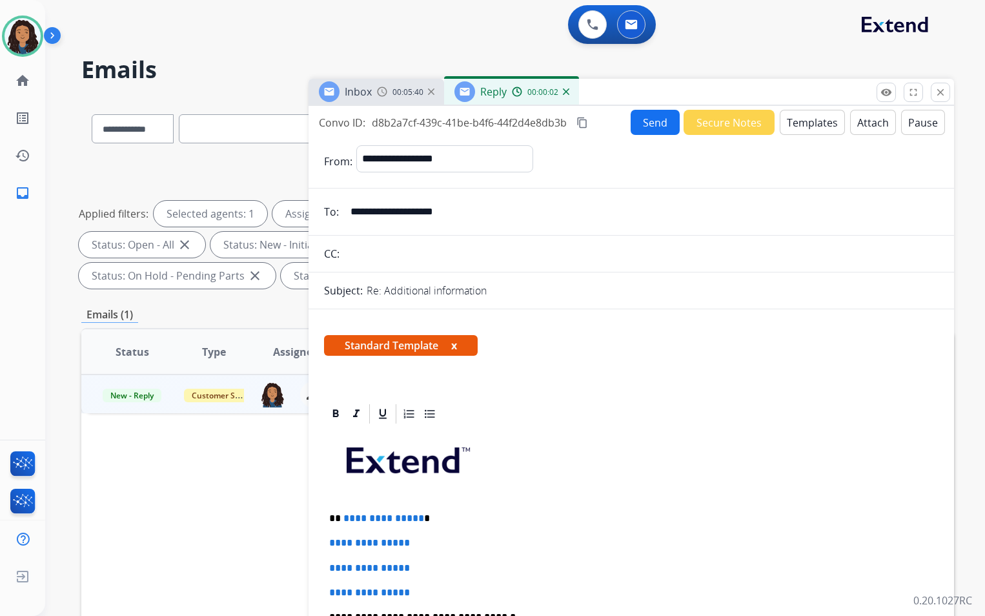
click at [380, 90] on img at bounding box center [382, 91] width 10 height 10
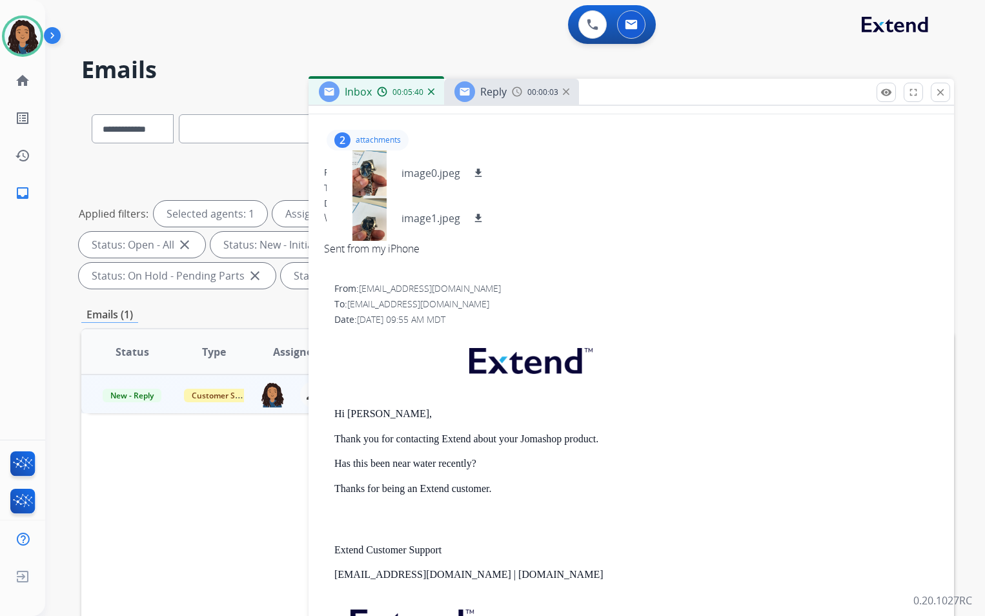
scroll to position [194, 0]
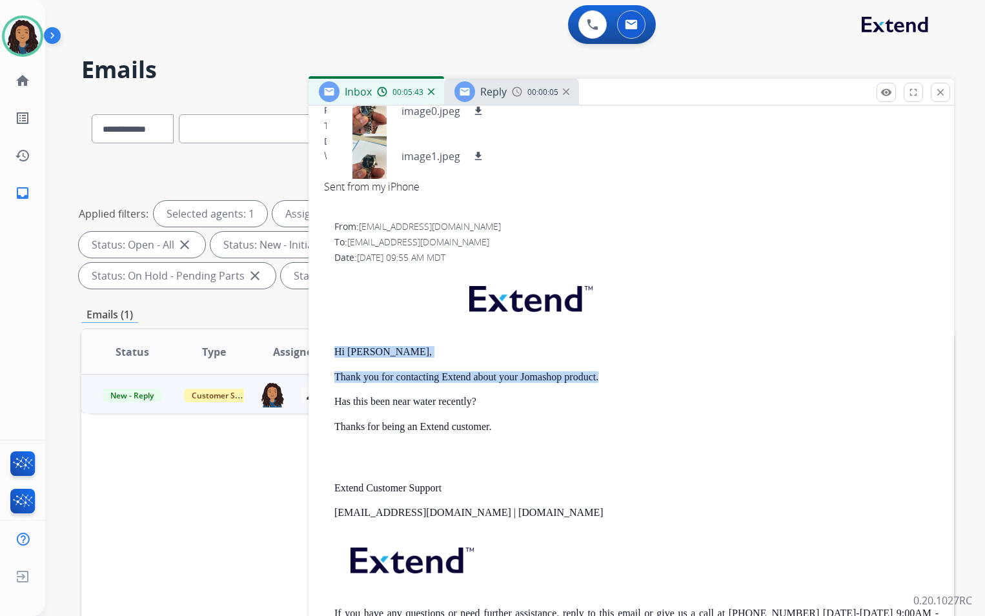
drag, startPoint x: 334, startPoint y: 343, endPoint x: 605, endPoint y: 377, distance: 273.9
click at [605, 377] on div "From: [EMAIL_ADDRESS][DOMAIN_NAME] To: [PERSON_NAME][EMAIL_ADDRESS][DOMAIN_NAME…" at bounding box center [631, 436] width 614 height 432
drag, startPoint x: 605, startPoint y: 377, endPoint x: 558, endPoint y: 381, distance: 47.3
copy div "Hi [PERSON_NAME], Thank you for contacting Extend about your Jomashop product."
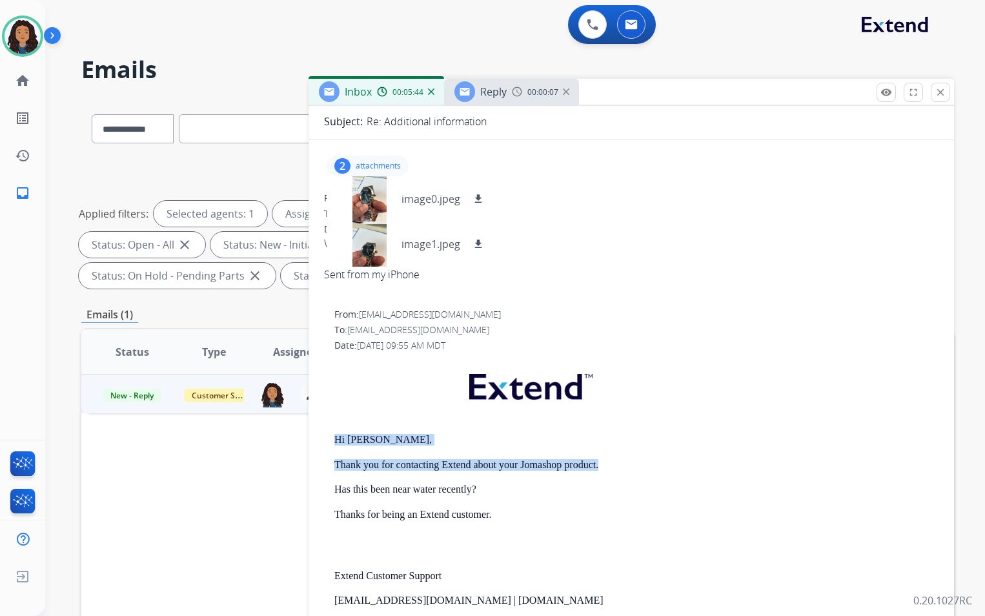
scroll to position [0, 0]
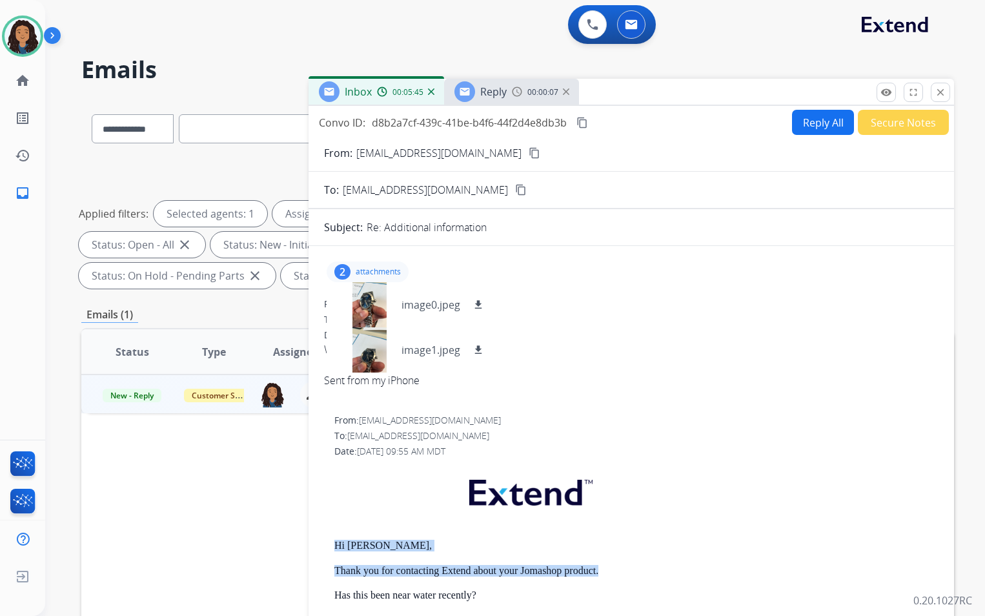
click at [520, 92] on img at bounding box center [517, 91] width 10 height 10
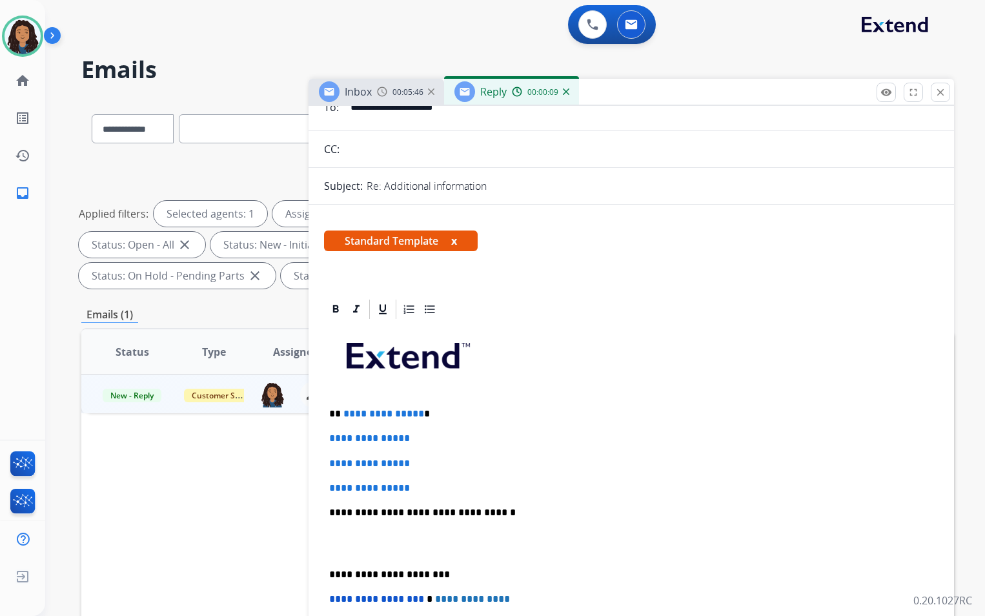
scroll to position [129, 0]
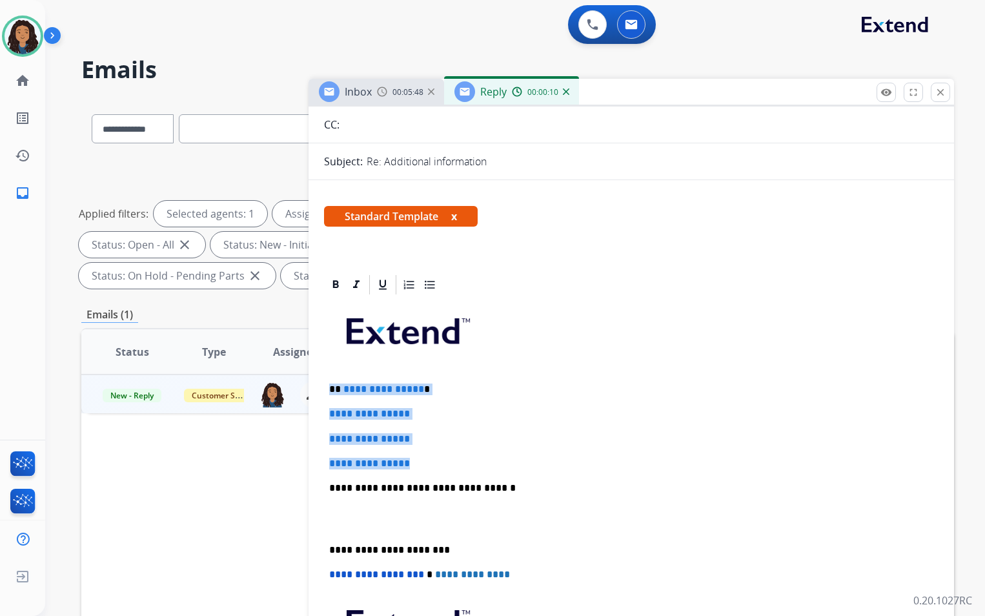
drag, startPoint x: 325, startPoint y: 380, endPoint x: 438, endPoint y: 465, distance: 141.0
click at [438, 465] on div "**********" at bounding box center [631, 518] width 614 height 444
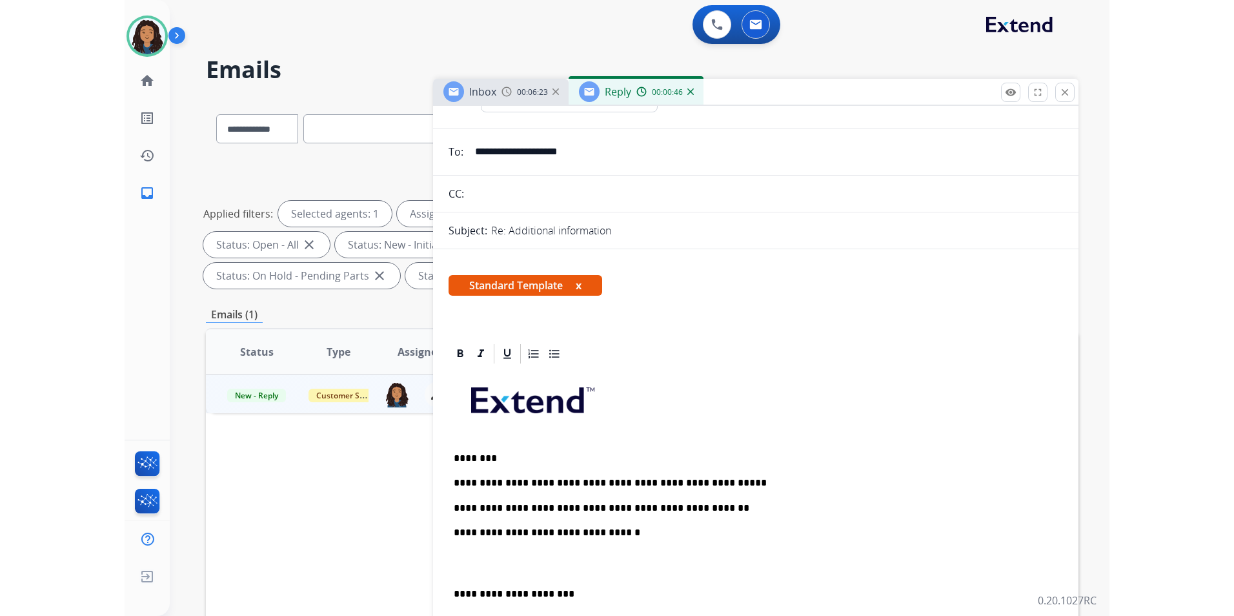
scroll to position [0, 0]
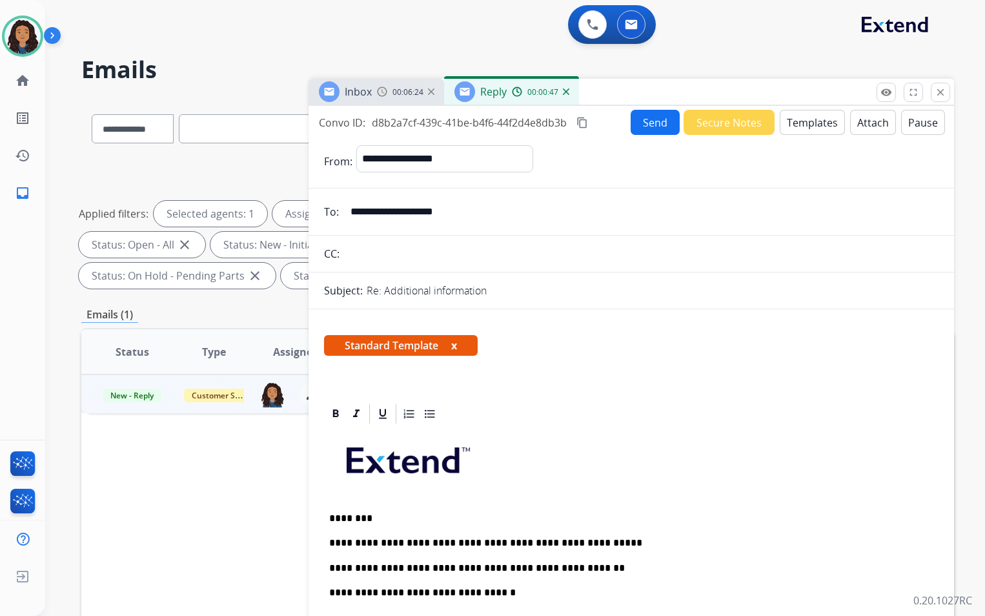
click at [850, 123] on button "Attach" at bounding box center [873, 122] width 46 height 25
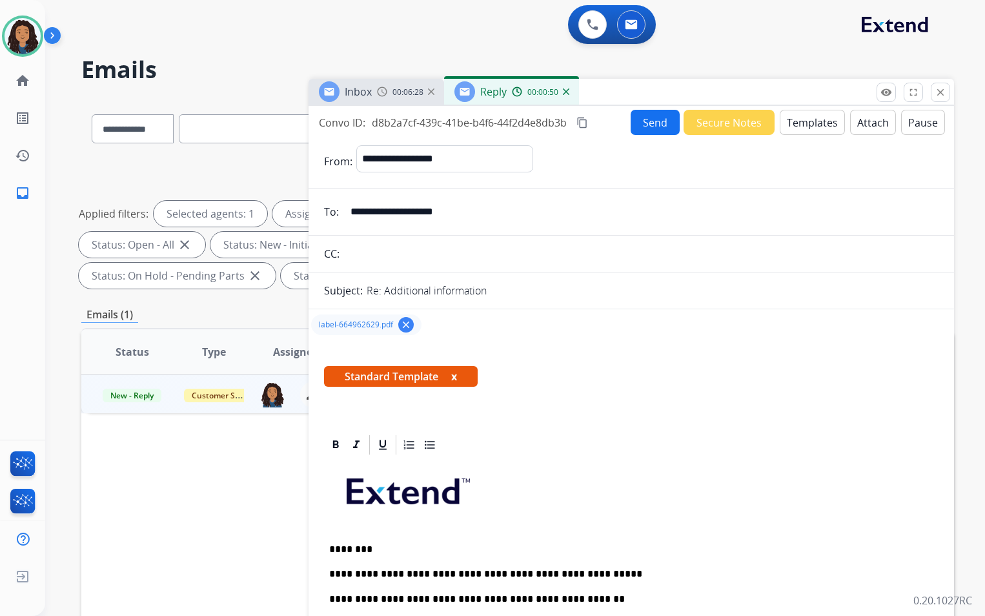
click at [645, 125] on button "Send" at bounding box center [655, 122] width 49 height 25
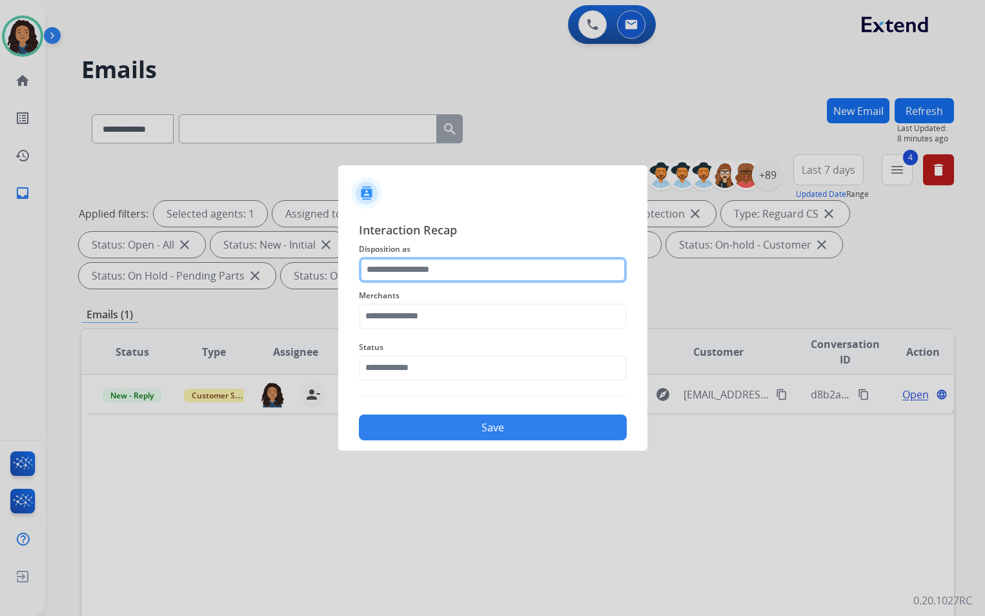
click at [472, 265] on input "text" at bounding box center [493, 270] width 268 height 26
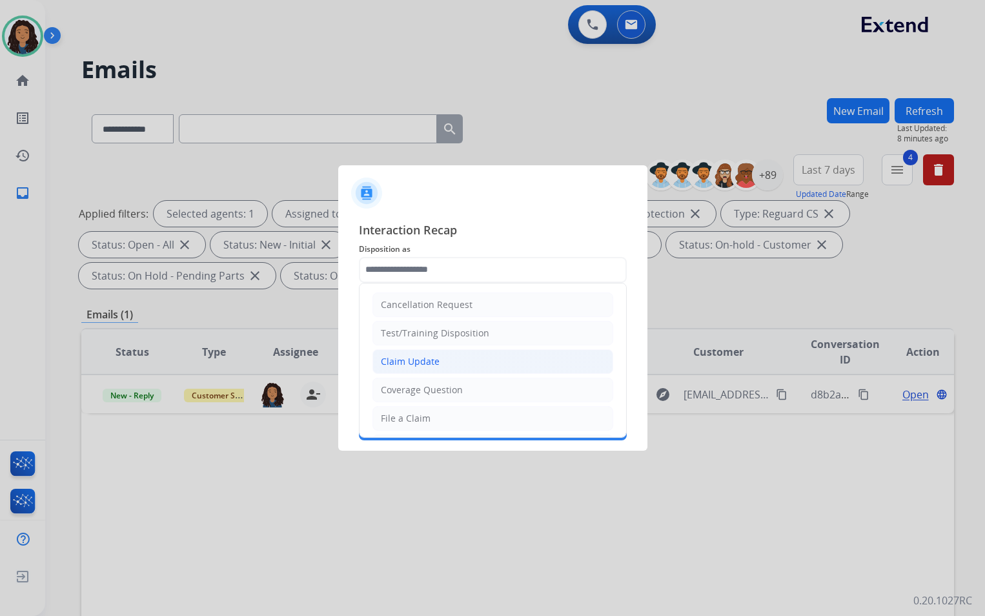
click at [427, 357] on div "Claim Update" at bounding box center [410, 361] width 59 height 13
type input "**********"
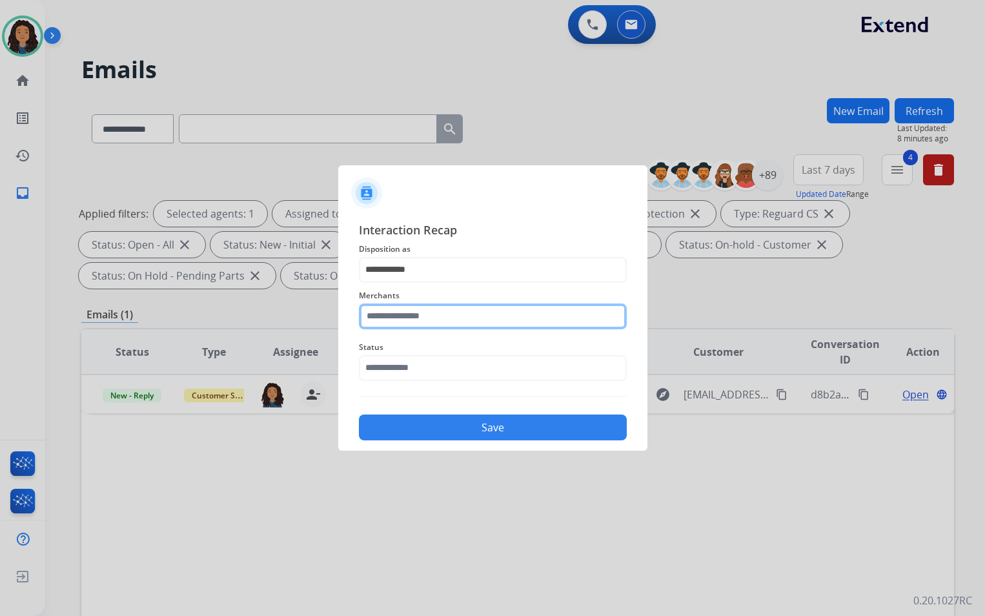
click at [432, 310] on input "text" at bounding box center [493, 316] width 268 height 26
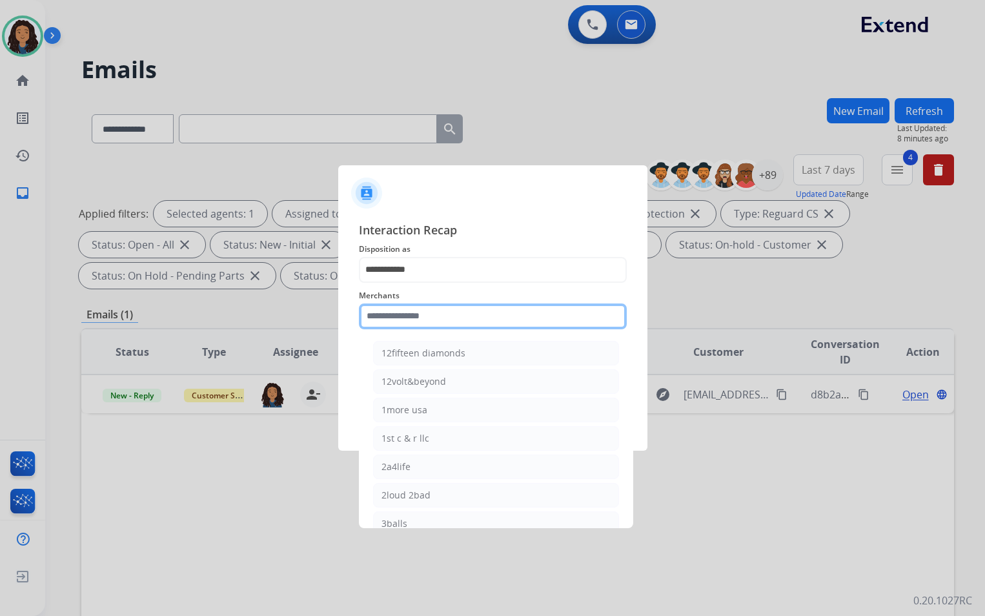
type input "*"
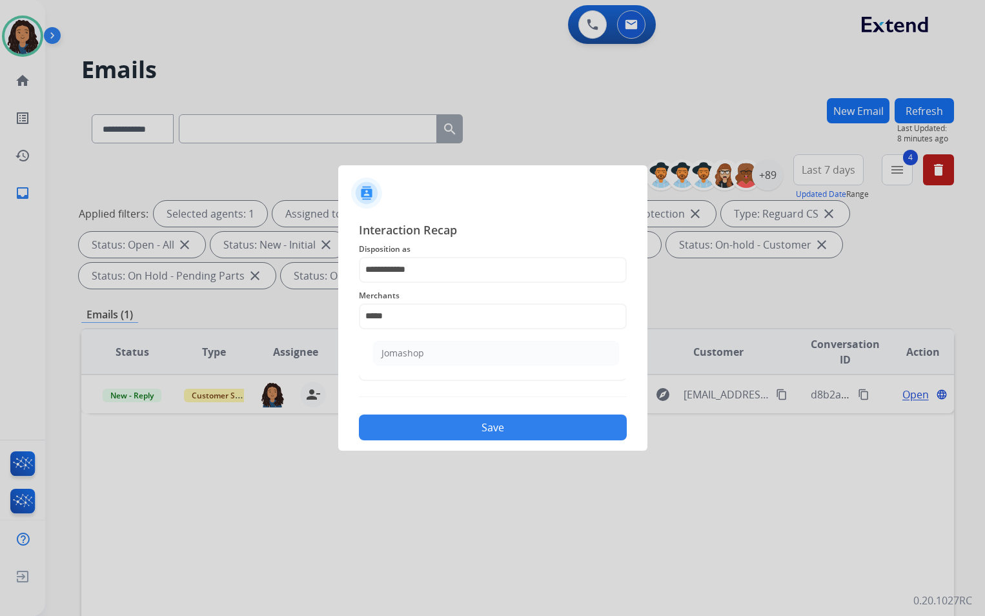
drag, startPoint x: 428, startPoint y: 365, endPoint x: 427, endPoint y: 358, distance: 7.2
click at [427, 362] on li "Jomashop" at bounding box center [496, 353] width 246 height 25
type input "********"
click at [427, 358] on input "text" at bounding box center [493, 368] width 268 height 26
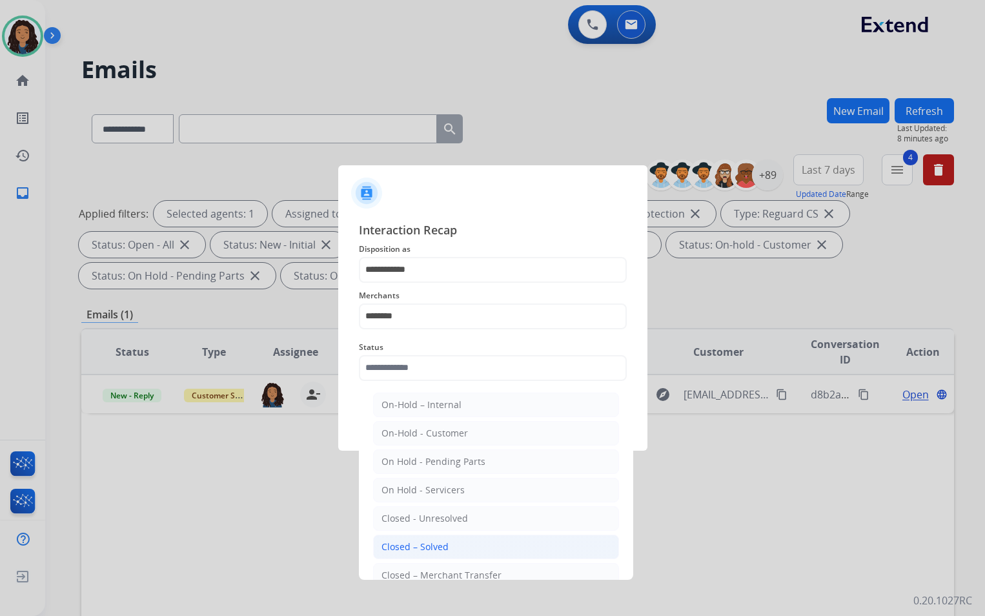
drag, startPoint x: 420, startPoint y: 546, endPoint x: 412, endPoint y: 456, distance: 90.7
click at [420, 546] on div "Closed – Solved" at bounding box center [414, 546] width 67 height 13
type input "**********"
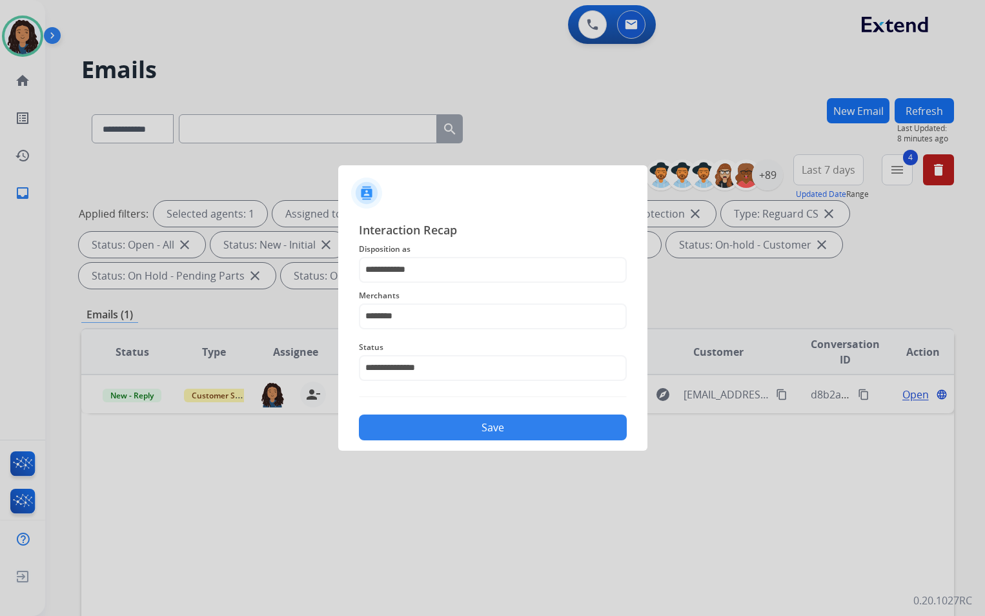
click at [418, 422] on button "Save" at bounding box center [493, 427] width 268 height 26
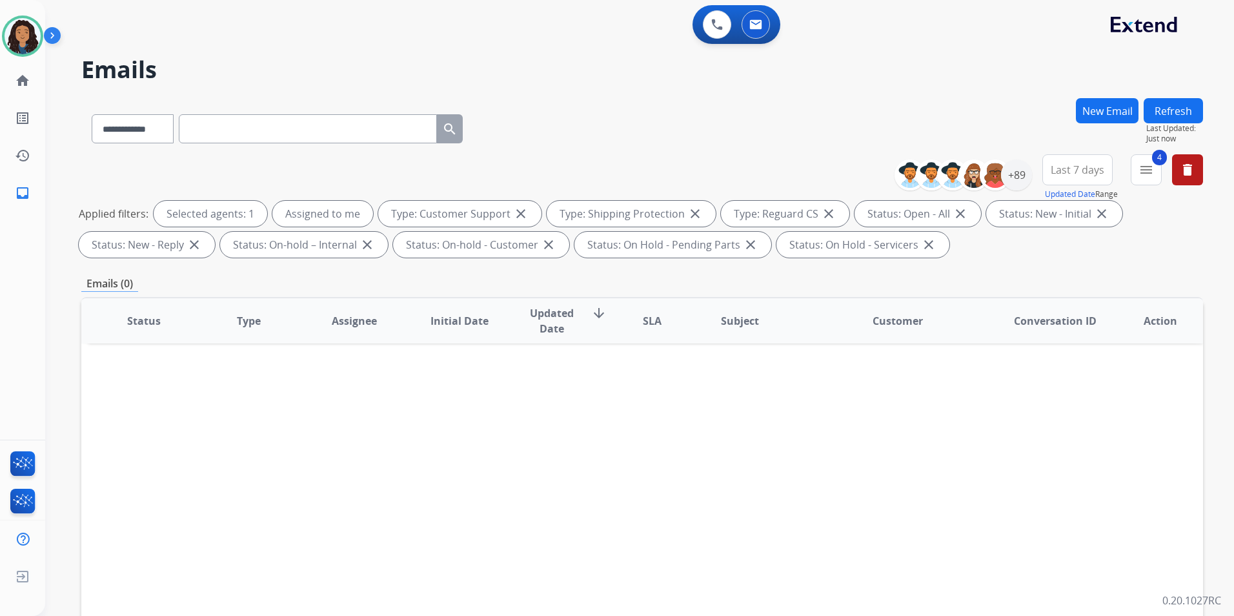
paste input "**********"
type input "**********"
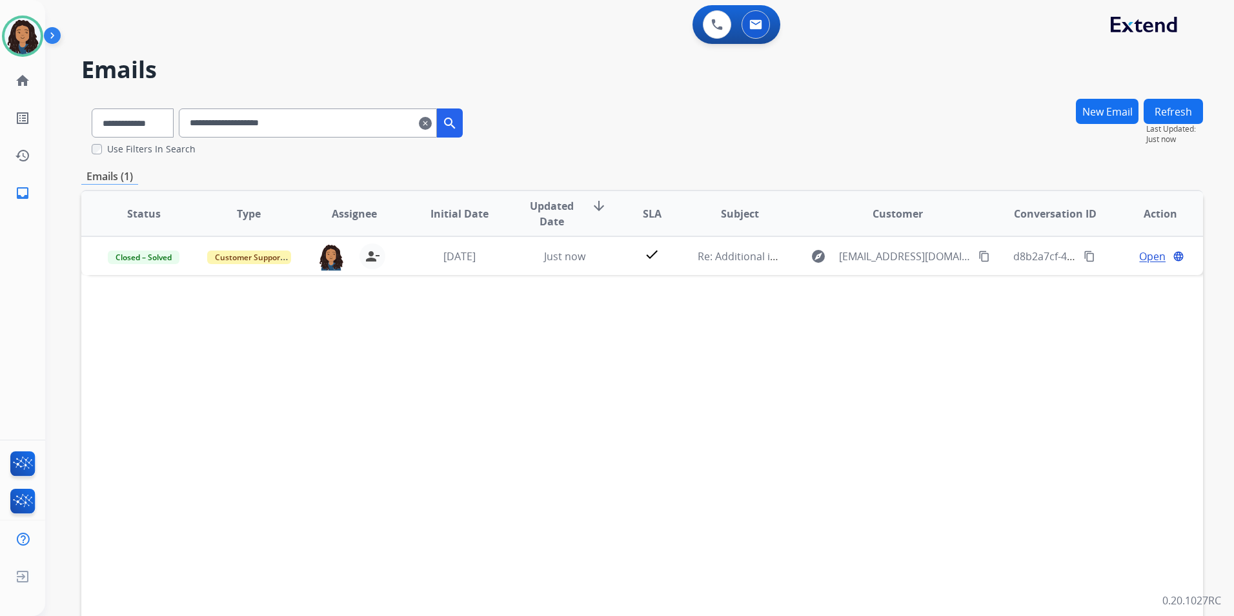
click at [51, 29] on img at bounding box center [55, 38] width 22 height 25
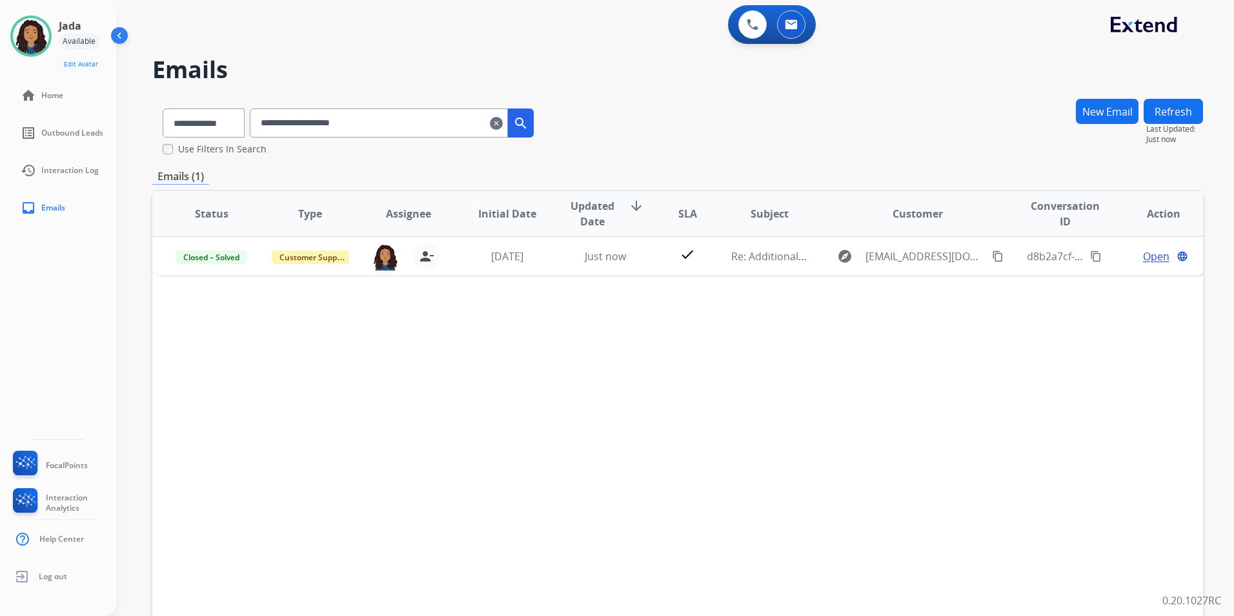
click at [108, 36] on img at bounding box center [120, 38] width 25 height 25
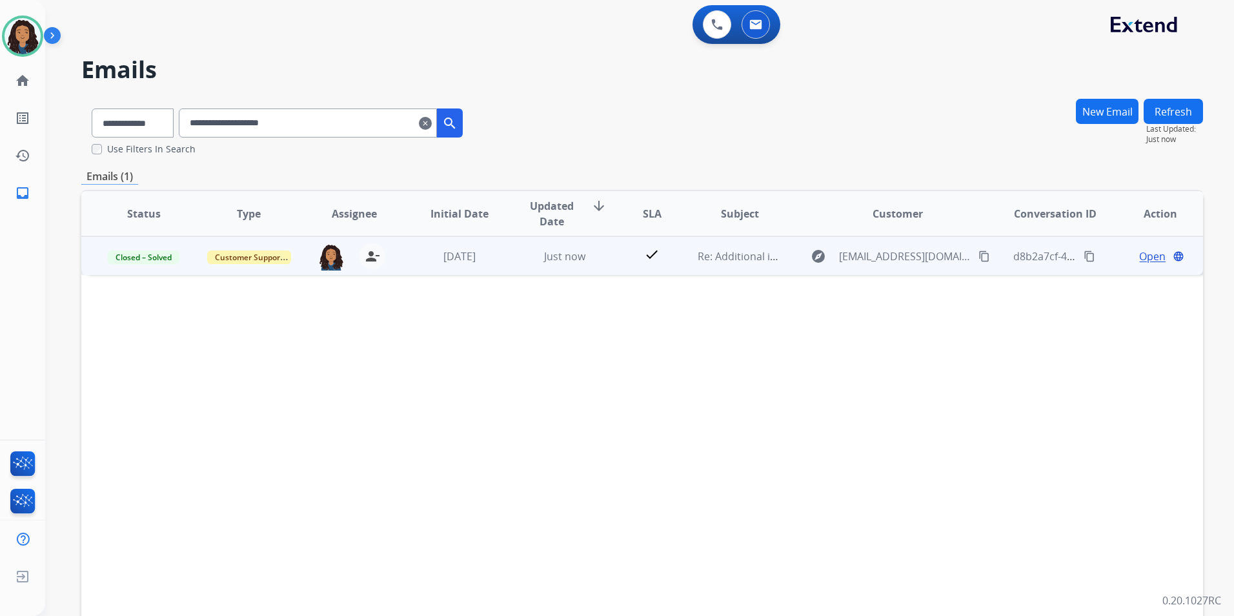
click at [1084, 256] on mat-icon "content_copy" at bounding box center [1090, 256] width 12 height 12
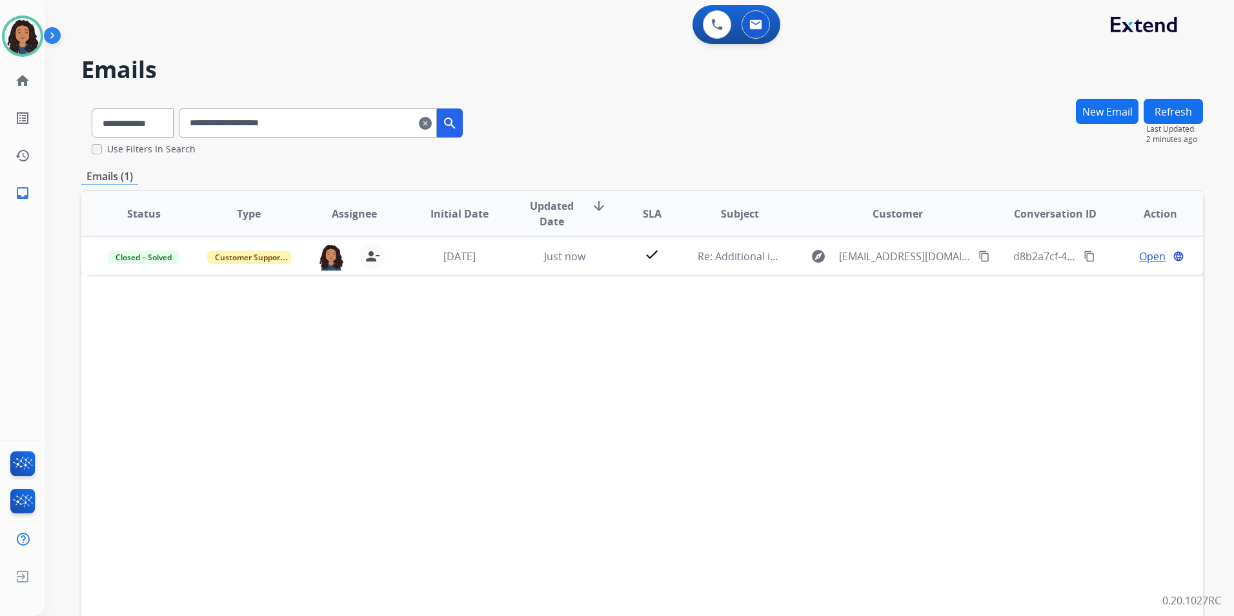
click at [432, 127] on mat-icon "clear" at bounding box center [425, 123] width 13 height 15
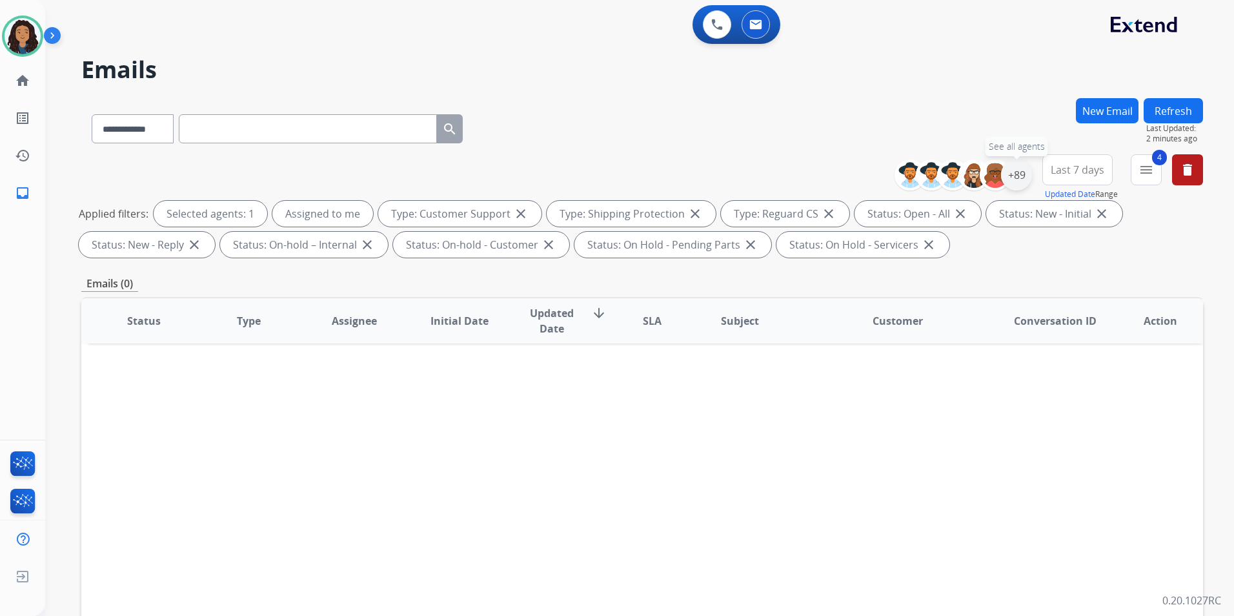
click at [1024, 183] on div "+89" at bounding box center [1016, 174] width 31 height 31
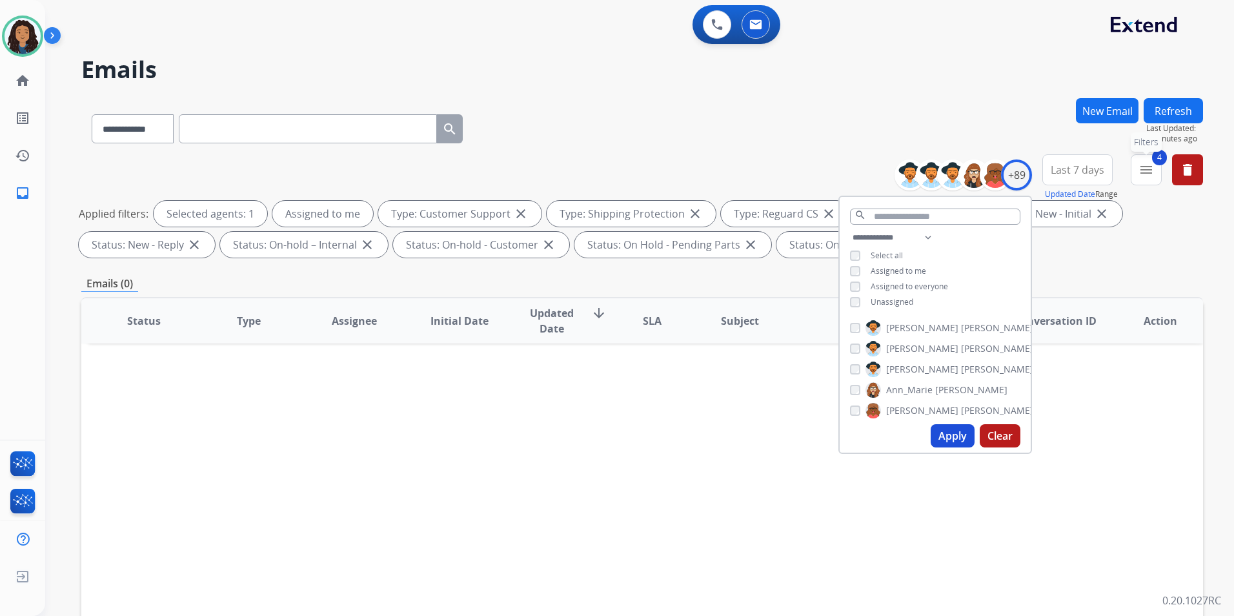
click at [1152, 178] on button "4 menu Filters" at bounding box center [1146, 169] width 31 height 31
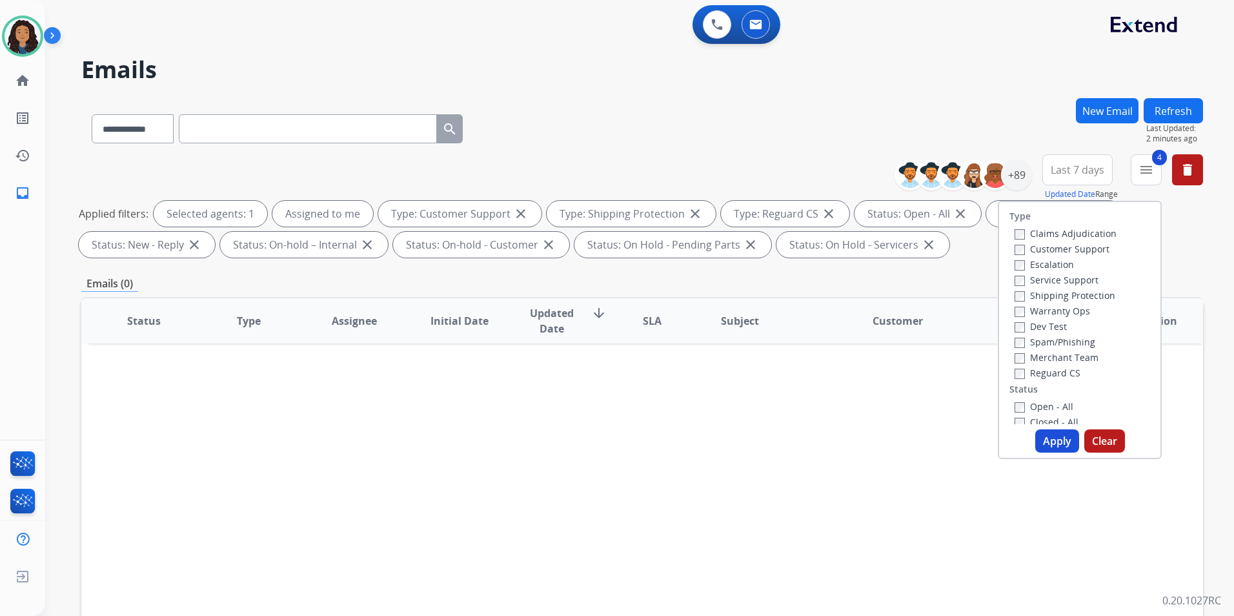
click at [1188, 112] on button "Refresh" at bounding box center [1173, 110] width 59 height 25
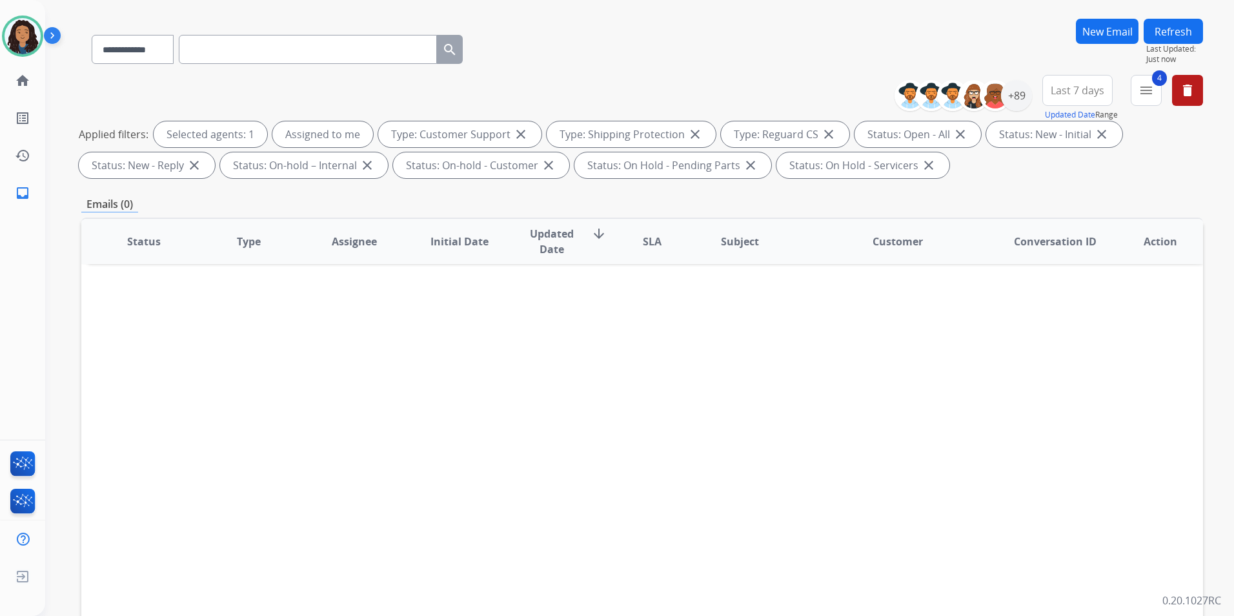
scroll to position [129, 0]
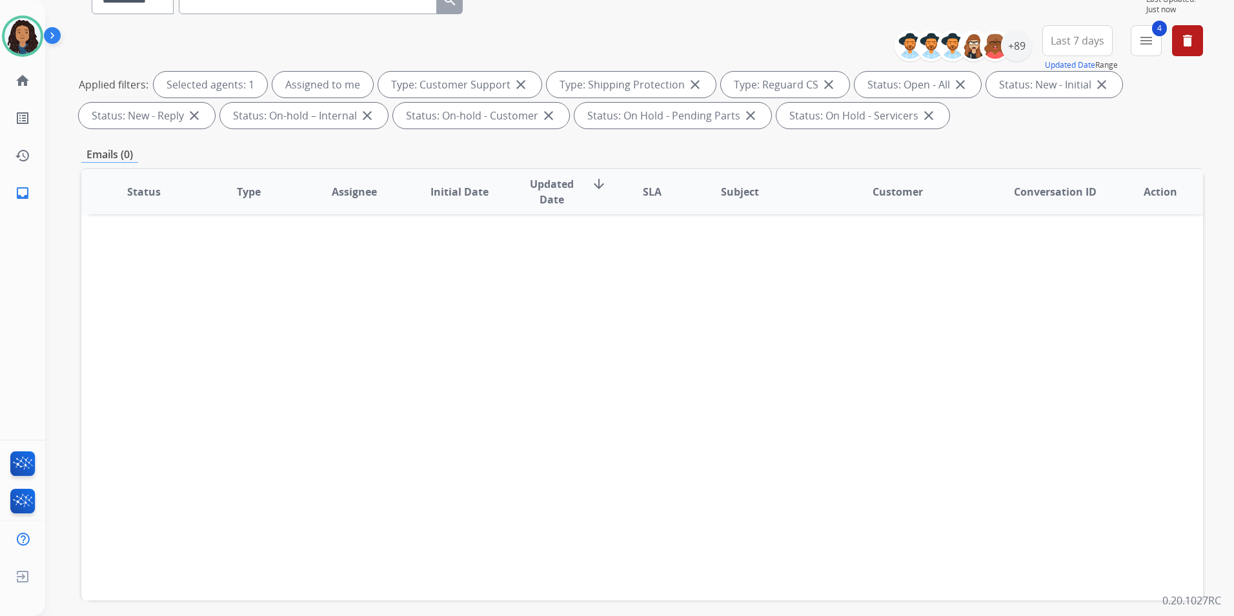
click at [1085, 43] on span "Last 7 days" at bounding box center [1078, 40] width 54 height 5
click at [1058, 203] on div "Last 90 days" at bounding box center [1073, 197] width 71 height 19
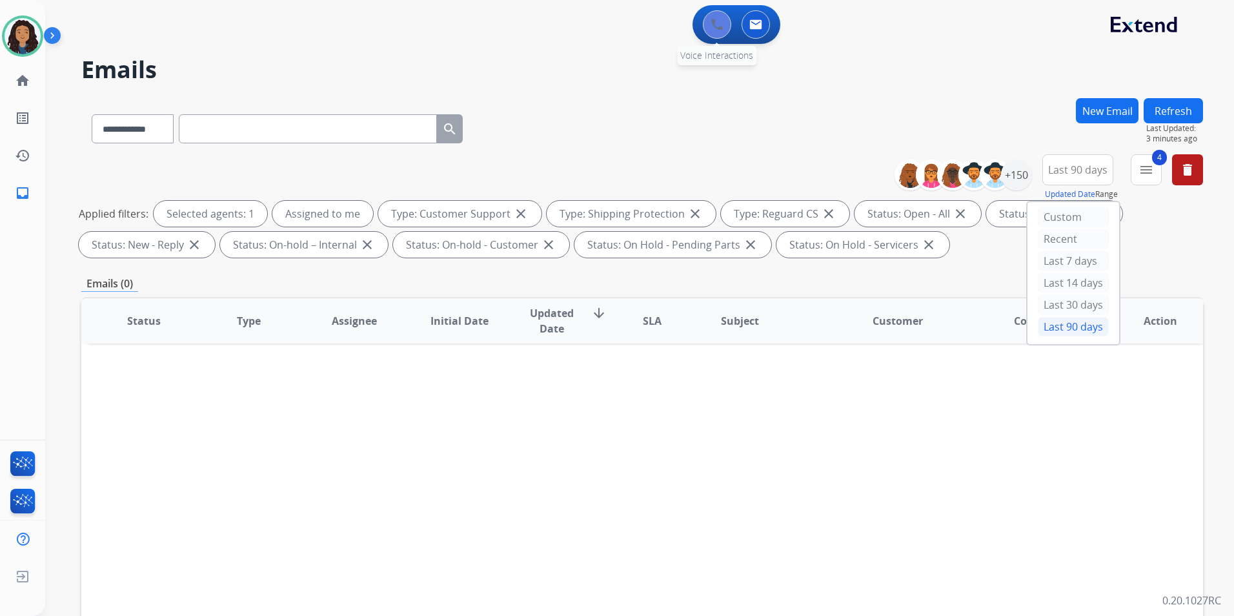
drag, startPoint x: 709, startPoint y: 37, endPoint x: 707, endPoint y: 29, distance: 8.6
click at [707, 31] on div "0 Voice Interactions" at bounding box center [717, 24] width 39 height 28
click at [707, 29] on button at bounding box center [717, 24] width 28 height 28
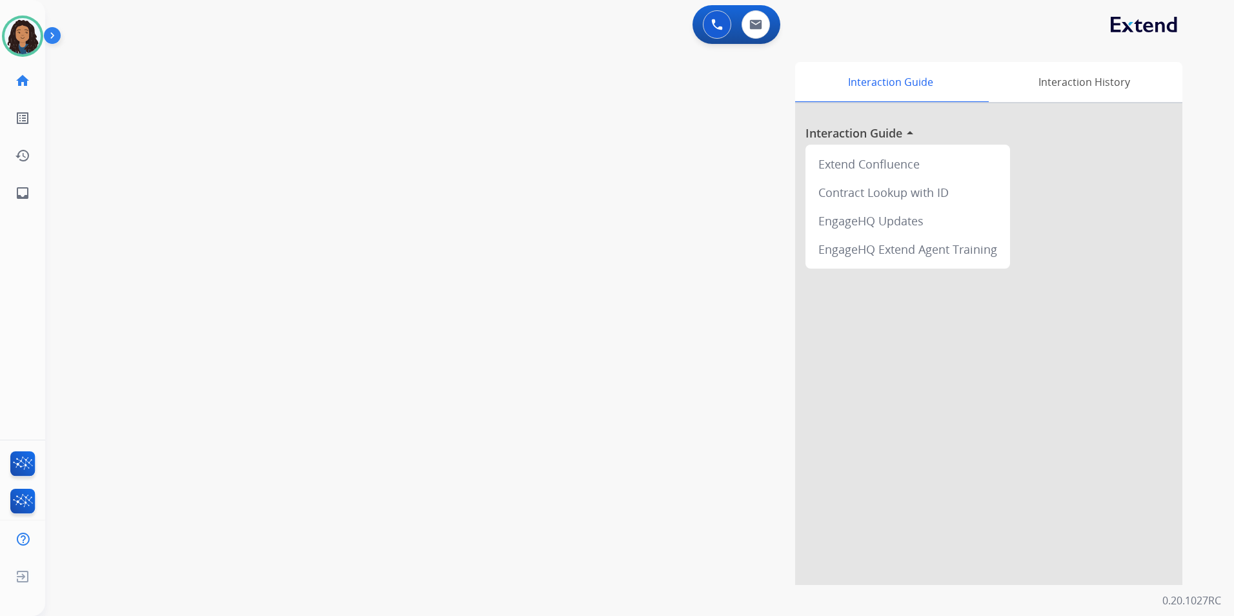
click at [707, 29] on button at bounding box center [717, 24] width 28 height 28
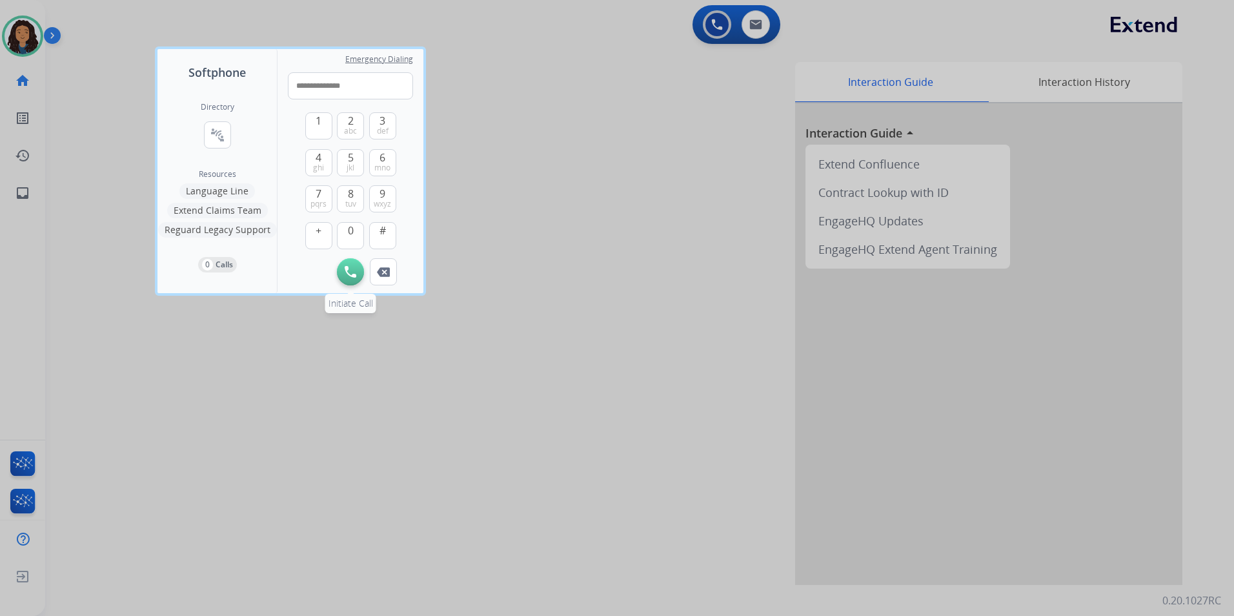
type input "**********"
click at [346, 276] on img at bounding box center [351, 272] width 12 height 12
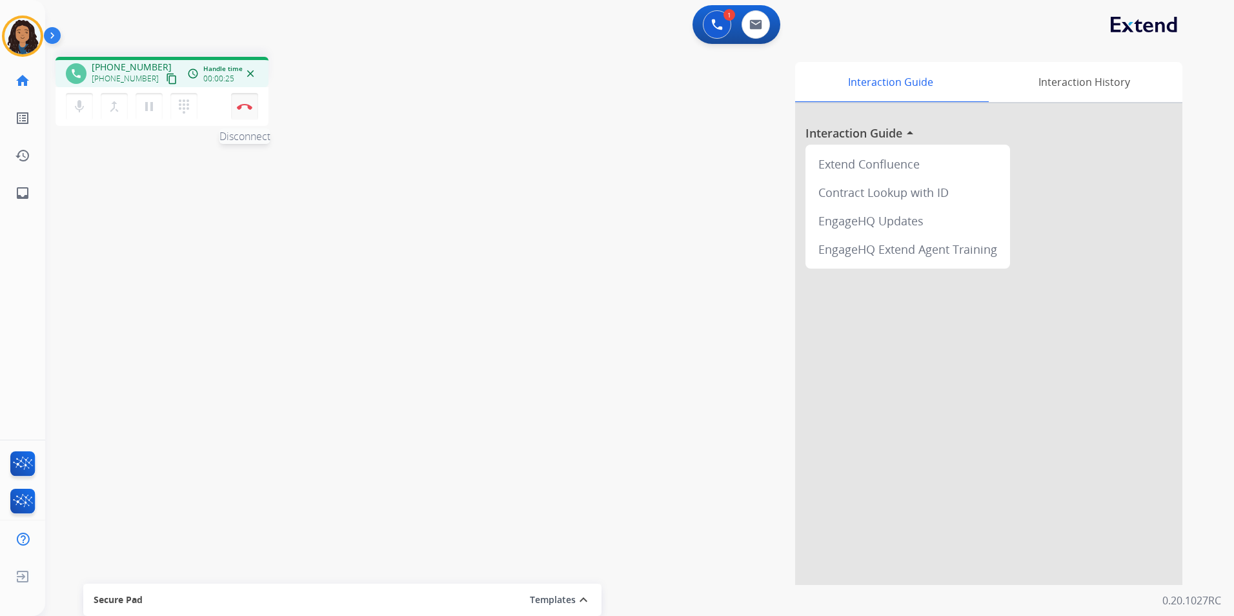
click at [246, 107] on img at bounding box center [244, 106] width 15 height 6
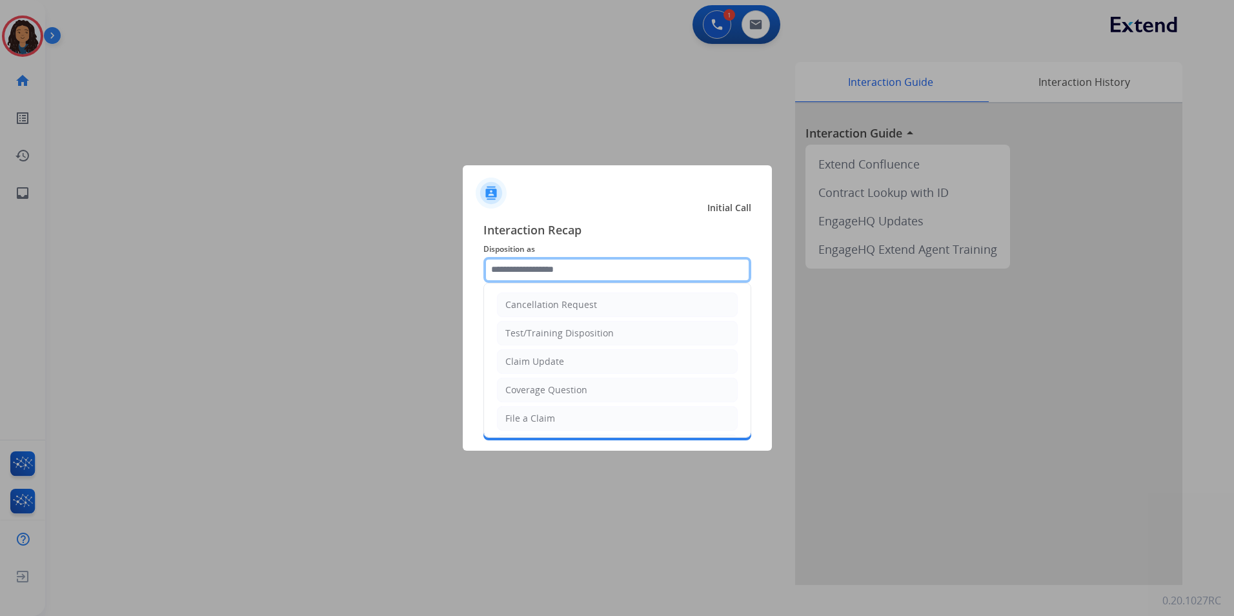
click at [587, 274] on input "text" at bounding box center [617, 270] width 268 height 26
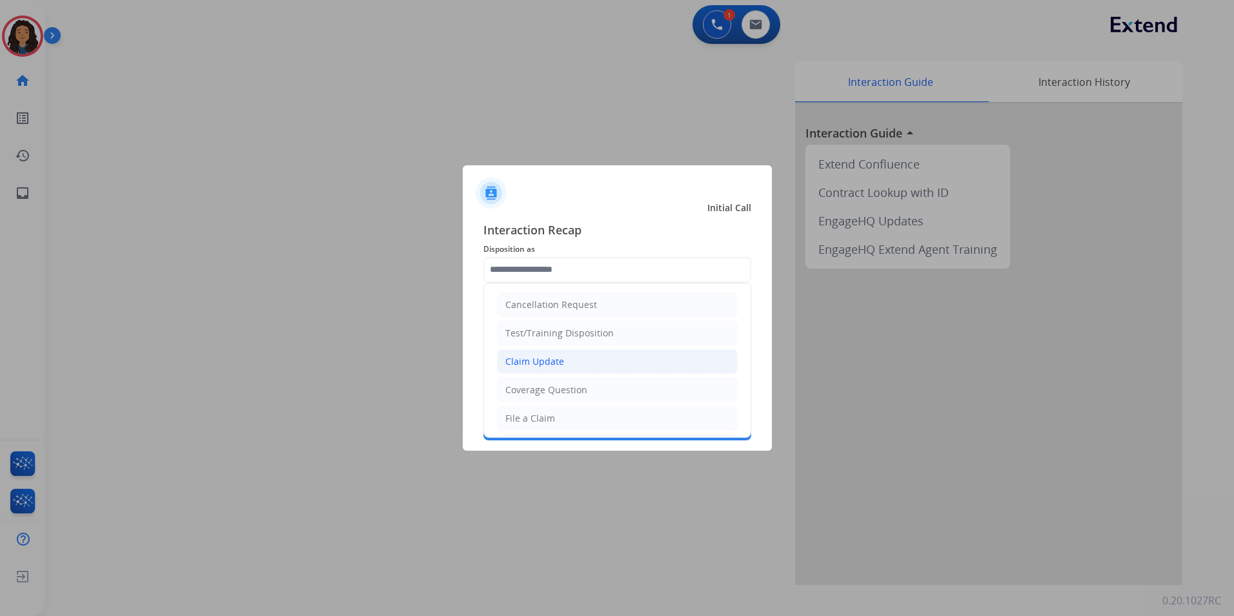
click at [559, 352] on li "Claim Update" at bounding box center [617, 361] width 241 height 25
type input "**********"
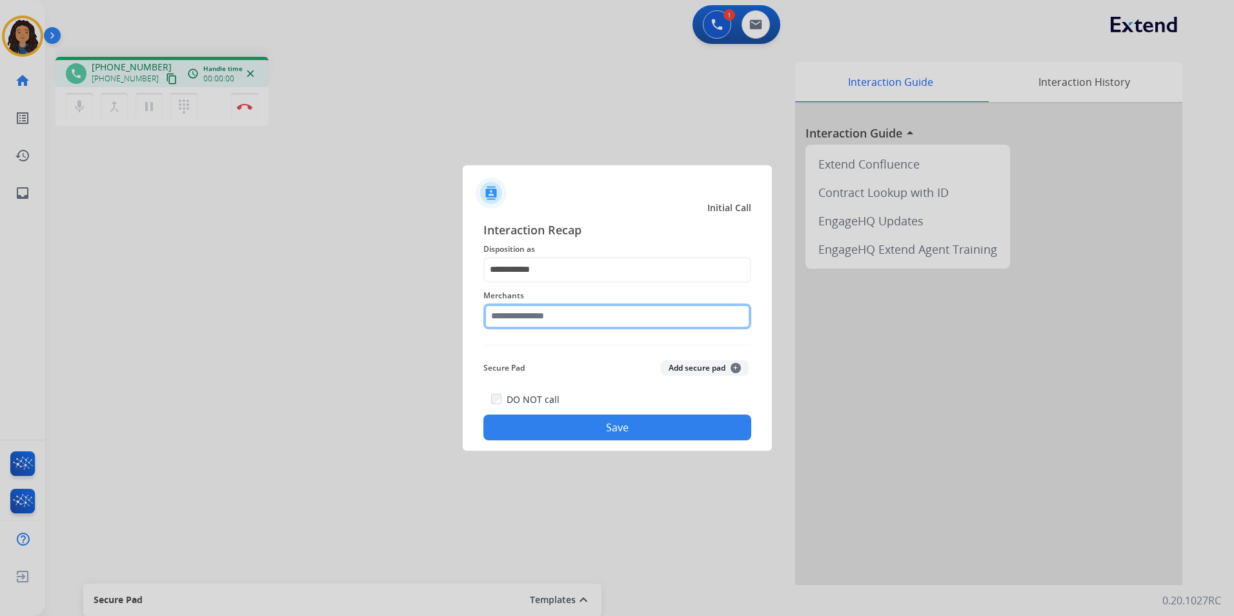
click at [548, 318] on input "text" at bounding box center [617, 316] width 268 height 26
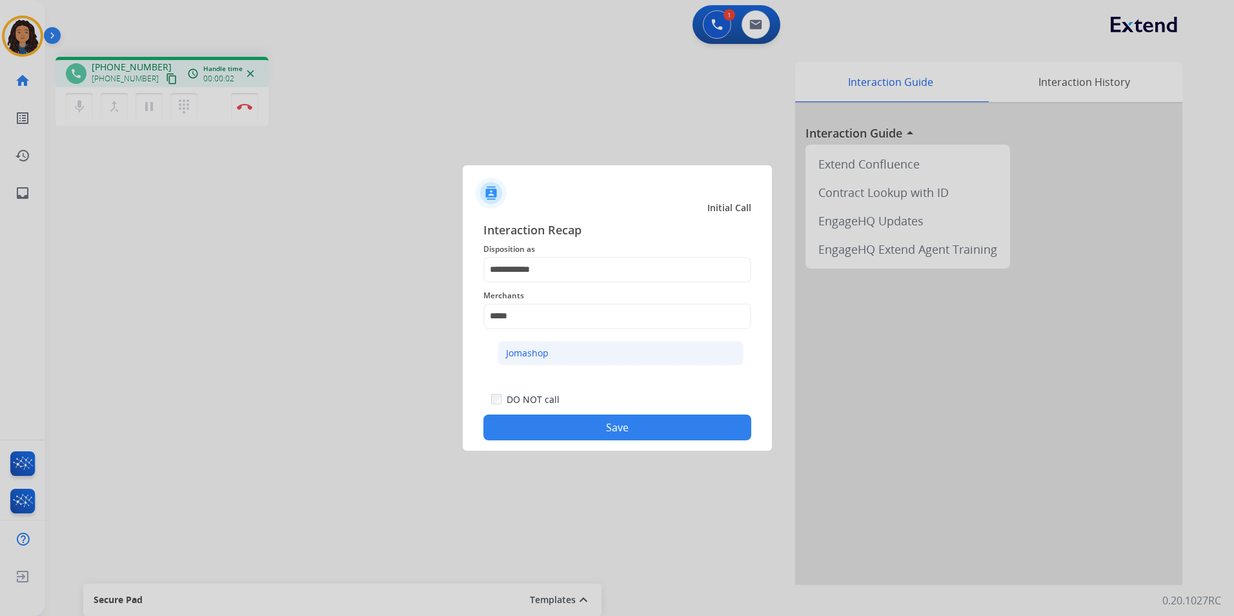
click at [611, 358] on li "Jomashop" at bounding box center [621, 353] width 246 height 25
type input "********"
click at [532, 425] on button "Save" at bounding box center [617, 427] width 268 height 26
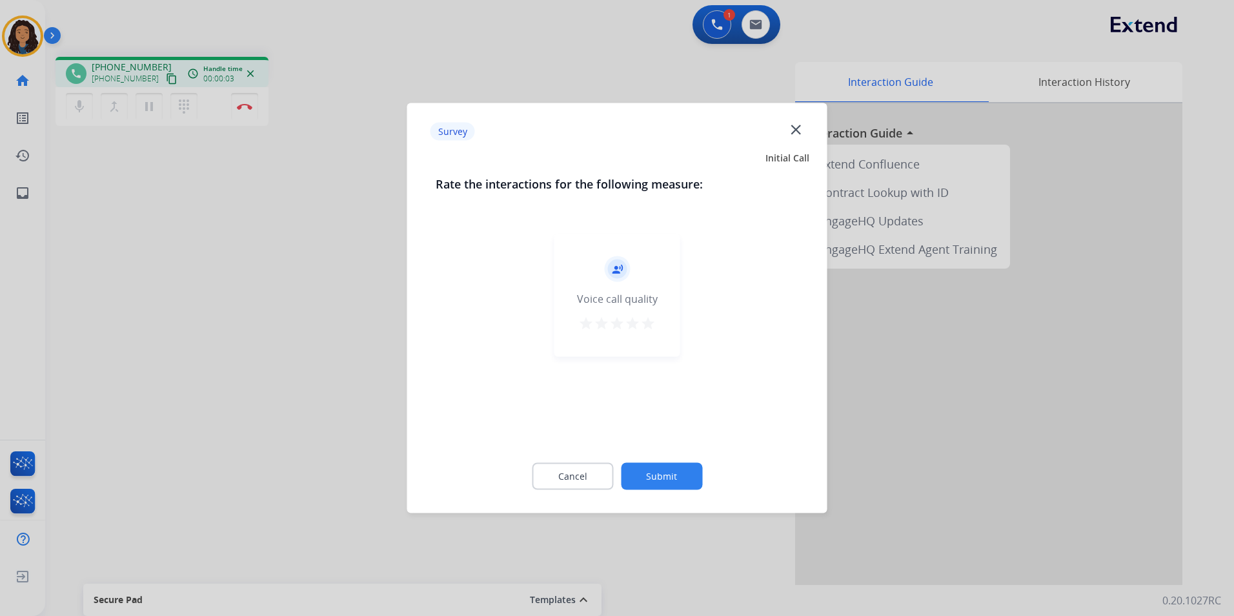
click at [338, 336] on div at bounding box center [617, 308] width 1234 height 616
click at [330, 312] on div "phone [PHONE_NUMBER] [PHONE_NUMBER] content_copy access_time Call metrics Queue…" at bounding box center [624, 315] width 1158 height 538
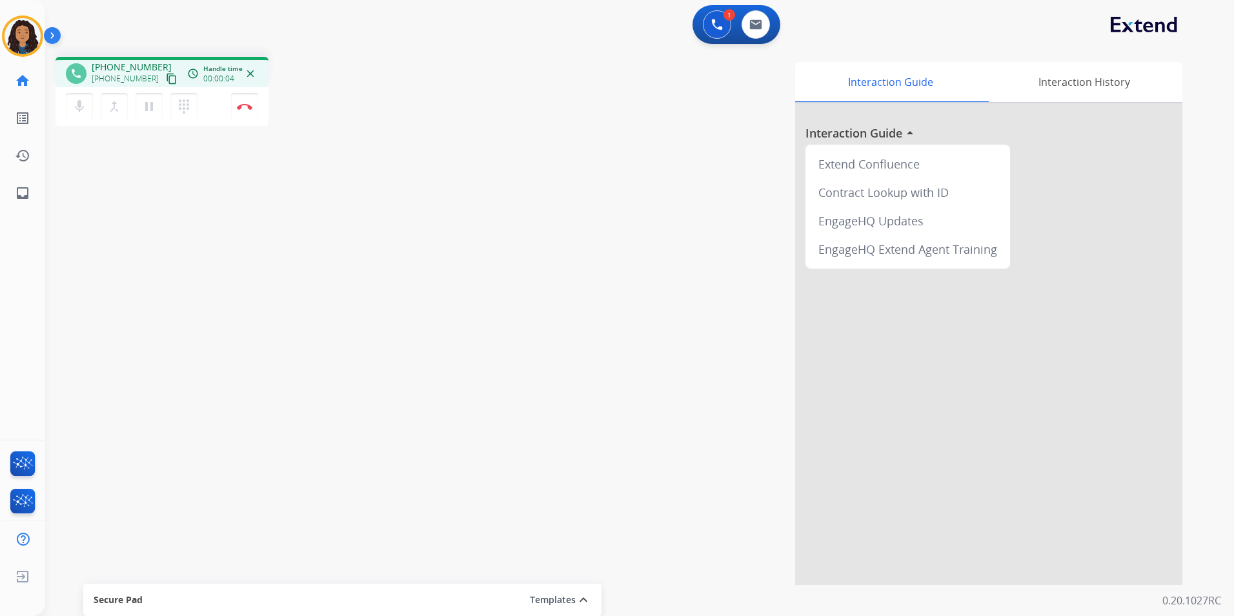
click at [166, 82] on mat-icon "content_copy" at bounding box center [172, 79] width 12 height 12
click at [241, 106] on img at bounding box center [244, 106] width 15 height 6
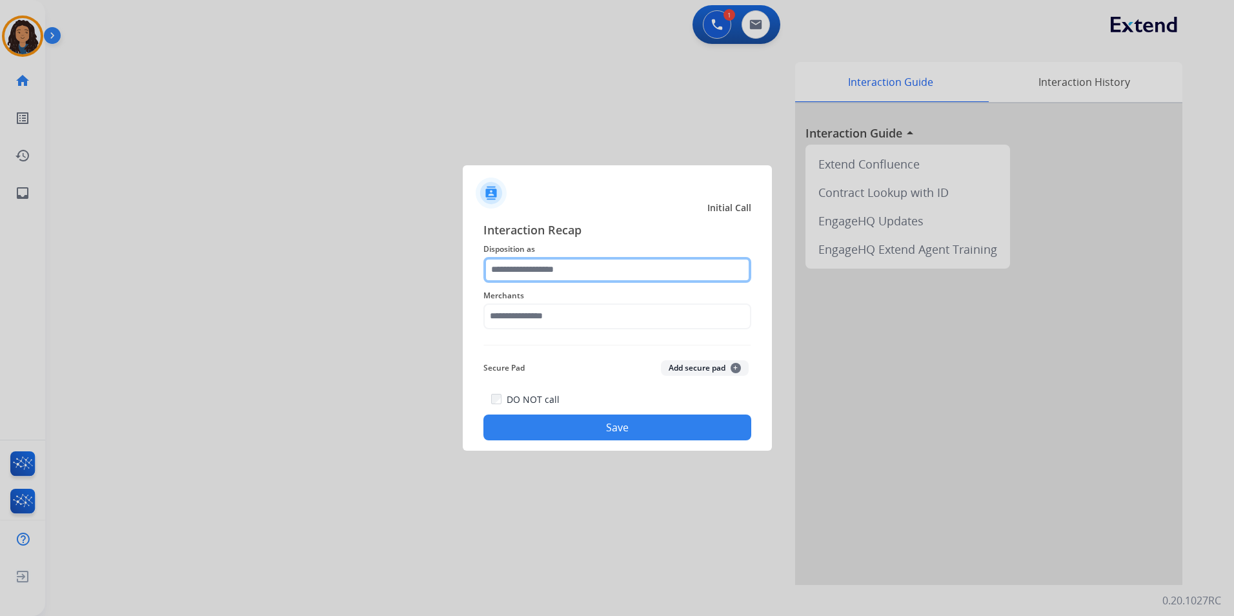
click at [644, 269] on input "text" at bounding box center [617, 270] width 268 height 26
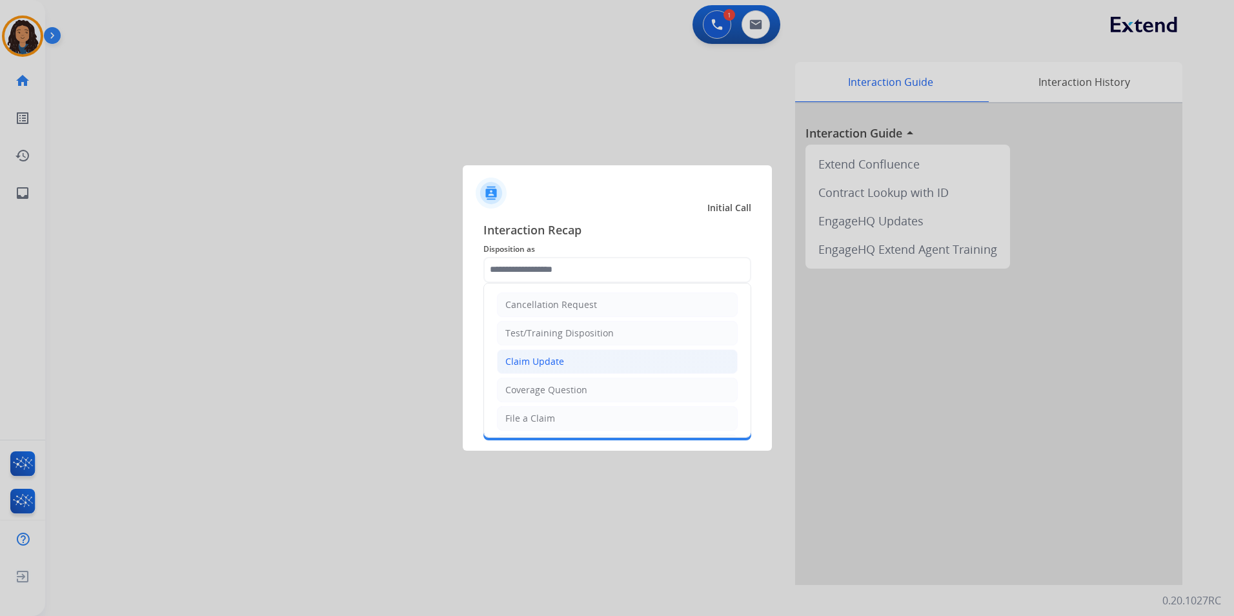
click at [564, 360] on li "Claim Update" at bounding box center [617, 361] width 241 height 25
type input "**********"
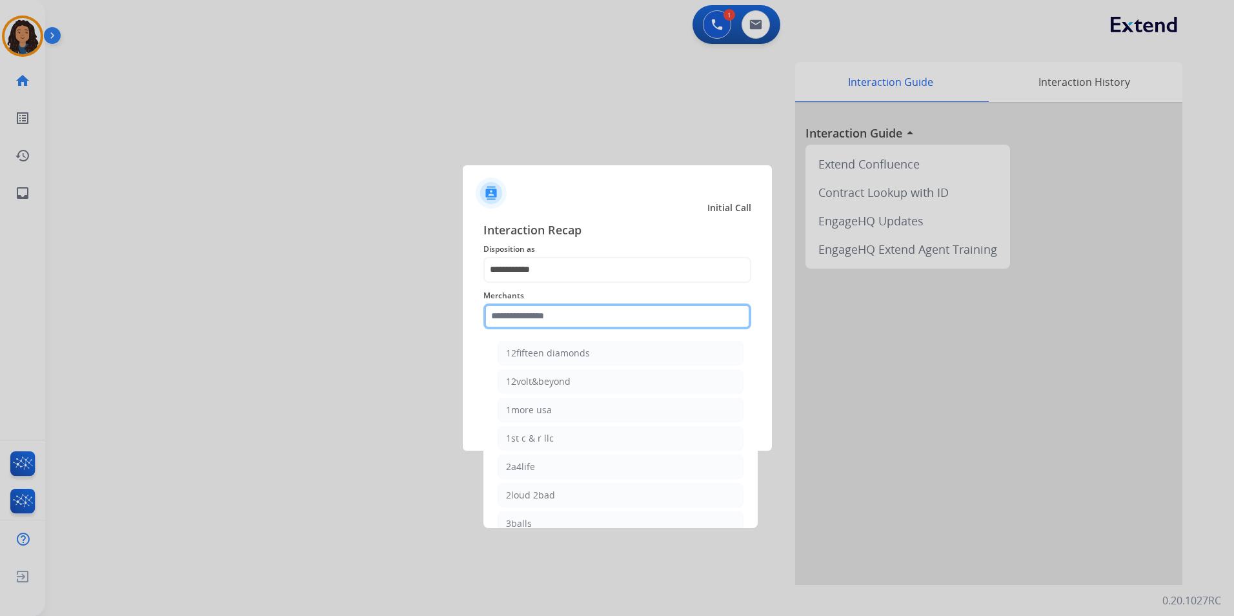
click at [542, 305] on input "text" at bounding box center [617, 316] width 268 height 26
click at [558, 347] on div "Bed bath & beyond" at bounding box center [547, 353] width 83 height 13
type input "**********"
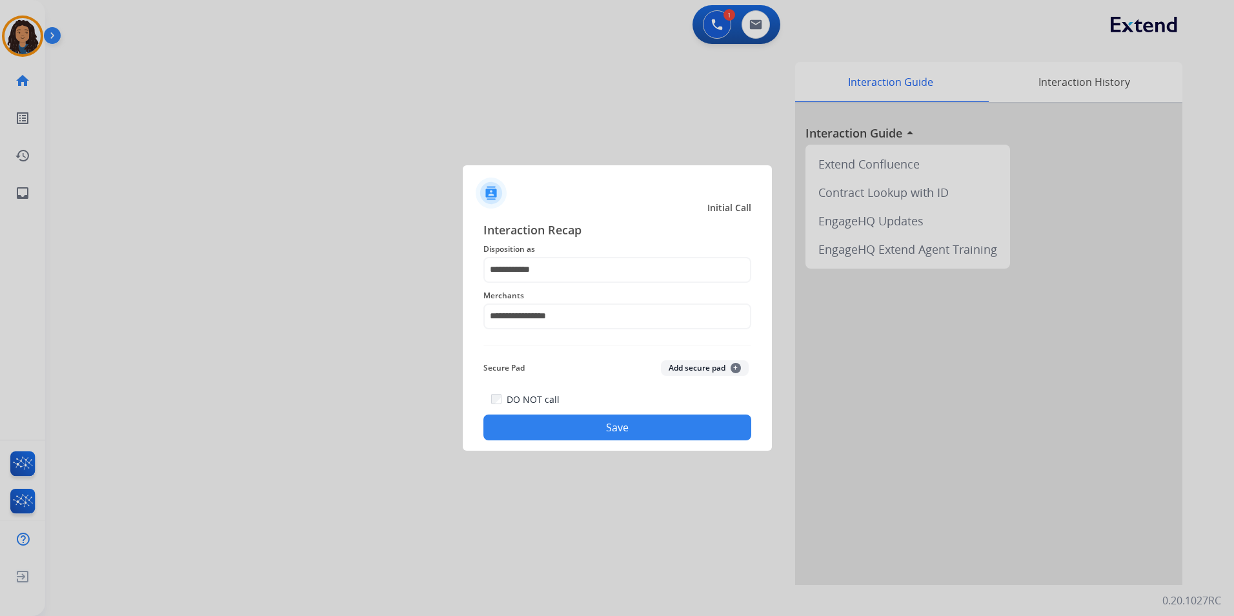
click at [505, 420] on button "Save" at bounding box center [617, 427] width 268 height 26
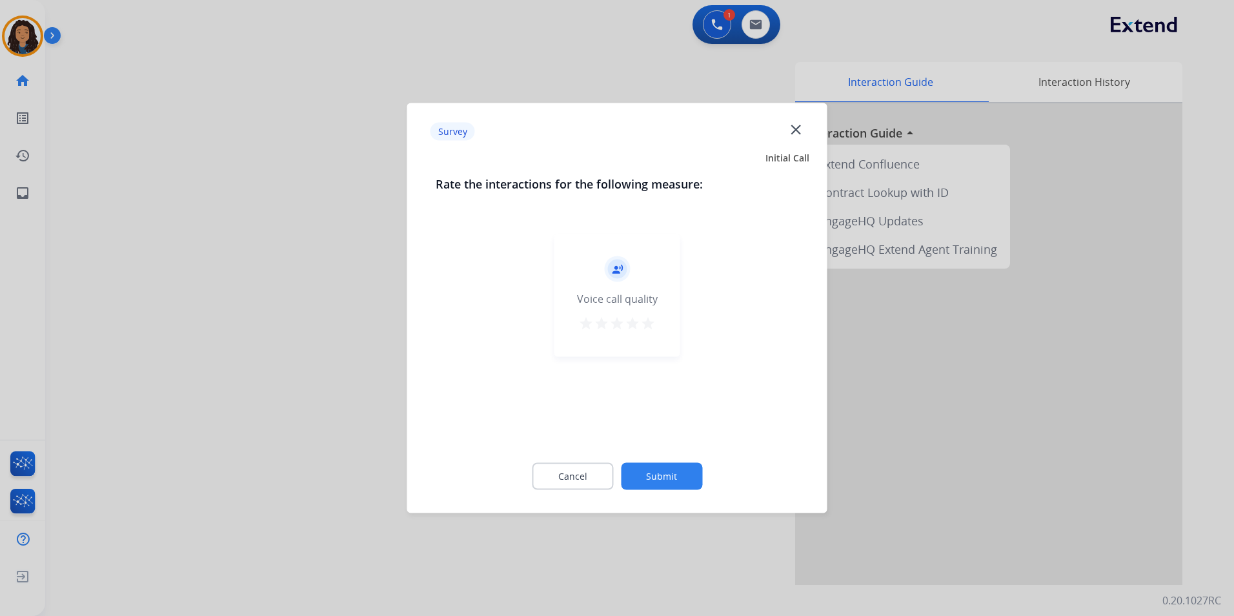
click at [304, 309] on div at bounding box center [617, 308] width 1234 height 616
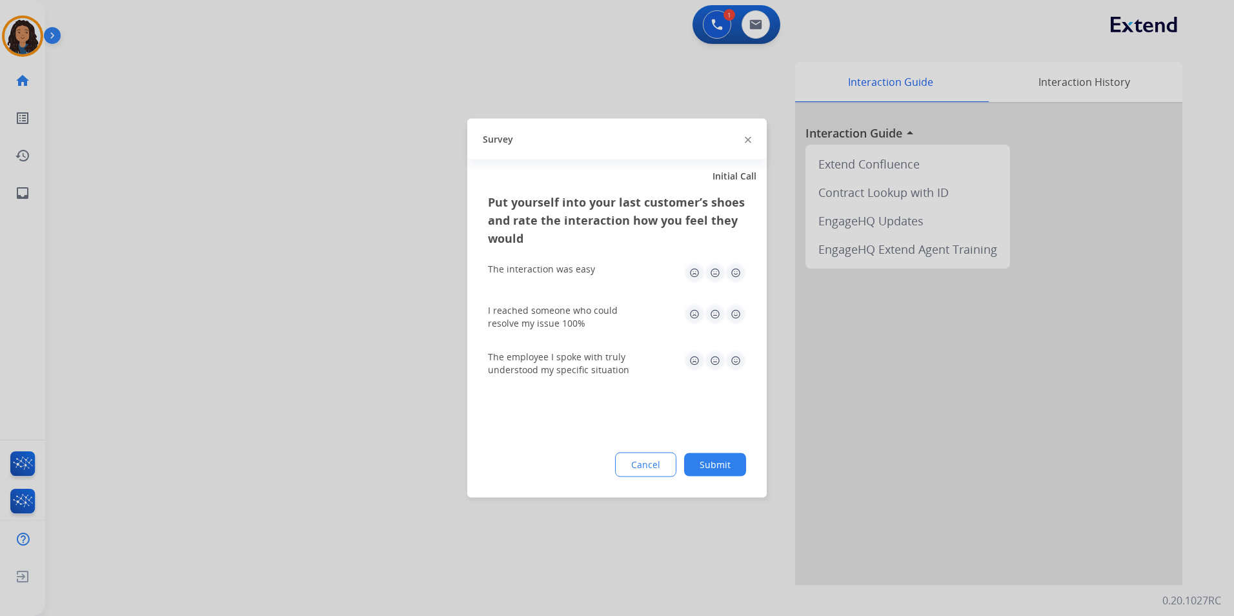
click at [299, 279] on div at bounding box center [617, 308] width 1234 height 616
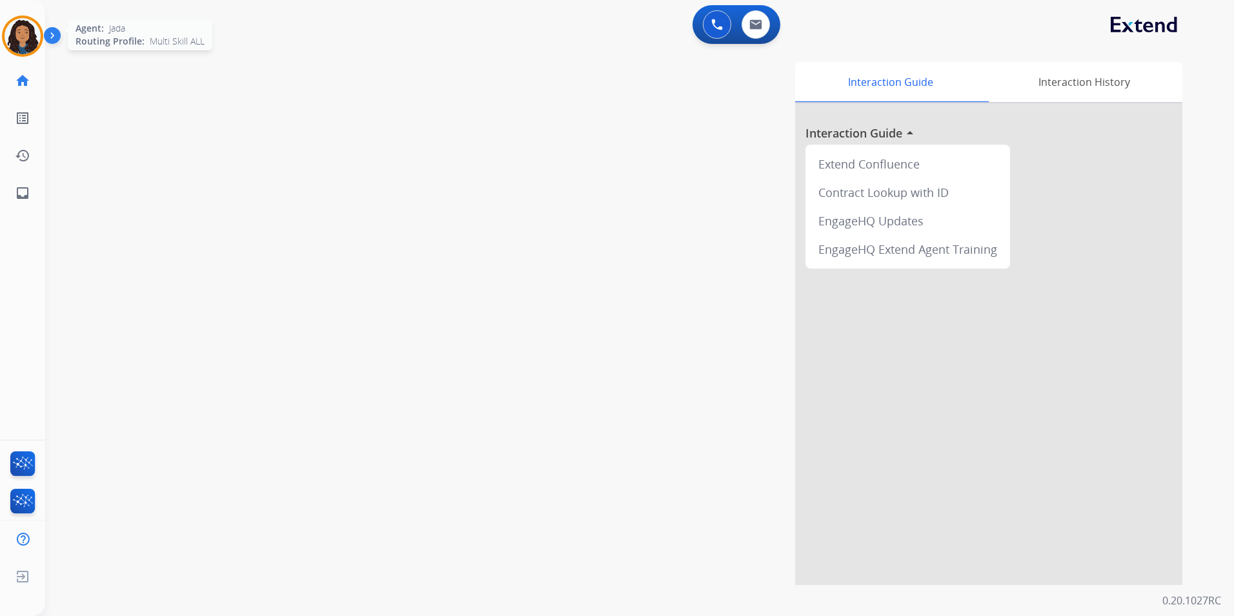
click at [15, 50] on img at bounding box center [23, 36] width 36 height 36
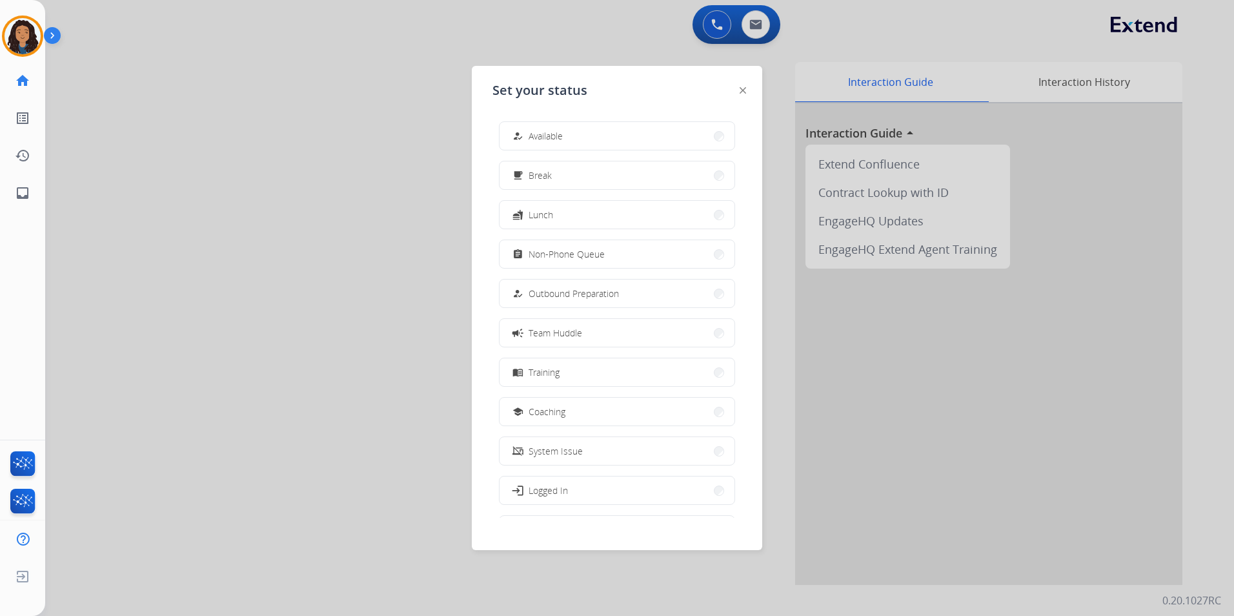
click at [601, 335] on button "campaign Team Huddle" at bounding box center [617, 333] width 235 height 28
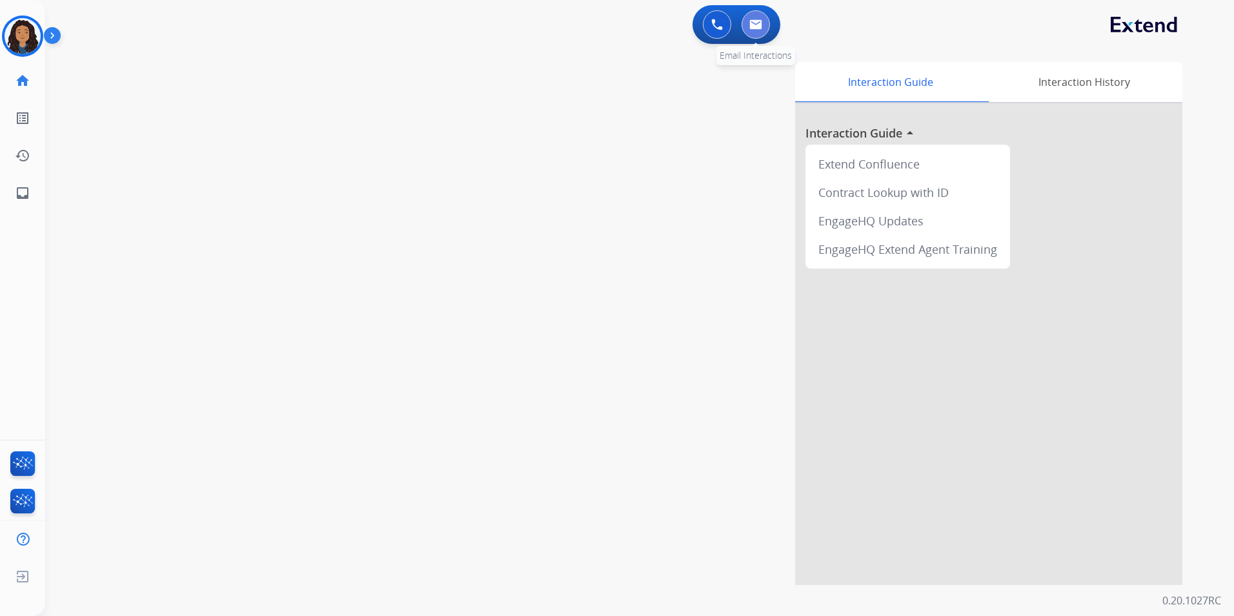
click at [765, 28] on button at bounding box center [756, 24] width 28 height 28
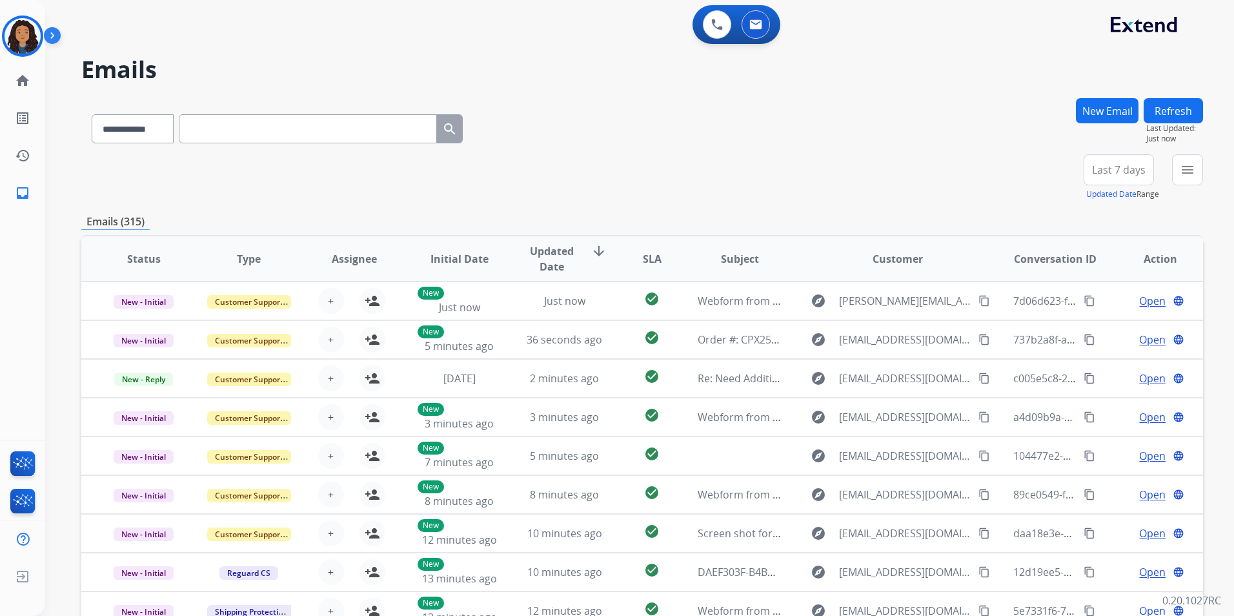
paste input "**********"
type input "**********"
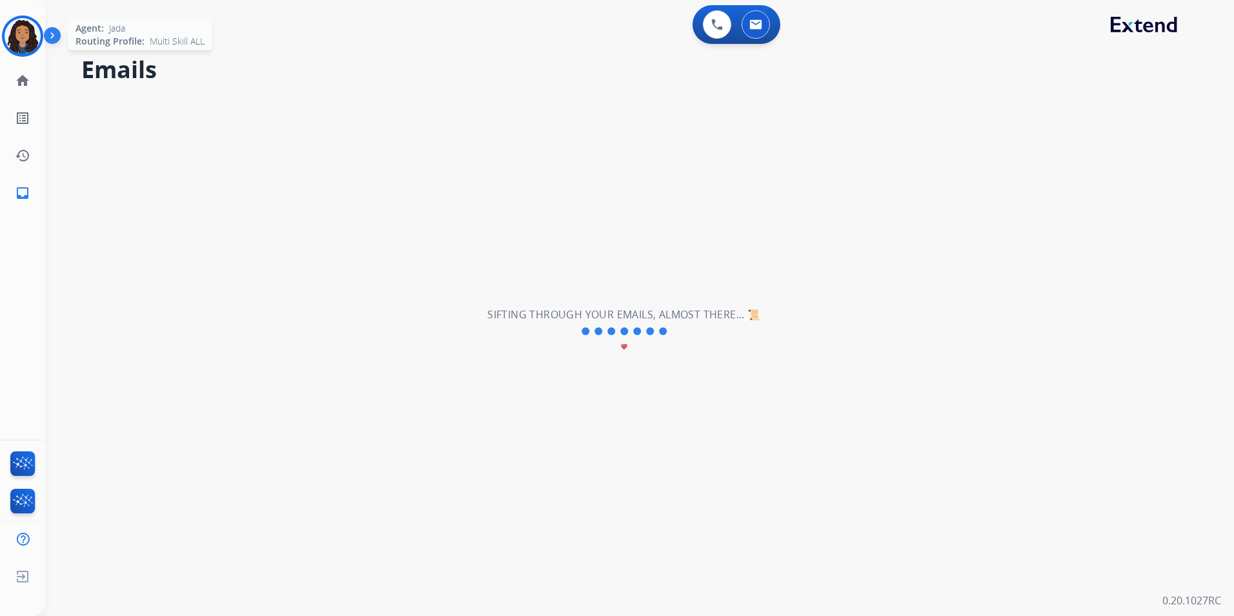
click at [14, 27] on img at bounding box center [23, 36] width 36 height 36
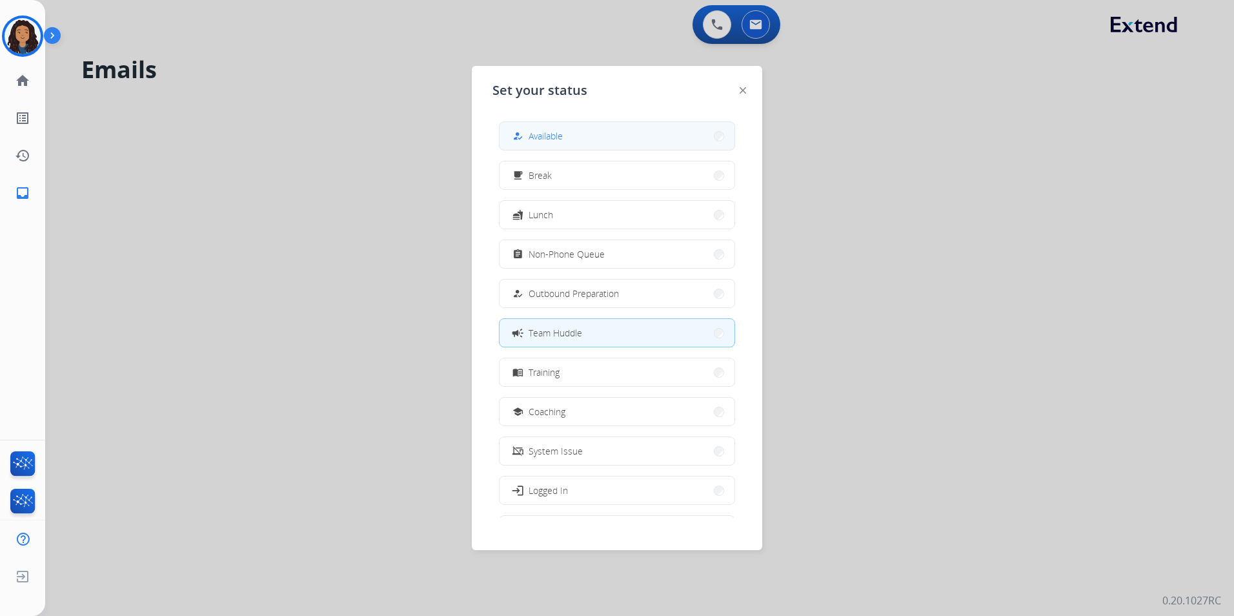
click at [526, 134] on div "how_to_reg" at bounding box center [519, 135] width 19 height 15
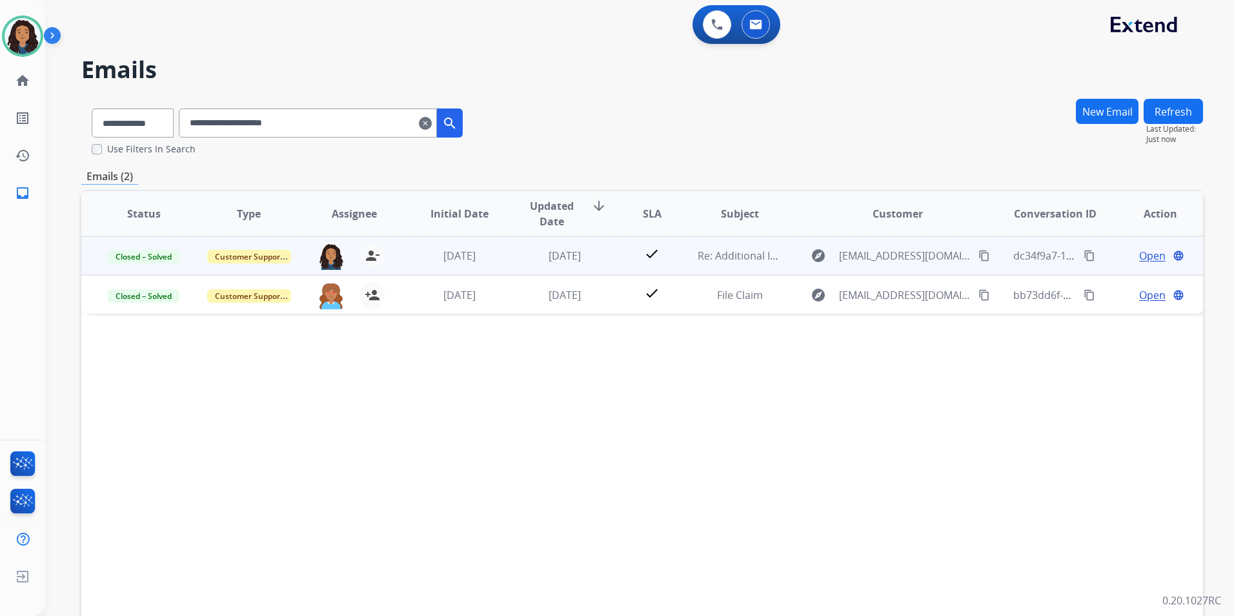
click at [1141, 256] on span "Open" at bounding box center [1152, 255] width 26 height 15
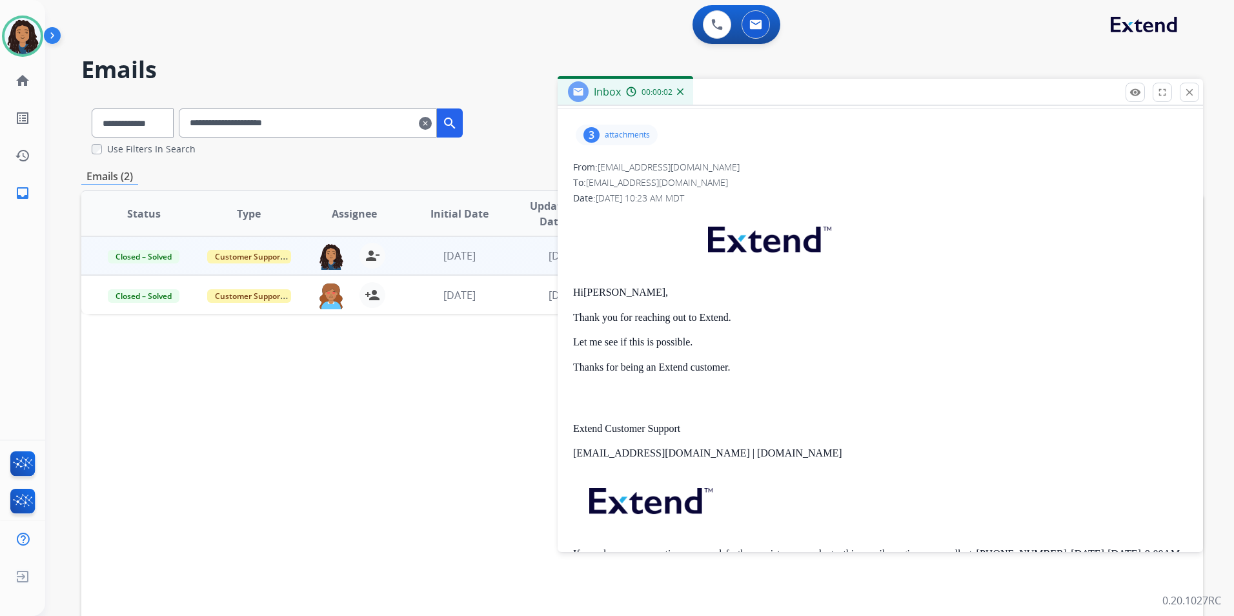
scroll to position [129, 0]
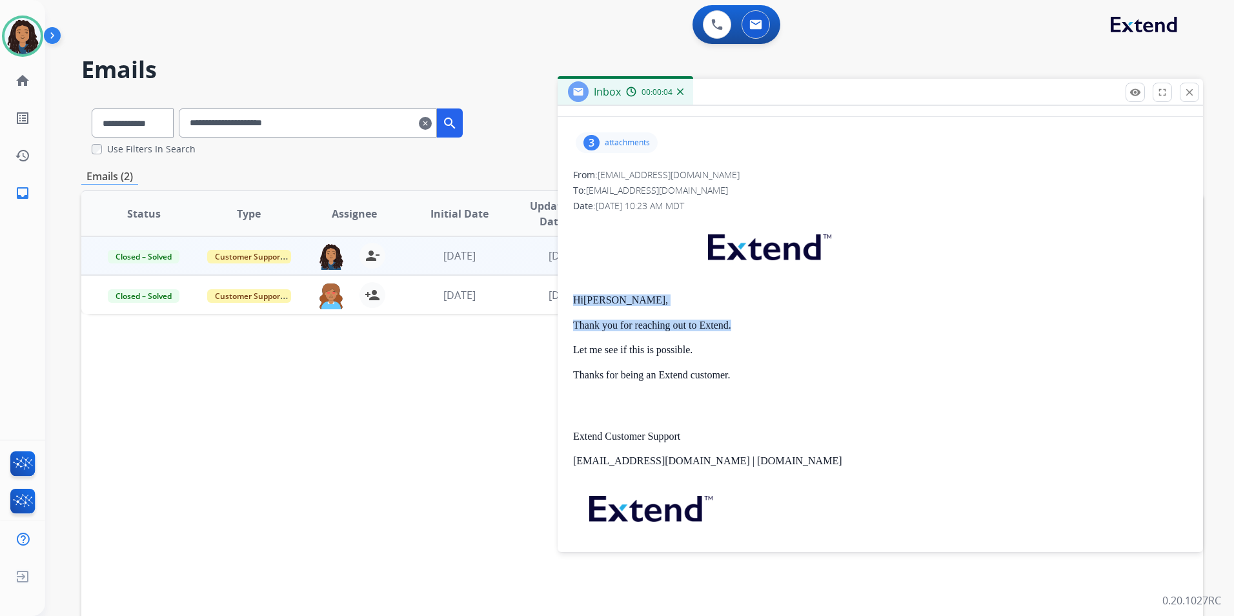
drag, startPoint x: 567, startPoint y: 302, endPoint x: 733, endPoint y: 325, distance: 167.5
drag, startPoint x: 733, startPoint y: 325, endPoint x: 707, endPoint y: 332, distance: 26.2
drag, startPoint x: 707, startPoint y: 332, endPoint x: 580, endPoint y: 310, distance: 129.0
click at [583, 310] on div "Hi [PERSON_NAME], Thank you for reaching out to Extend. Let me see if this is p…" at bounding box center [880, 409] width 614 height 381
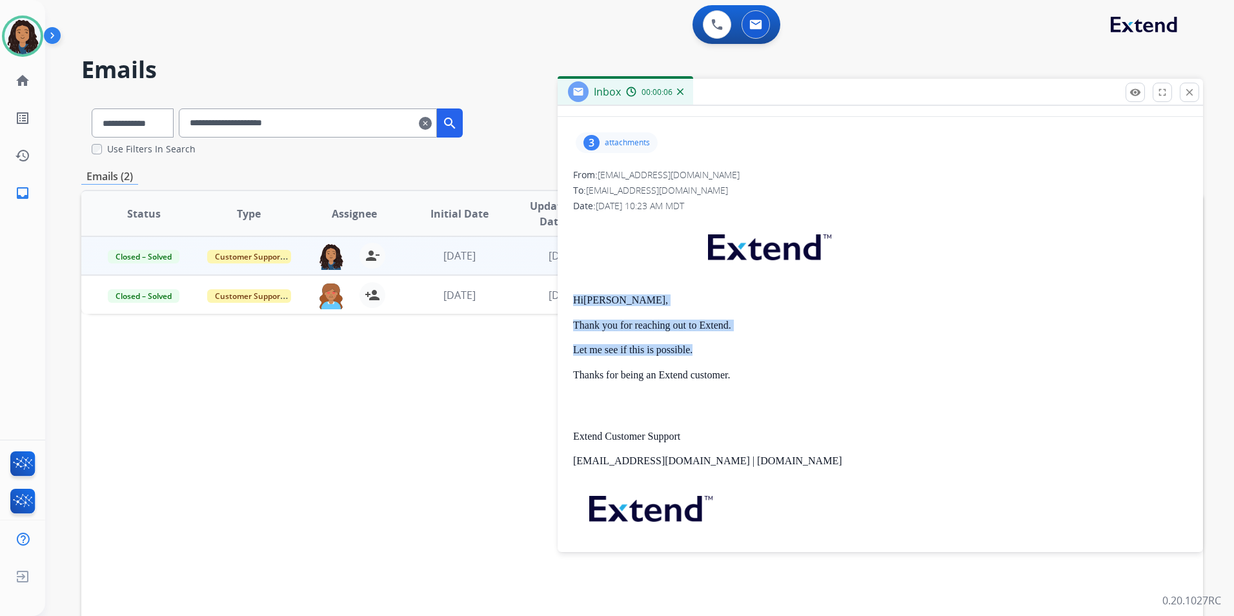
drag, startPoint x: 568, startPoint y: 299, endPoint x: 761, endPoint y: 333, distance: 195.9
click at [614, 303] on strong "[PERSON_NAME]," at bounding box center [625, 299] width 85 height 11
drag, startPoint x: 569, startPoint y: 295, endPoint x: 749, endPoint y: 316, distance: 181.3
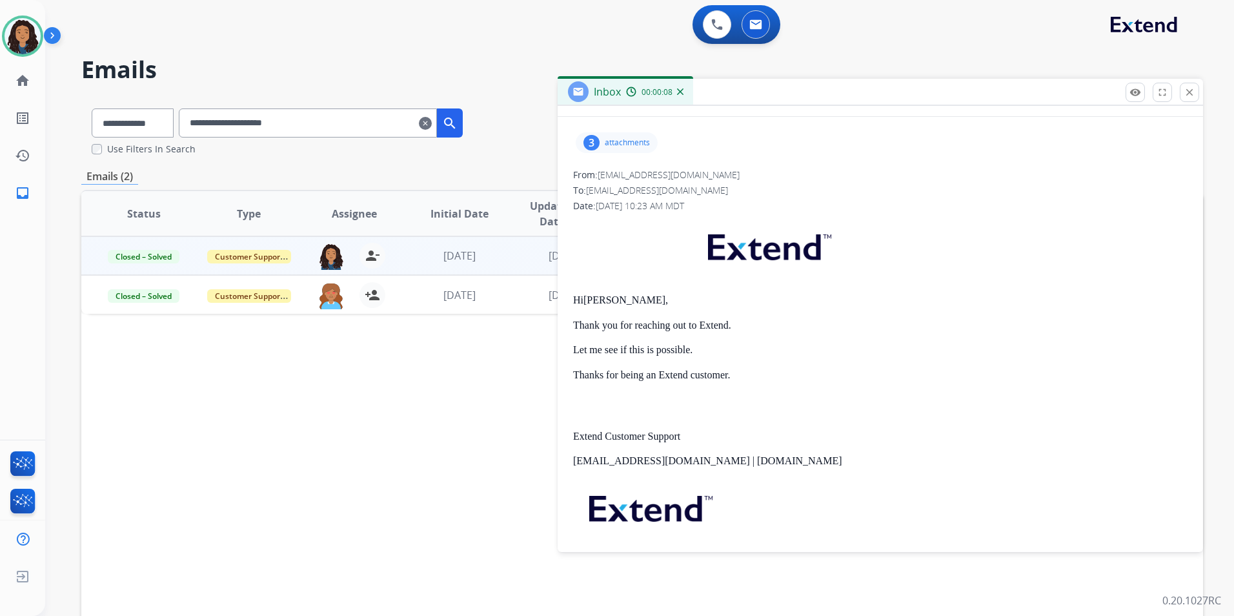
drag, startPoint x: 749, startPoint y: 316, endPoint x: 705, endPoint y: 335, distance: 48.0
drag, startPoint x: 705, startPoint y: 335, endPoint x: 581, endPoint y: 287, distance: 133.4
click at [582, 282] on div "Hi [PERSON_NAME], Thank you for reaching out to Extend. Let me see if this is p…" at bounding box center [880, 409] width 614 height 381
drag, startPoint x: 571, startPoint y: 300, endPoint x: 740, endPoint y: 325, distance: 171.5
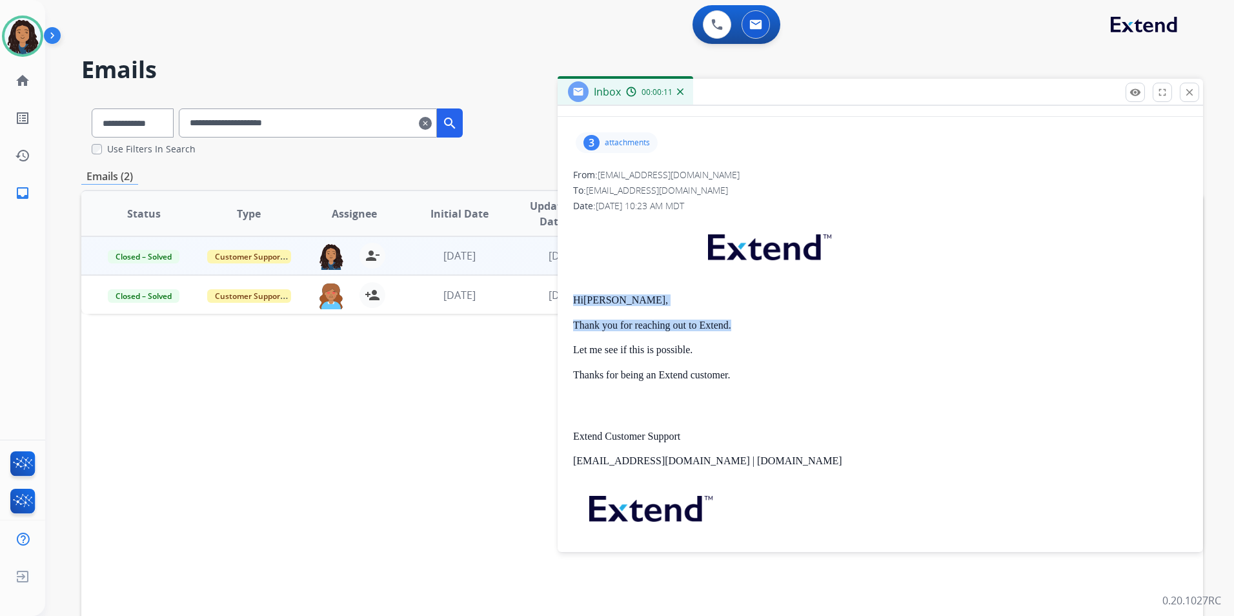
drag, startPoint x: 740, startPoint y: 325, endPoint x: 711, endPoint y: 331, distance: 30.4
copy div "Hi [PERSON_NAME], Thank you for reaching out to Extend."
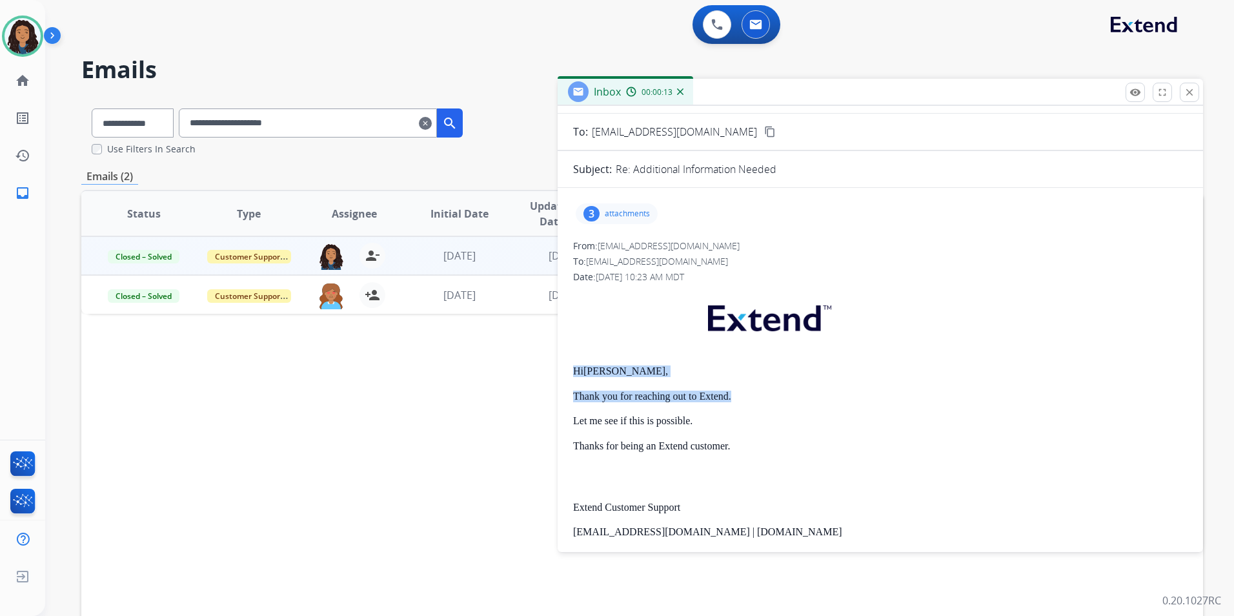
scroll to position [0, 0]
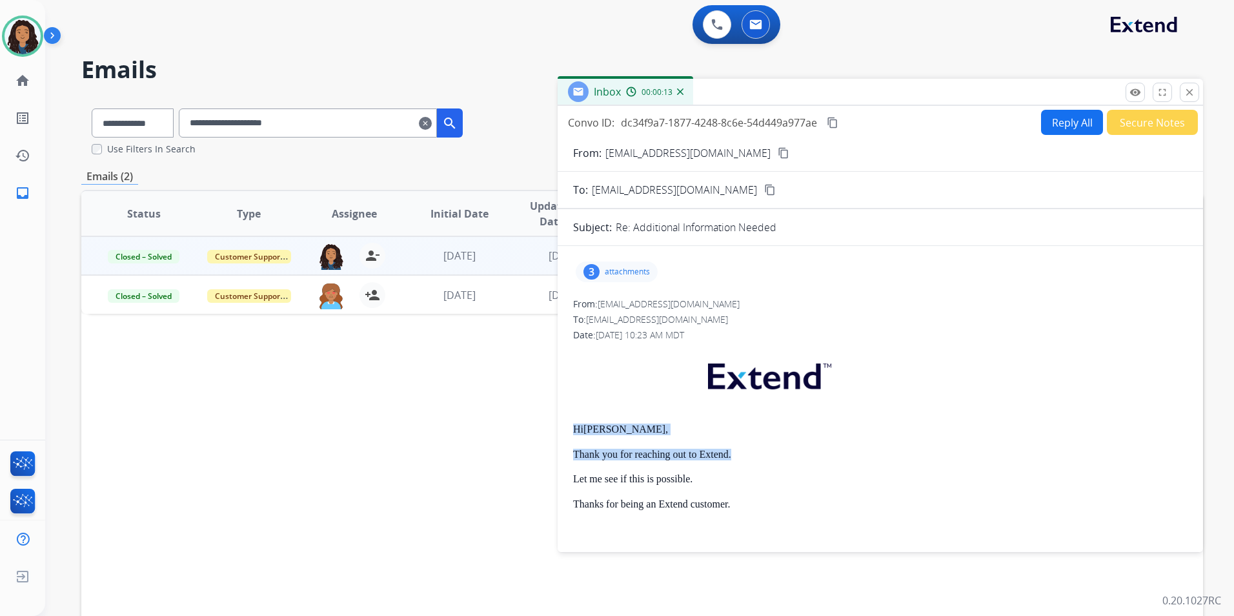
click at [1074, 121] on button "Reply All" at bounding box center [1072, 122] width 62 height 25
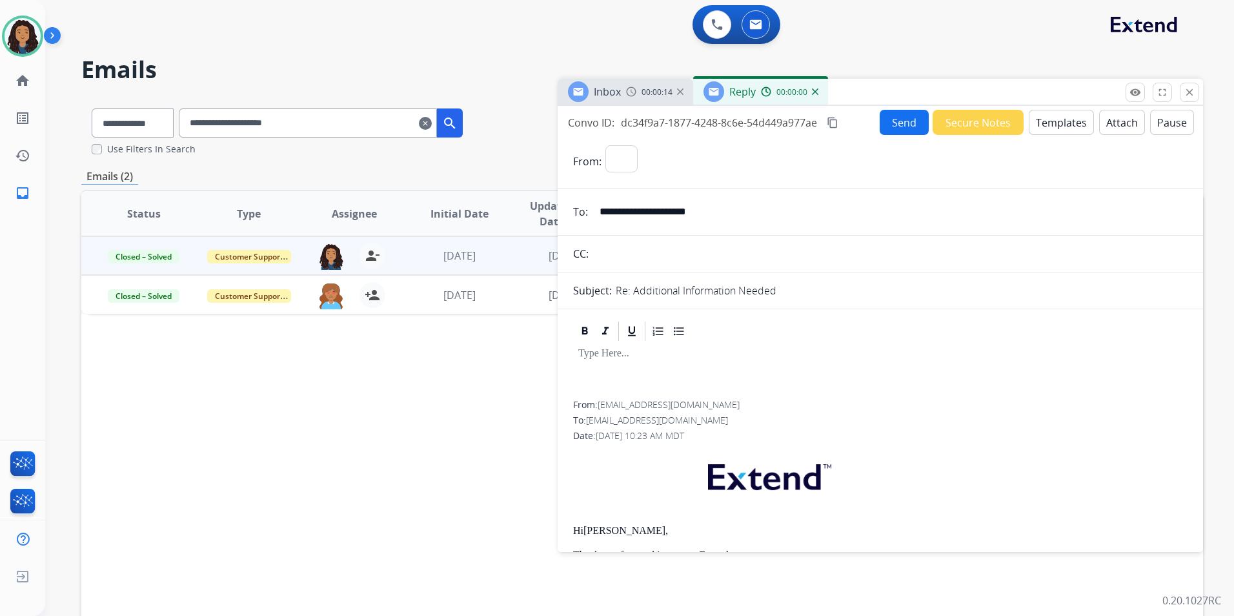
select select "**********"
click at [750, 85] on span "Reply" at bounding box center [742, 92] width 26 height 14
click at [1080, 117] on button "Templates" at bounding box center [1061, 122] width 65 height 25
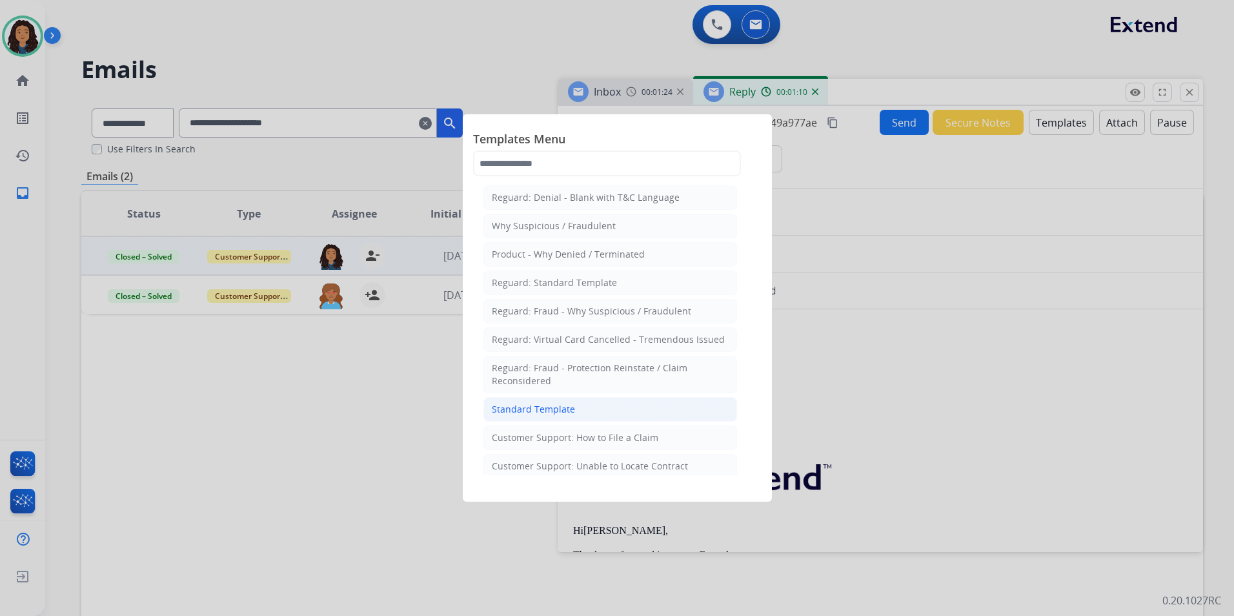
click at [593, 409] on li "Standard Template" at bounding box center [610, 409] width 254 height 25
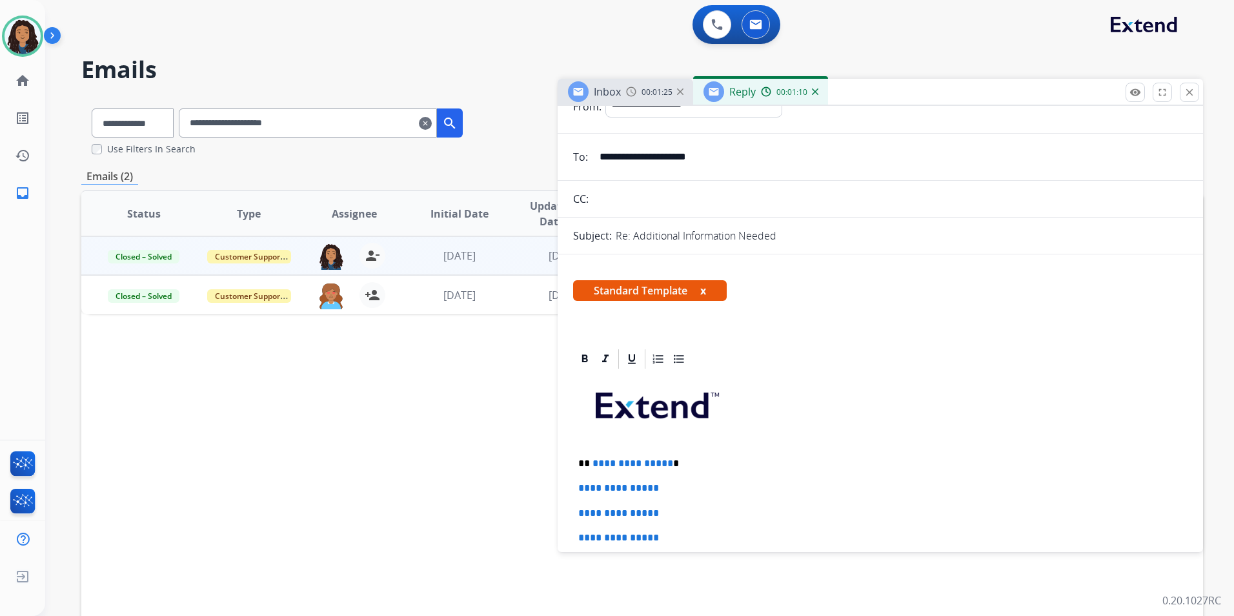
scroll to position [129, 0]
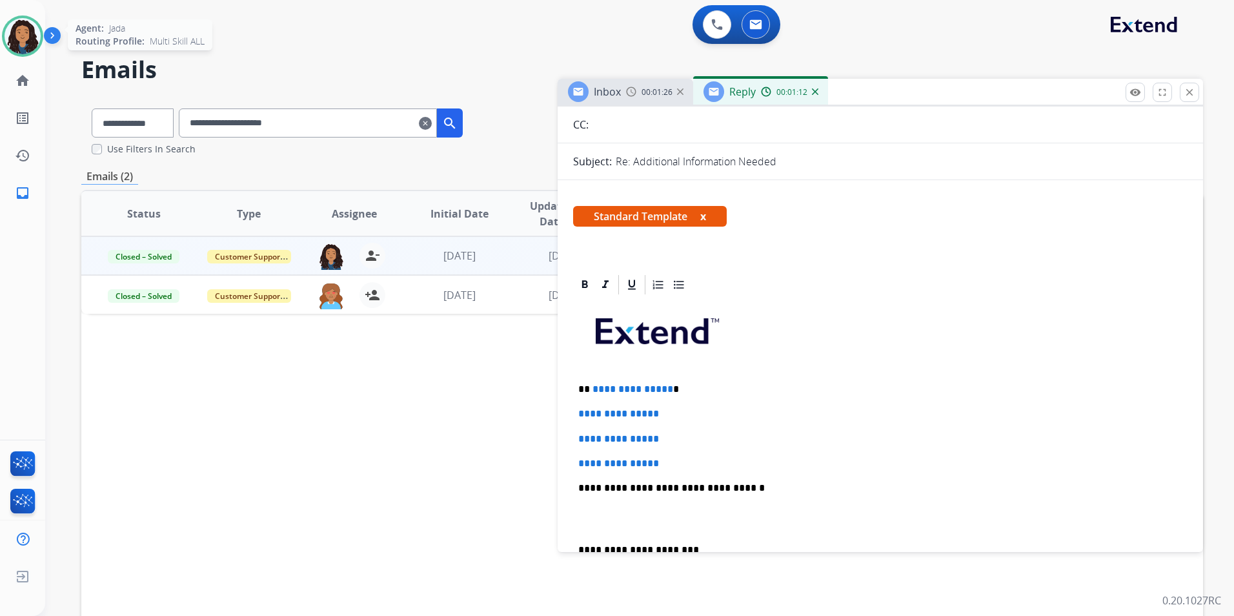
click at [27, 44] on img at bounding box center [23, 36] width 36 height 36
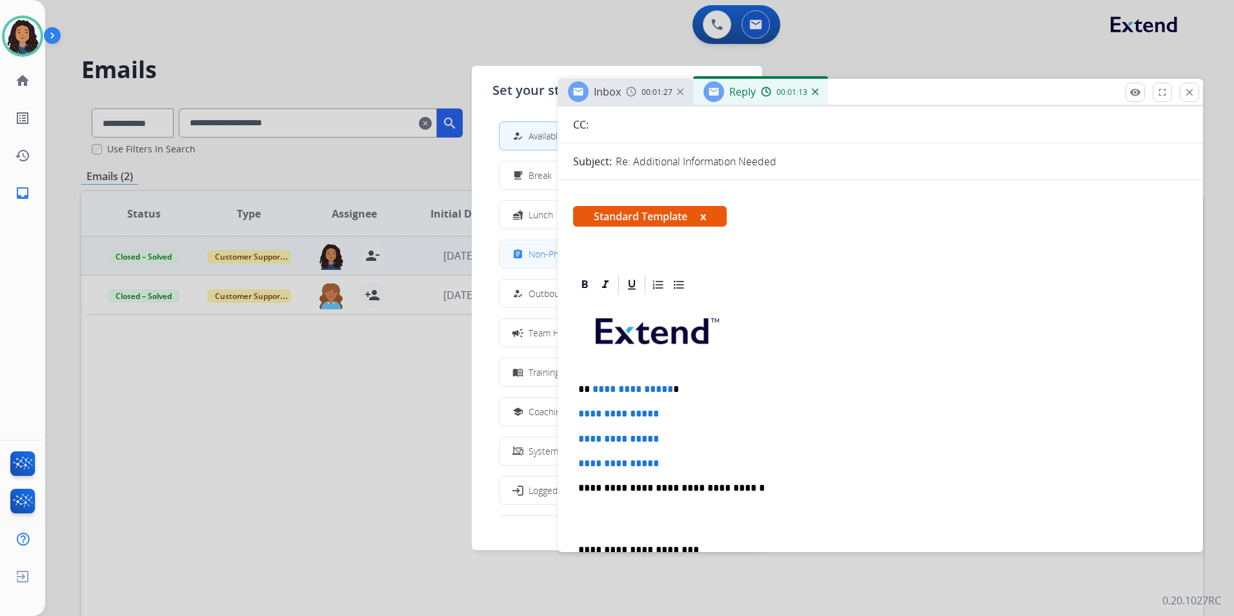
click at [540, 256] on span "Non-Phone Queue" at bounding box center [567, 254] width 76 height 14
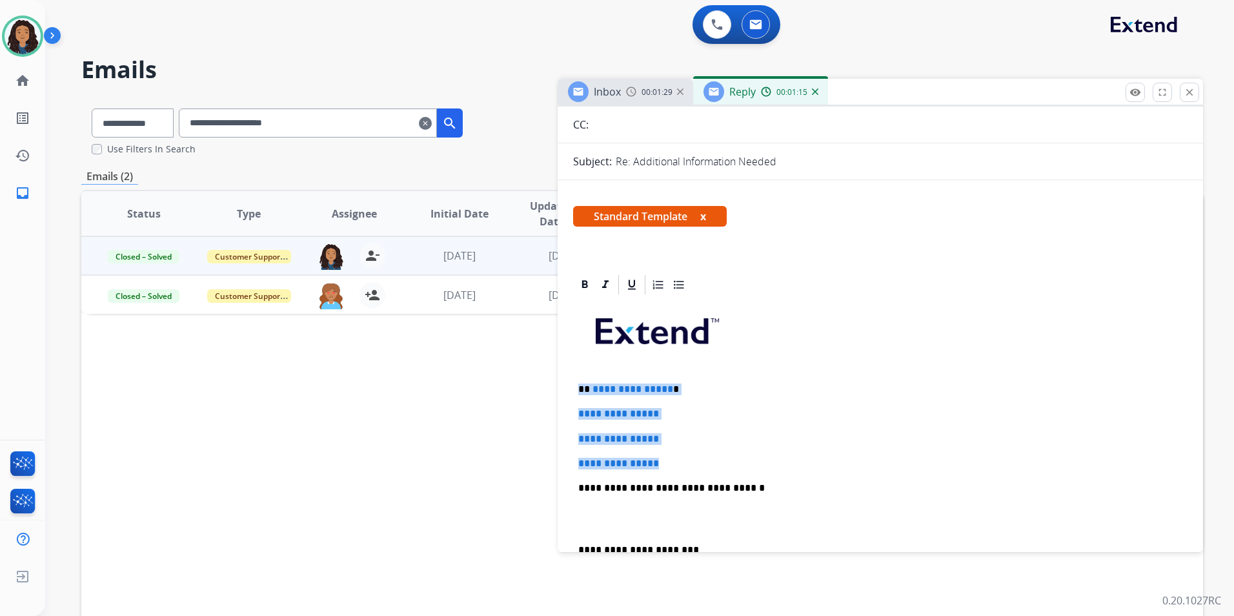
drag, startPoint x: 576, startPoint y: 383, endPoint x: 701, endPoint y: 457, distance: 145.2
click at [701, 457] on div "**********" at bounding box center [880, 518] width 614 height 444
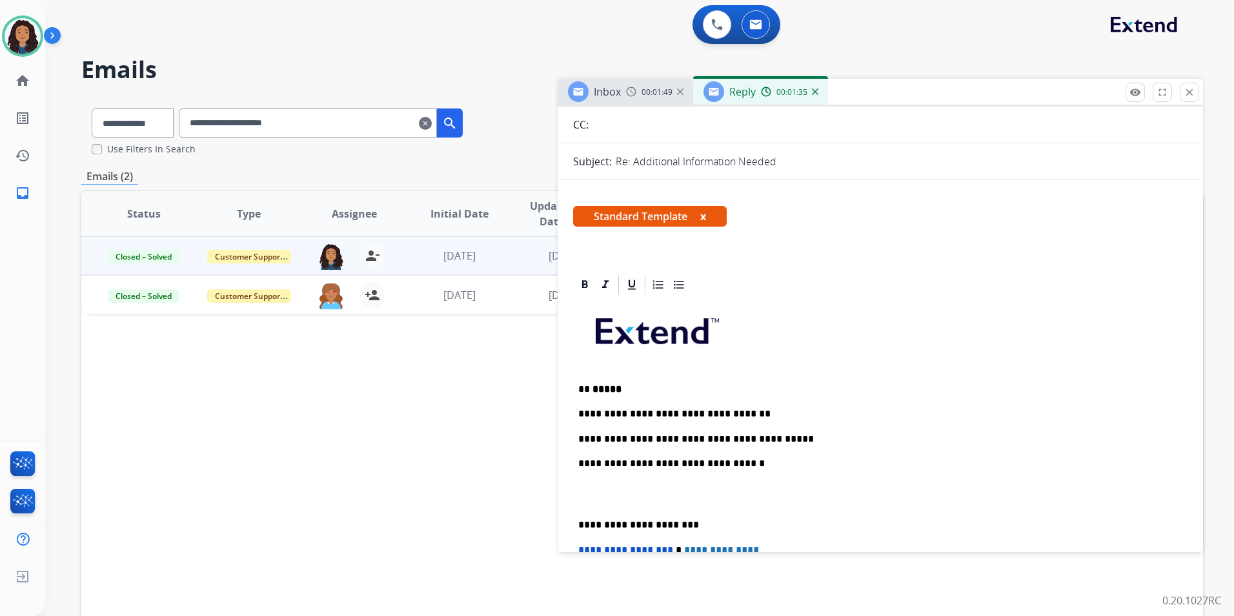
click at [696, 437] on p "**********" at bounding box center [875, 439] width 594 height 12
click at [801, 441] on p "**********" at bounding box center [875, 439] width 594 height 12
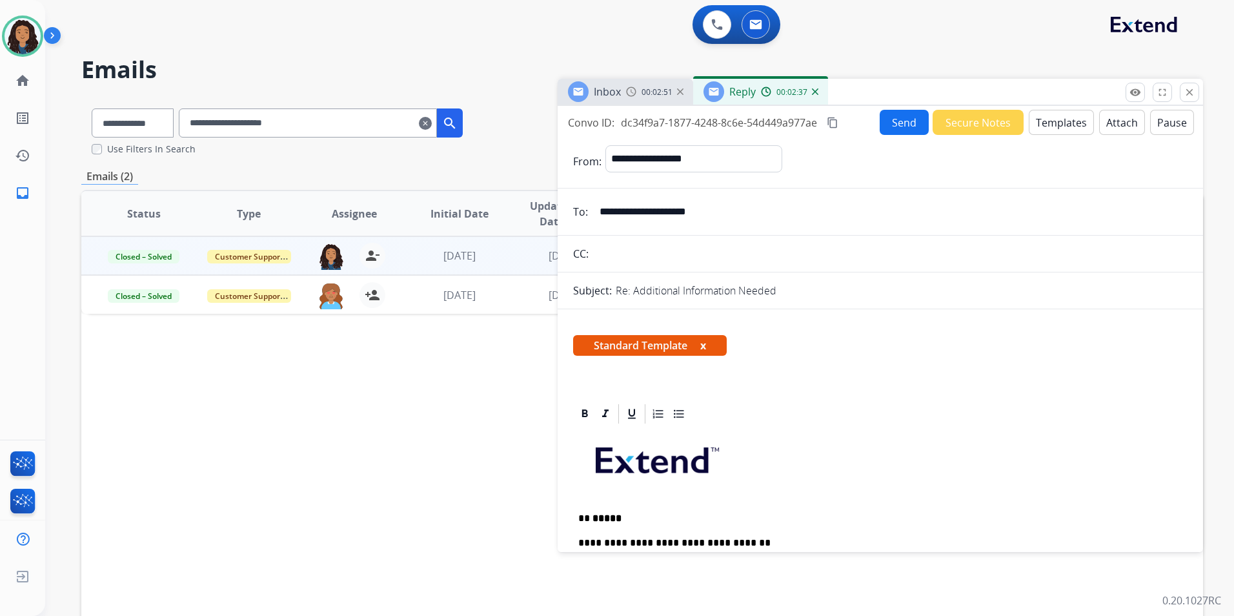
click at [895, 116] on button "Send" at bounding box center [904, 122] width 49 height 25
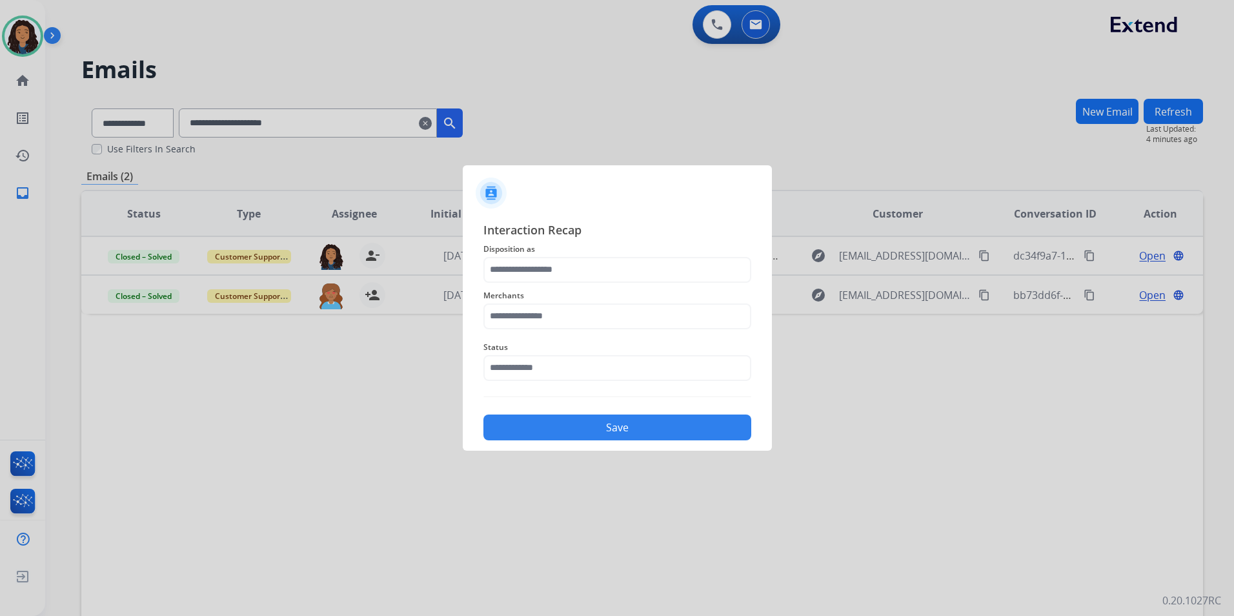
click at [380, 415] on div at bounding box center [617, 308] width 1234 height 616
click at [596, 278] on input "text" at bounding box center [617, 270] width 268 height 26
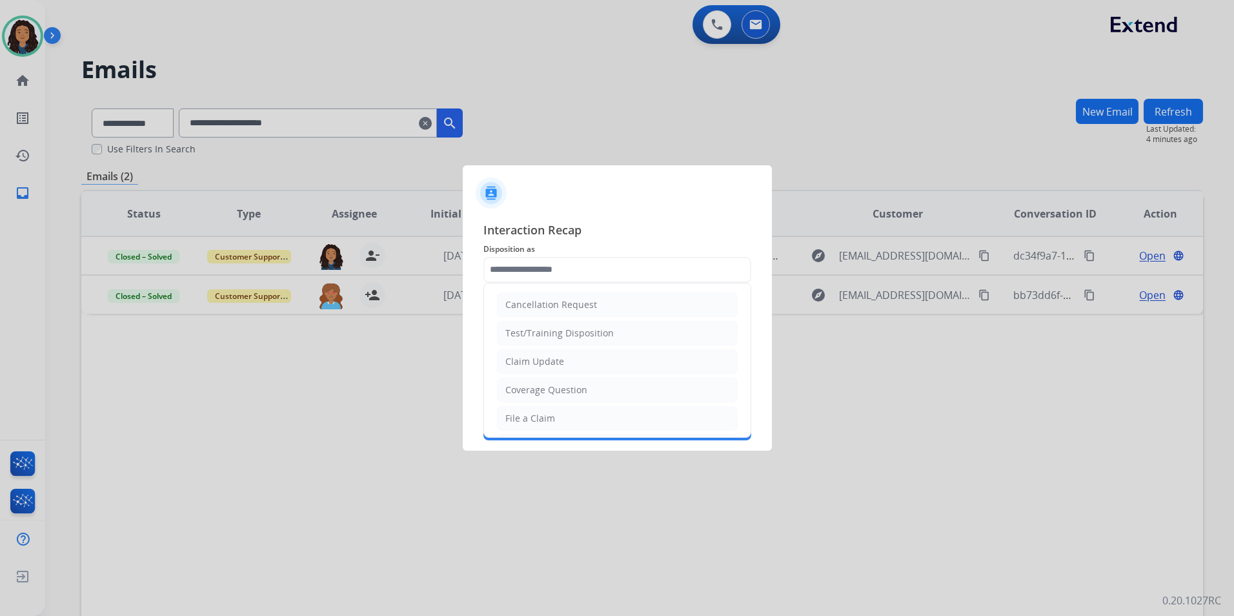
drag, startPoint x: 563, startPoint y: 362, endPoint x: 542, endPoint y: 308, distance: 58.2
click at [560, 362] on li "Claim Update" at bounding box center [617, 361] width 241 height 25
type input "**********"
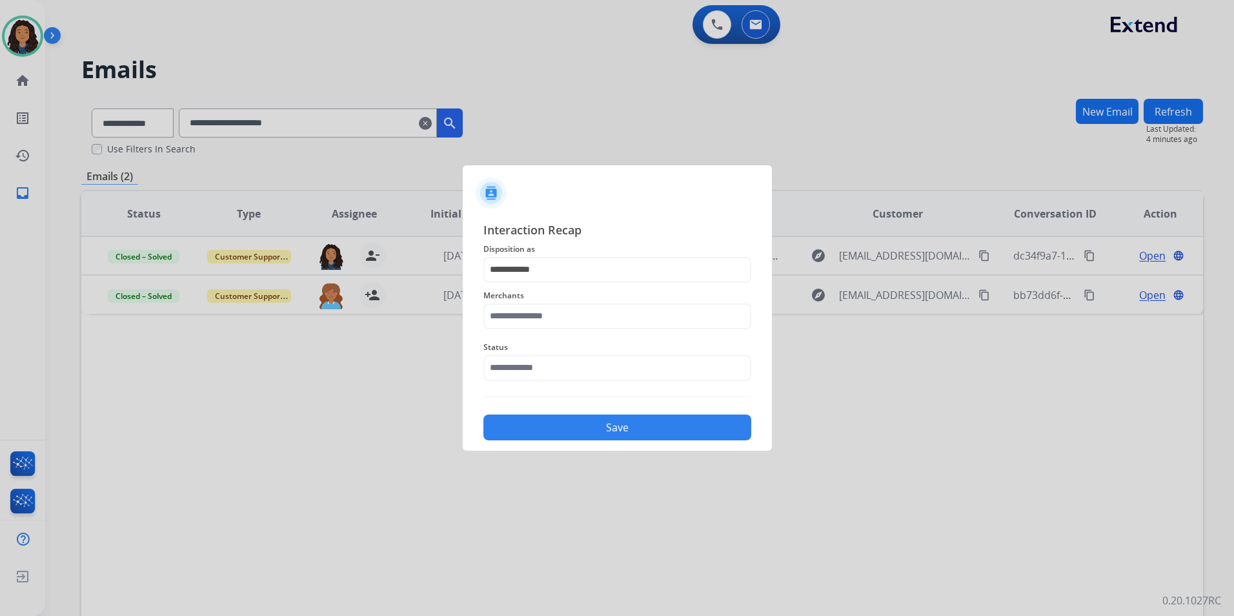
drag, startPoint x: 541, startPoint y: 300, endPoint x: 541, endPoint y: 310, distance: 10.3
click at [541, 301] on span "Merchants" at bounding box center [617, 295] width 268 height 15
click at [543, 314] on input "text" at bounding box center [617, 316] width 268 height 26
click at [561, 356] on li "Not found" at bounding box center [621, 353] width 246 height 25
type input "*********"
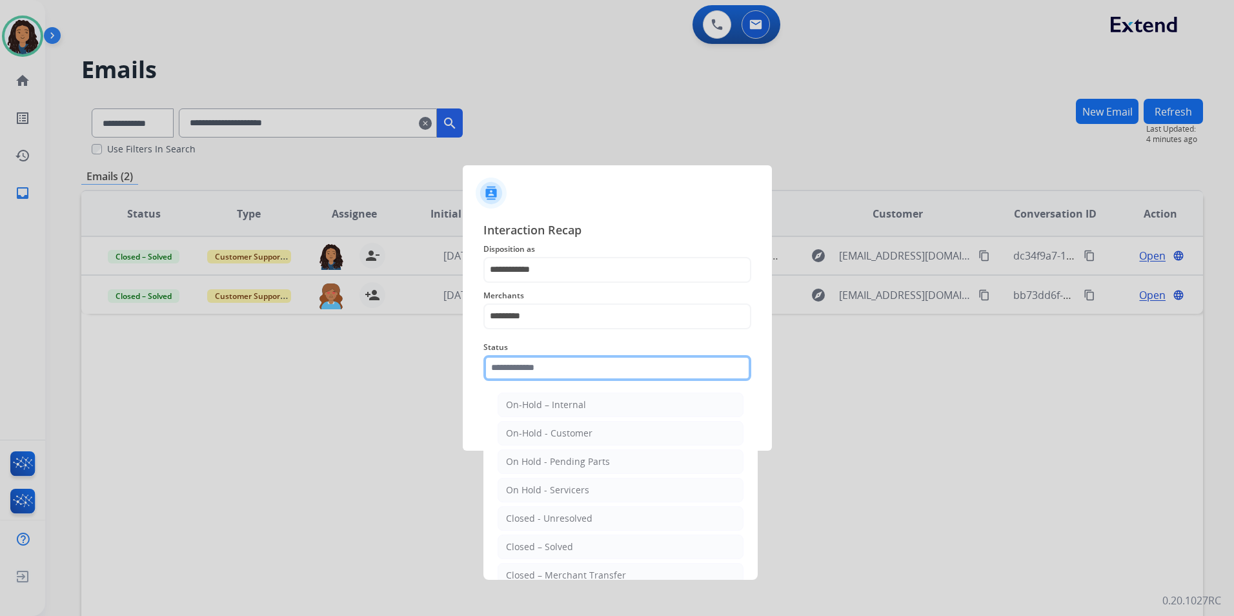
click at [555, 365] on input "text" at bounding box center [617, 368] width 268 height 26
click at [542, 545] on div "Closed – Solved" at bounding box center [539, 546] width 67 height 13
type input "**********"
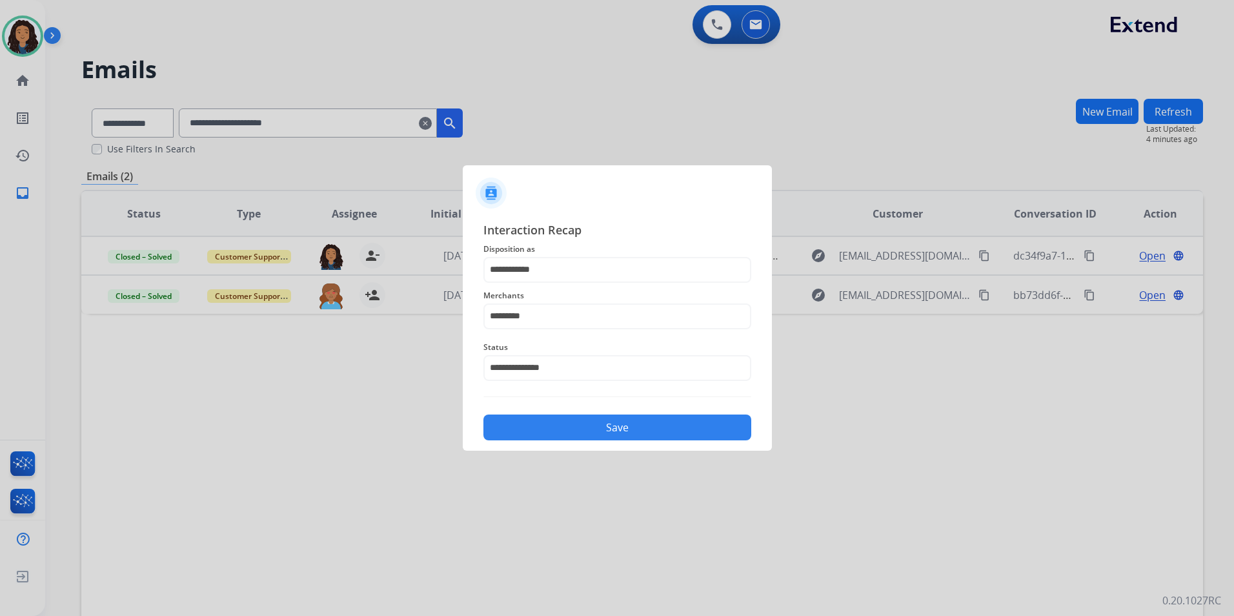
click at [551, 420] on button "Save" at bounding box center [617, 427] width 268 height 26
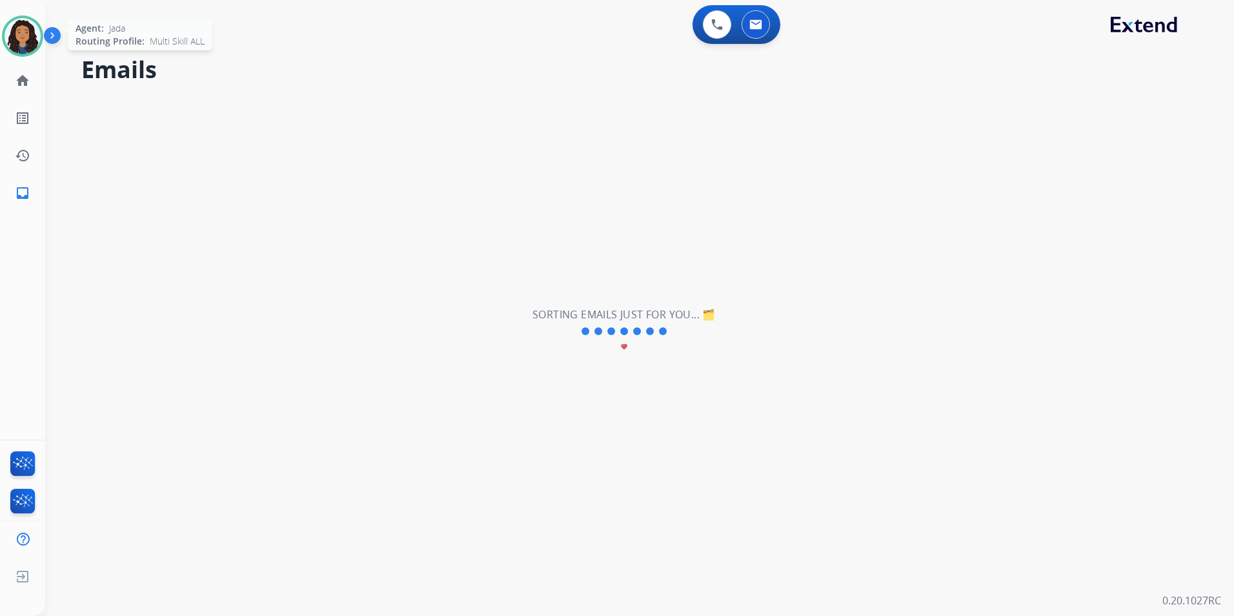
click at [32, 19] on div at bounding box center [22, 35] width 41 height 41
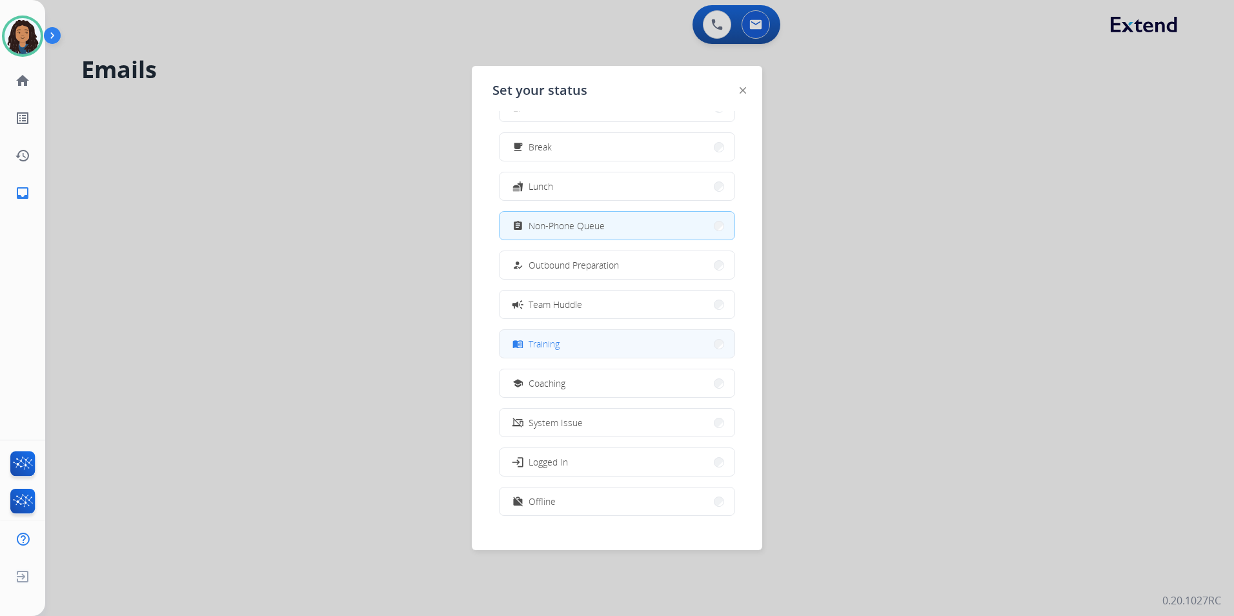
scroll to position [43, 0]
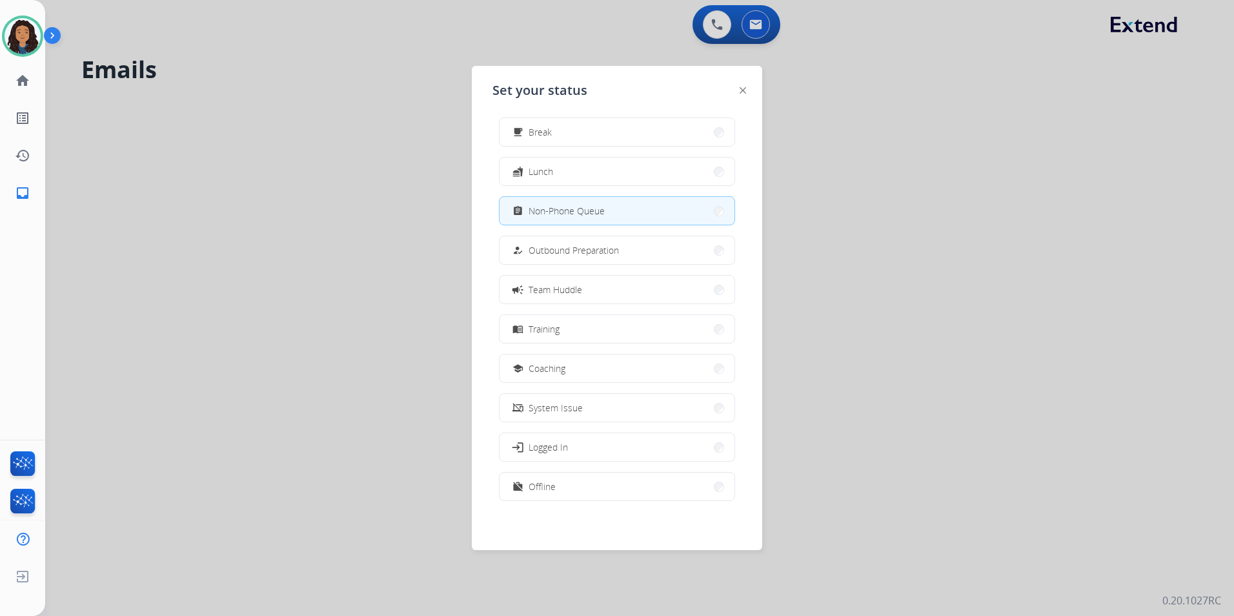
drag, startPoint x: 543, startPoint y: 505, endPoint x: 541, endPoint y: 496, distance: 9.2
click at [542, 505] on div "how_to_reg Available free_breakfast Break fastfood Lunch assignment Non-Phone Q…" at bounding box center [616, 314] width 249 height 407
click at [543, 492] on span "Offline" at bounding box center [542, 487] width 27 height 14
